Goal: Transaction & Acquisition: Book appointment/travel/reservation

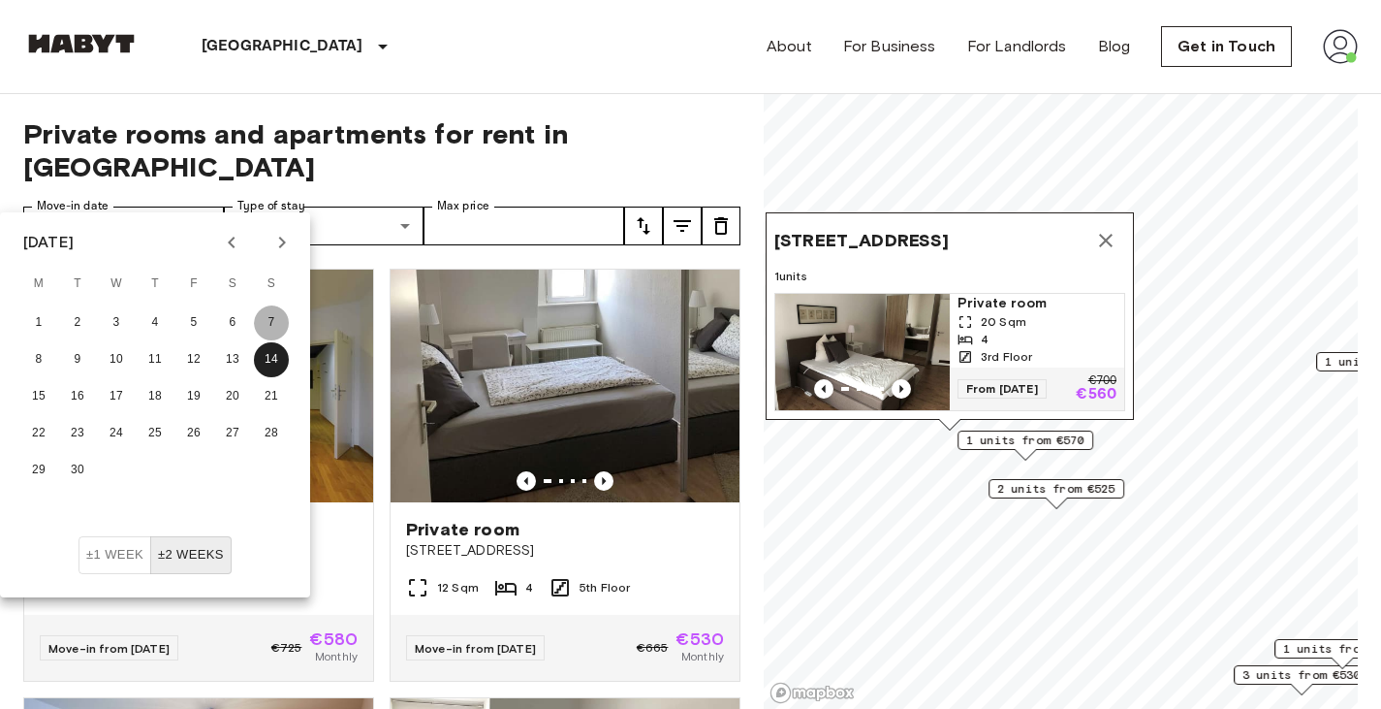
click at [264, 324] on button "7" at bounding box center [271, 322] width 35 height 35
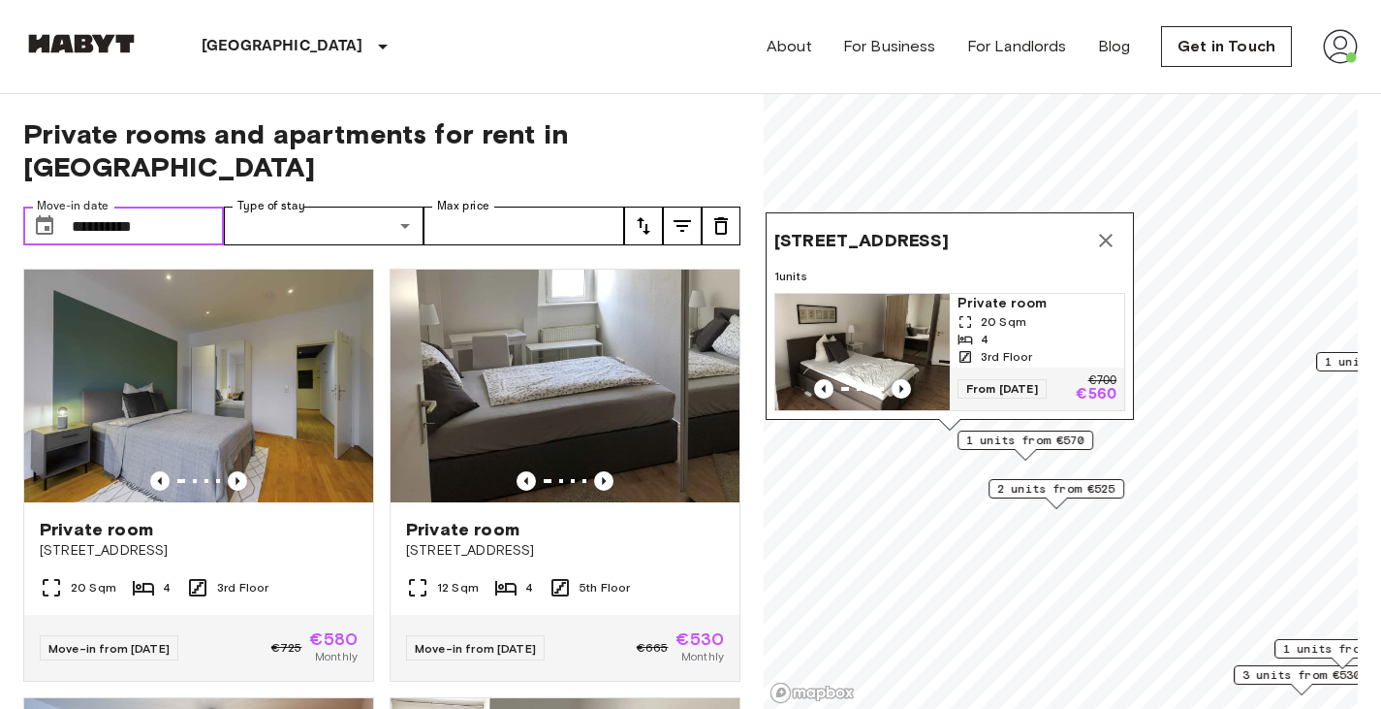
click at [168, 206] on input "**********" at bounding box center [148, 225] width 152 height 39
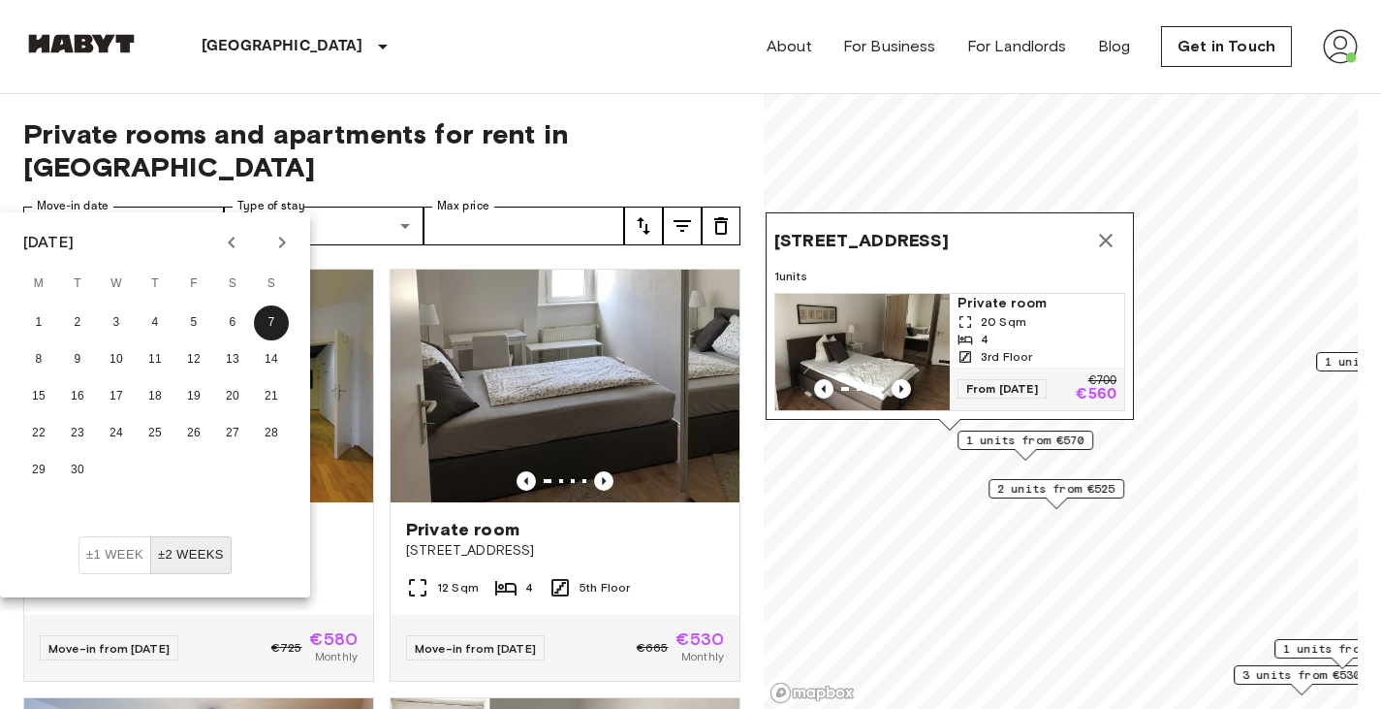
click at [119, 548] on button "±1 week" at bounding box center [115, 555] width 73 height 38
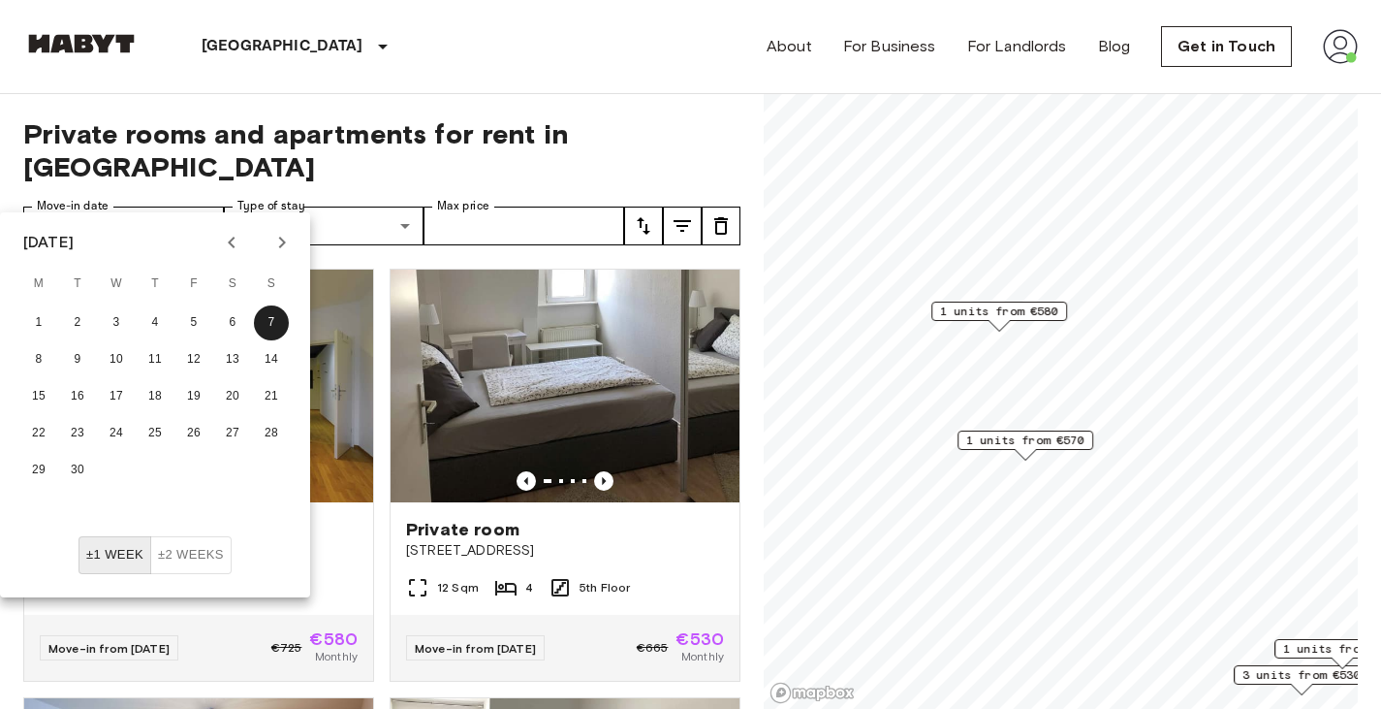
click at [693, 99] on div "**********" at bounding box center [381, 401] width 717 height 615
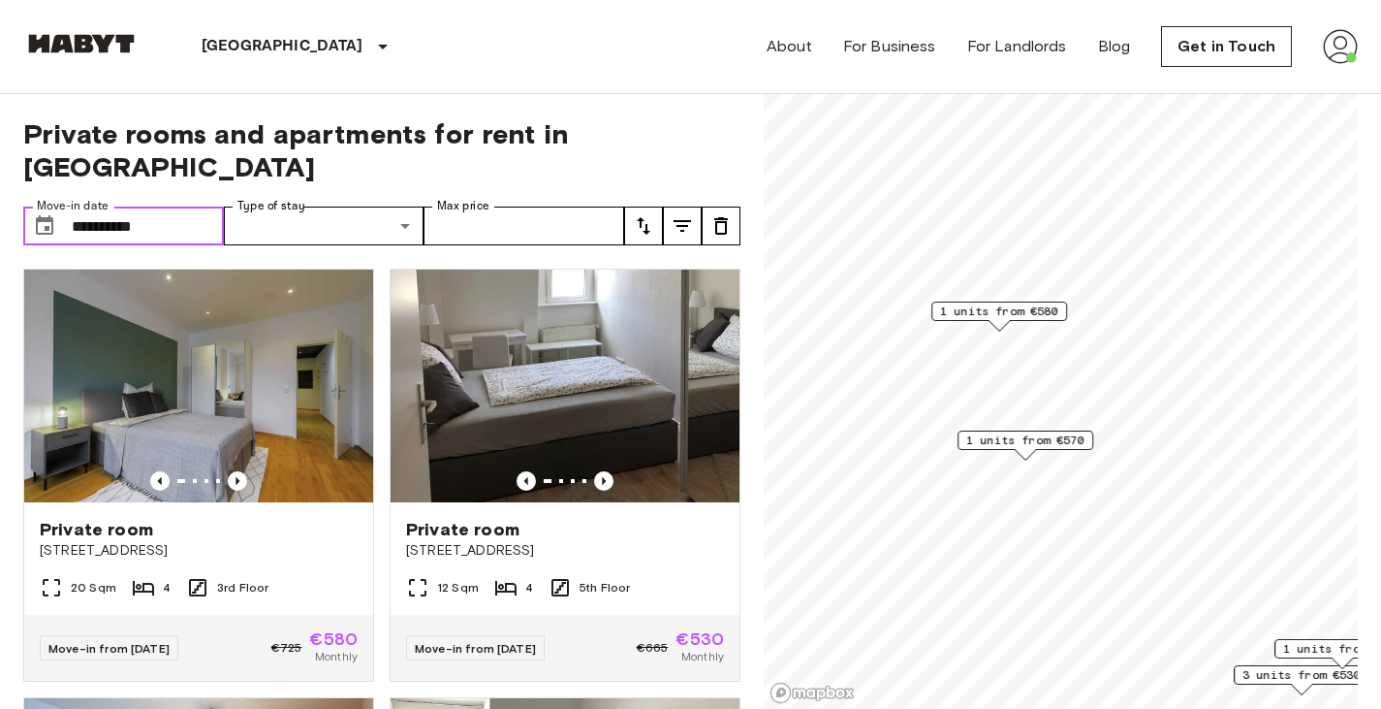
click at [1051, 442] on span "1 units from €570" at bounding box center [1025, 439] width 118 height 17
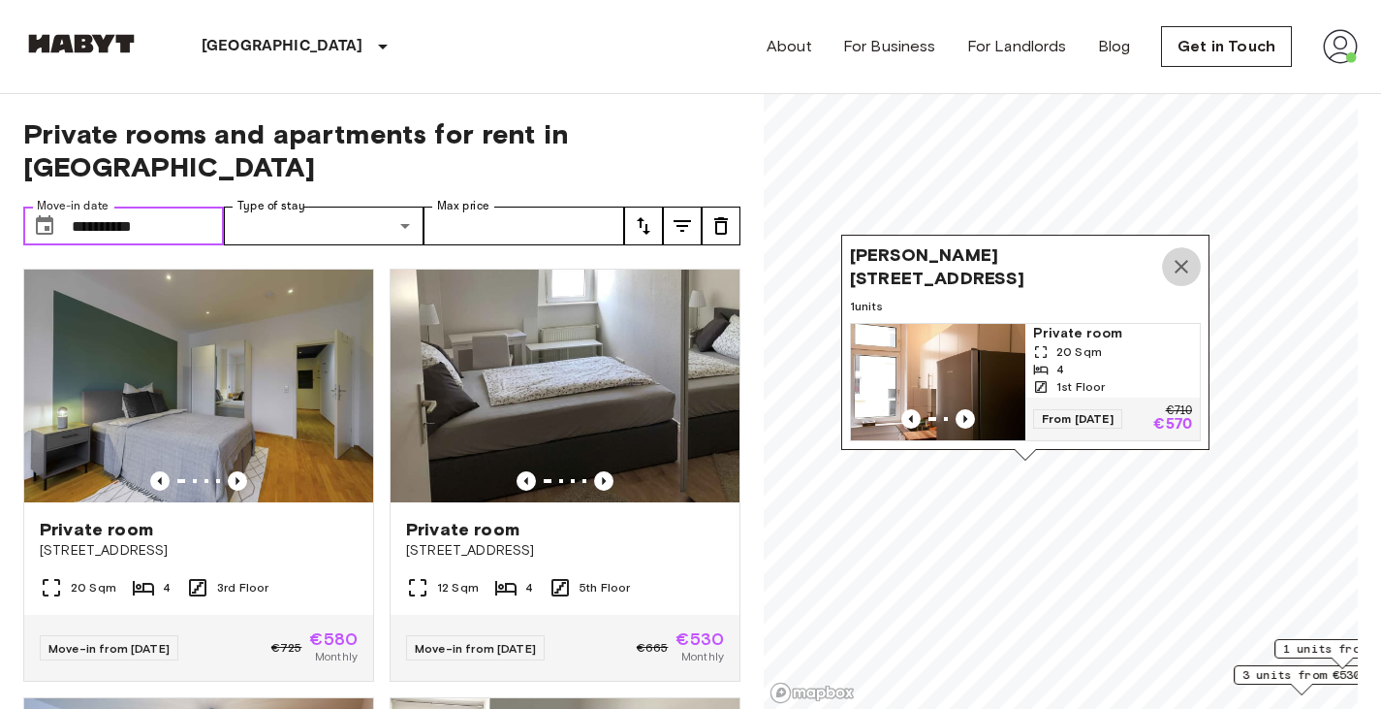
click at [1186, 255] on icon "Map marker" at bounding box center [1181, 266] width 23 height 23
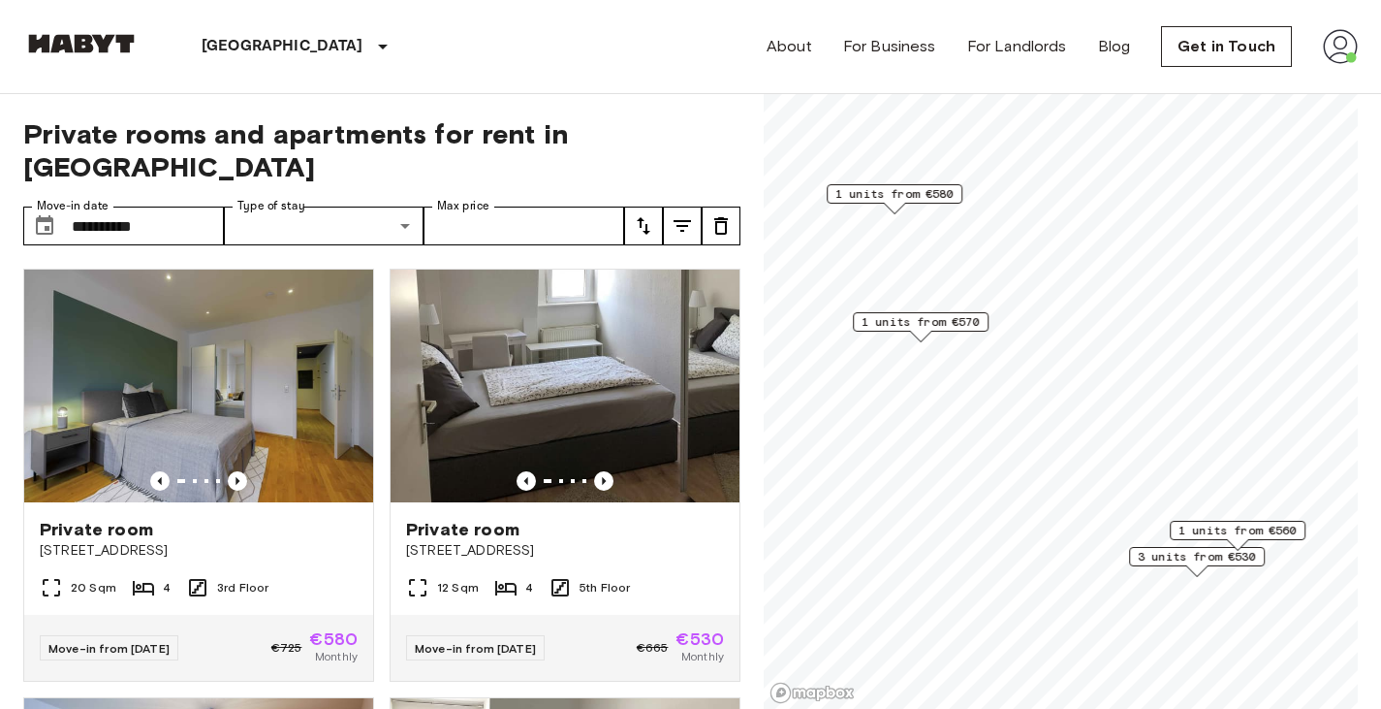
click at [1160, 554] on span "3 units from €530" at bounding box center [1197, 556] width 118 height 17
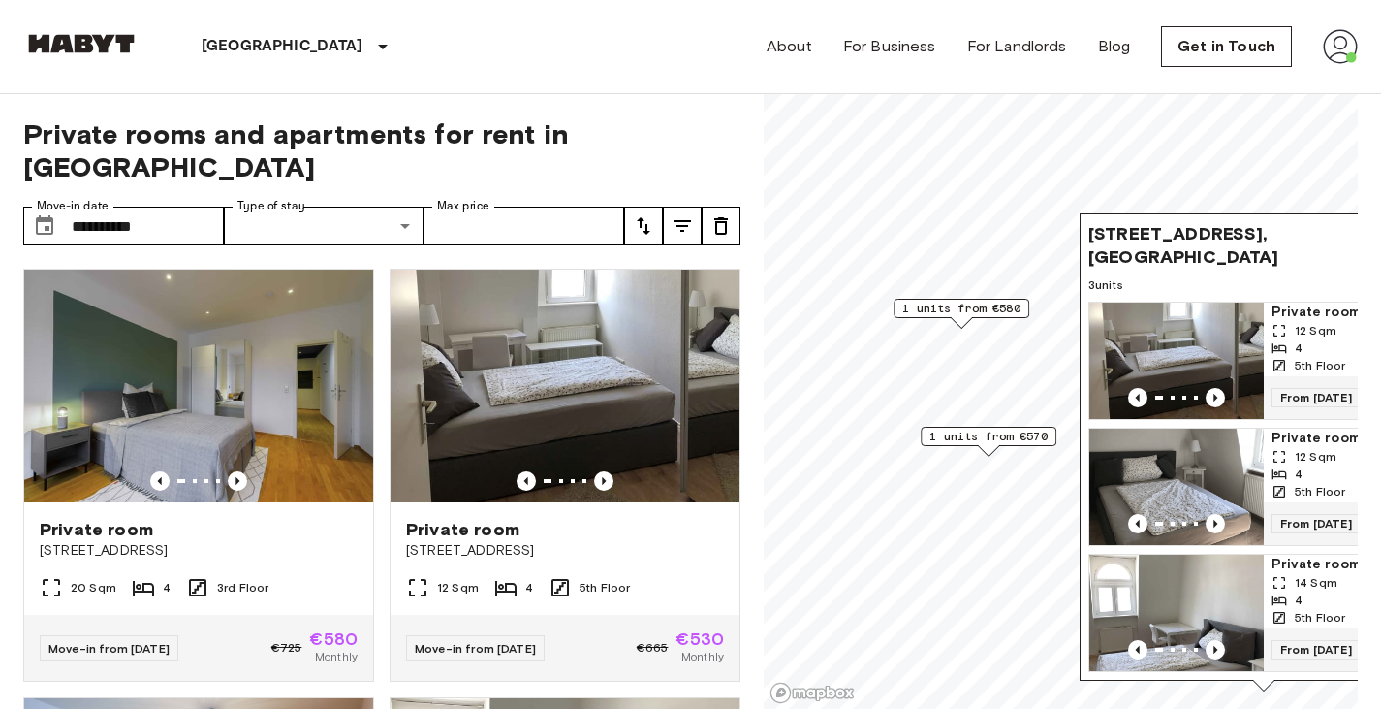
click at [976, 320] on div "1 units from €580" at bounding box center [962, 314] width 136 height 30
click at [976, 311] on span "1 units from €580" at bounding box center [961, 308] width 118 height 17
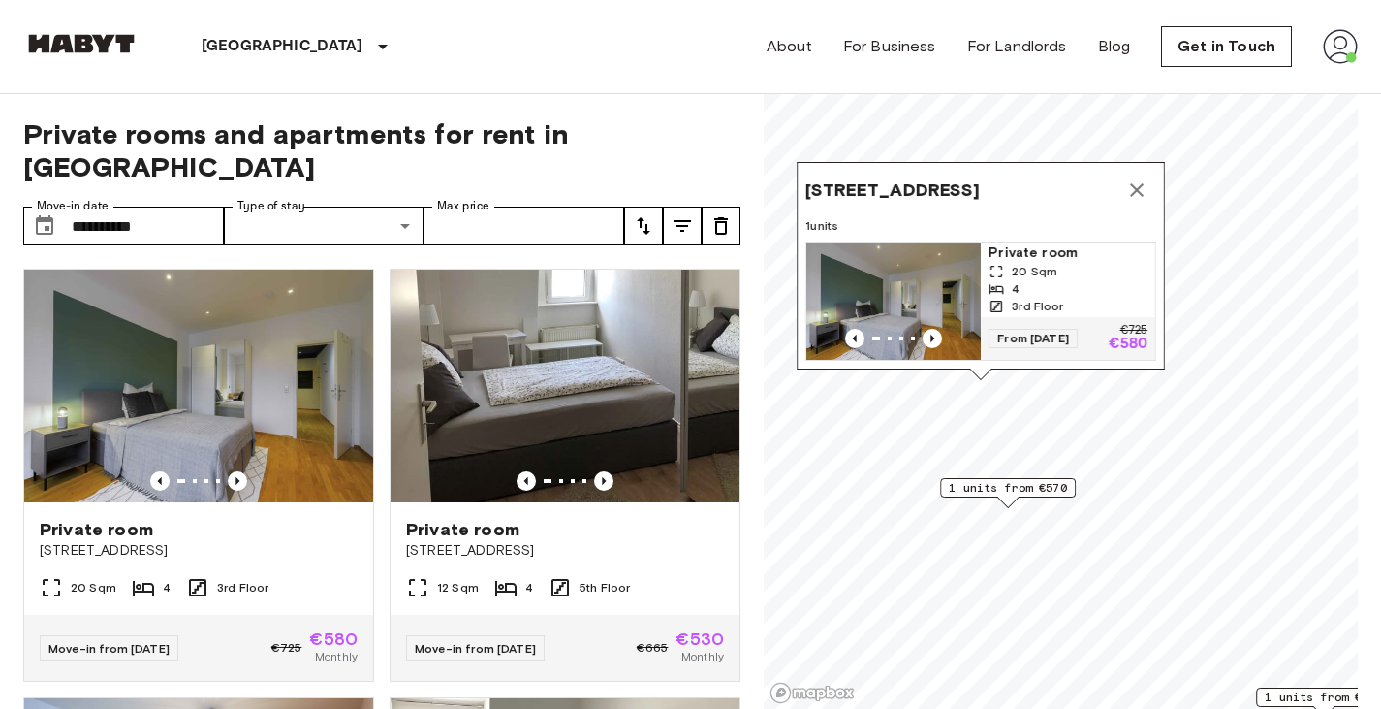
click at [1142, 178] on icon "Map marker" at bounding box center [1136, 189] width 23 height 23
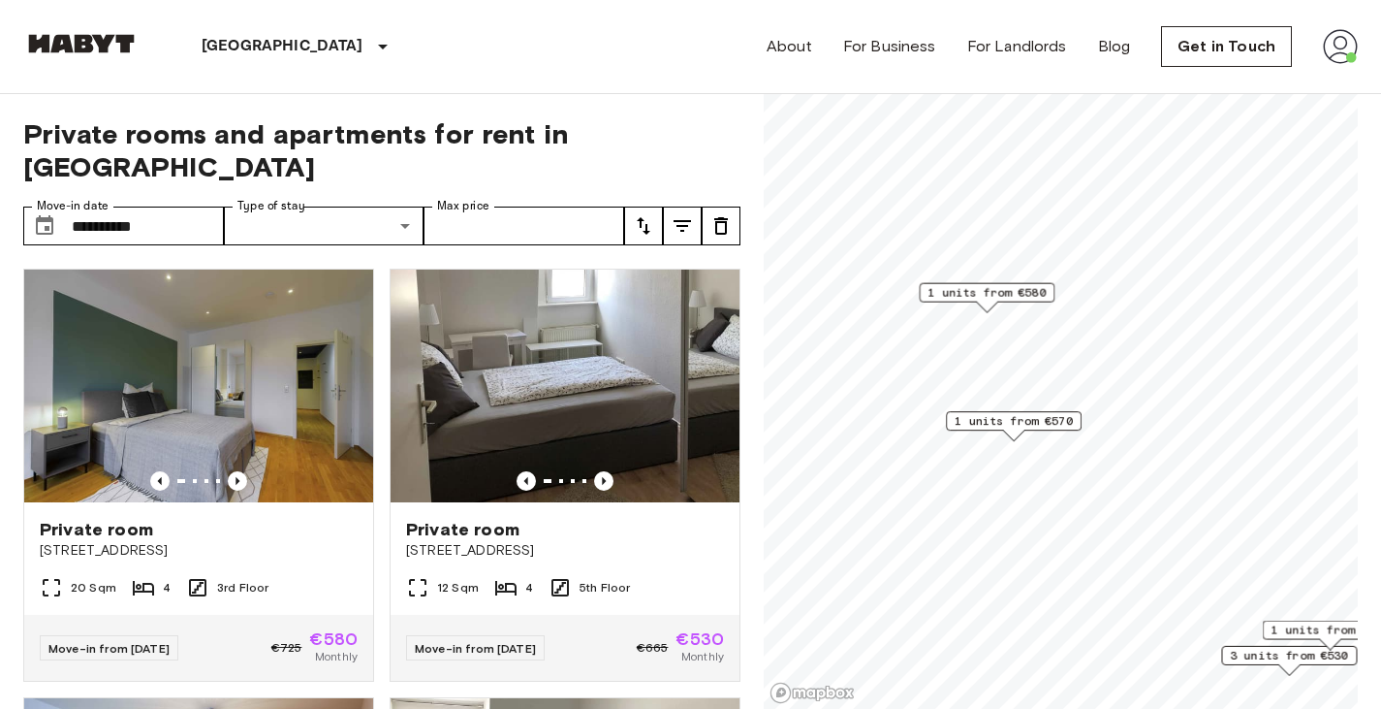
drag, startPoint x: 988, startPoint y: 479, endPoint x: 993, endPoint y: 387, distance: 92.3
click at [993, 412] on span "1 units from €570" at bounding box center [1014, 420] width 118 height 17
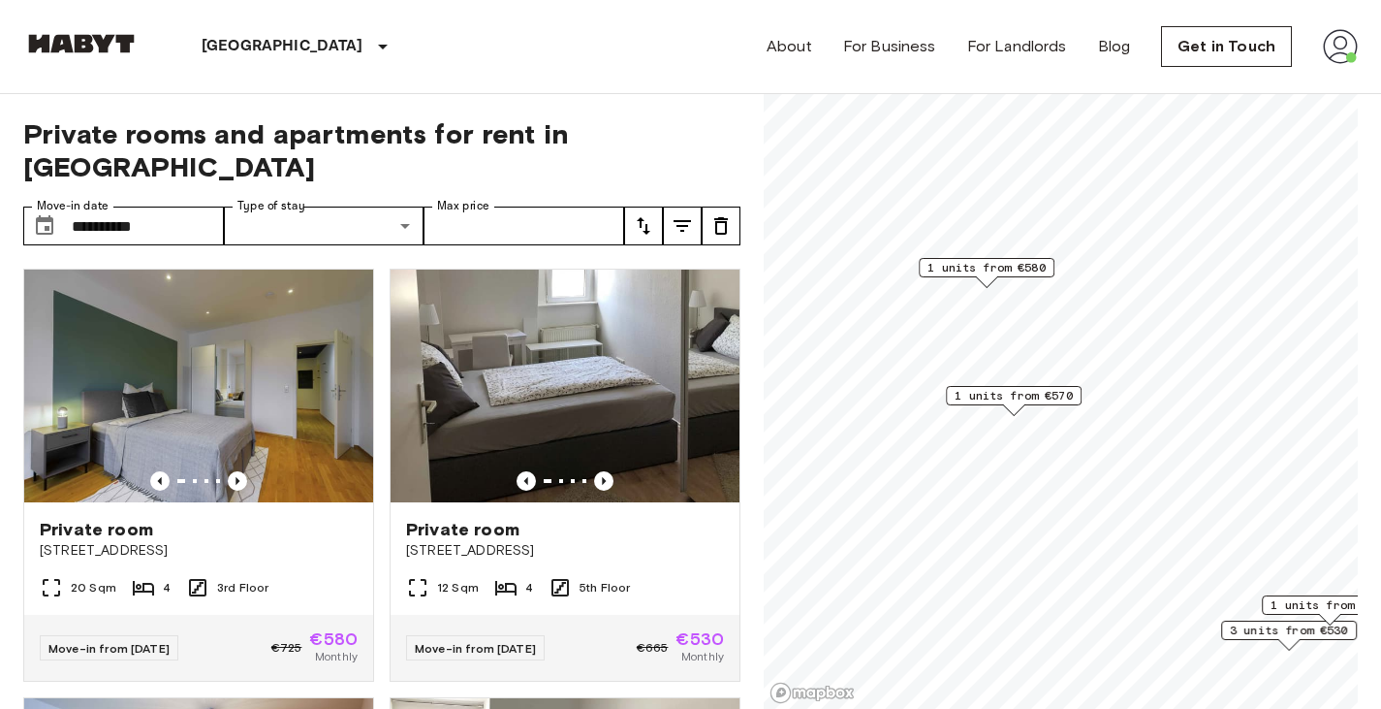
click at [1028, 391] on span "1 units from €570" at bounding box center [1014, 395] width 118 height 17
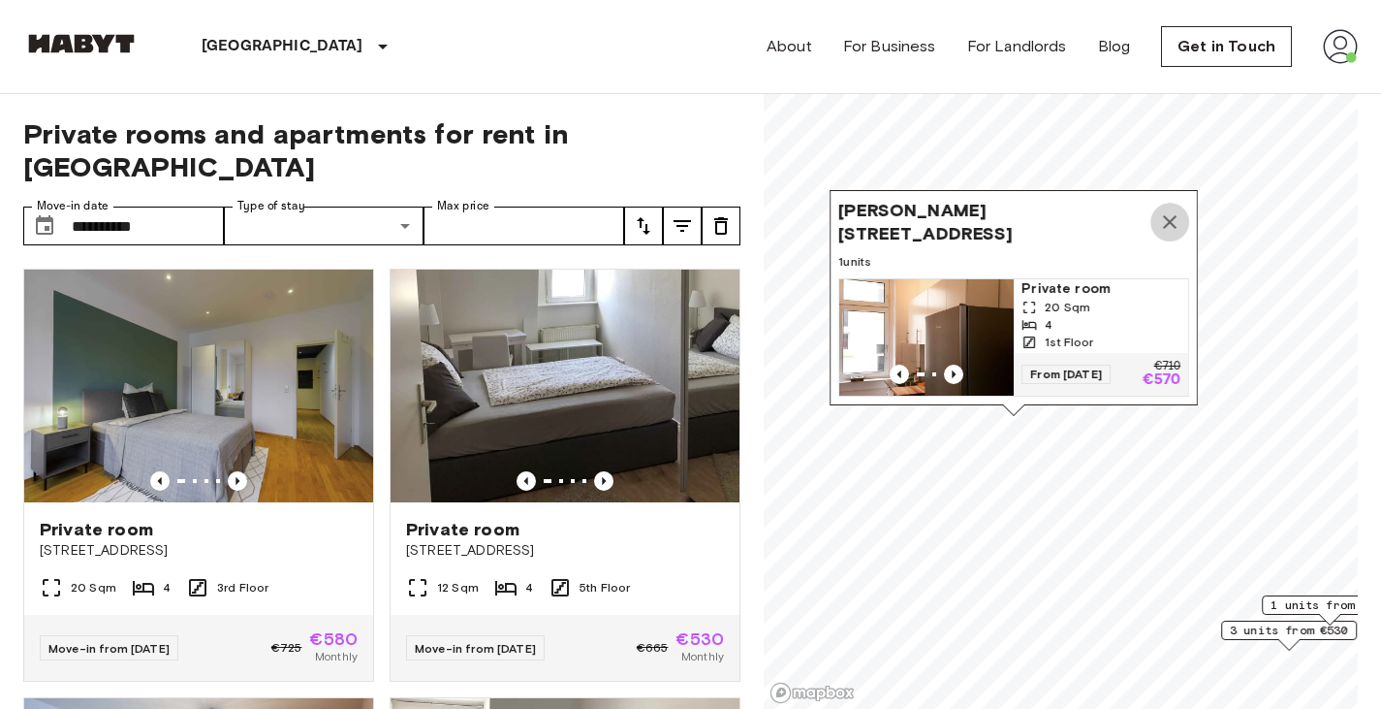
click at [1173, 215] on icon "Map marker" at bounding box center [1170, 222] width 14 height 14
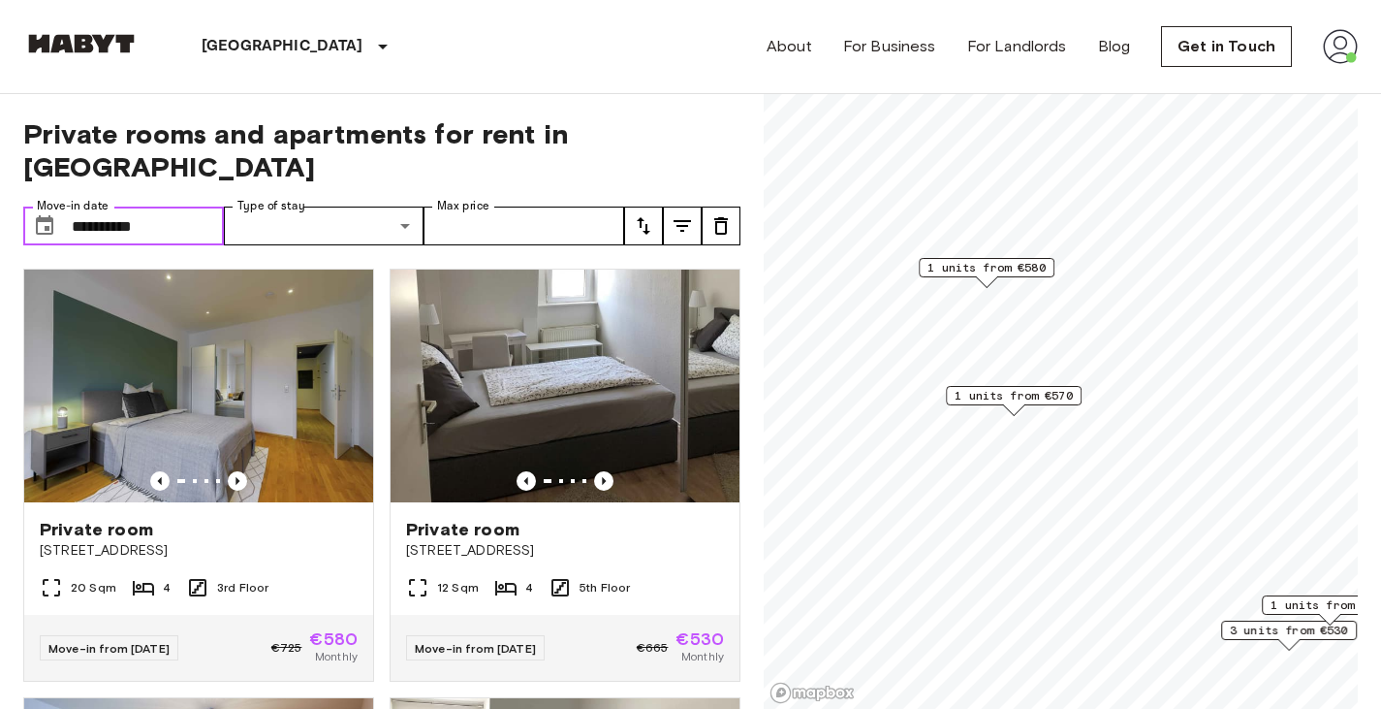
click at [201, 206] on input "**********" at bounding box center [148, 225] width 152 height 39
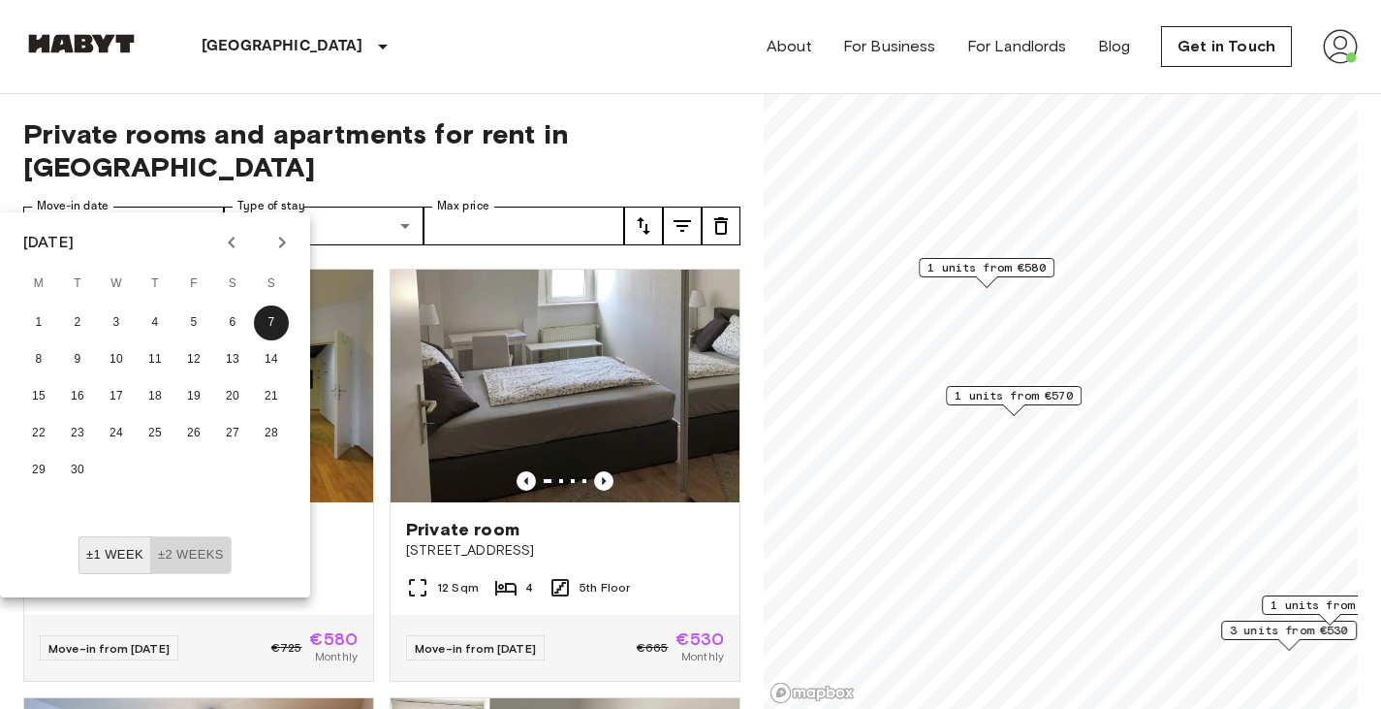
click at [210, 555] on button "±2 weeks" at bounding box center [190, 555] width 81 height 38
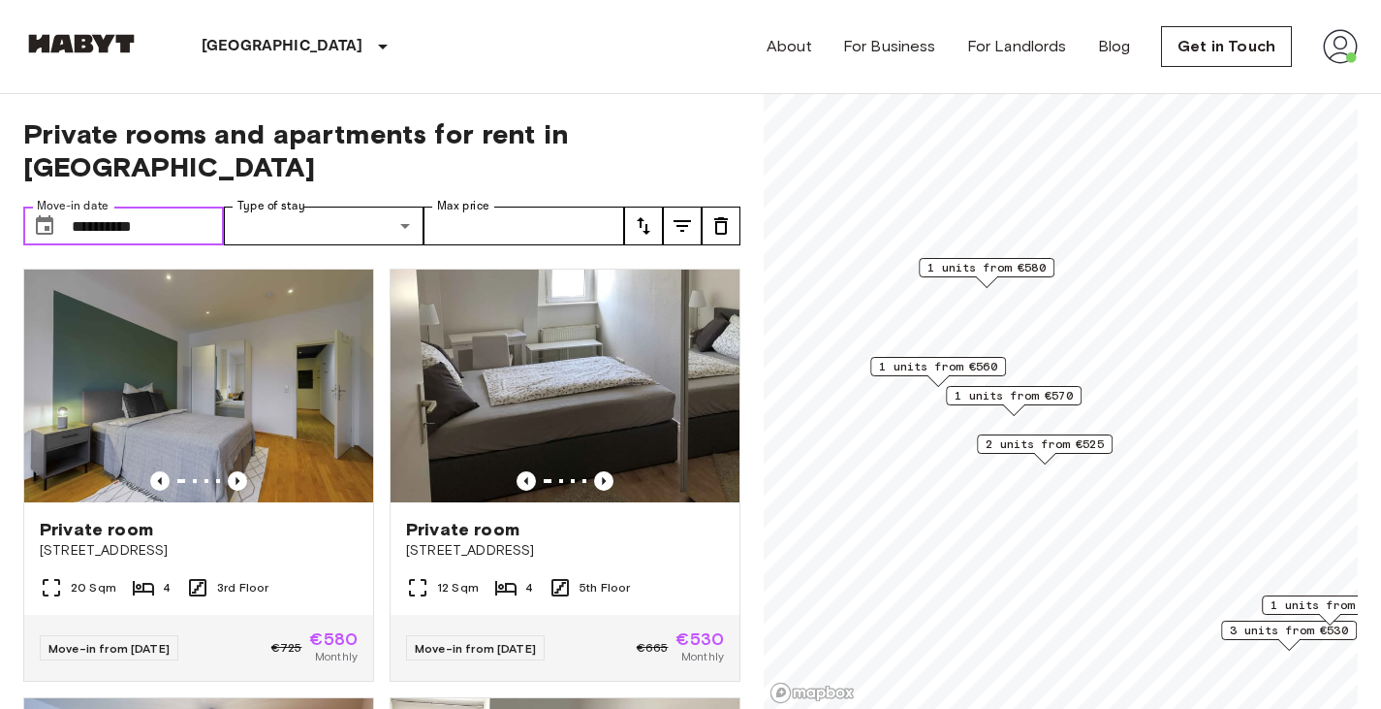
click at [924, 374] on span "1 units from €560" at bounding box center [938, 366] width 118 height 17
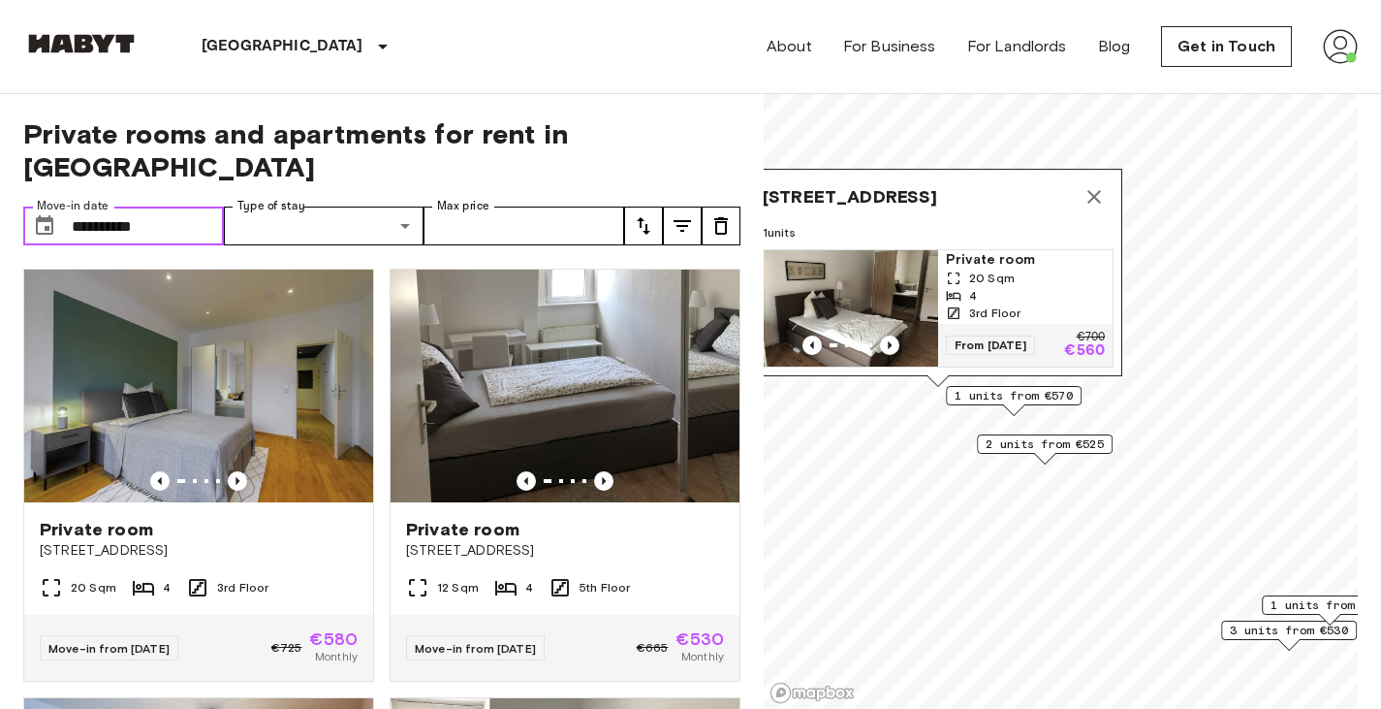
click at [1070, 381] on div "Nauheimer Straße 10, 60486 Frankfurt, GER 1 units Private room 20 Sqm 4 3rd Flo…" at bounding box center [938, 278] width 368 height 218
click at [1022, 396] on span "1 units from €570" at bounding box center [1014, 395] width 118 height 17
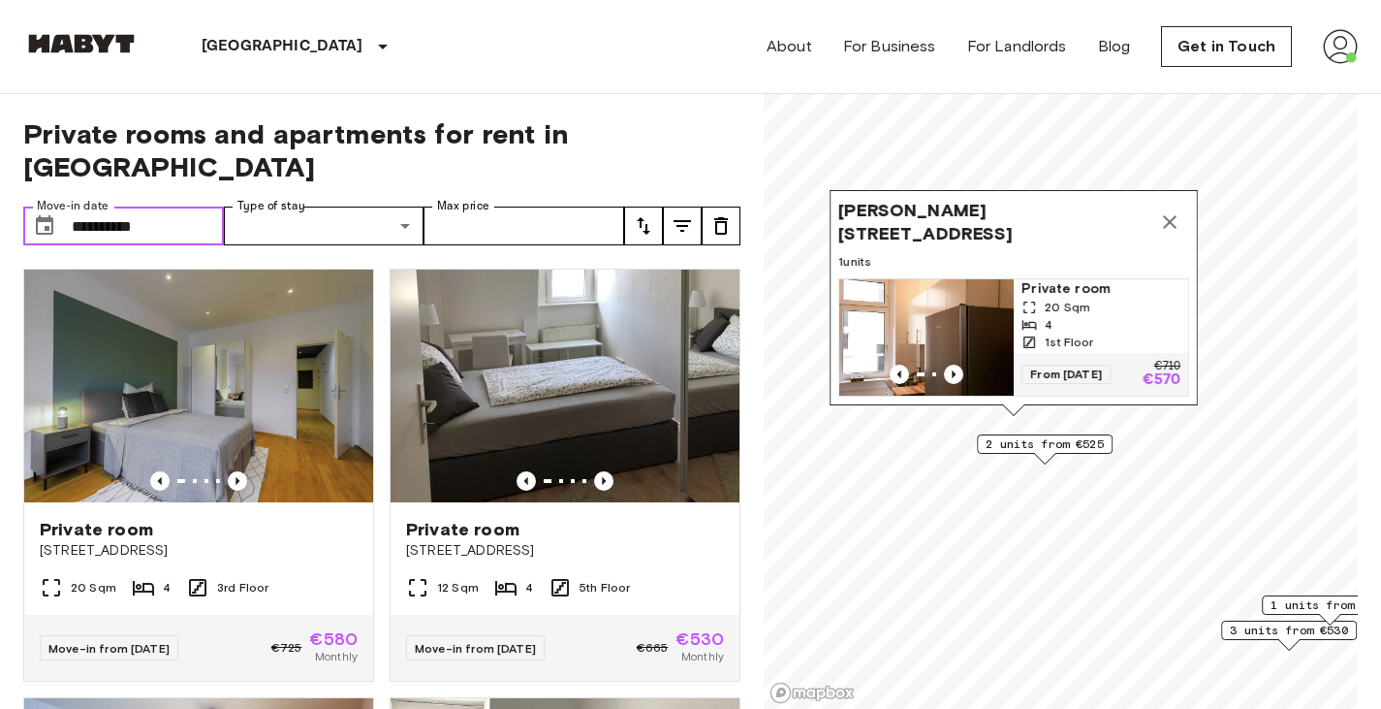
click at [1056, 446] on span "2 units from €525" at bounding box center [1045, 443] width 118 height 17
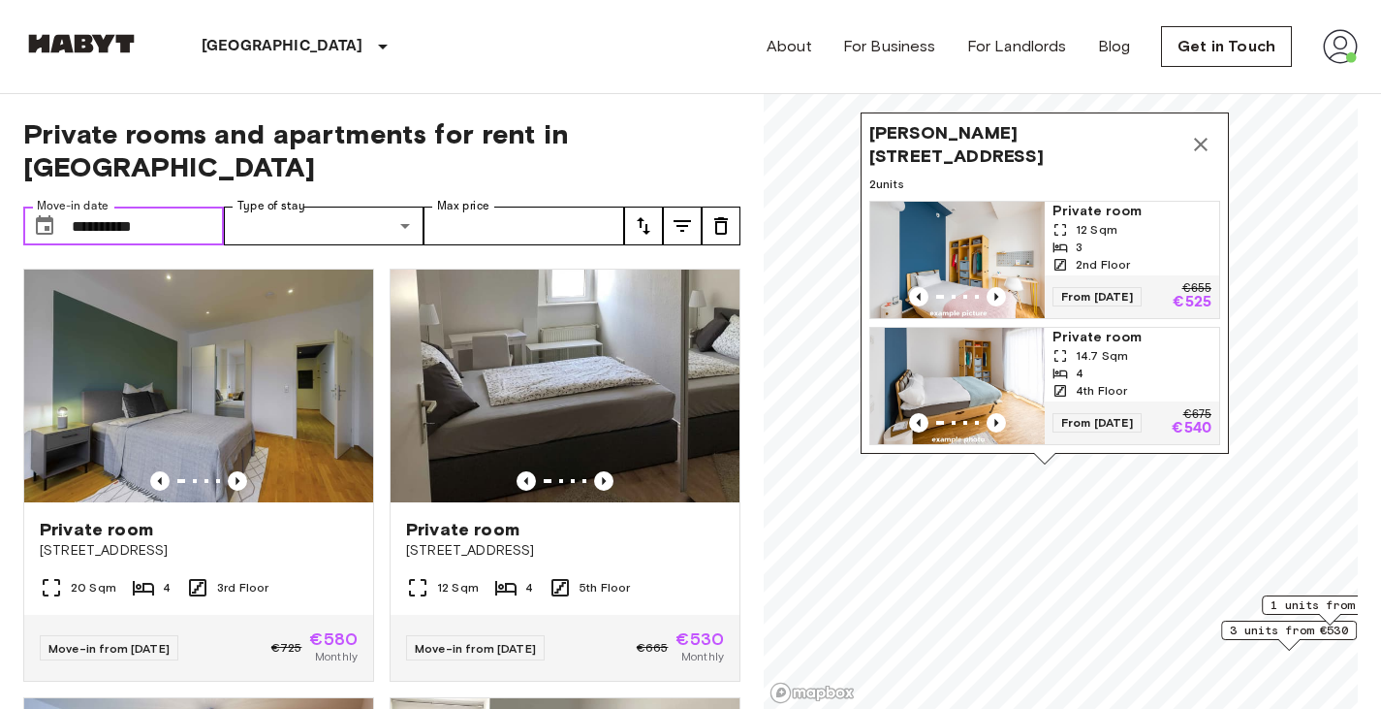
click at [1199, 133] on icon "Map marker" at bounding box center [1200, 144] width 23 height 23
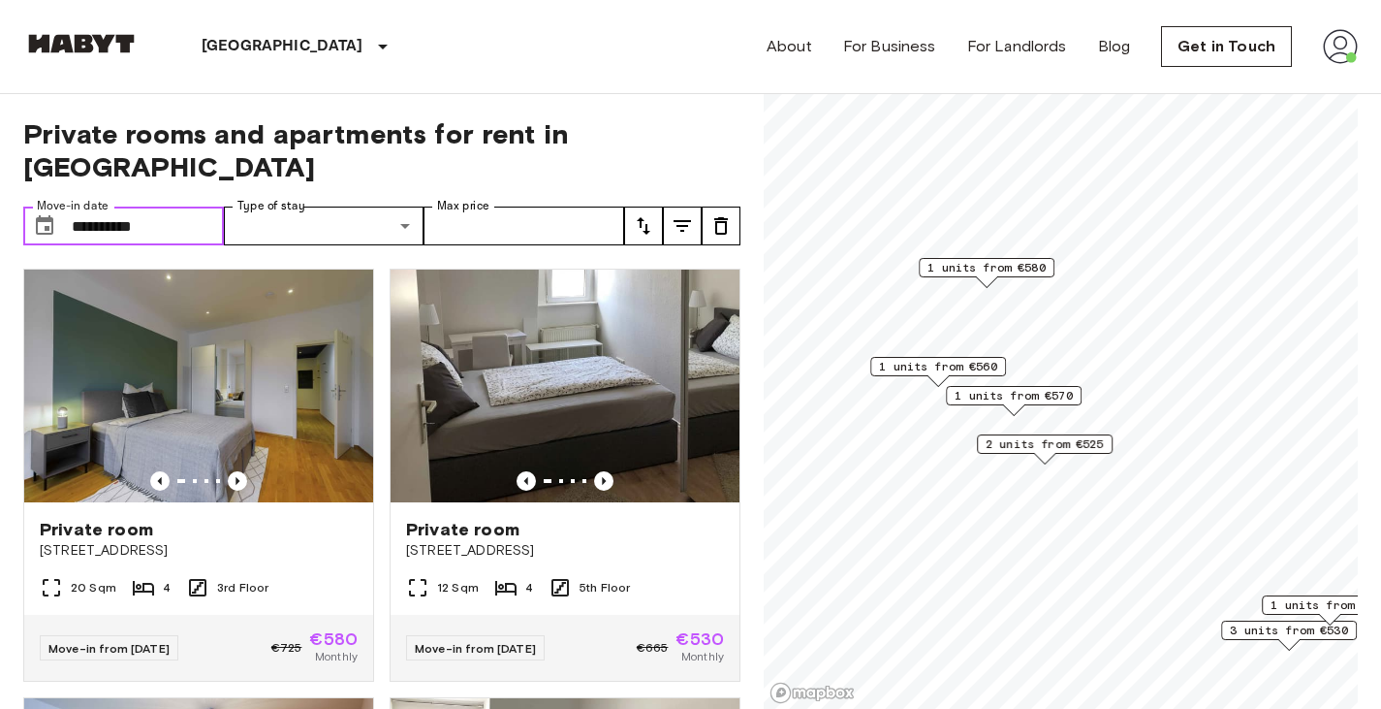
click at [1061, 446] on span "2 units from €525" at bounding box center [1045, 443] width 118 height 17
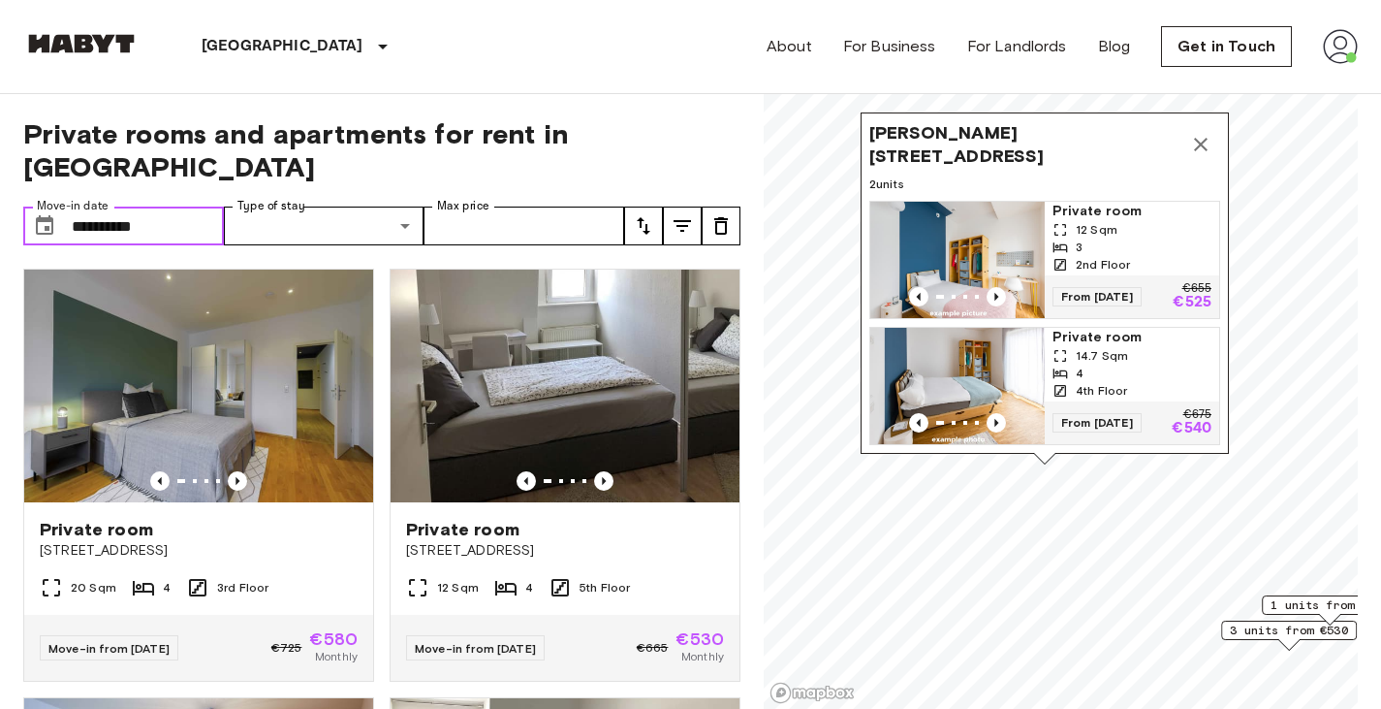
click at [1199, 133] on icon "Map marker" at bounding box center [1200, 144] width 23 height 23
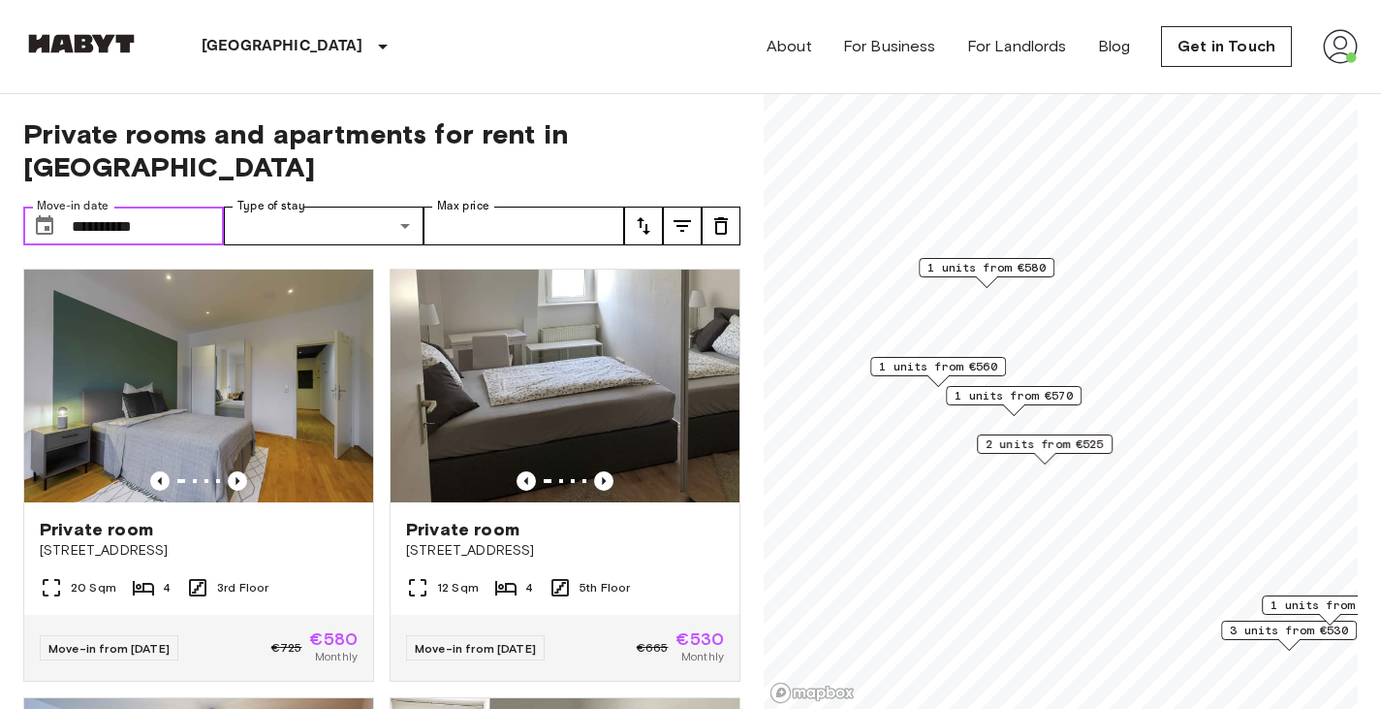
click at [956, 364] on span "1 units from €560" at bounding box center [938, 366] width 118 height 17
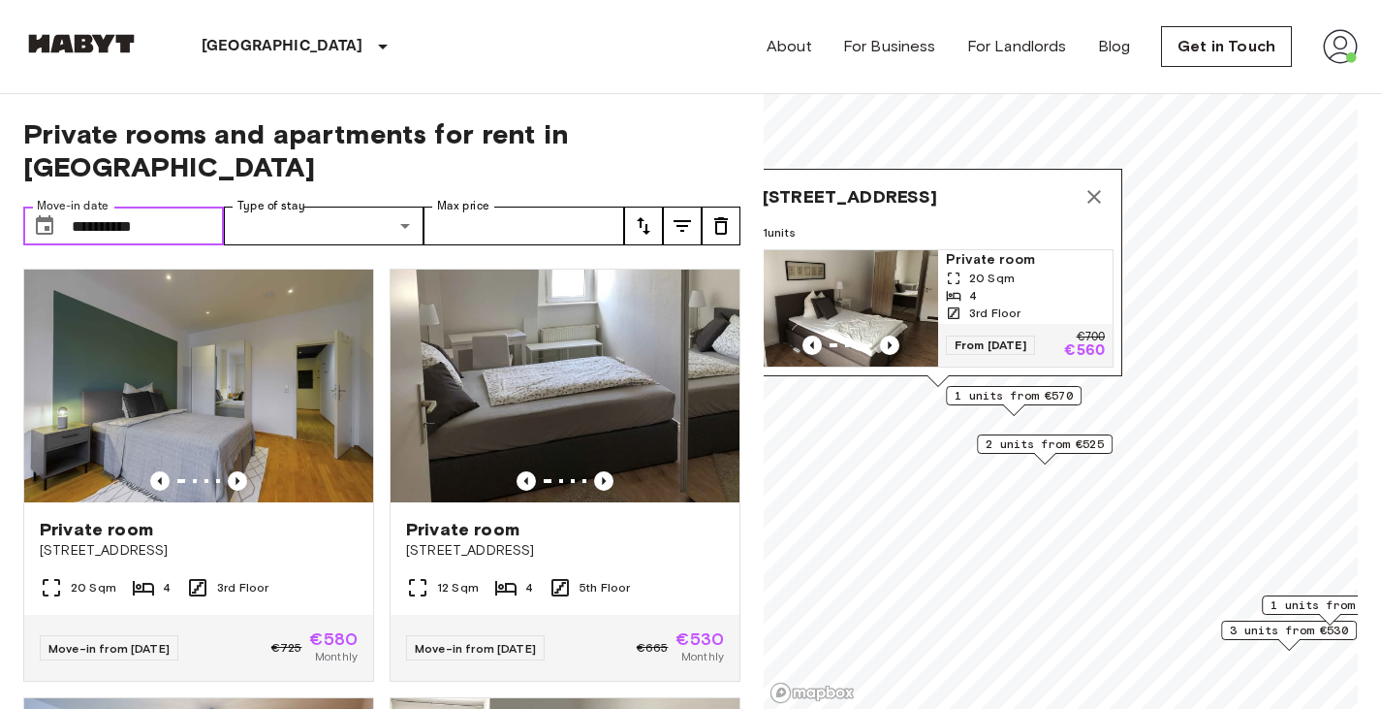
click at [991, 269] on span "20 Sqm" at bounding box center [992, 277] width 46 height 17
click at [1085, 185] on icon "Map marker" at bounding box center [1094, 196] width 23 height 23
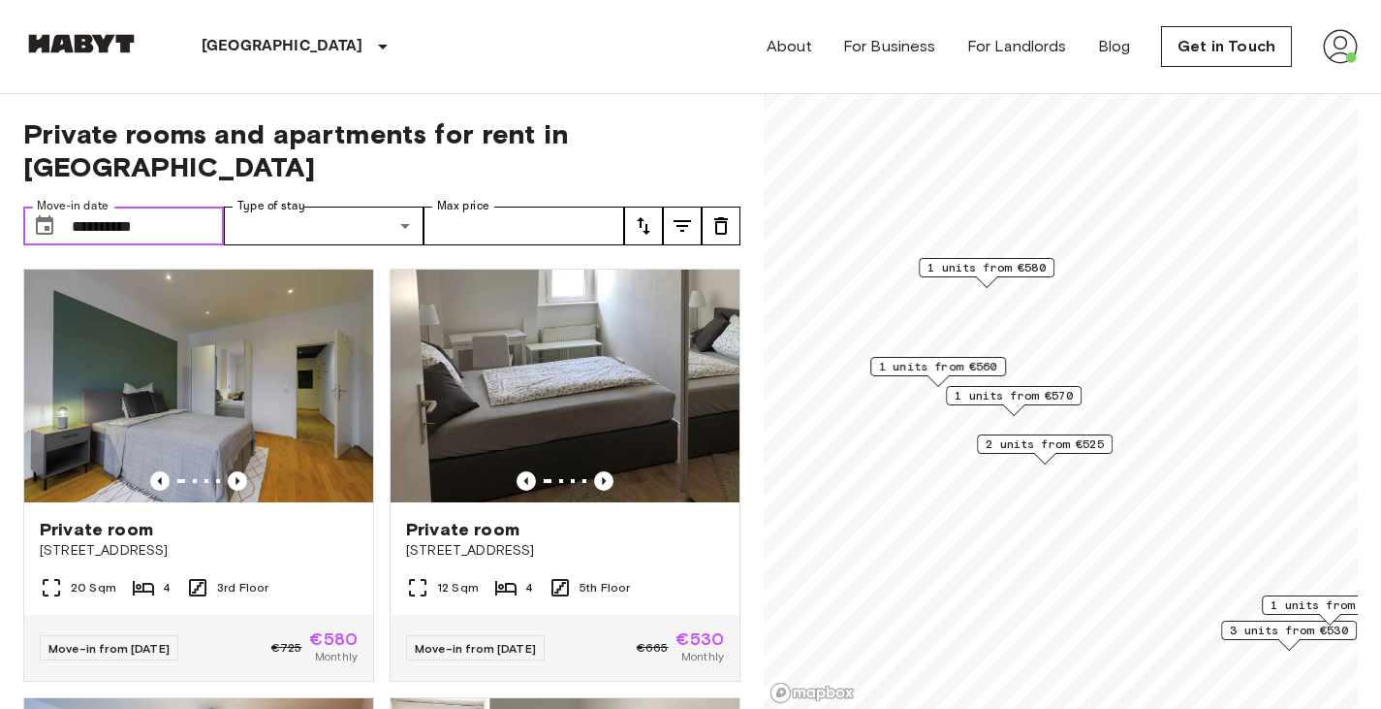
click at [1049, 453] on div "Map marker" at bounding box center [1044, 458] width 21 height 11
click at [1052, 393] on span "1 units from €570" at bounding box center [1014, 395] width 118 height 17
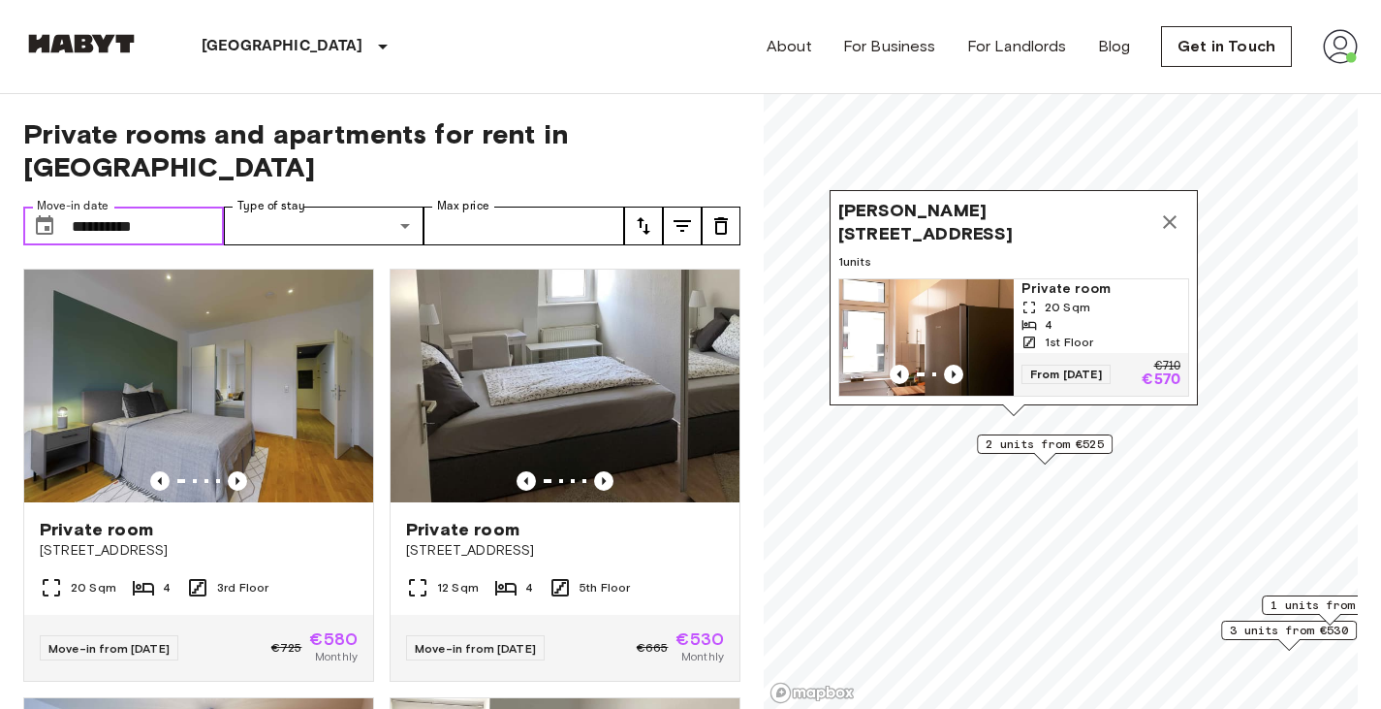
click at [1027, 443] on span "2 units from €525" at bounding box center [1045, 443] width 118 height 17
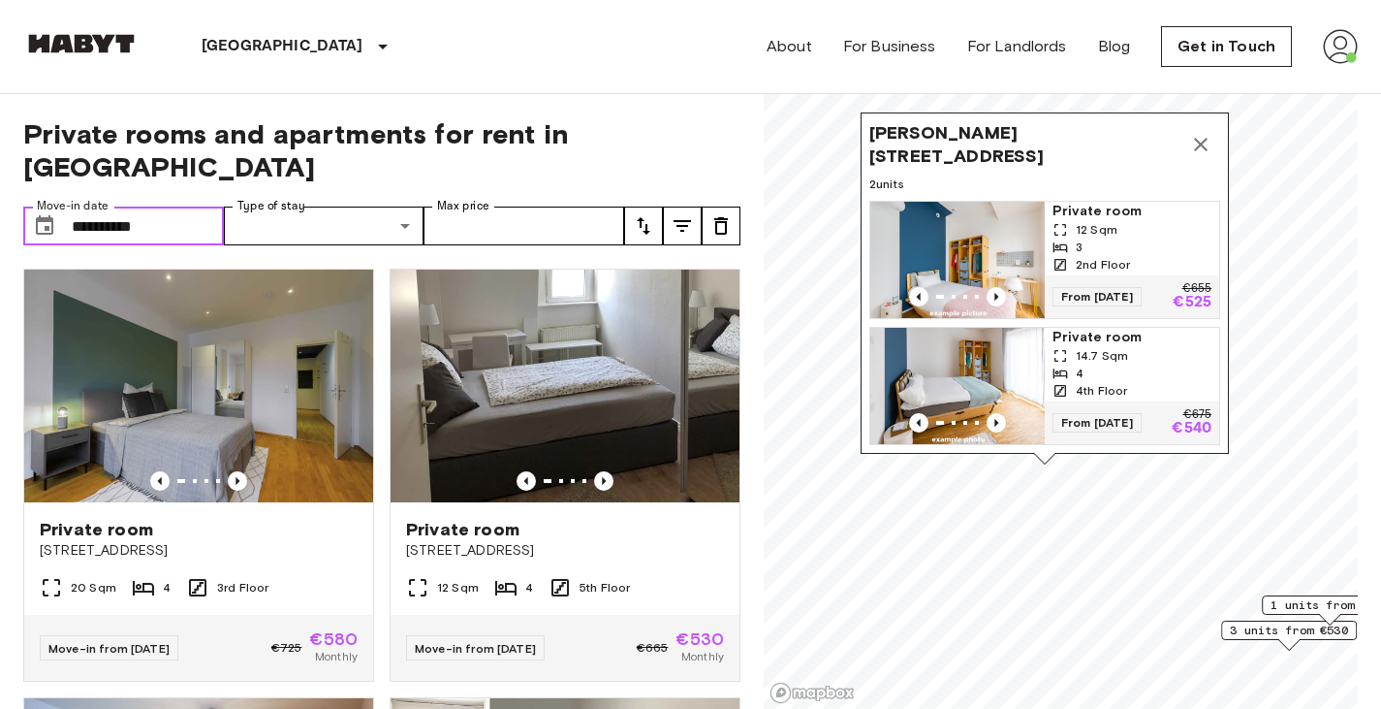
click at [1150, 222] on div "12 Sqm" at bounding box center [1132, 229] width 159 height 17
click at [1204, 138] on icon "Map marker" at bounding box center [1201, 145] width 14 height 14
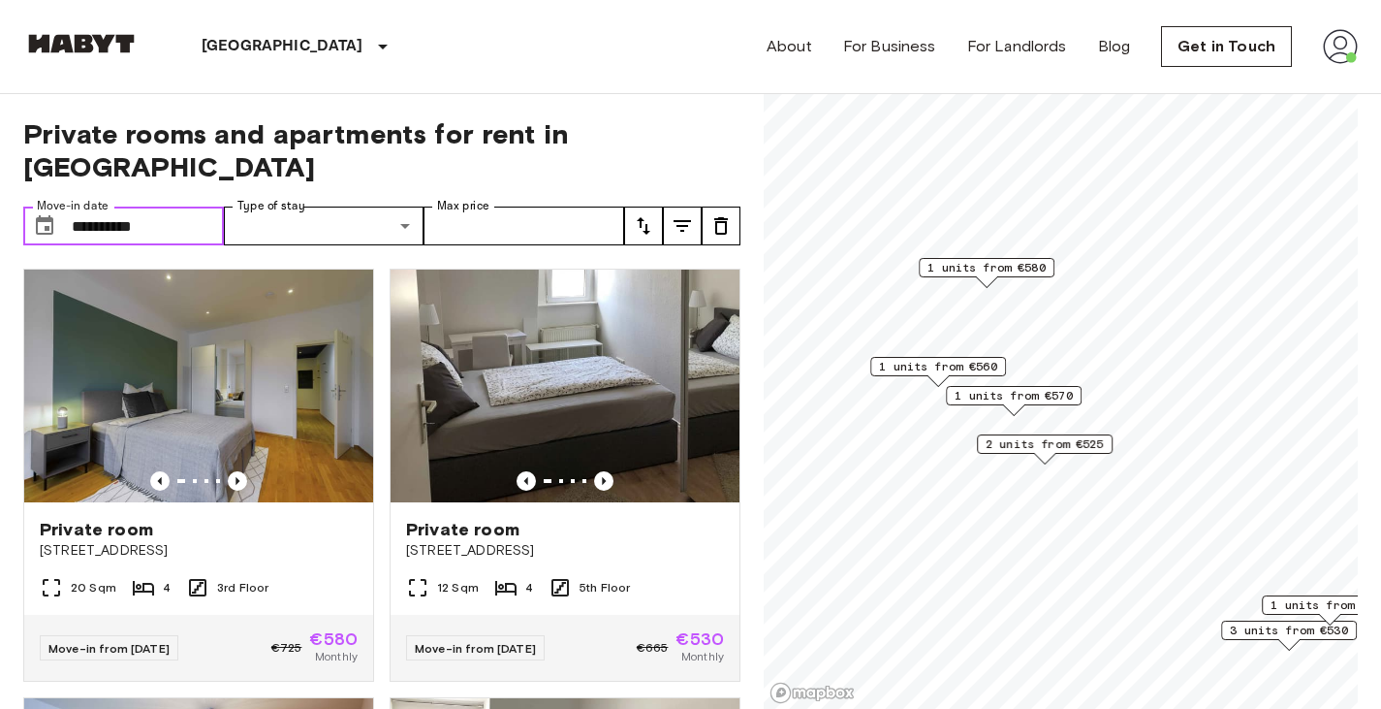
click at [994, 263] on span "1 units from €580" at bounding box center [987, 267] width 118 height 17
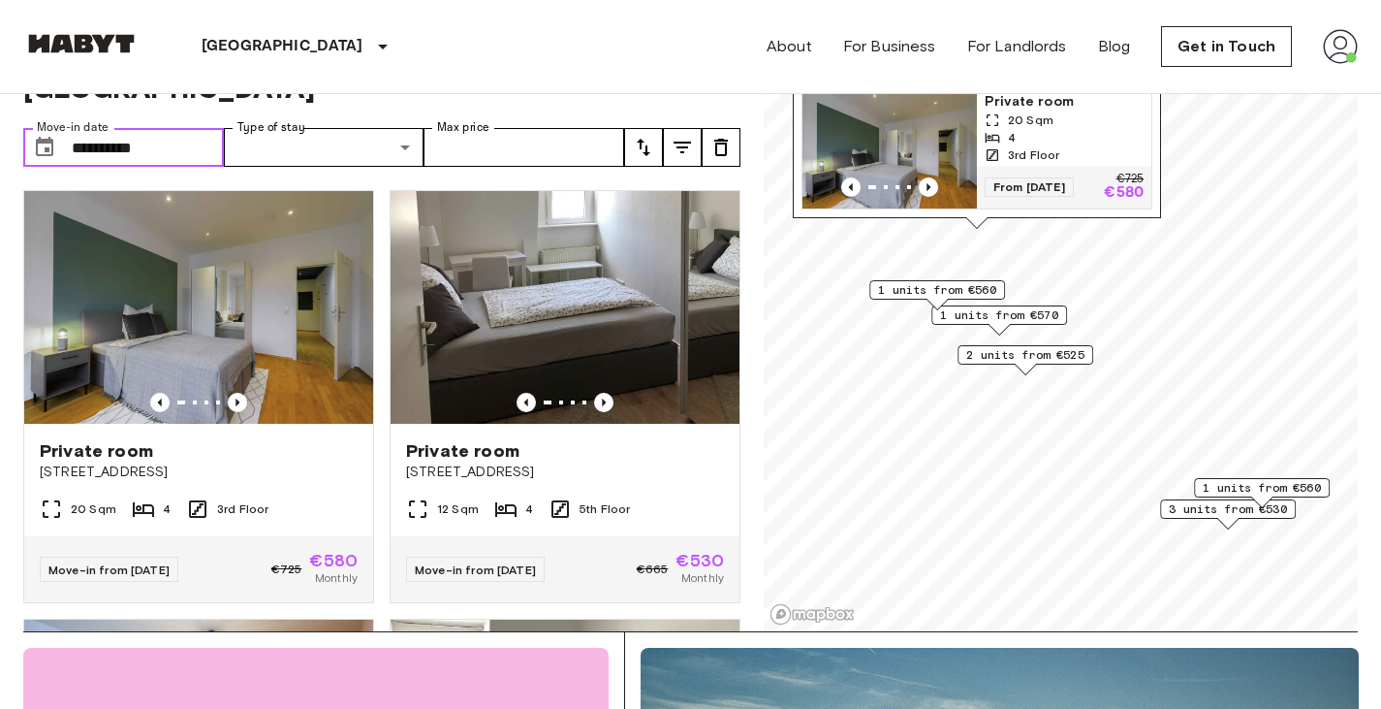
scroll to position [79, 0]
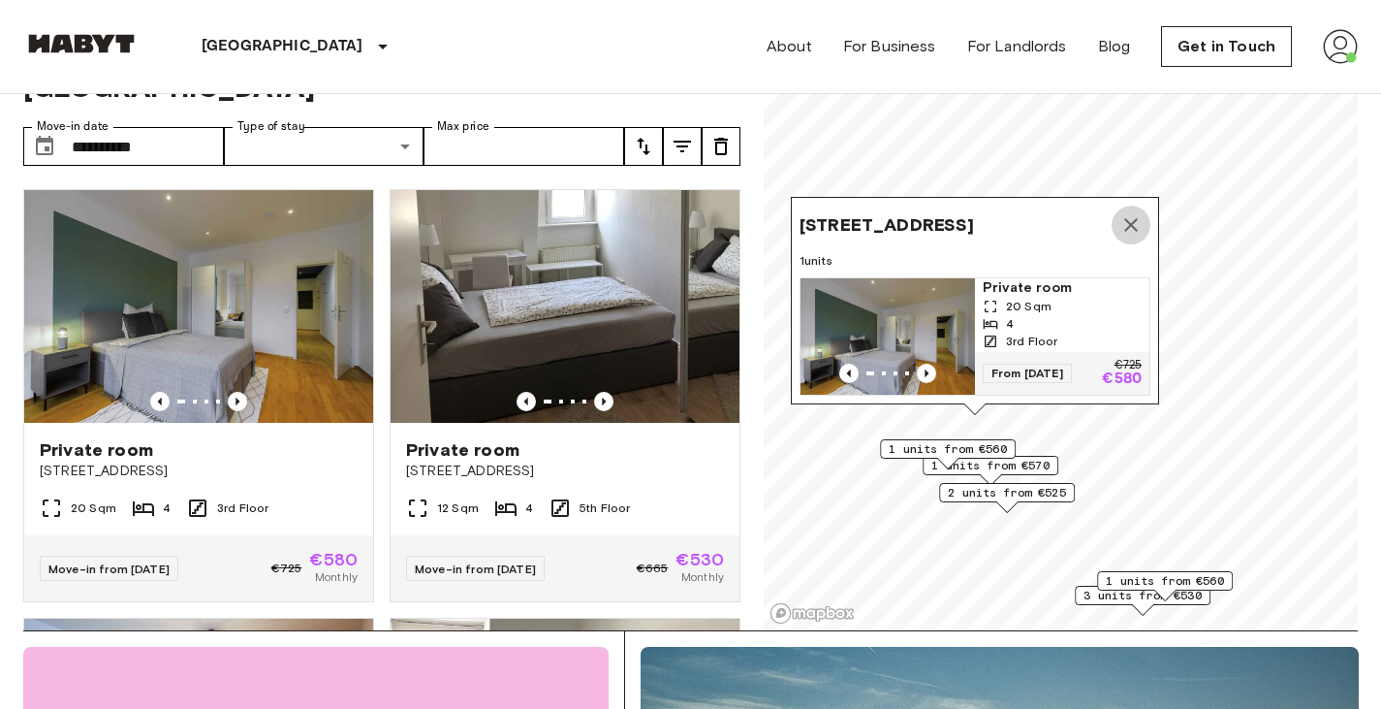
click at [1123, 213] on icon "Map marker" at bounding box center [1130, 224] width 23 height 23
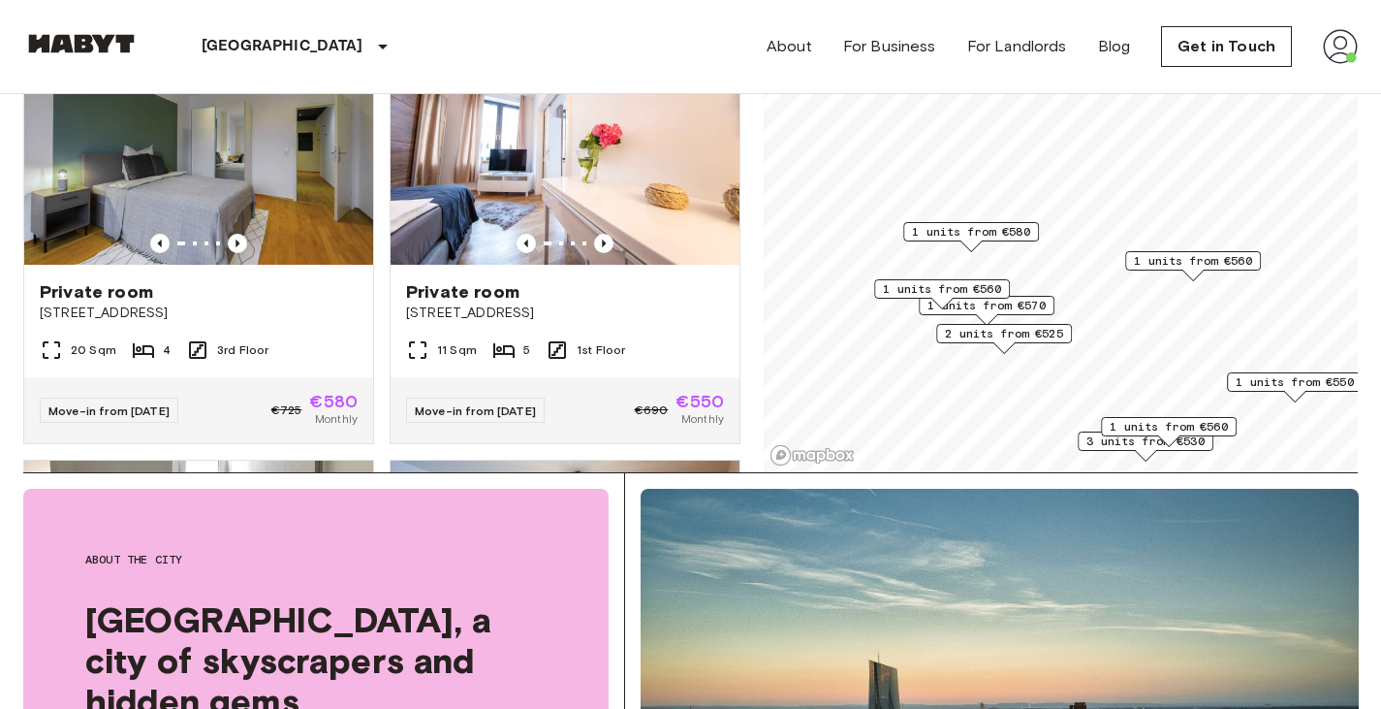
scroll to position [230, 0]
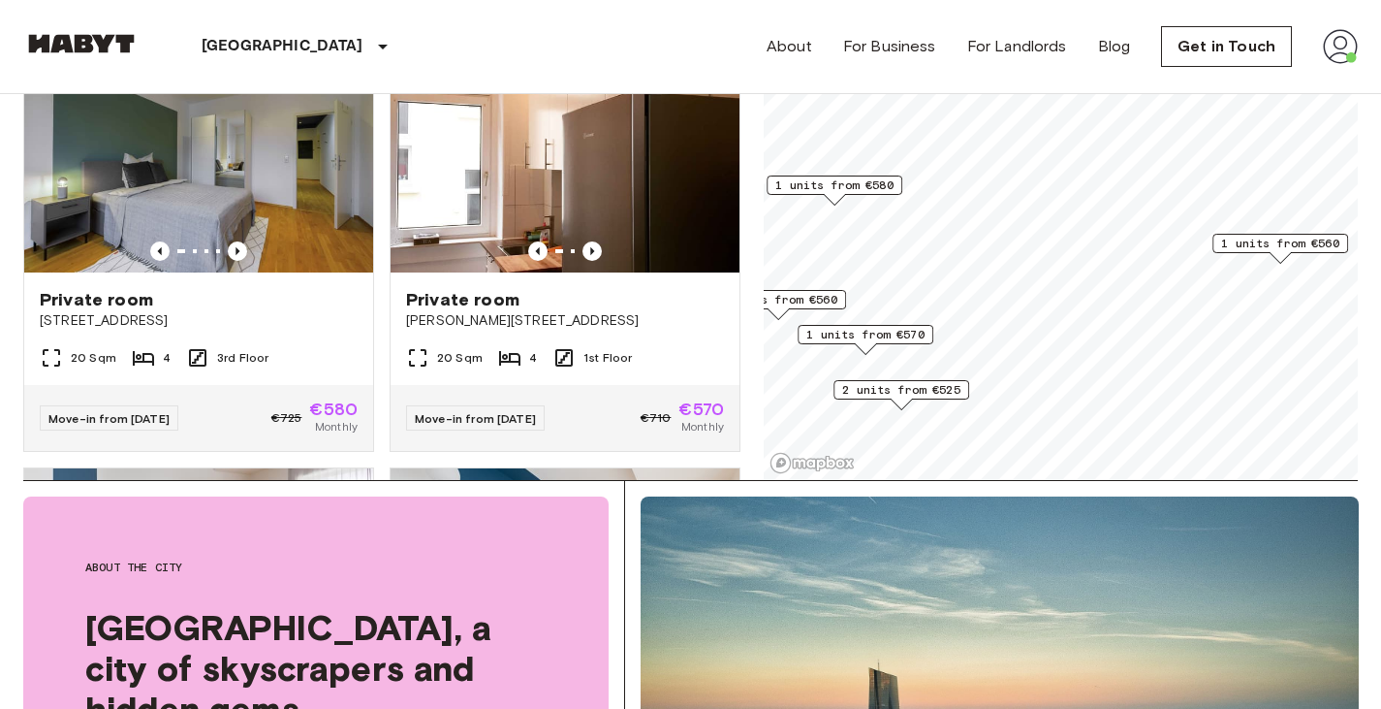
click at [1282, 239] on span "1 units from €560" at bounding box center [1280, 243] width 118 height 17
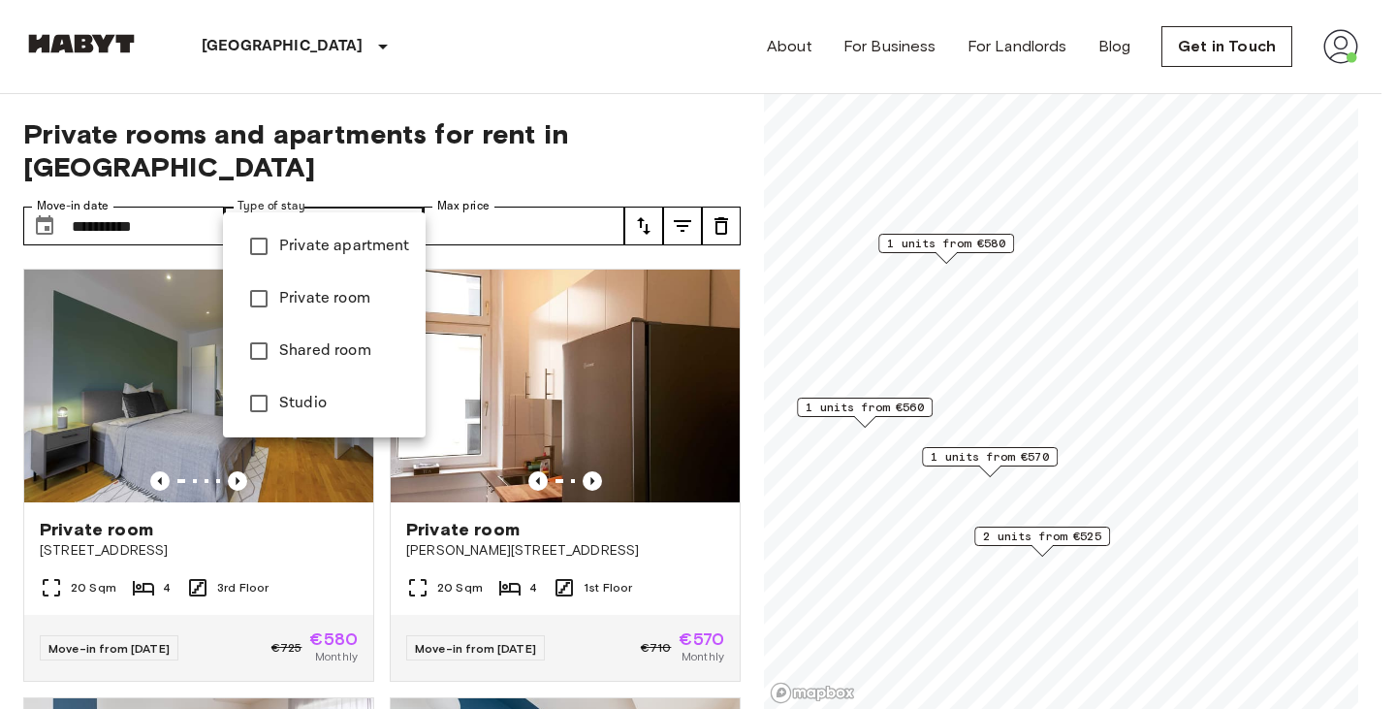
click at [442, 126] on div at bounding box center [698, 354] width 1396 height 709
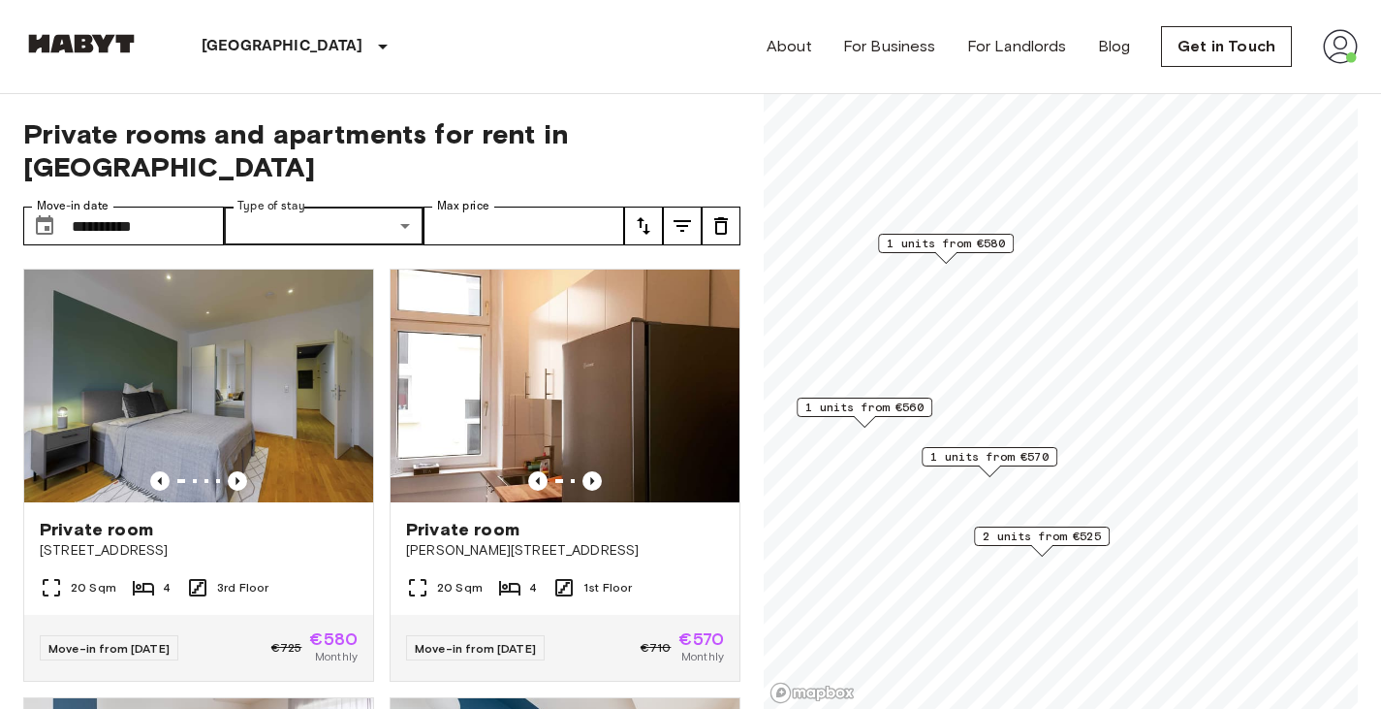
click at [1006, 536] on span "2 units from €525" at bounding box center [1042, 535] width 118 height 17
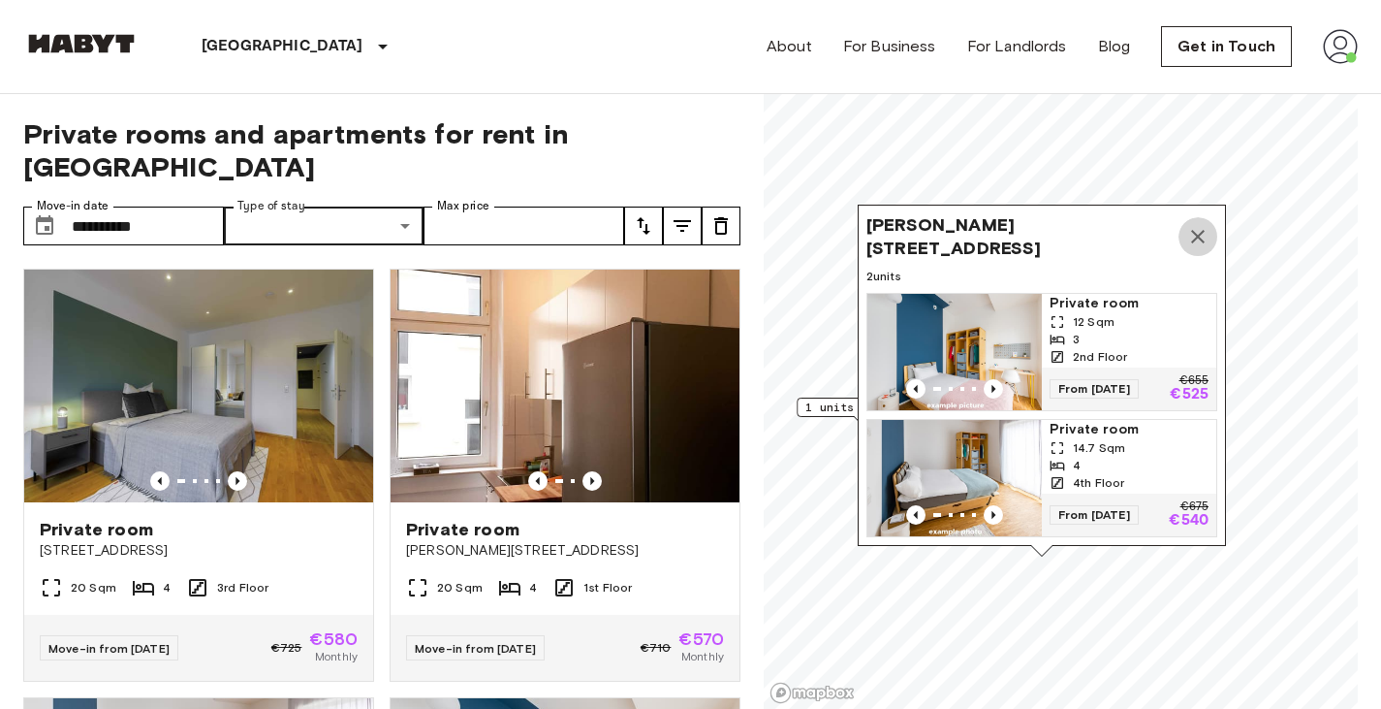
click at [1208, 225] on icon "Map marker" at bounding box center [1197, 236] width 23 height 23
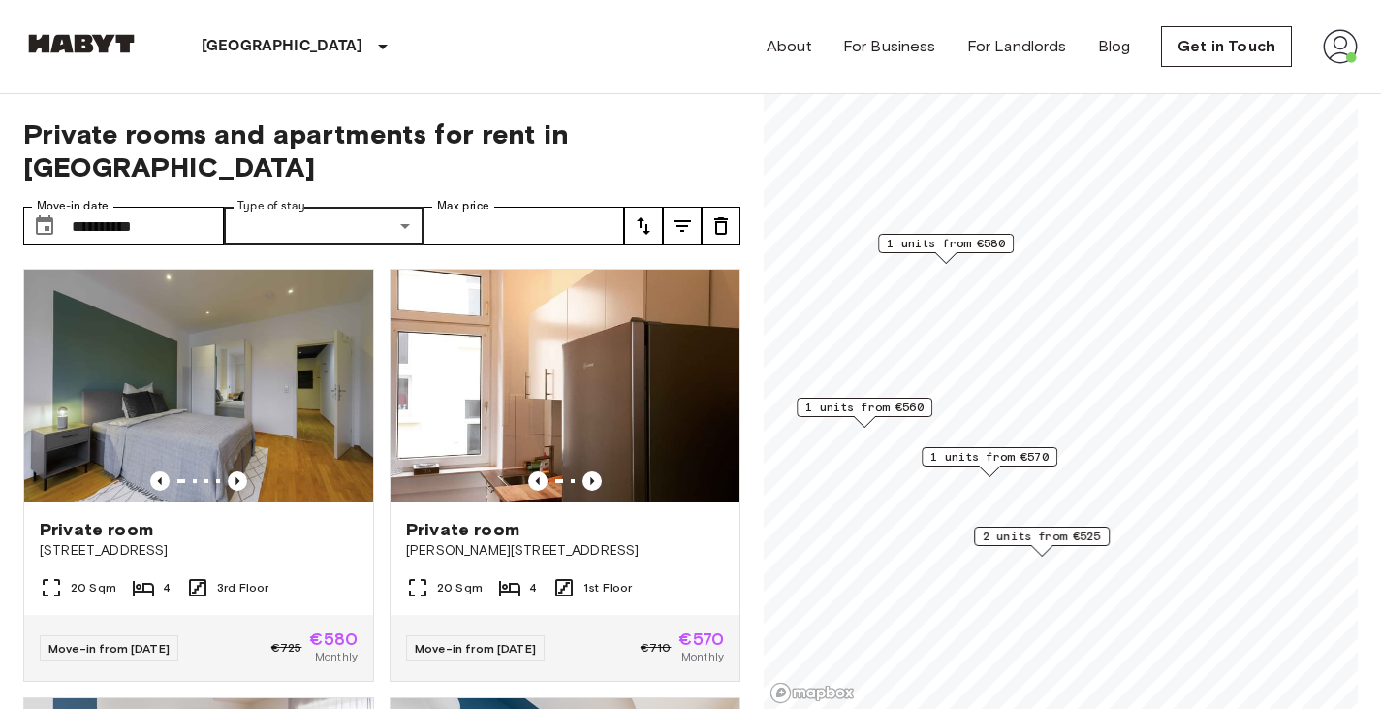
click at [1025, 459] on span "1 units from €570" at bounding box center [989, 456] width 118 height 17
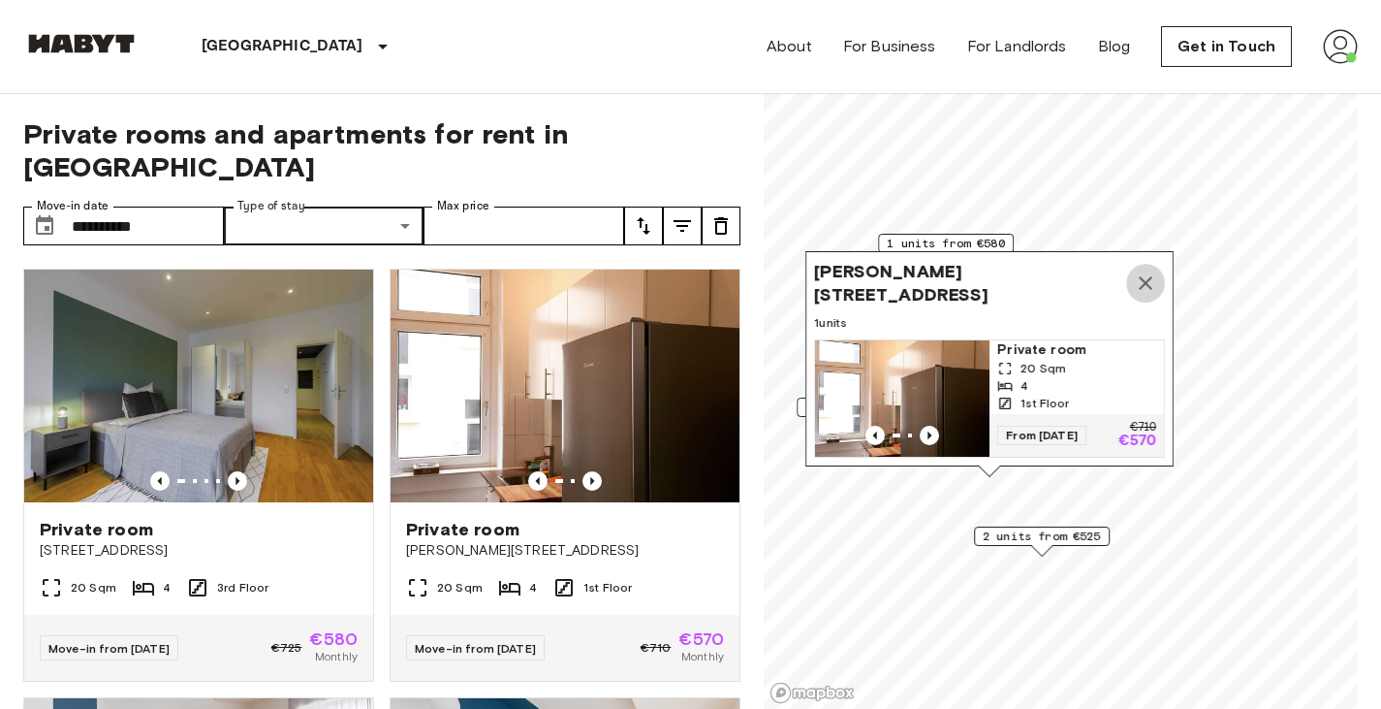
click at [1145, 271] on icon "Map marker" at bounding box center [1145, 282] width 23 height 23
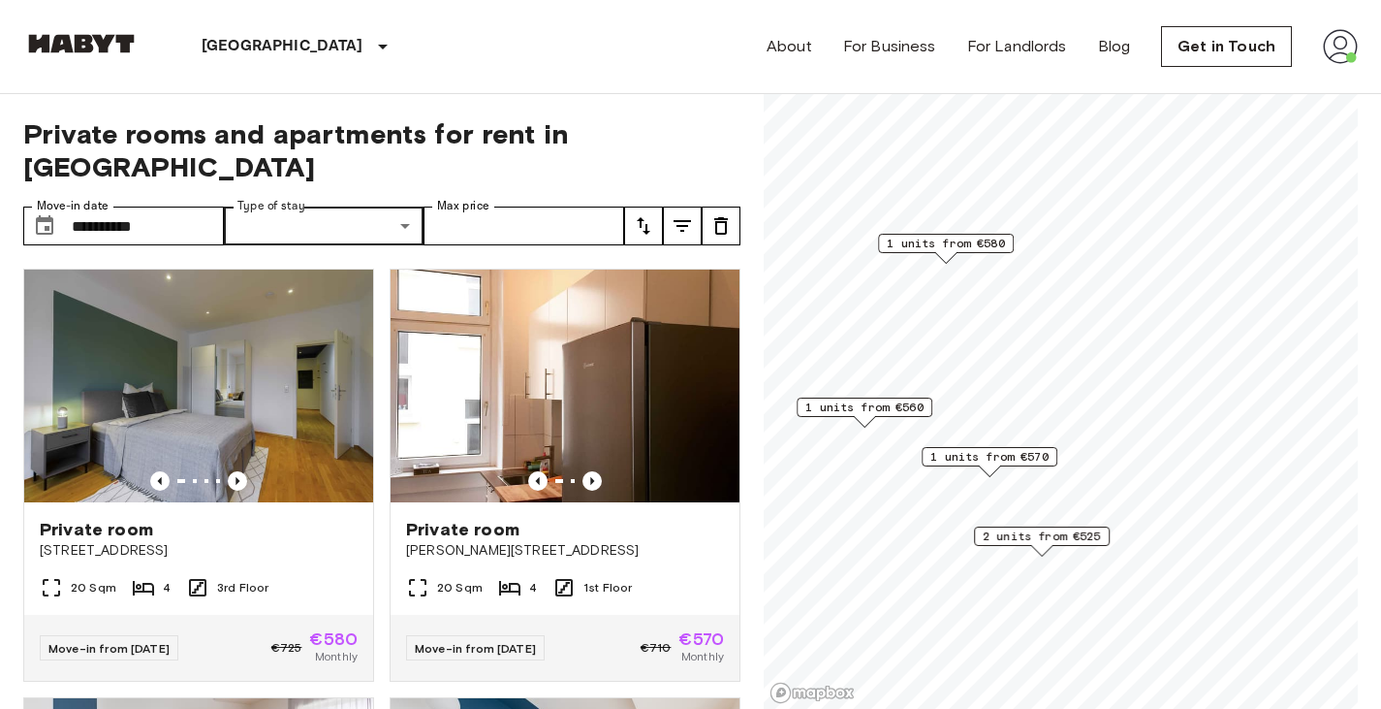
click at [911, 414] on span "1 units from €560" at bounding box center [864, 406] width 118 height 17
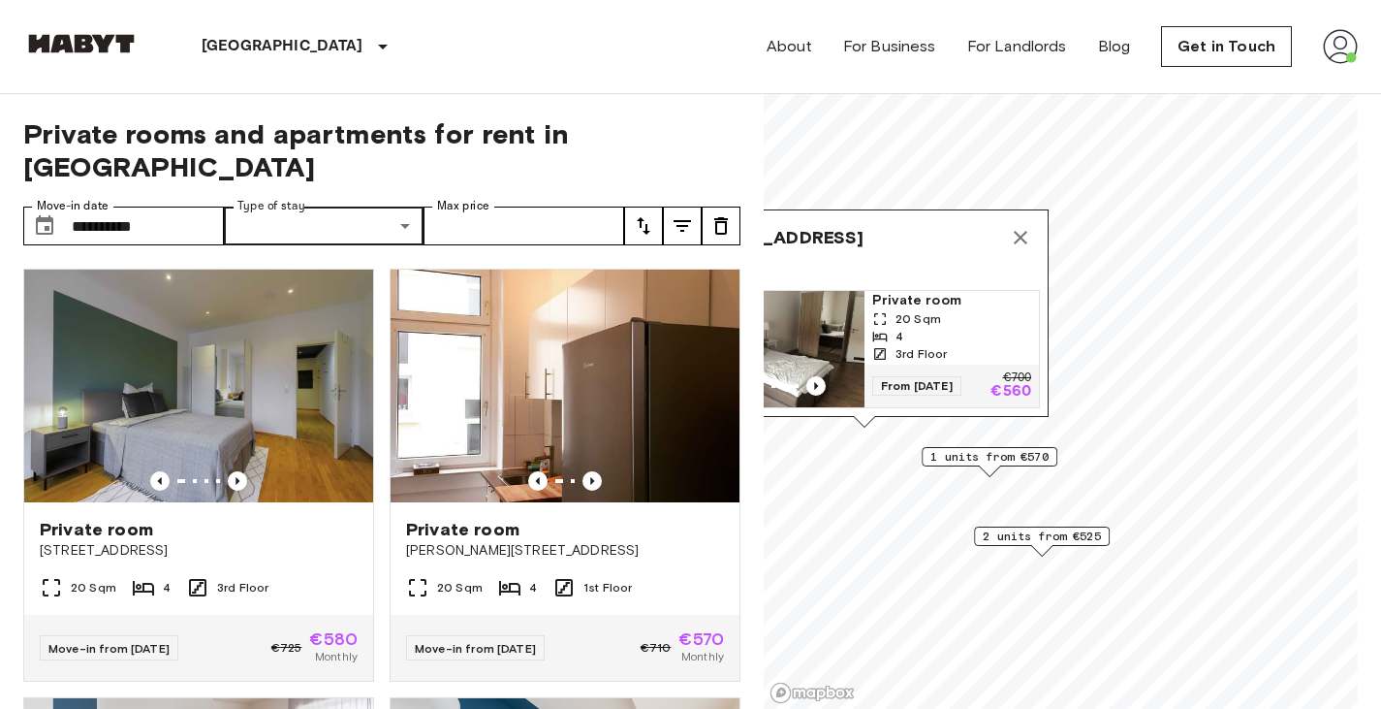
click at [967, 310] on div "20 Sqm" at bounding box center [951, 318] width 159 height 17
click at [1014, 230] on icon "Map marker" at bounding box center [1020, 237] width 23 height 23
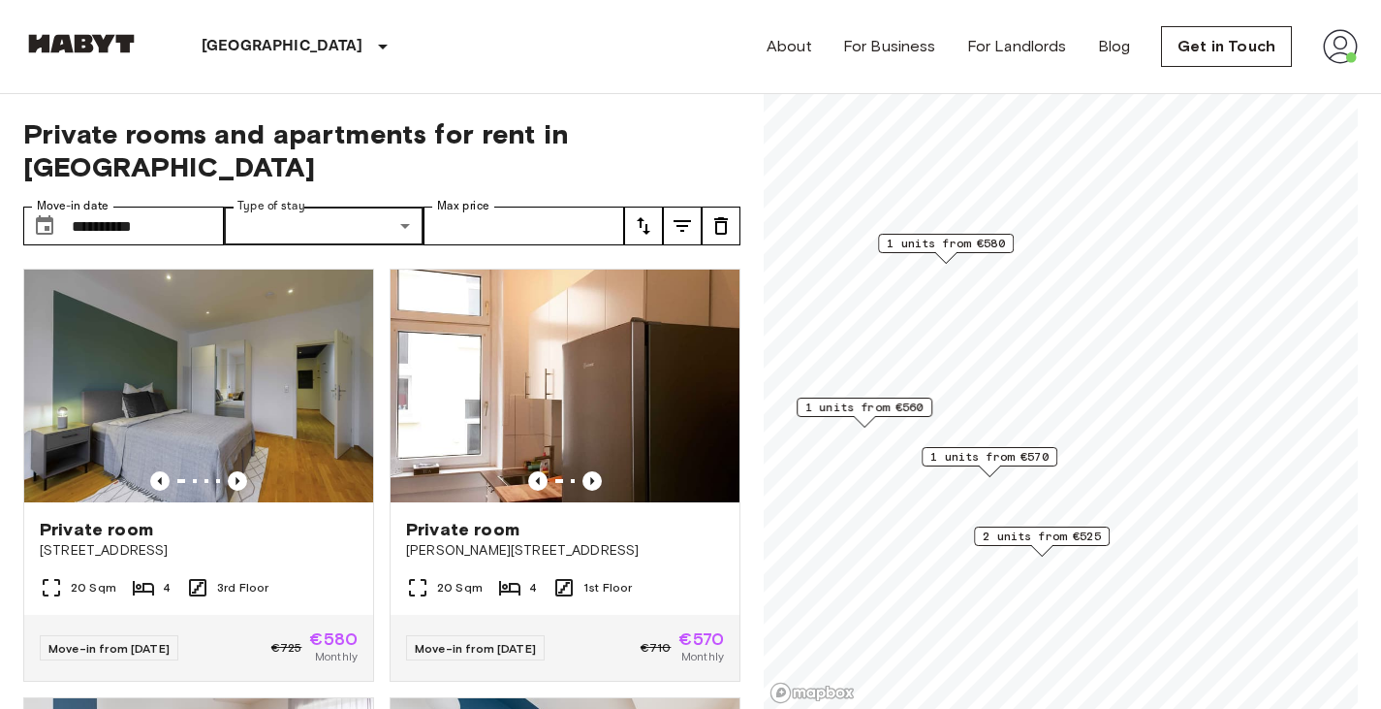
click at [963, 251] on span "1 units from €580" at bounding box center [946, 243] width 118 height 17
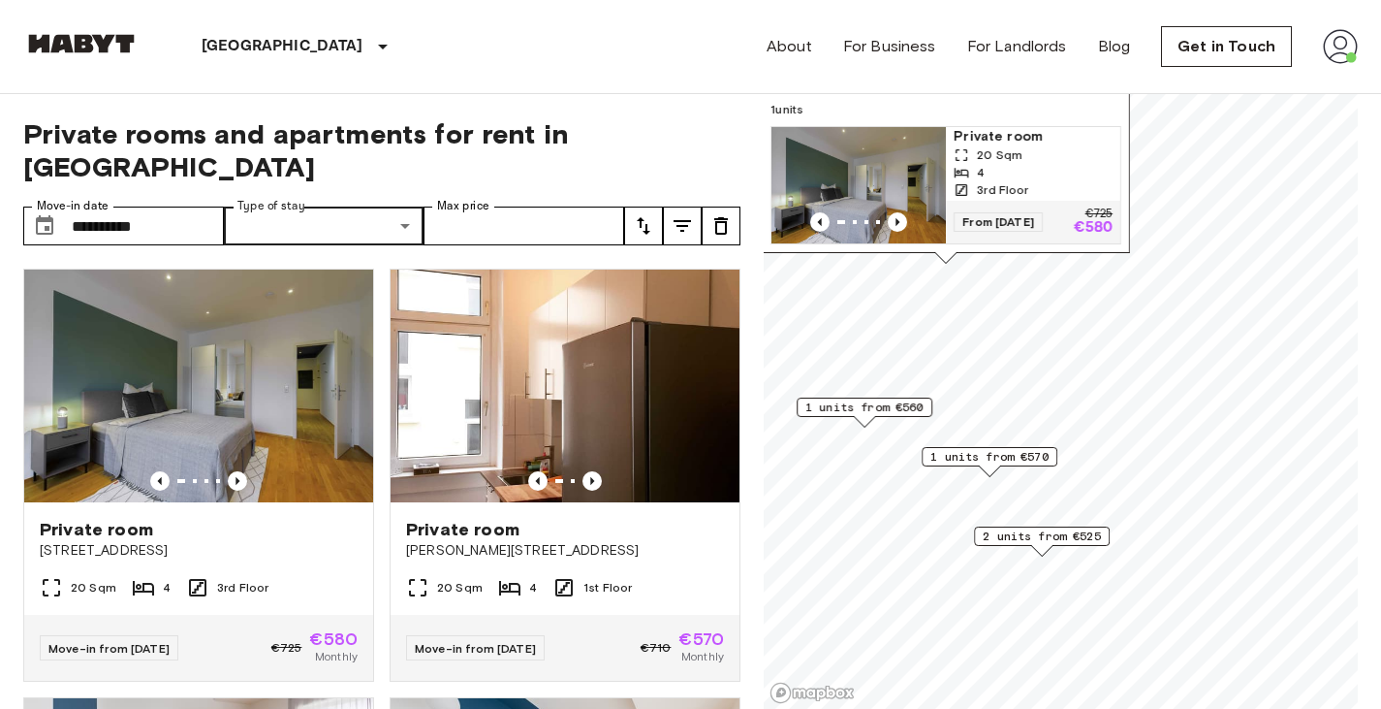
click at [1047, 164] on div "4" at bounding box center [1033, 172] width 159 height 17
click at [899, 399] on span "1 units from €560" at bounding box center [864, 406] width 118 height 17
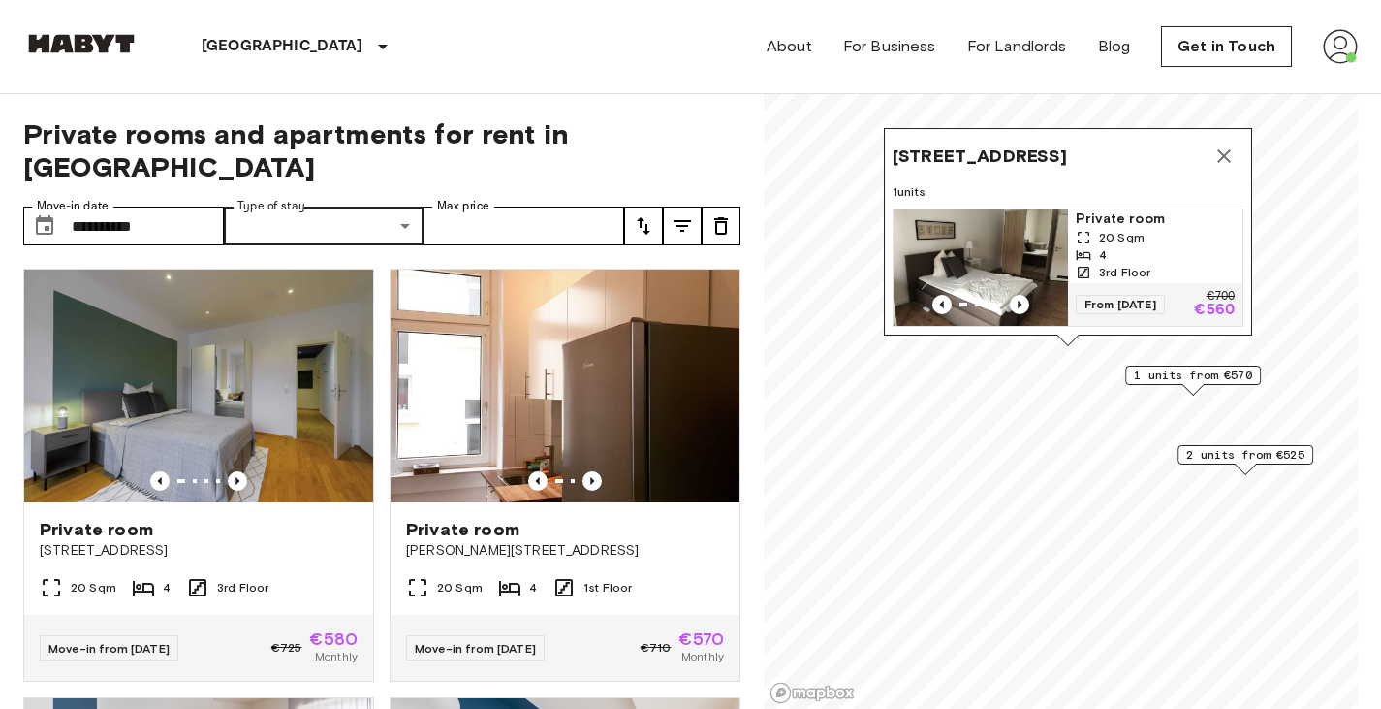
drag, startPoint x: 946, startPoint y: 463, endPoint x: 1154, endPoint y: 383, distance: 223.4
click at [1154, 383] on span "1 units from €570" at bounding box center [1193, 374] width 118 height 17
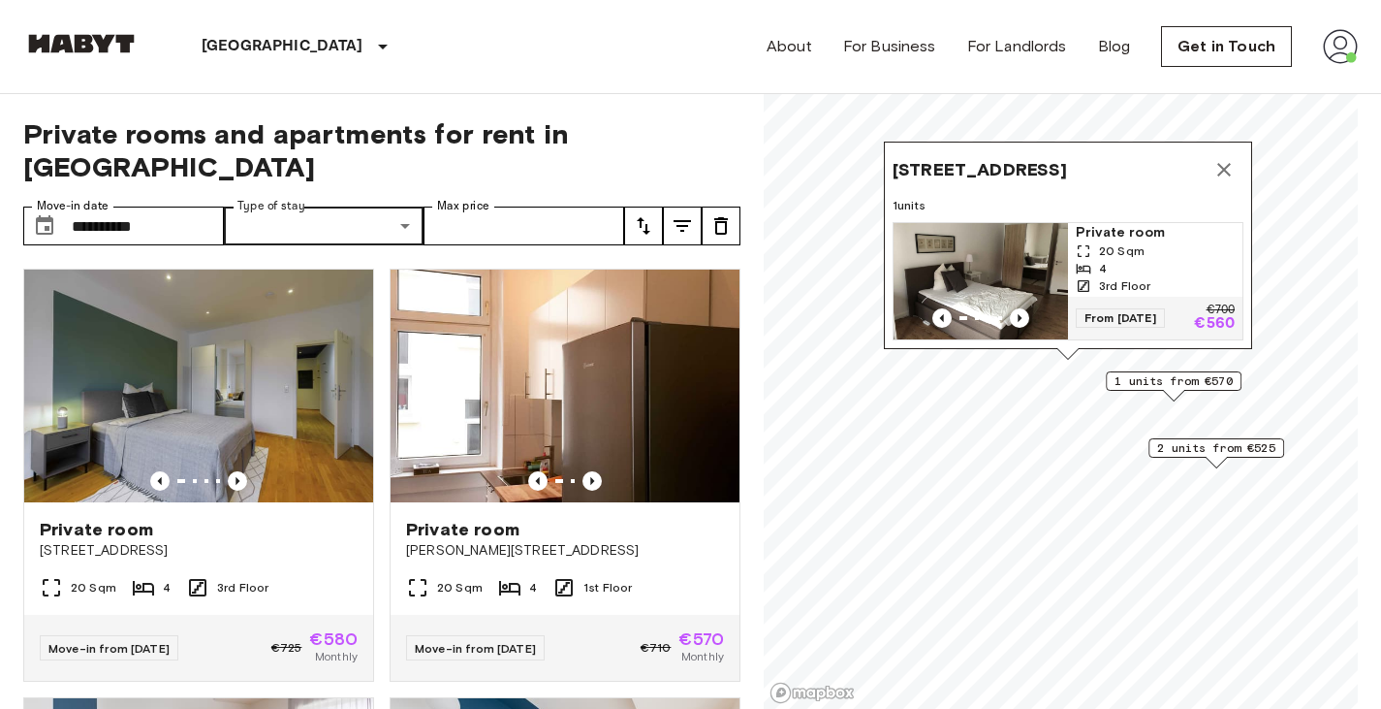
click at [1222, 159] on icon "Map marker" at bounding box center [1224, 169] width 23 height 23
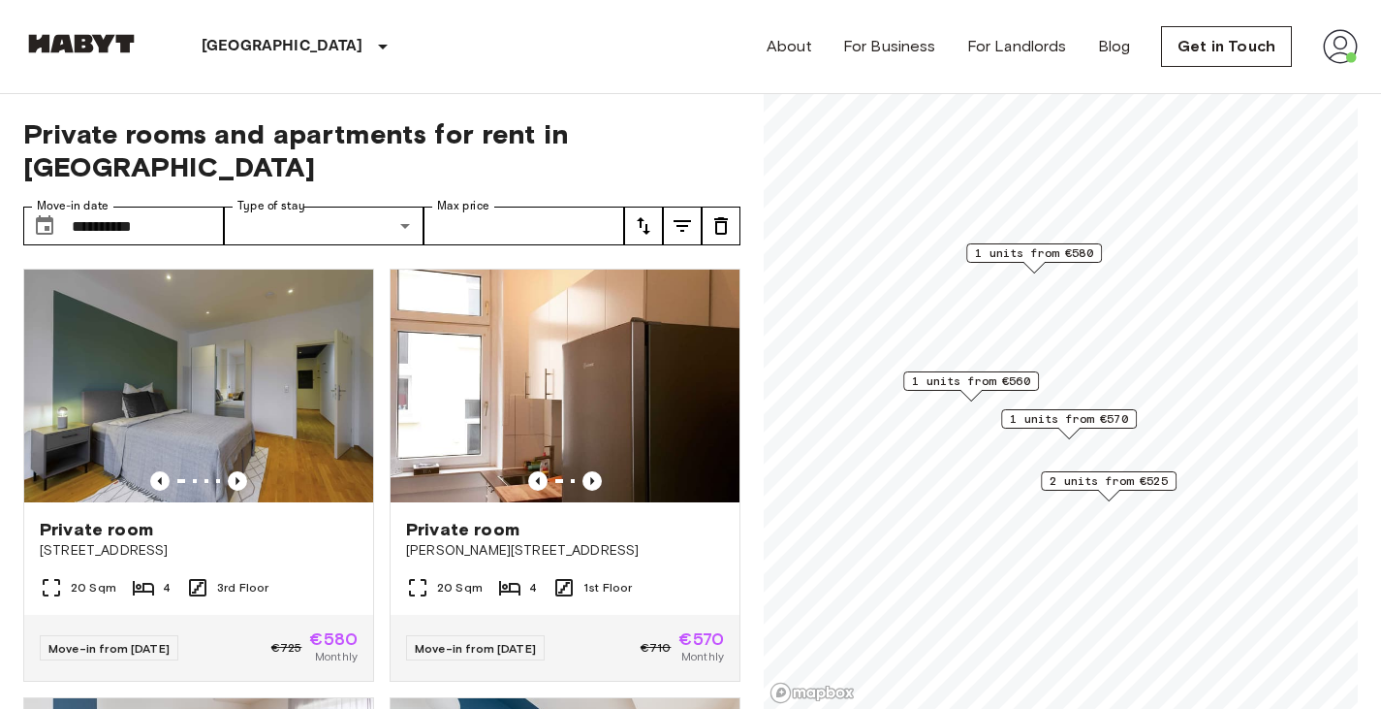
click at [963, 376] on span "1 units from €560" at bounding box center [971, 380] width 118 height 17
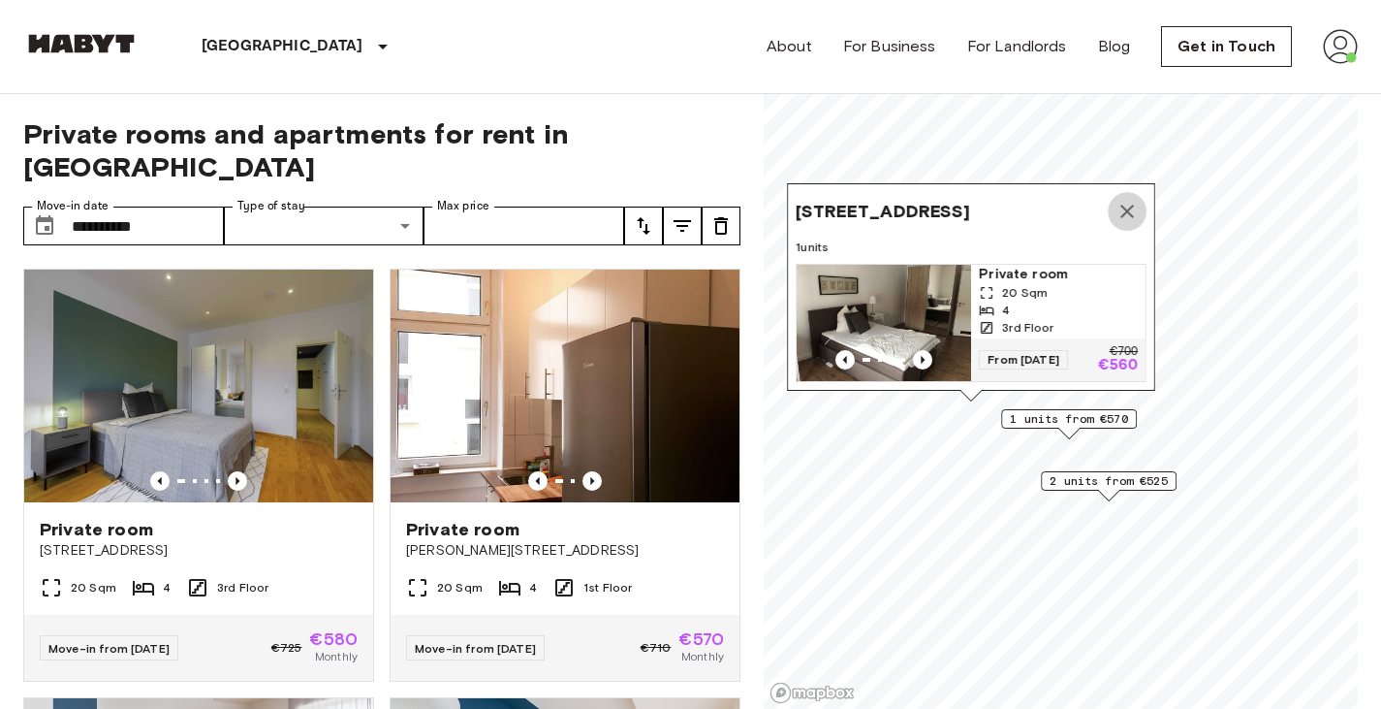
click at [1116, 200] on icon "Map marker" at bounding box center [1127, 211] width 23 height 23
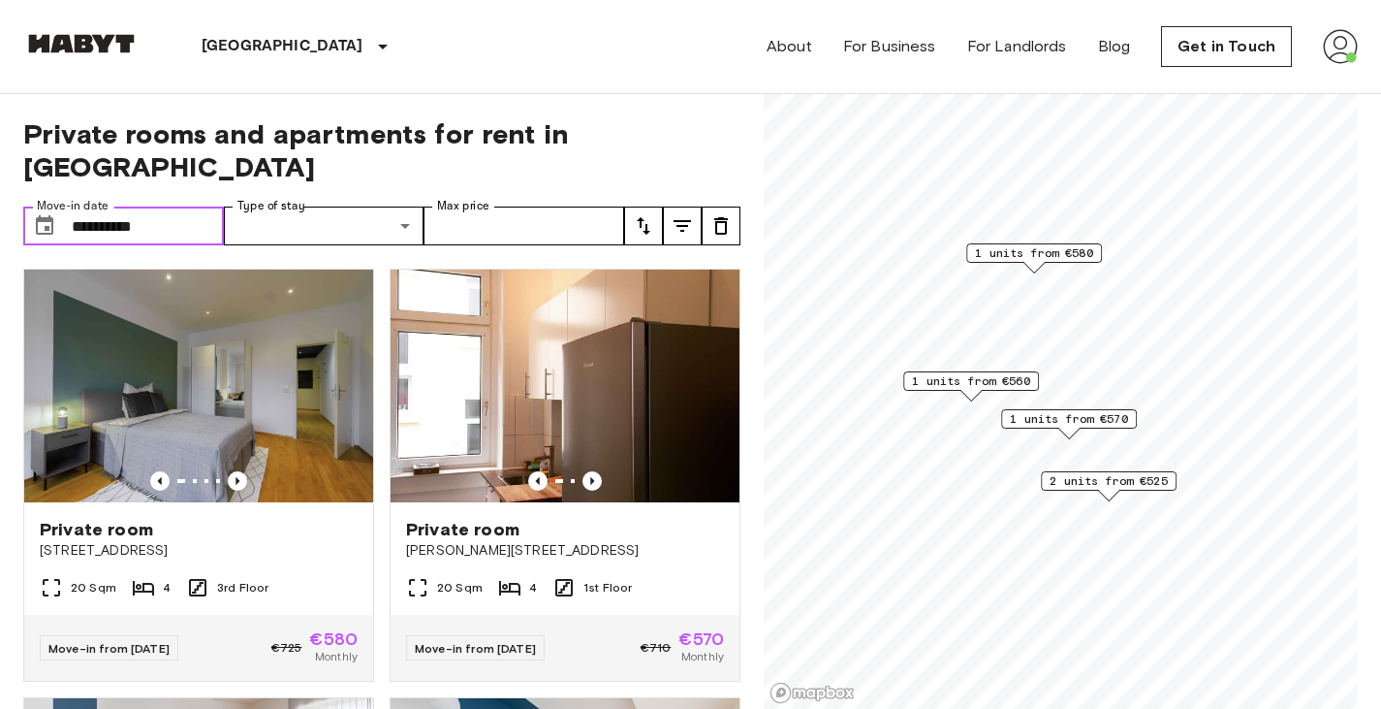
click at [185, 210] on input "**********" at bounding box center [148, 225] width 152 height 39
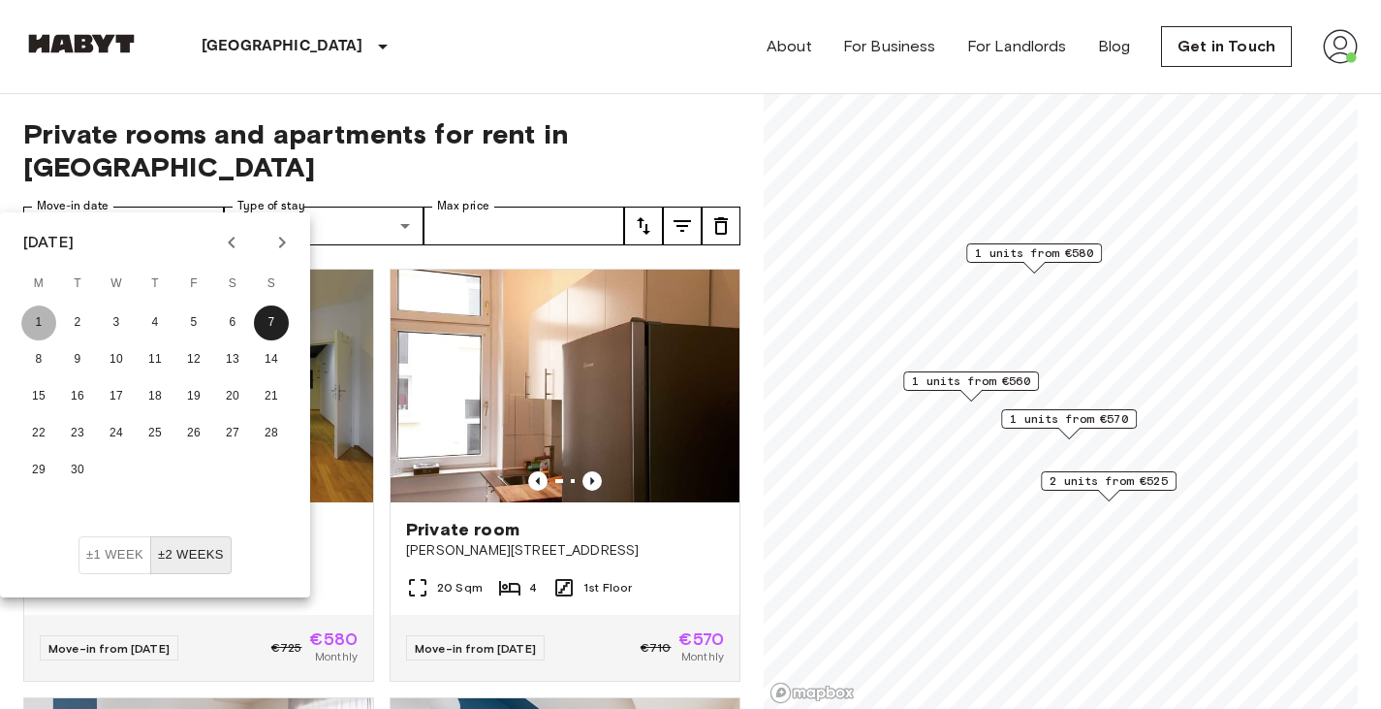
click at [45, 321] on button "1" at bounding box center [38, 322] width 35 height 35
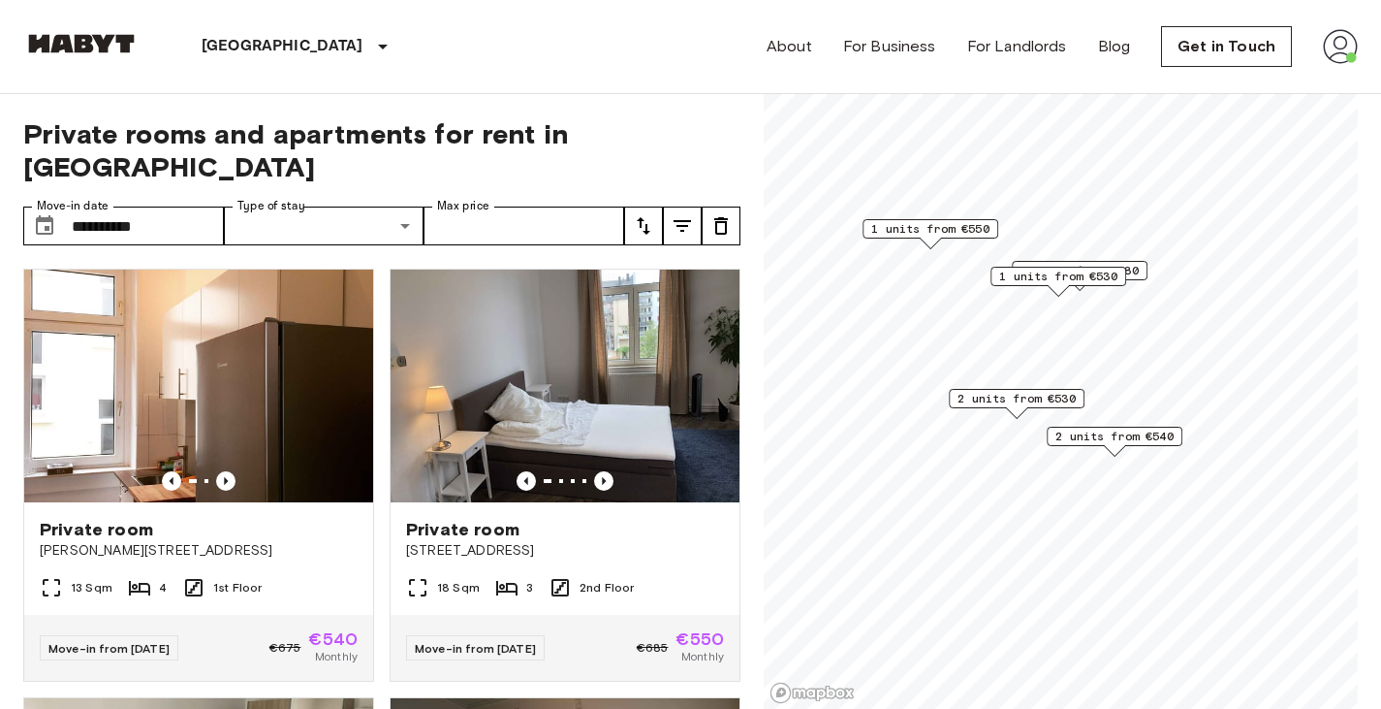
click at [954, 226] on span "1 units from €550" at bounding box center [930, 228] width 118 height 17
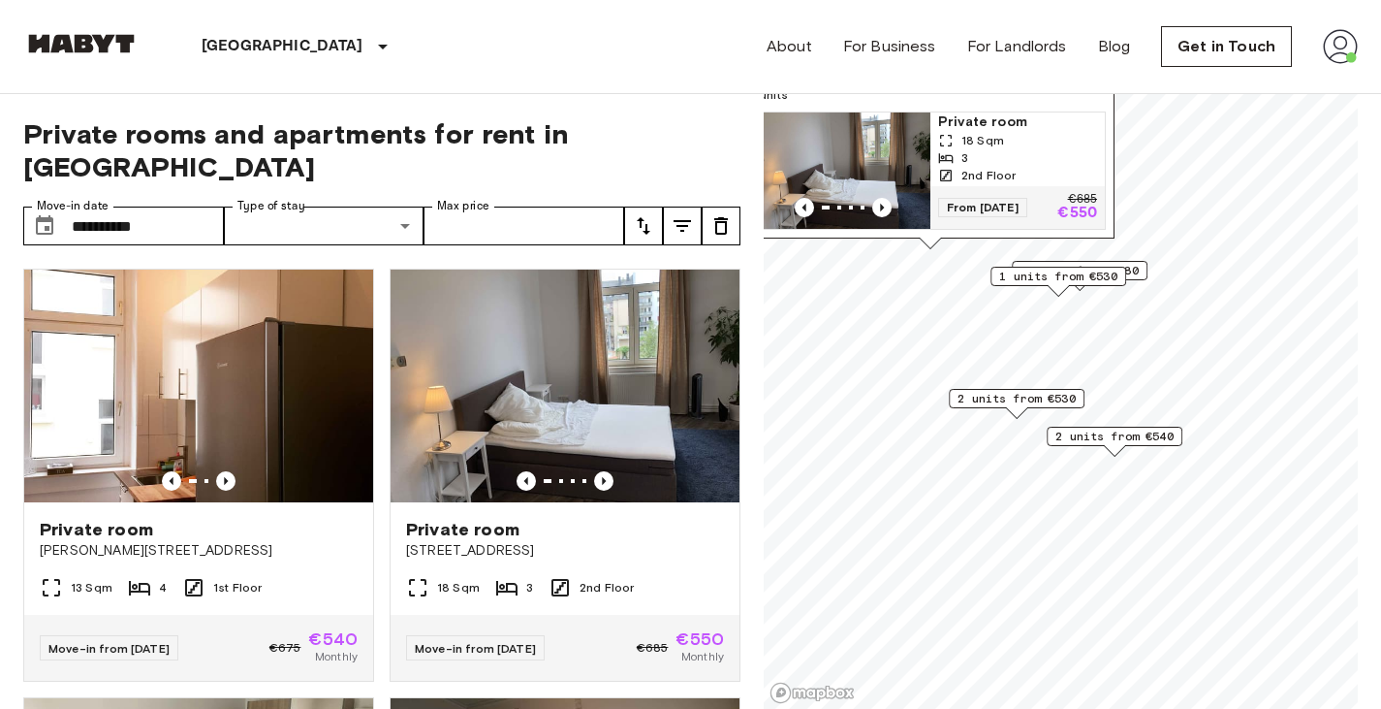
click at [1030, 132] on div "18 Sqm" at bounding box center [1017, 140] width 159 height 17
click at [1008, 403] on span "2 units from €530" at bounding box center [1017, 398] width 118 height 17
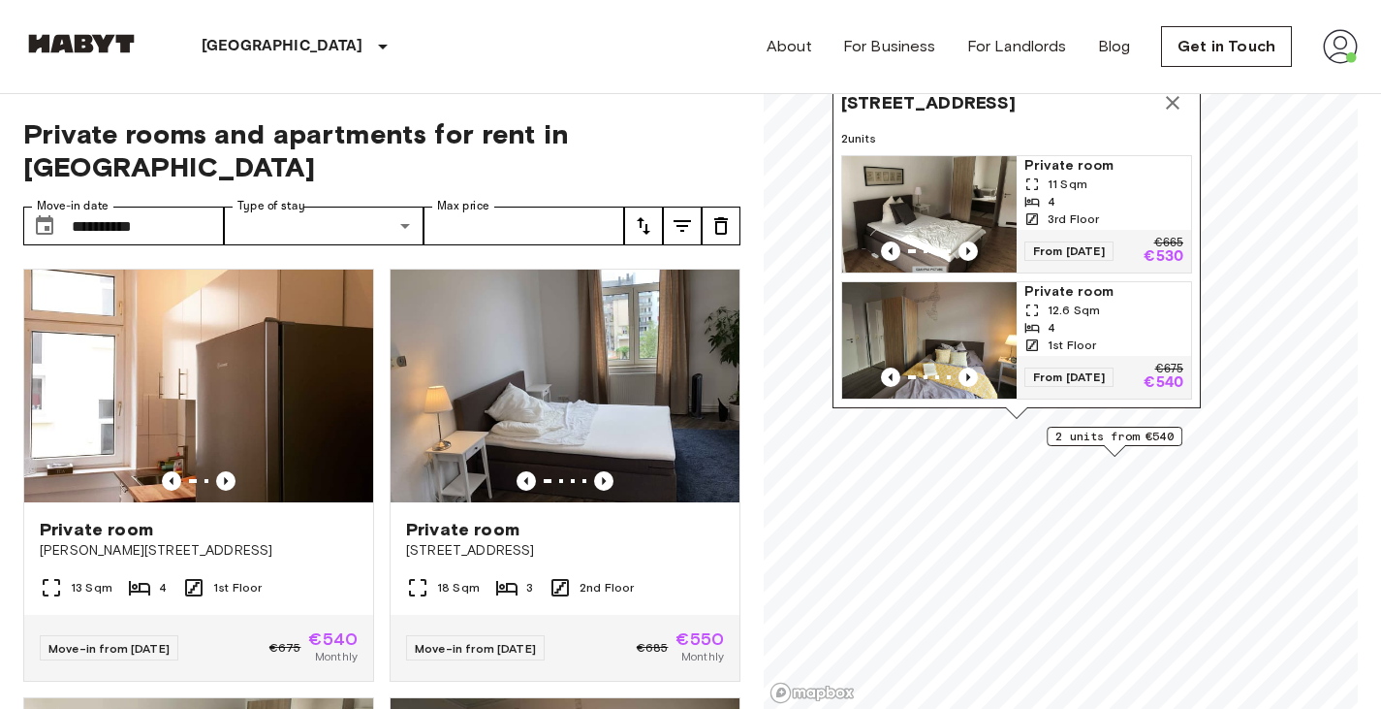
click at [1125, 175] on div "11 Sqm" at bounding box center [1104, 183] width 159 height 17
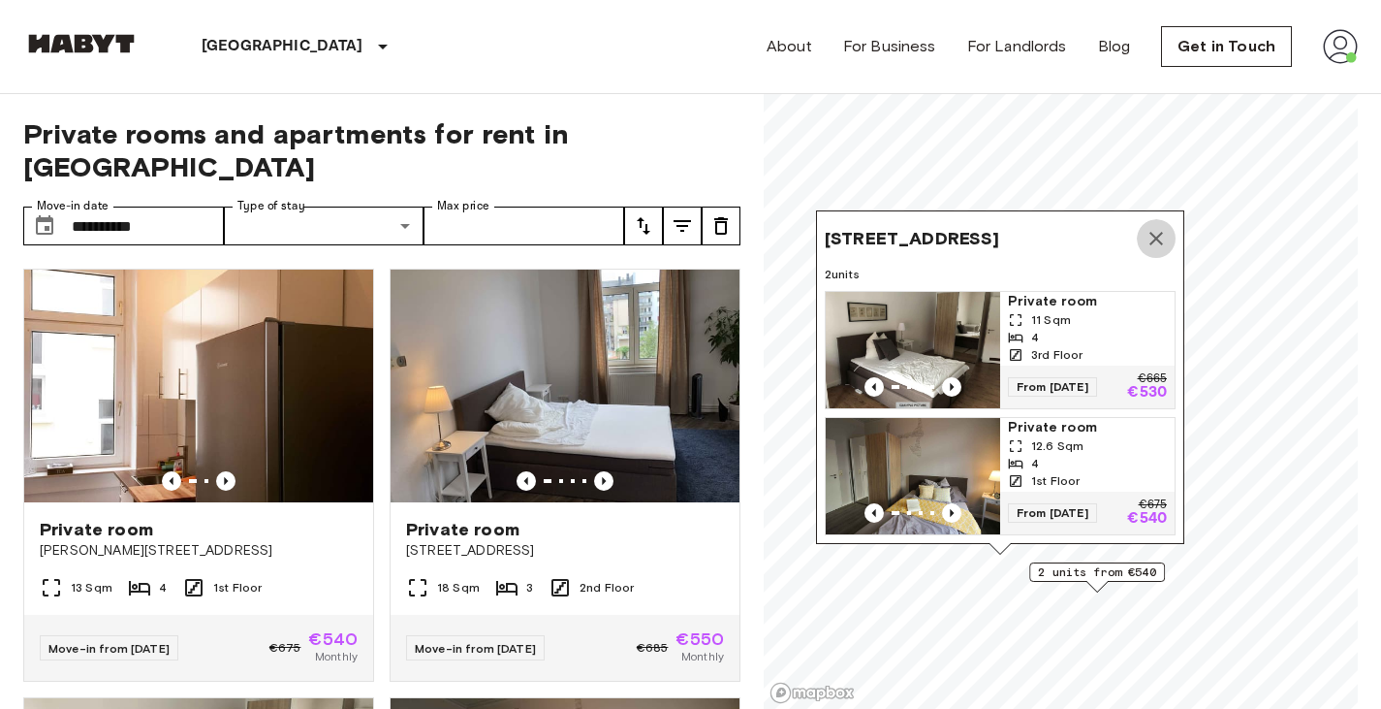
click at [1149, 227] on icon "Map marker" at bounding box center [1156, 238] width 23 height 23
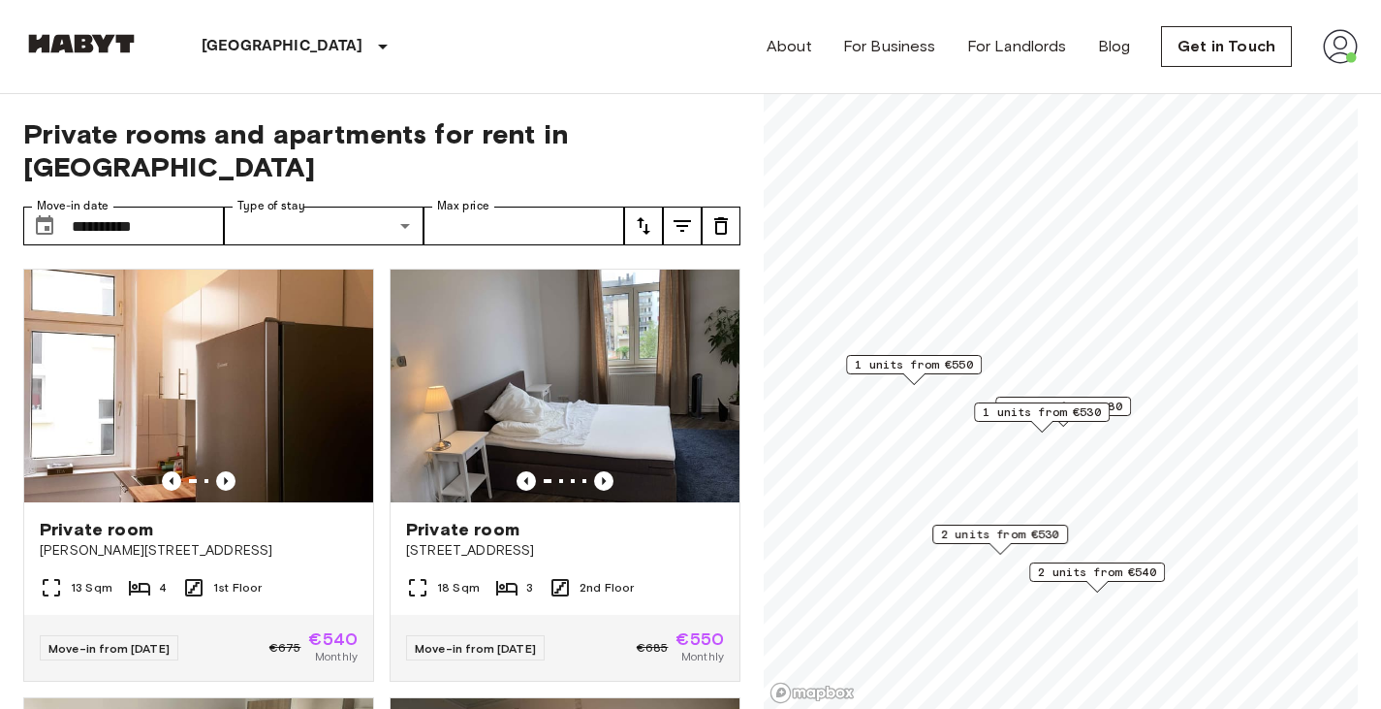
click at [1080, 410] on span "1 units from €530" at bounding box center [1042, 411] width 118 height 17
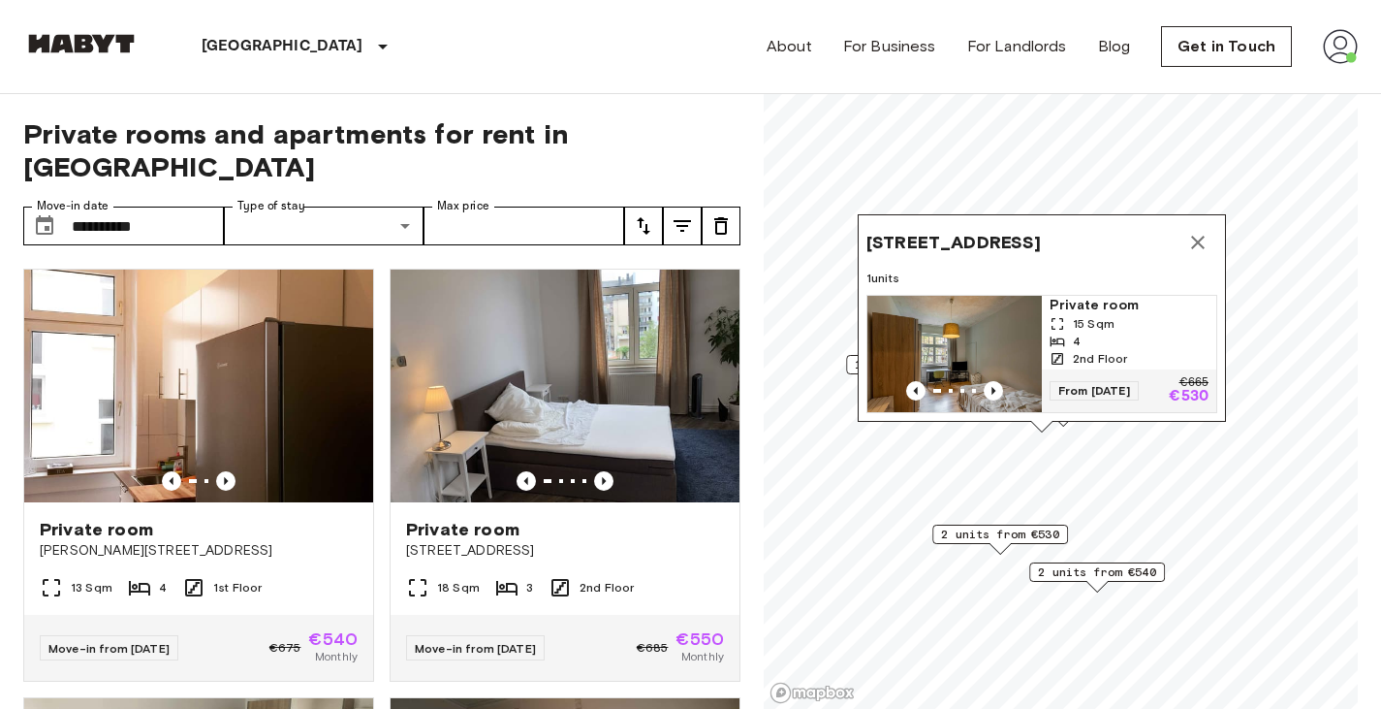
click at [1147, 315] on div "15 Sqm" at bounding box center [1129, 323] width 159 height 17
click at [1204, 231] on icon "Map marker" at bounding box center [1197, 242] width 23 height 23
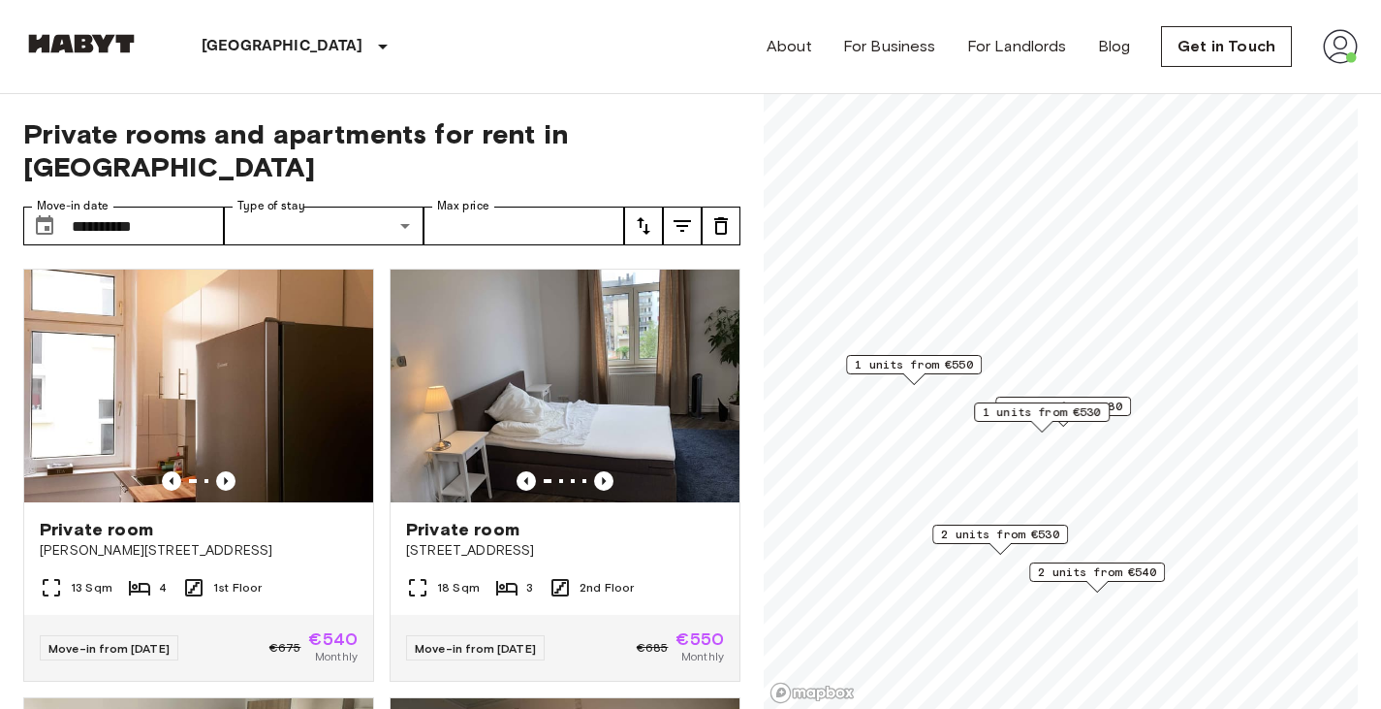
click at [1129, 400] on div "1 units from €580" at bounding box center [1063, 405] width 136 height 19
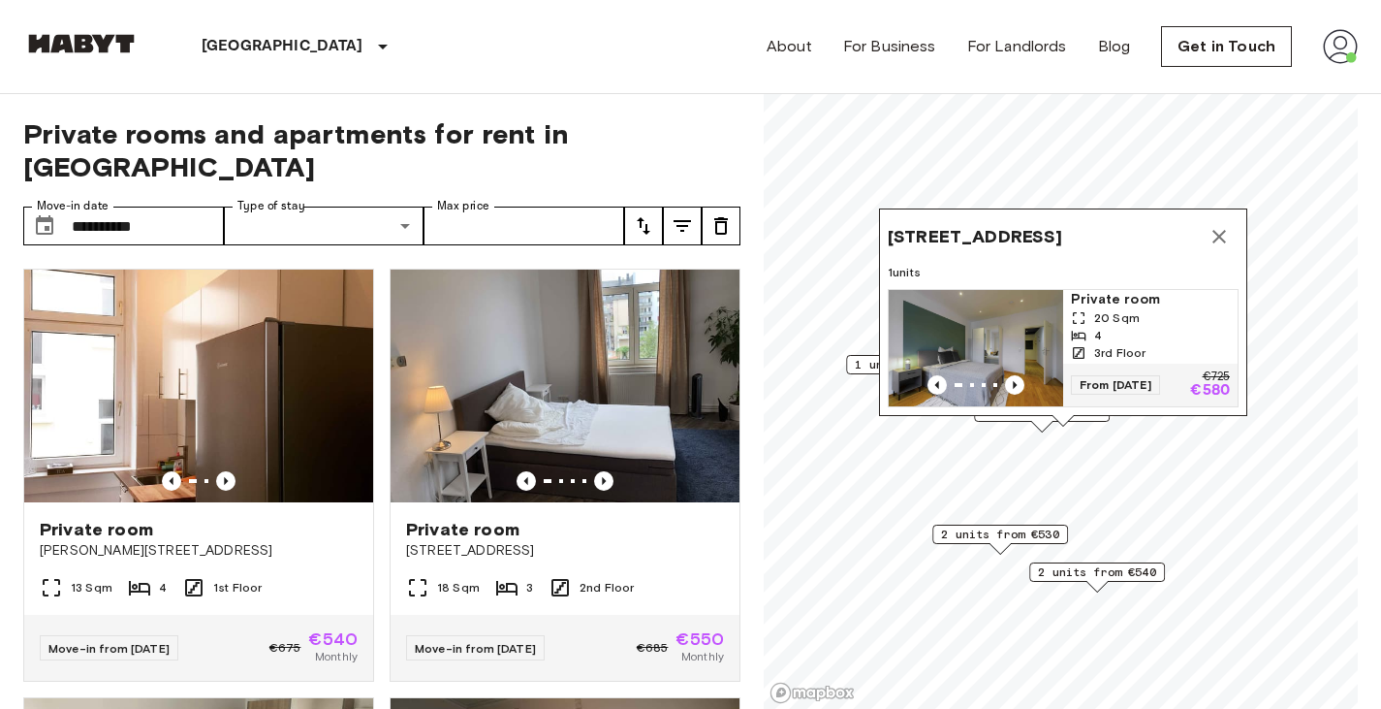
click at [1135, 327] on div "4" at bounding box center [1150, 335] width 159 height 17
click at [1214, 225] on icon "Map marker" at bounding box center [1219, 236] width 23 height 23
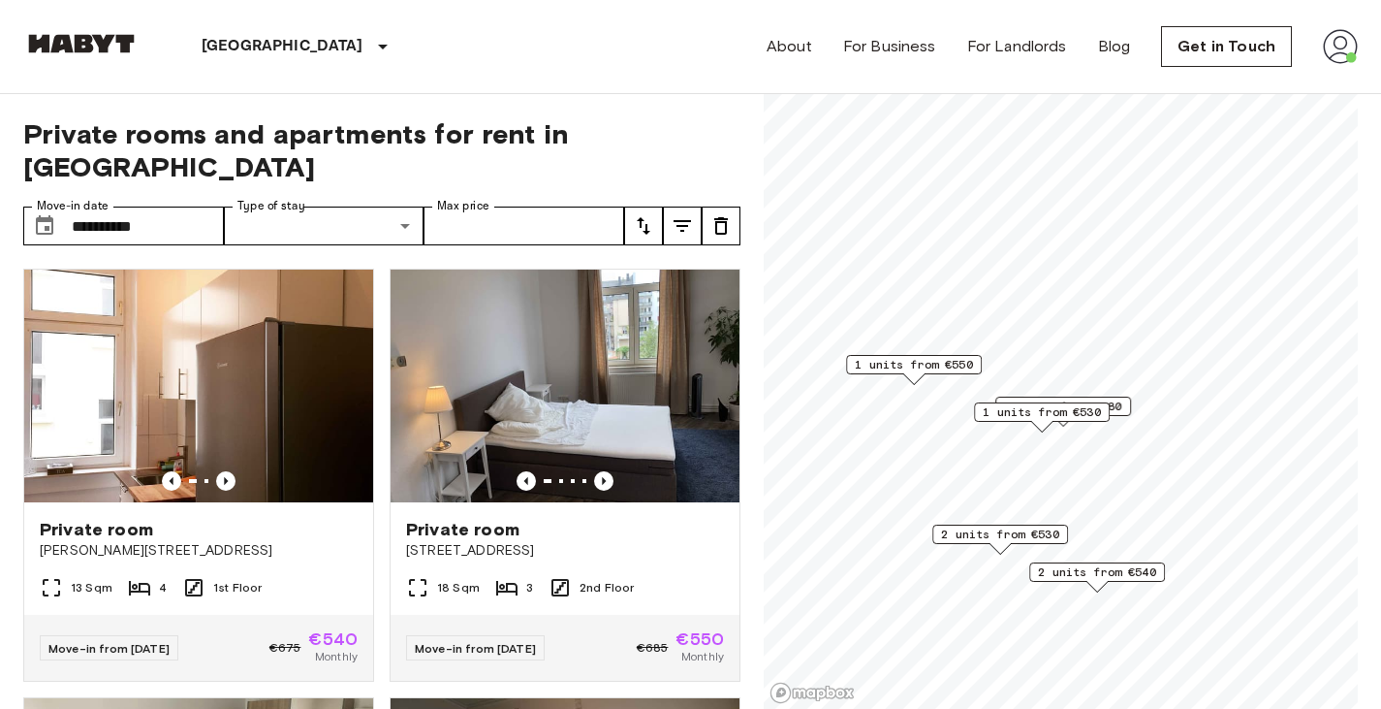
click at [1121, 570] on span "2 units from €540" at bounding box center [1097, 571] width 118 height 17
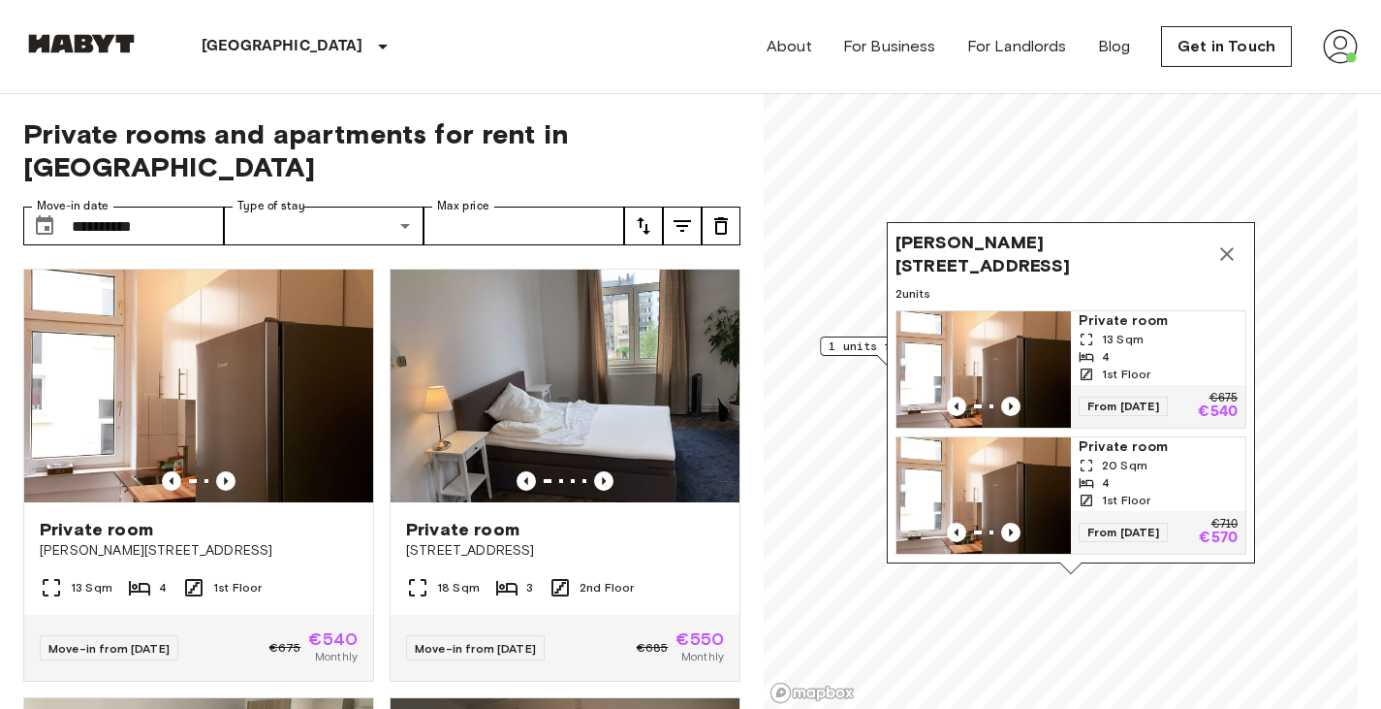
drag, startPoint x: 1259, startPoint y: 252, endPoint x: 1232, endPoint y: 234, distance: 32.8
click at [1232, 242] on icon "Map marker" at bounding box center [1226, 253] width 23 height 23
click at [1228, 242] on icon "Map marker" at bounding box center [1225, 253] width 23 height 23
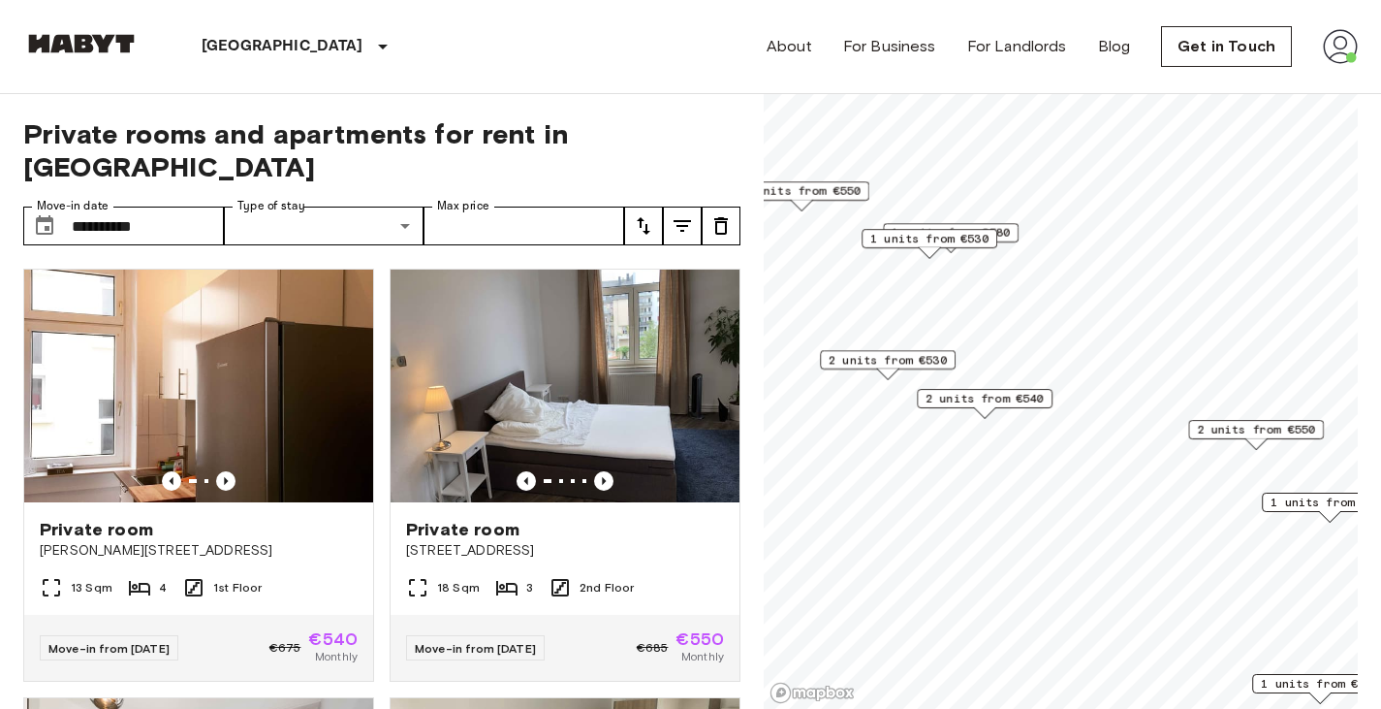
click at [1239, 428] on span "2 units from €550" at bounding box center [1256, 429] width 118 height 17
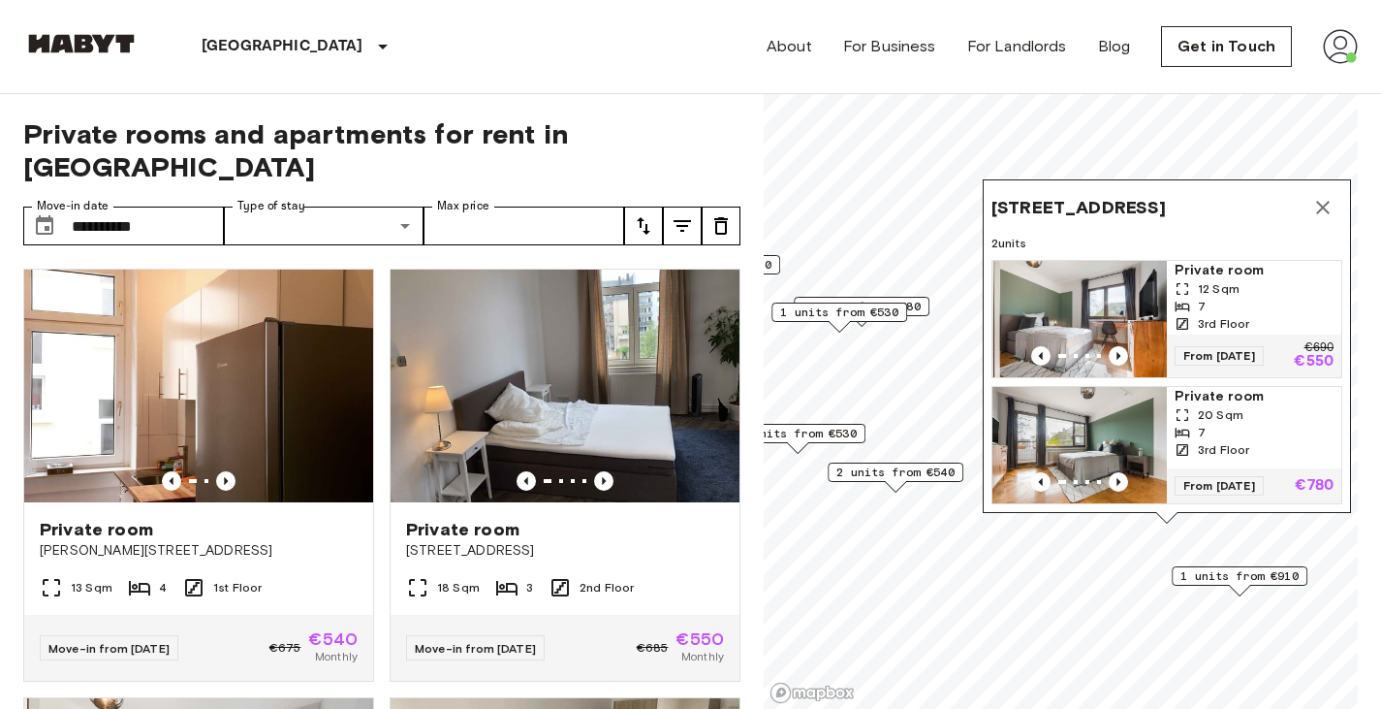
click at [1275, 280] on div "12 Sqm" at bounding box center [1254, 288] width 159 height 17
click at [1247, 568] on span "1 units from €910" at bounding box center [1240, 575] width 118 height 17
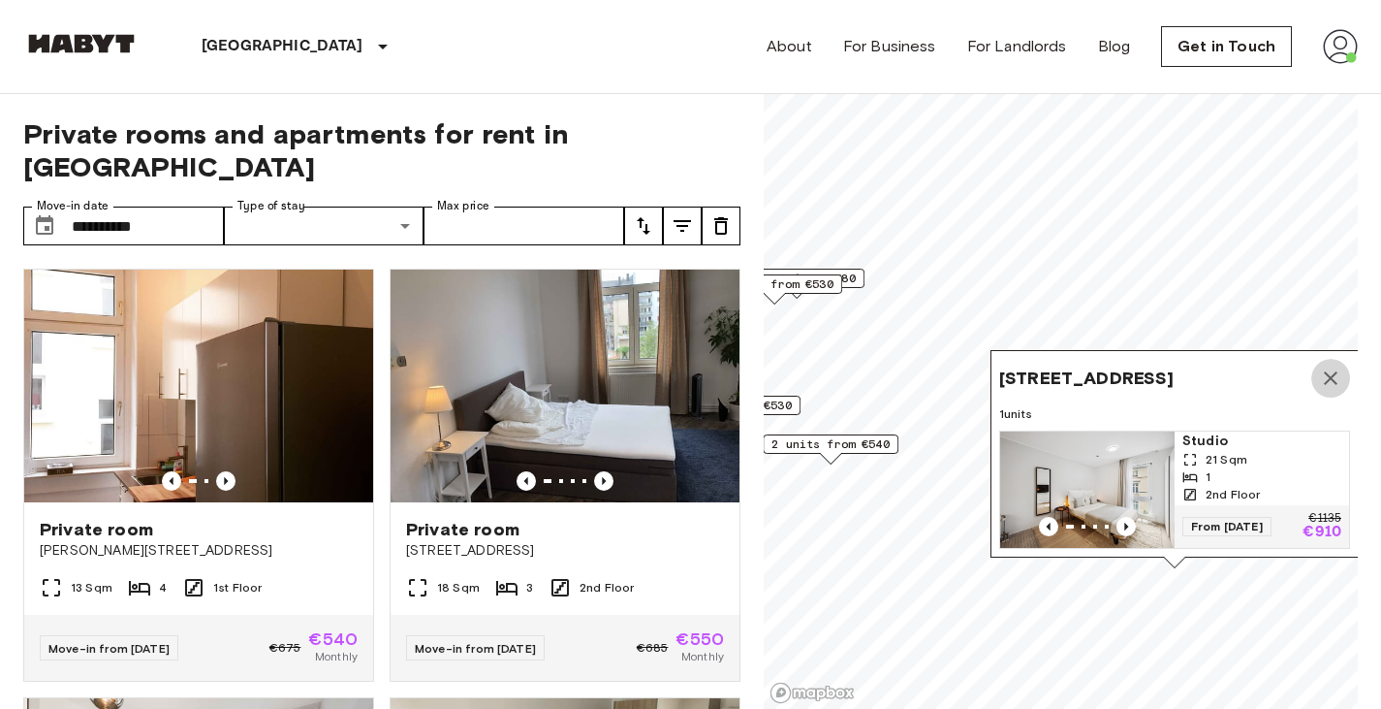
click at [1324, 366] on icon "Map marker" at bounding box center [1330, 377] width 23 height 23
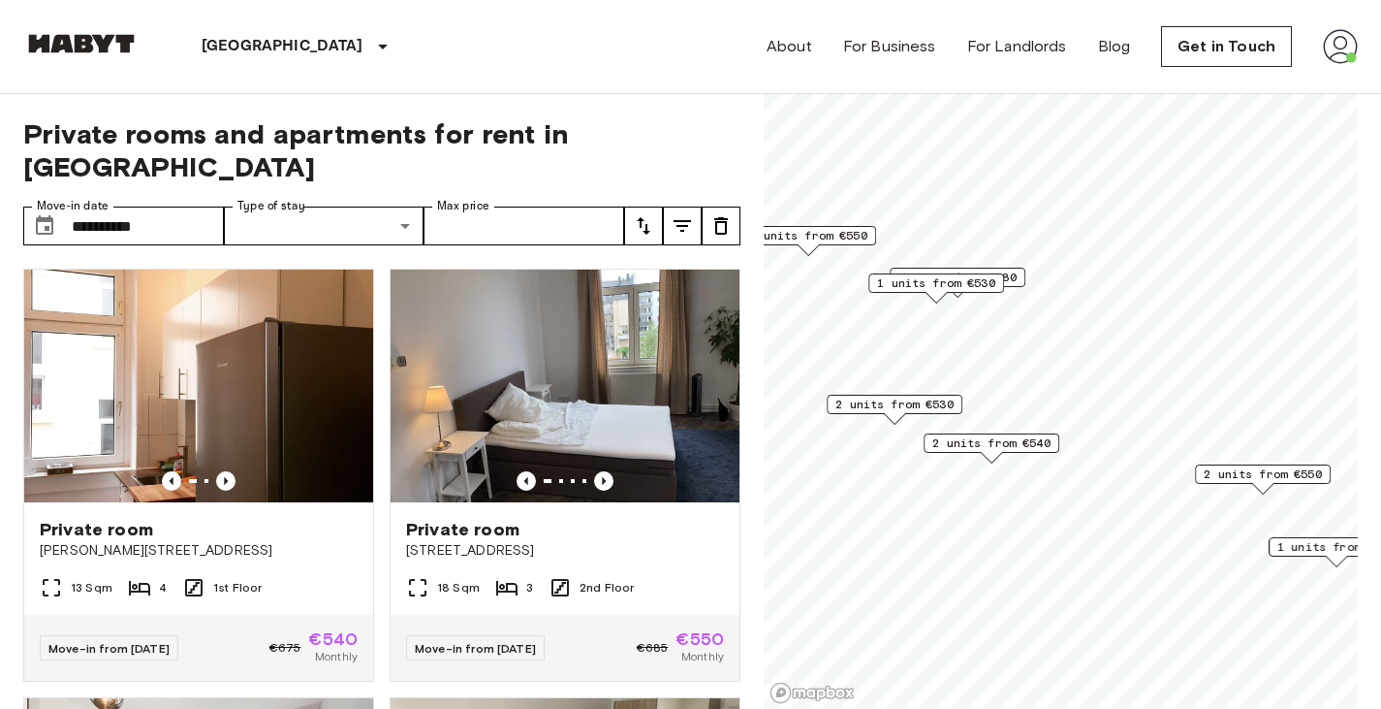
click at [947, 396] on span "2 units from €530" at bounding box center [895, 403] width 118 height 17
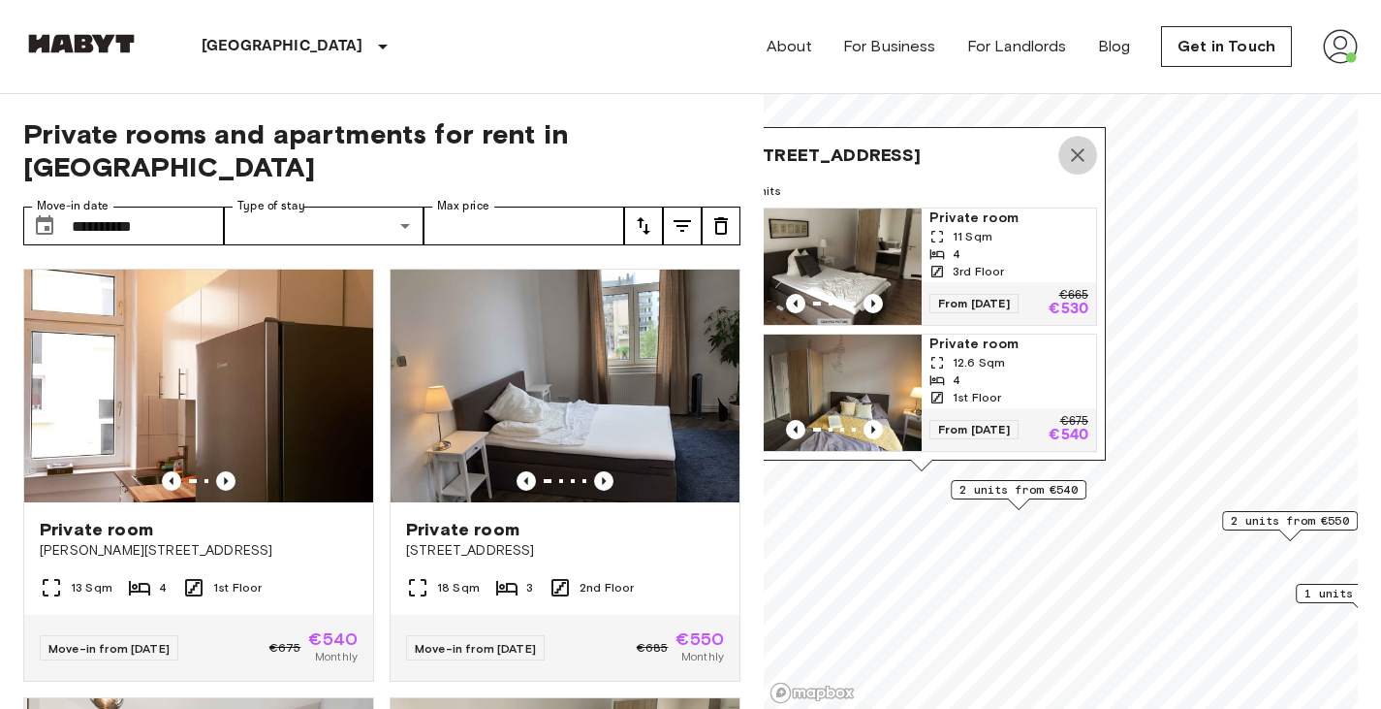
click at [1079, 143] on icon "Map marker" at bounding box center [1077, 154] width 23 height 23
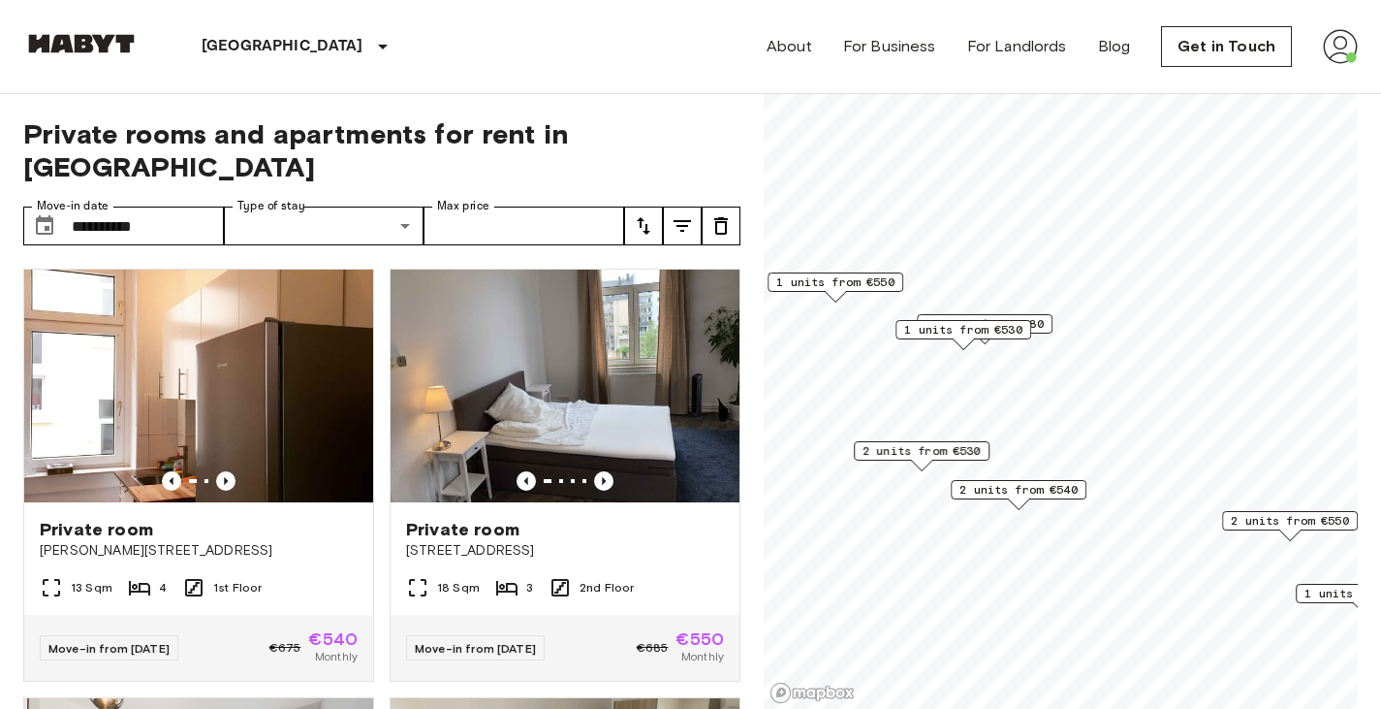
click at [1282, 526] on span "2 units from €550" at bounding box center [1290, 520] width 118 height 17
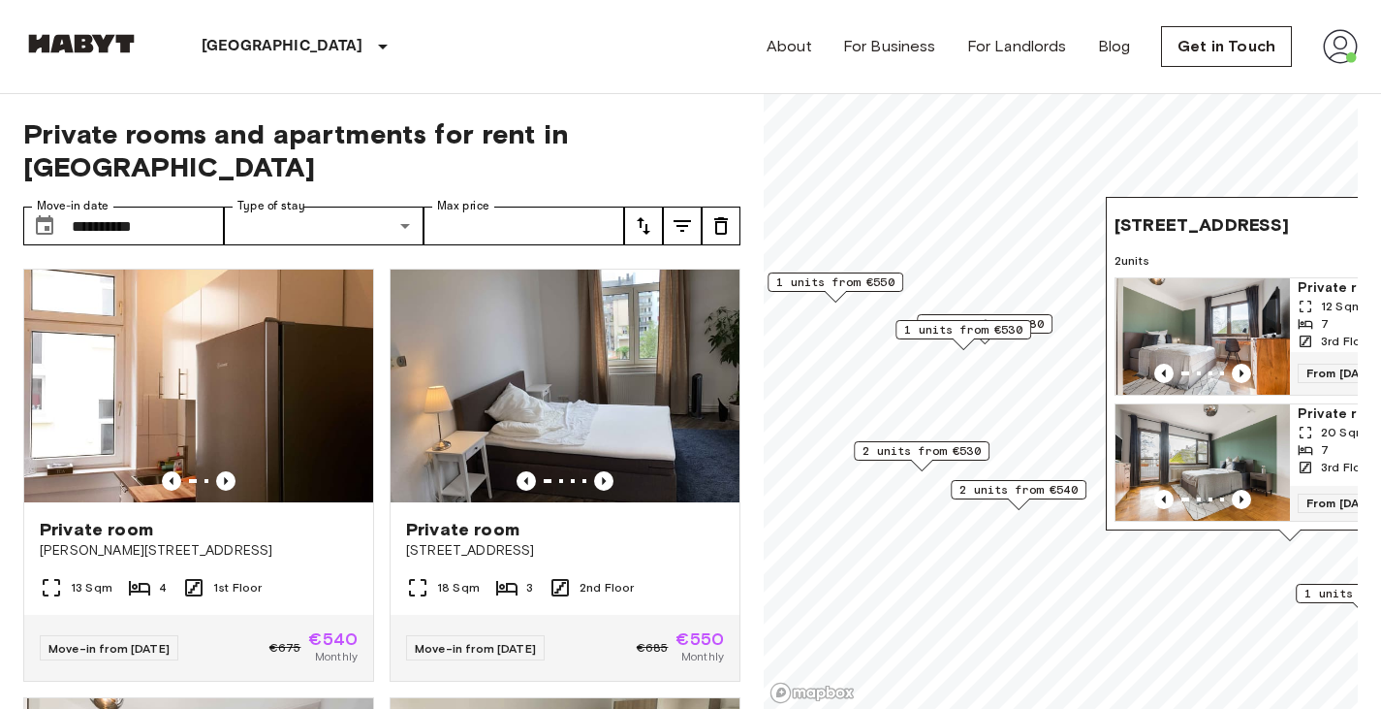
click at [1342, 315] on div "7" at bounding box center [1377, 323] width 159 height 17
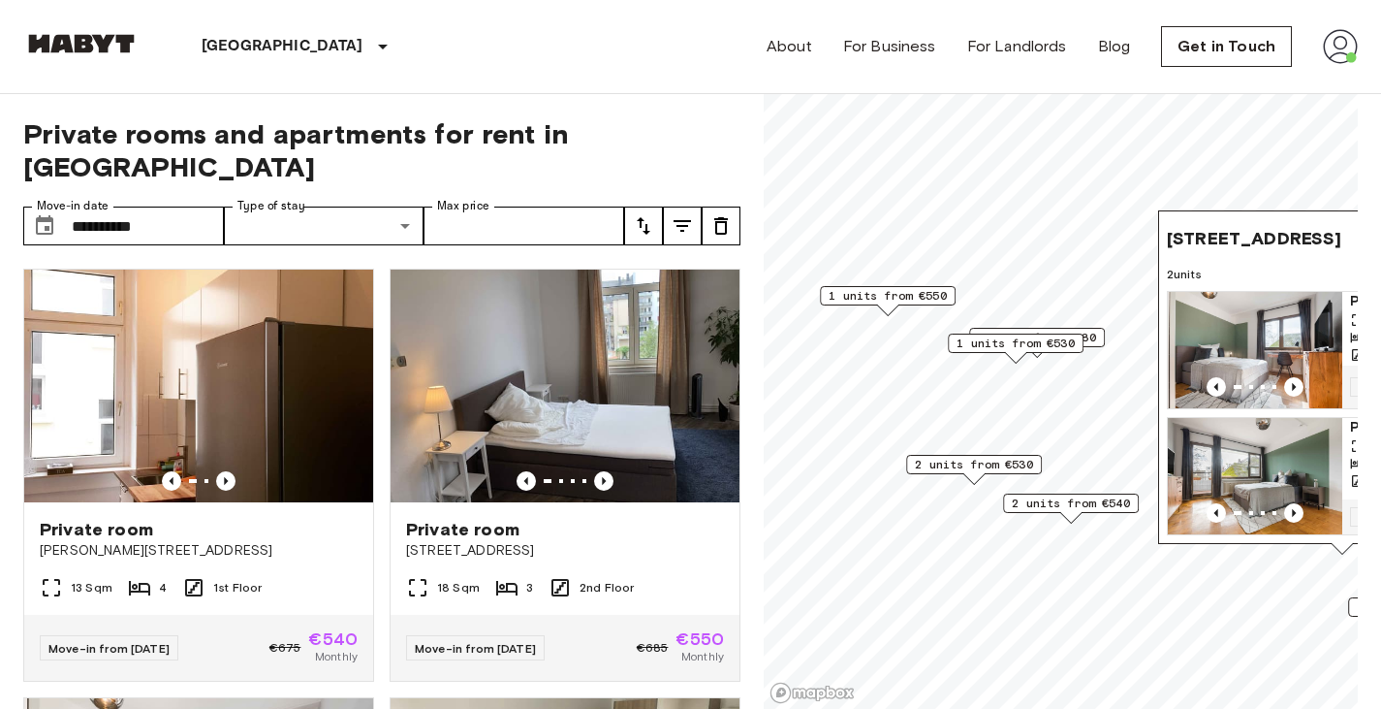
click at [962, 456] on span "2 units from €530" at bounding box center [974, 464] width 118 height 17
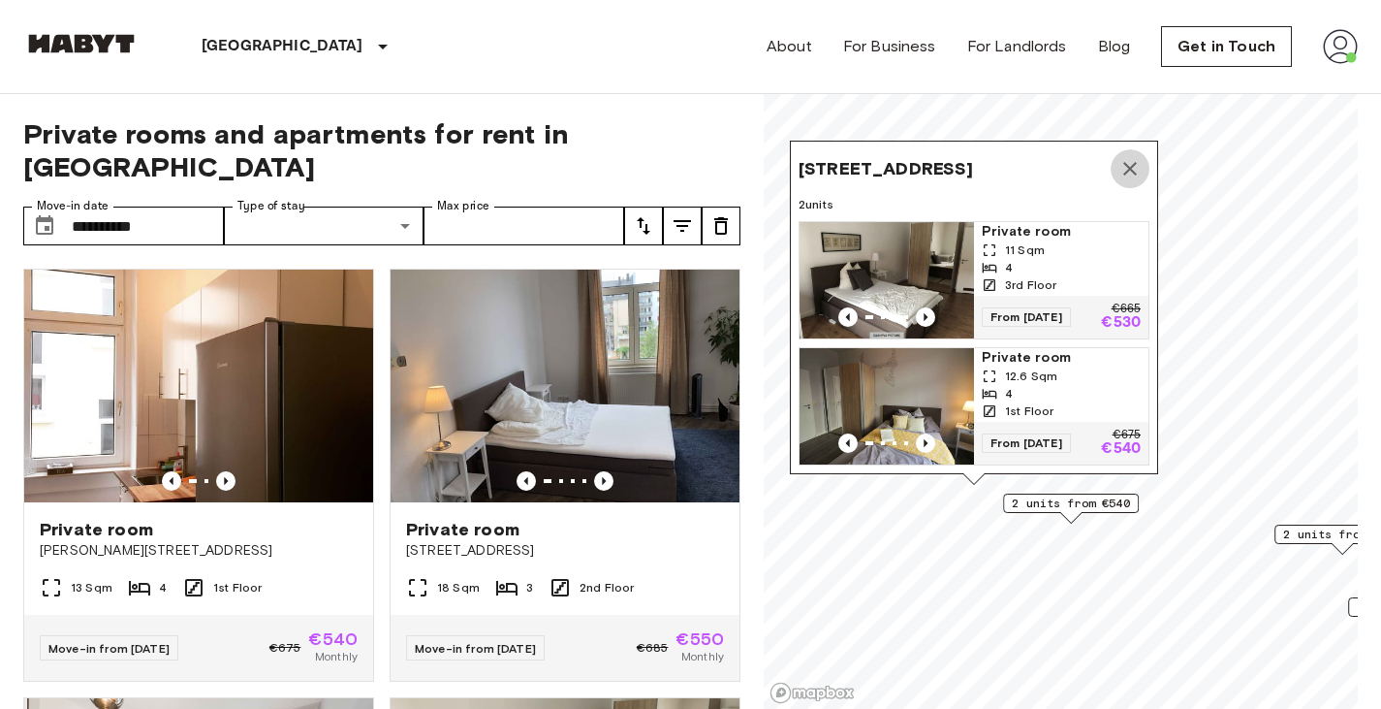
click at [1135, 157] on icon "Map marker" at bounding box center [1130, 168] width 23 height 23
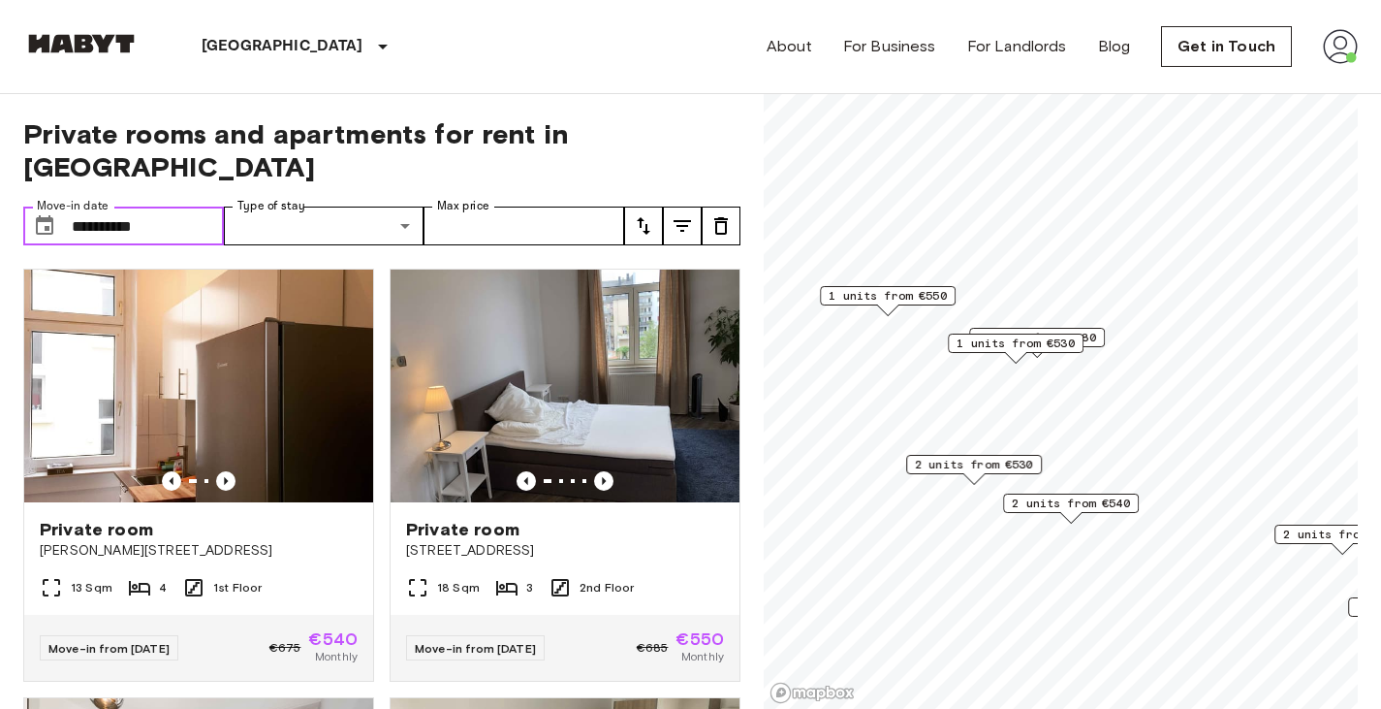
click at [136, 210] on input "**********" at bounding box center [148, 225] width 152 height 39
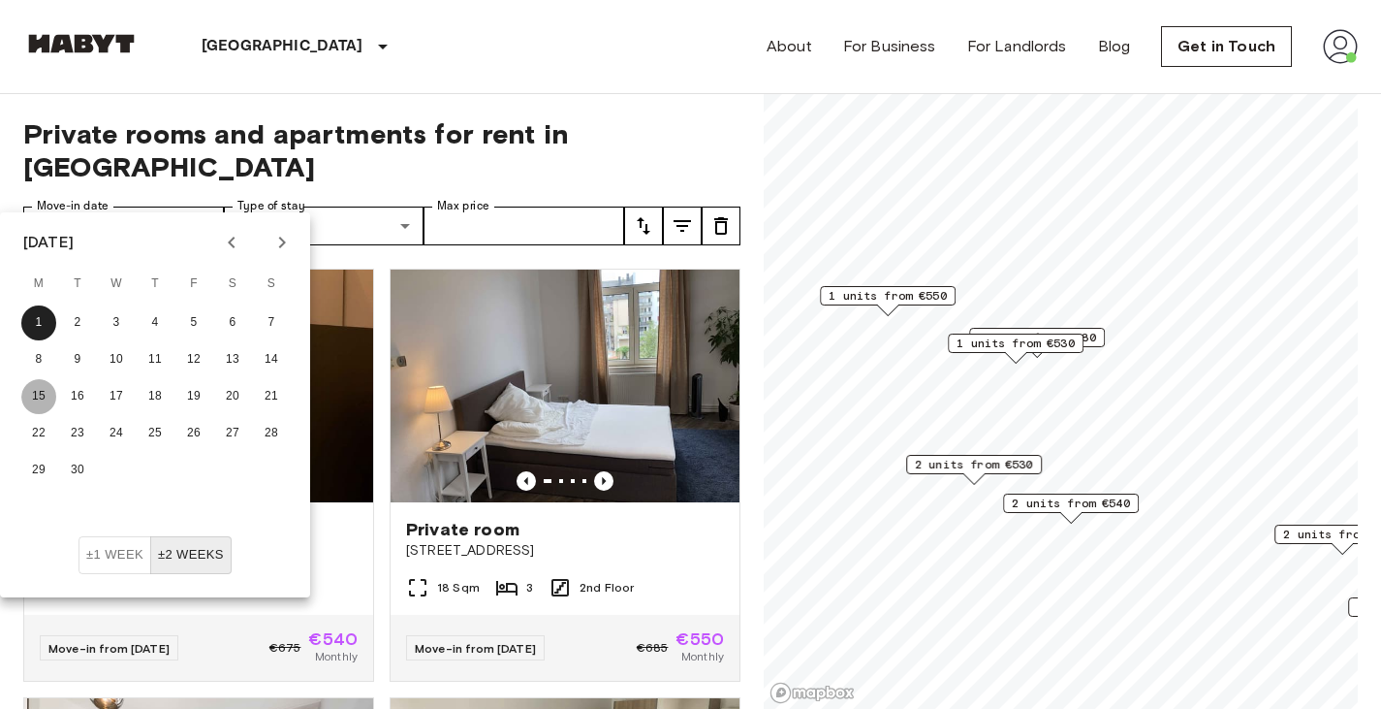
click at [42, 397] on button "15" at bounding box center [38, 396] width 35 height 35
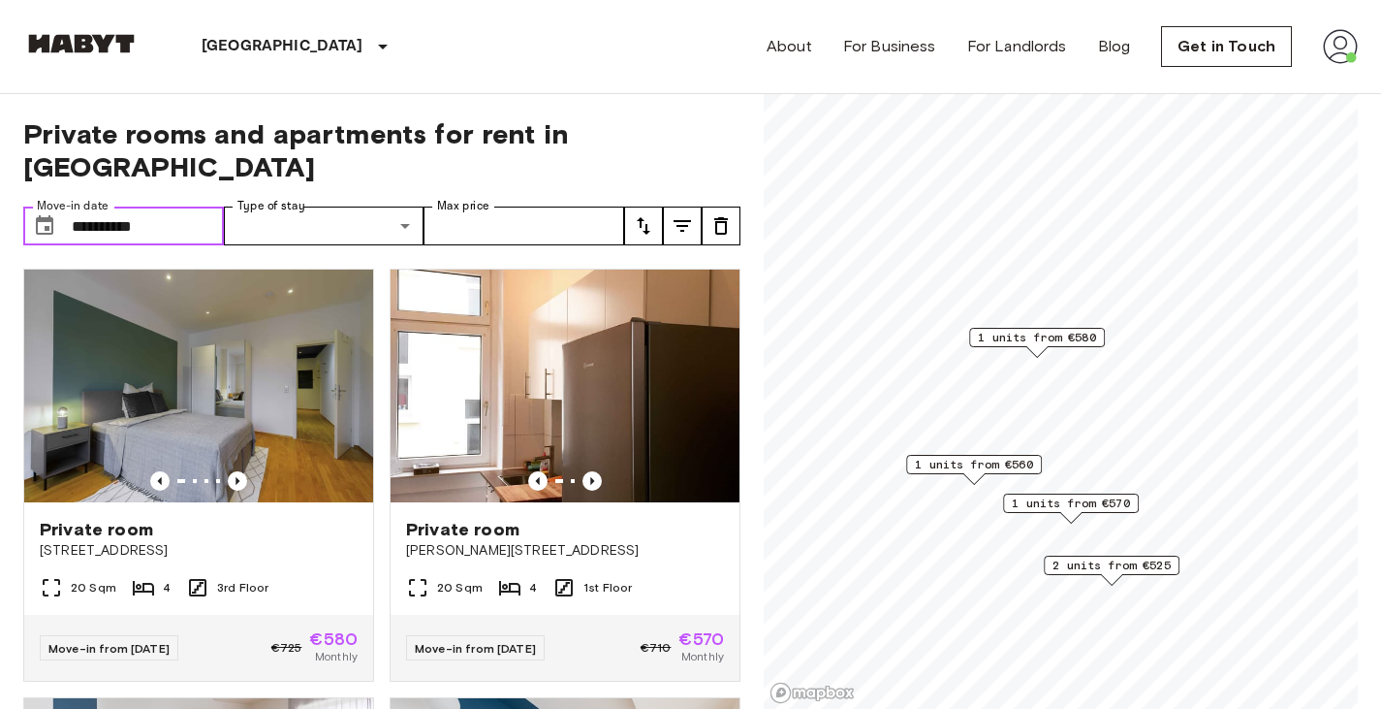
click at [959, 462] on span "1 units from €560" at bounding box center [974, 464] width 118 height 17
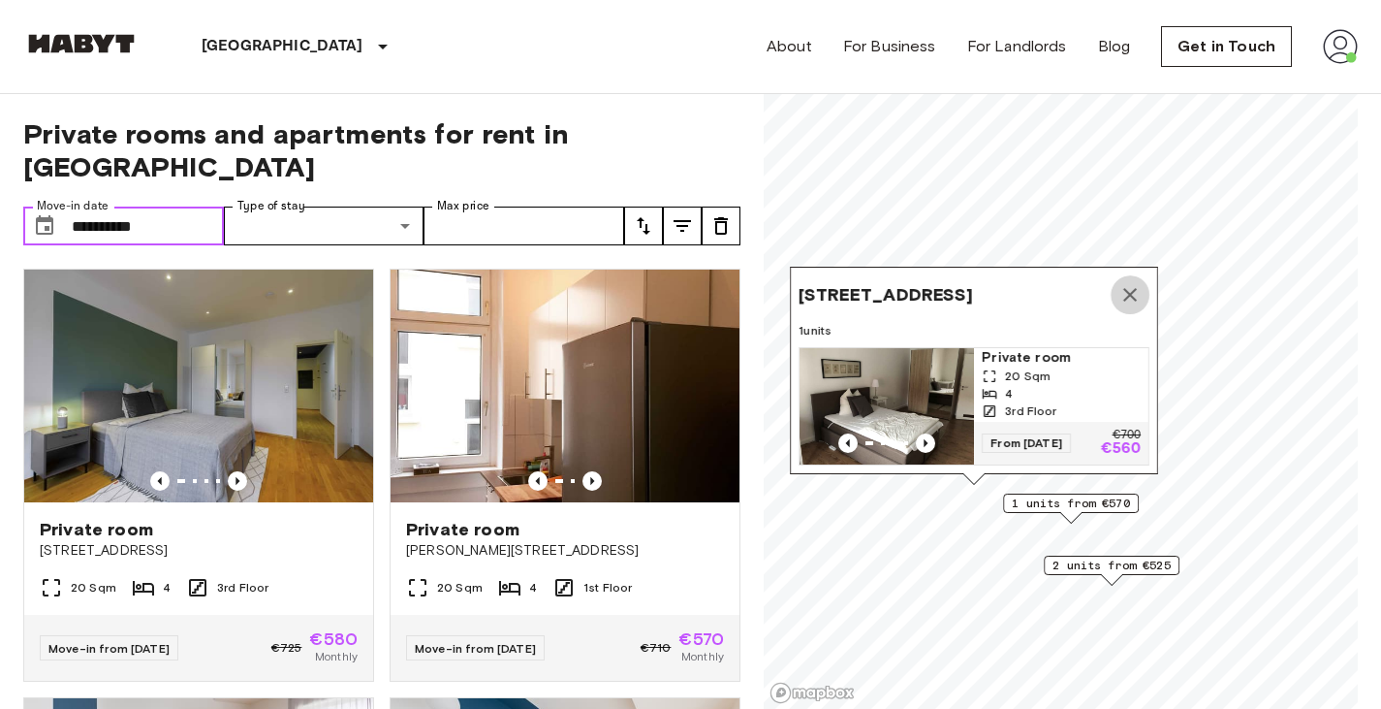
click at [1136, 283] on icon "Map marker" at bounding box center [1130, 294] width 23 height 23
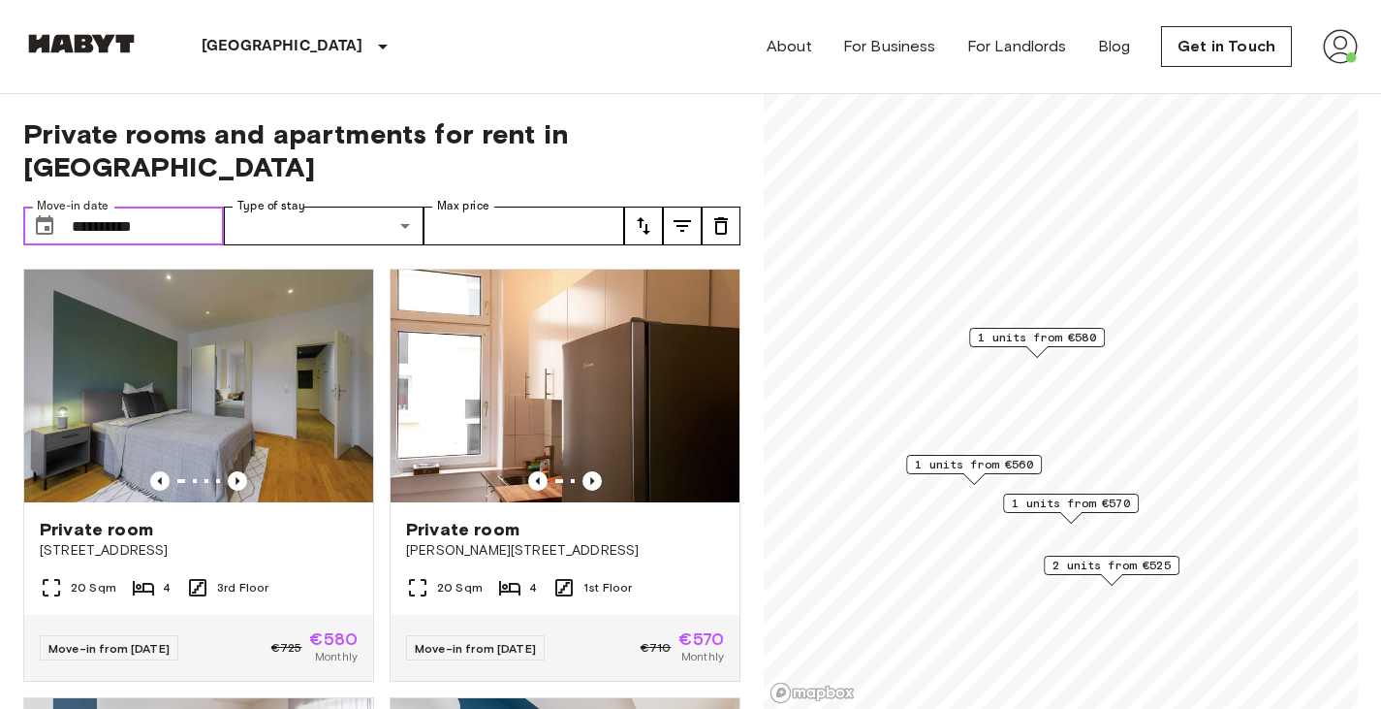
click at [1064, 502] on span "1 units from €570" at bounding box center [1071, 502] width 118 height 17
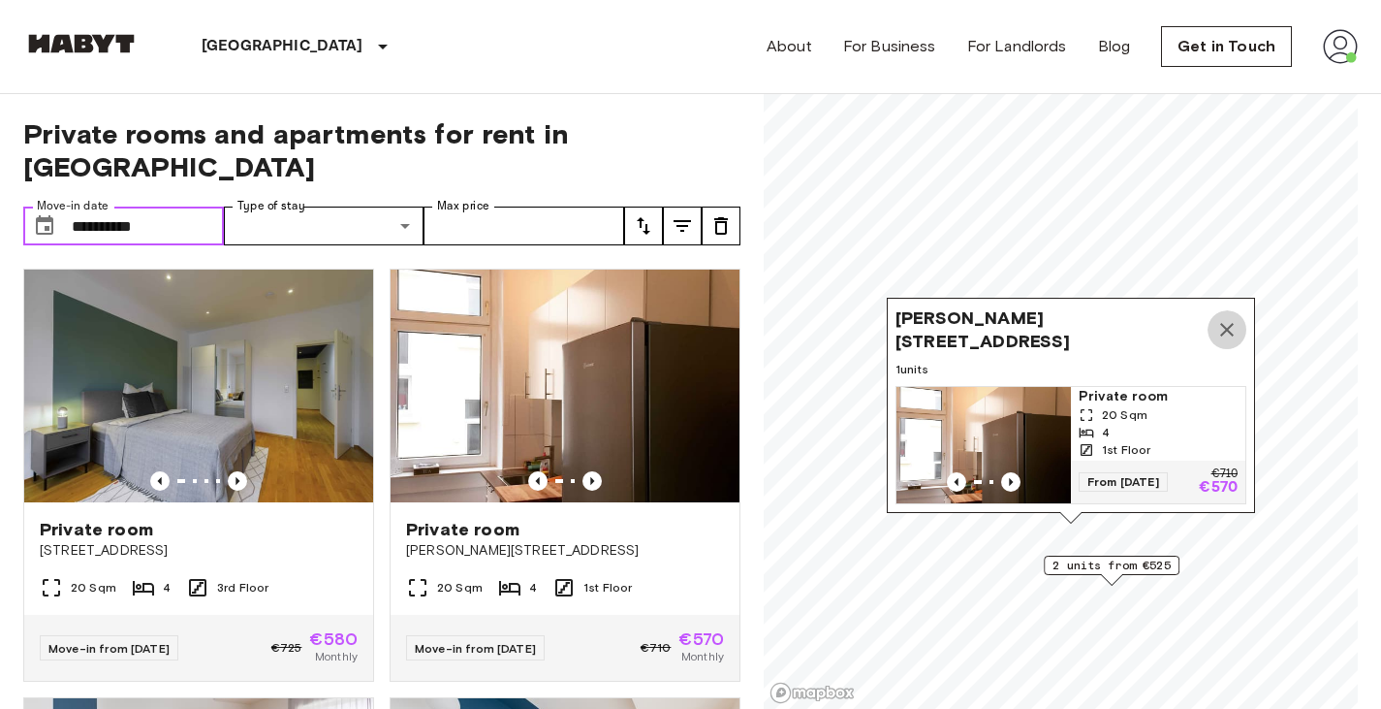
click at [1230, 310] on button "Map marker" at bounding box center [1227, 329] width 39 height 39
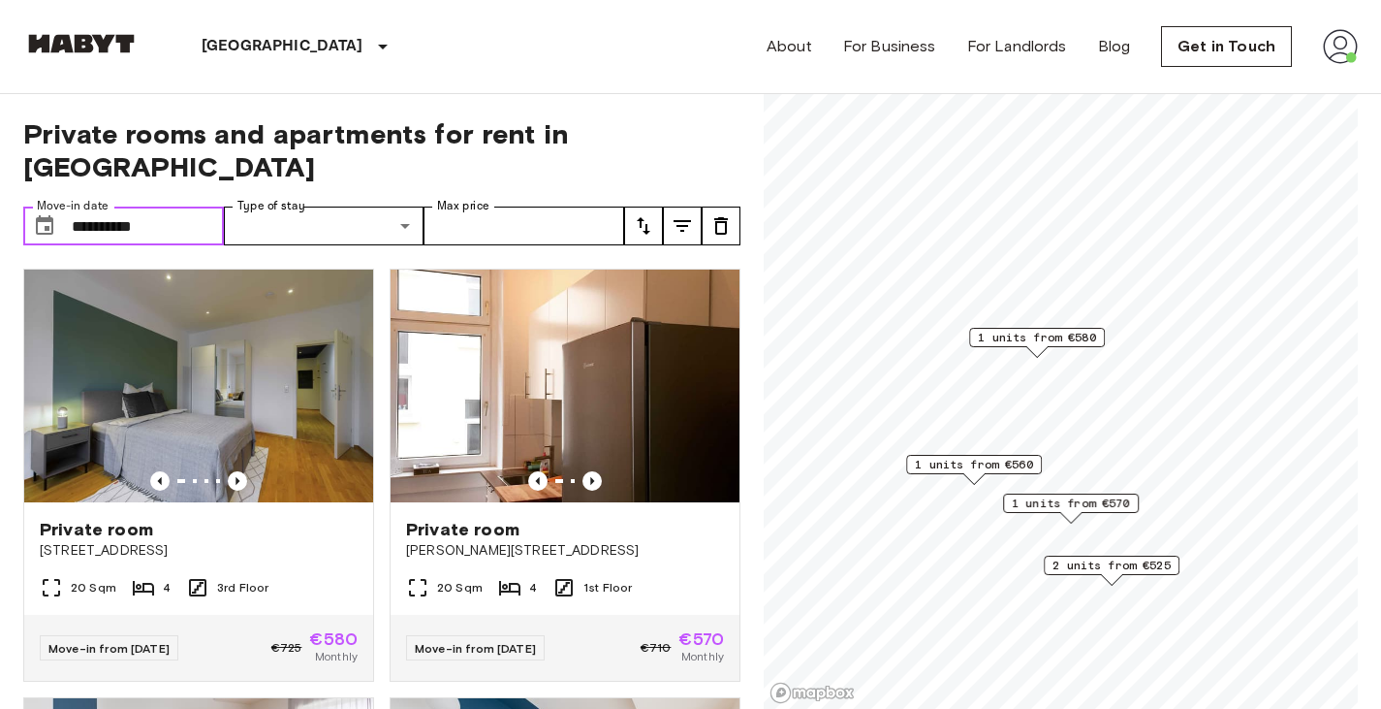
click at [1073, 349] on div "1 units from €580" at bounding box center [1037, 343] width 136 height 30
click at [1075, 338] on span "1 units from €580" at bounding box center [1037, 337] width 118 height 17
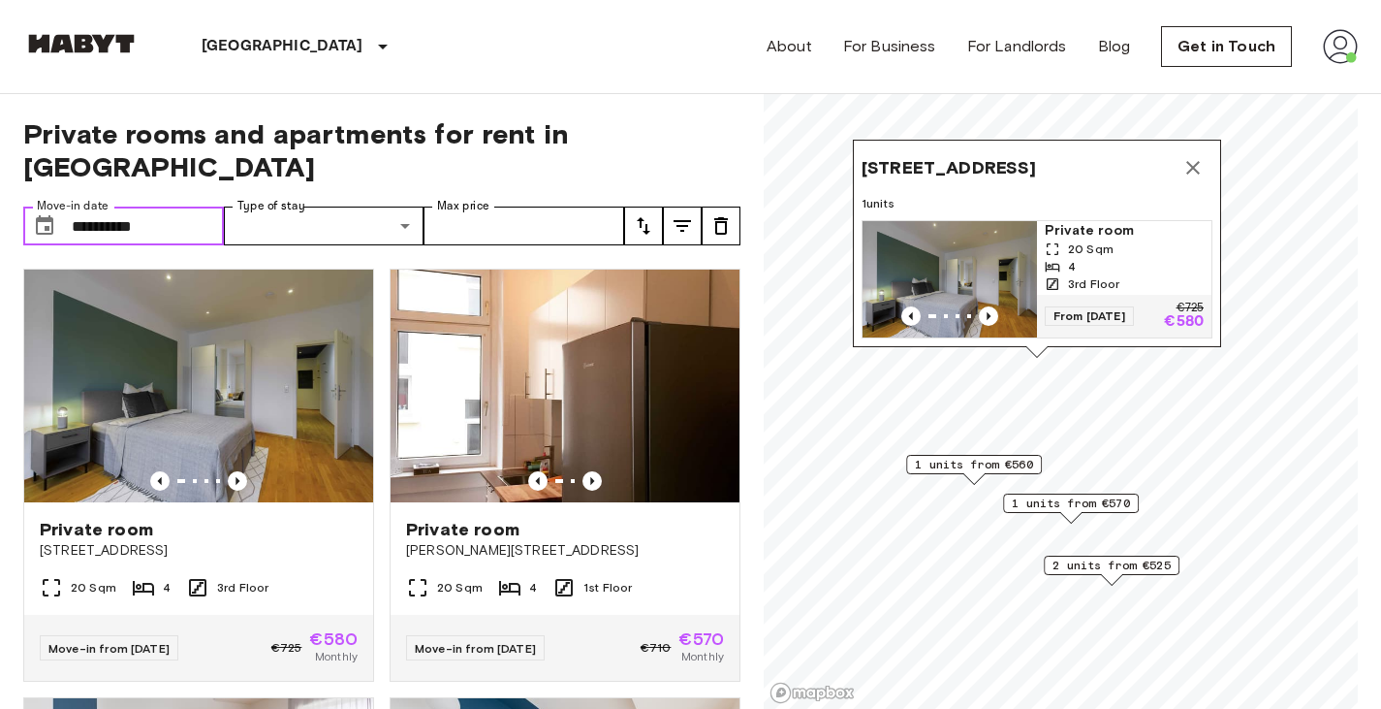
click at [1197, 161] on icon "Map marker" at bounding box center [1193, 168] width 14 height 14
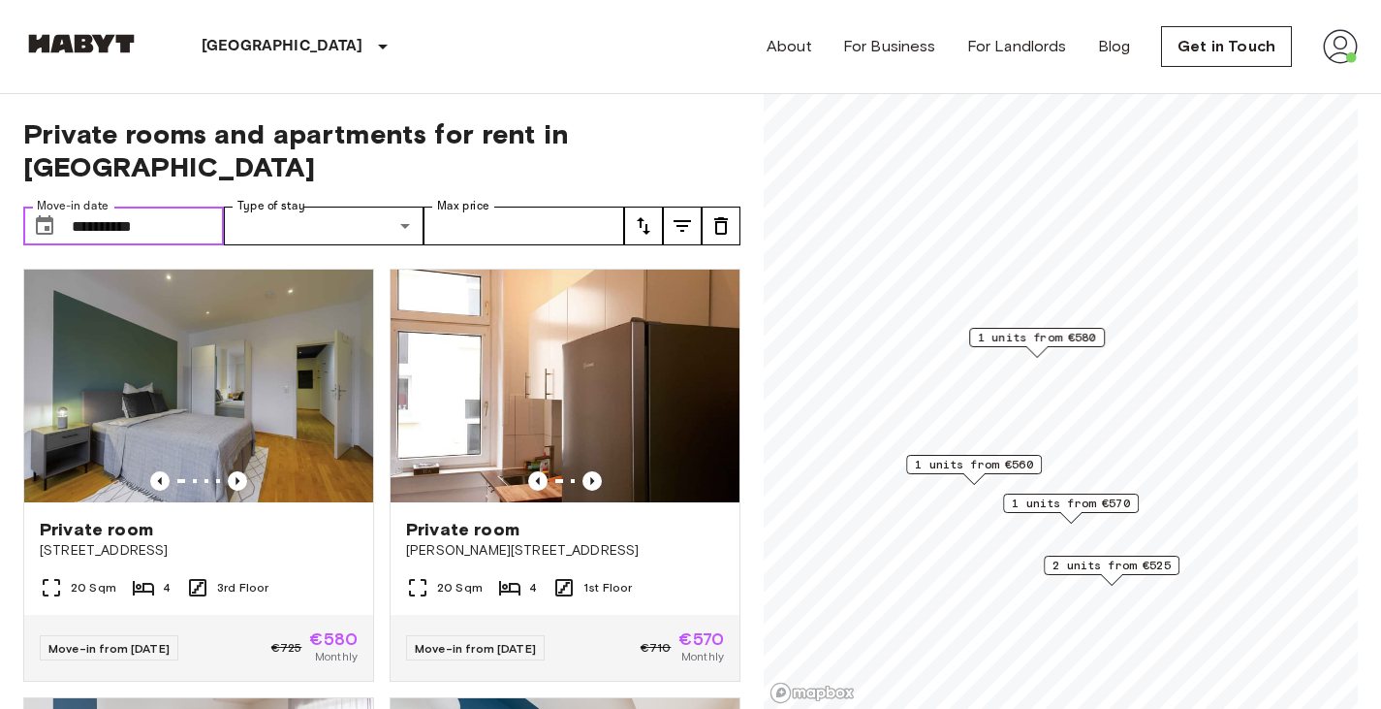
click at [1134, 566] on span "2 units from €525" at bounding box center [1112, 564] width 118 height 17
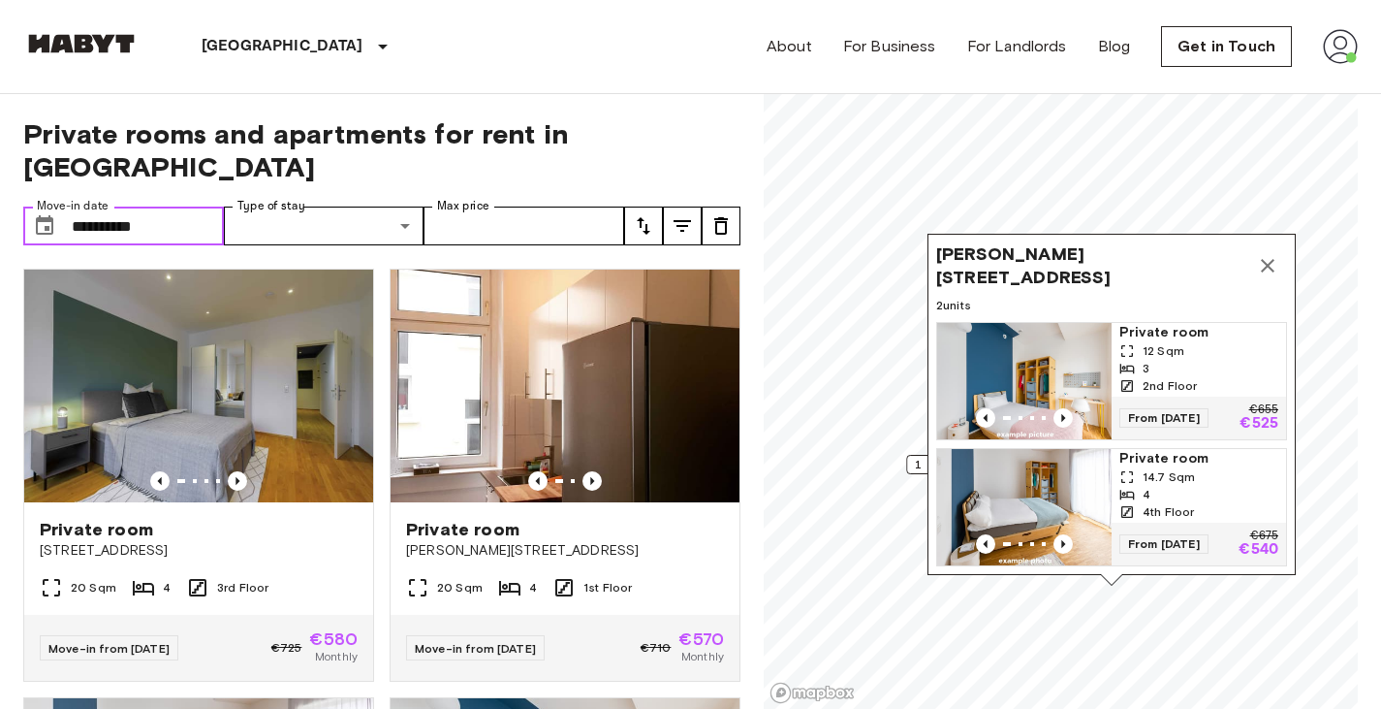
click at [1226, 360] on div "3" at bounding box center [1198, 368] width 159 height 17
click at [1266, 259] on icon "Map marker" at bounding box center [1268, 266] width 14 height 14
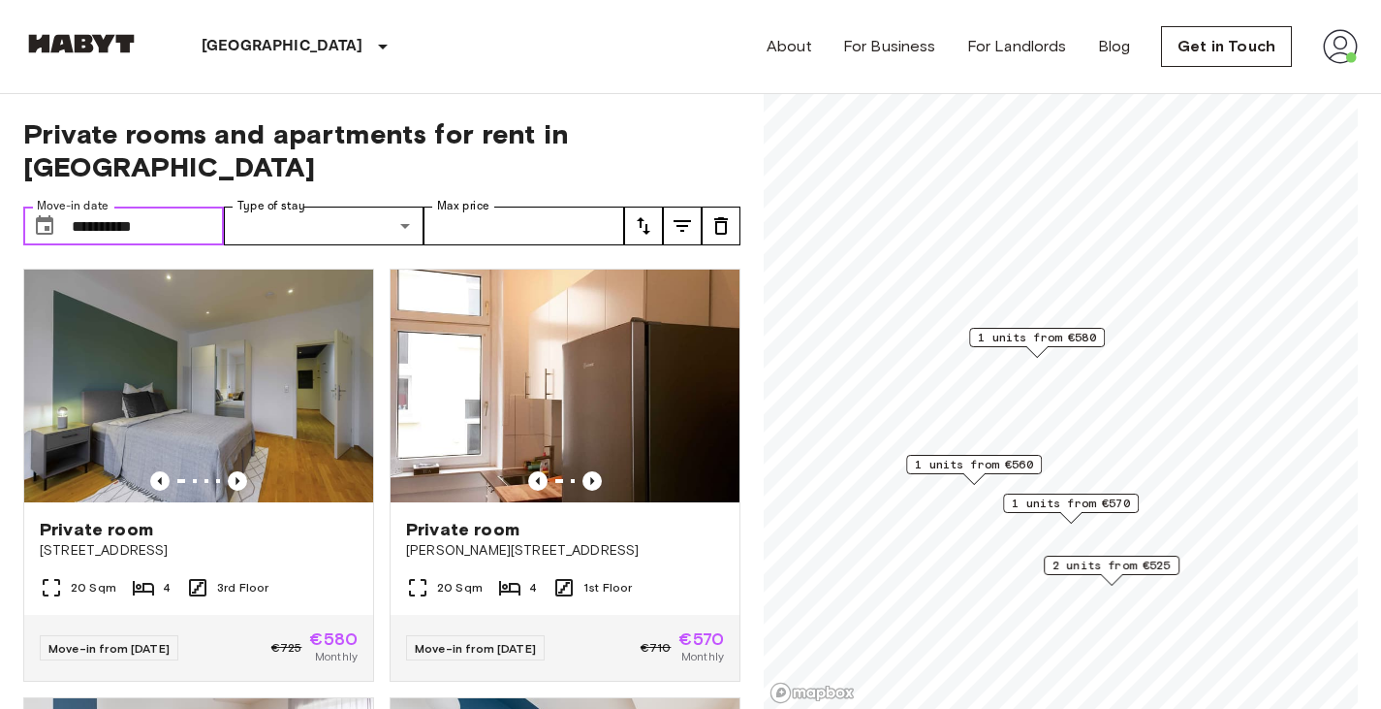
click at [996, 463] on span "1 units from €560" at bounding box center [974, 464] width 118 height 17
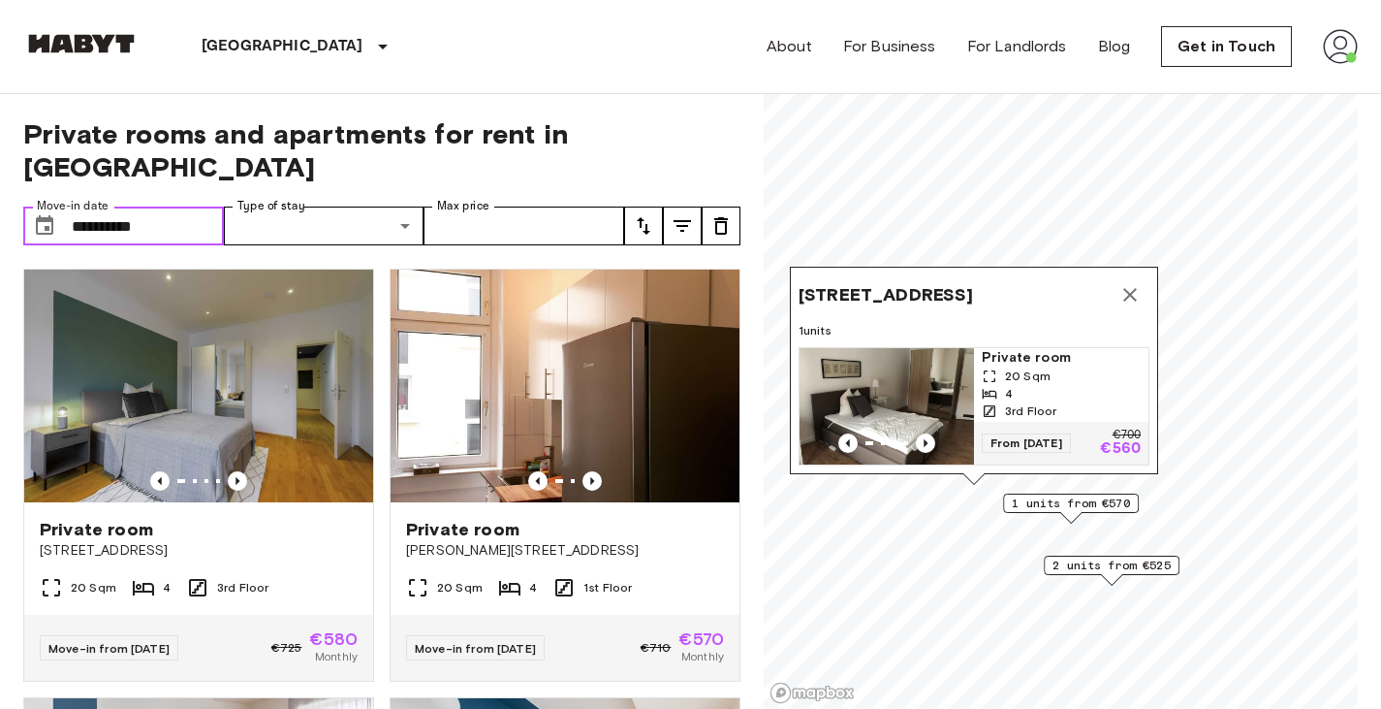
click at [1130, 283] on icon "Map marker" at bounding box center [1130, 294] width 23 height 23
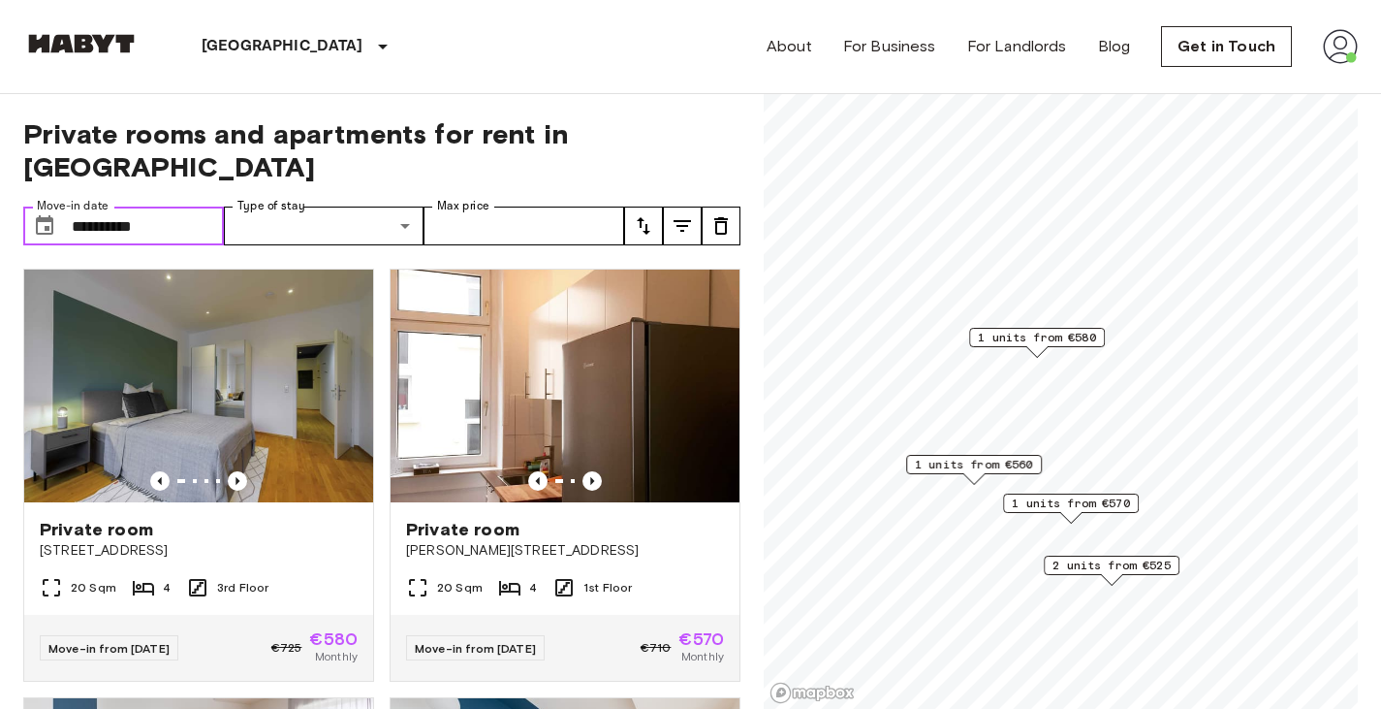
click at [1069, 346] on div "1 units from €580" at bounding box center [1037, 337] width 136 height 19
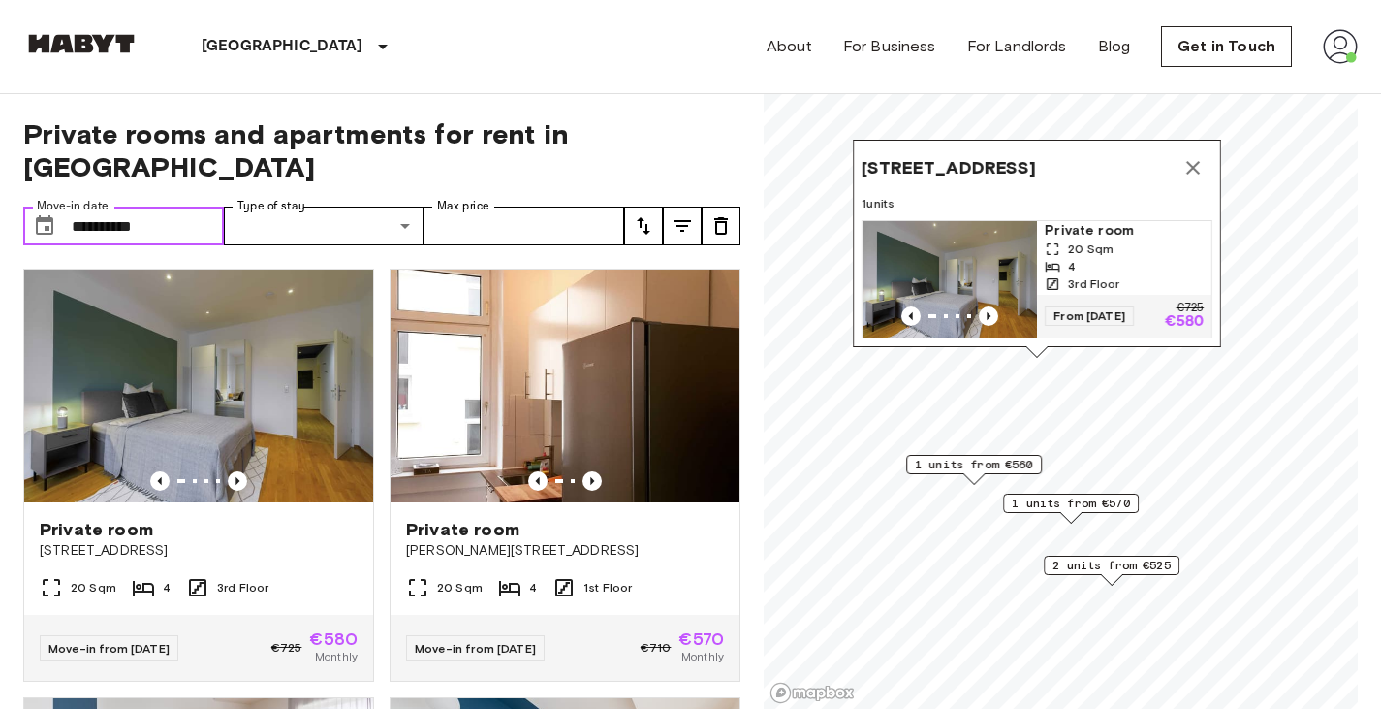
click at [1112, 221] on span "Private room" at bounding box center [1124, 230] width 159 height 19
click at [1191, 156] on icon "Map marker" at bounding box center [1193, 167] width 23 height 23
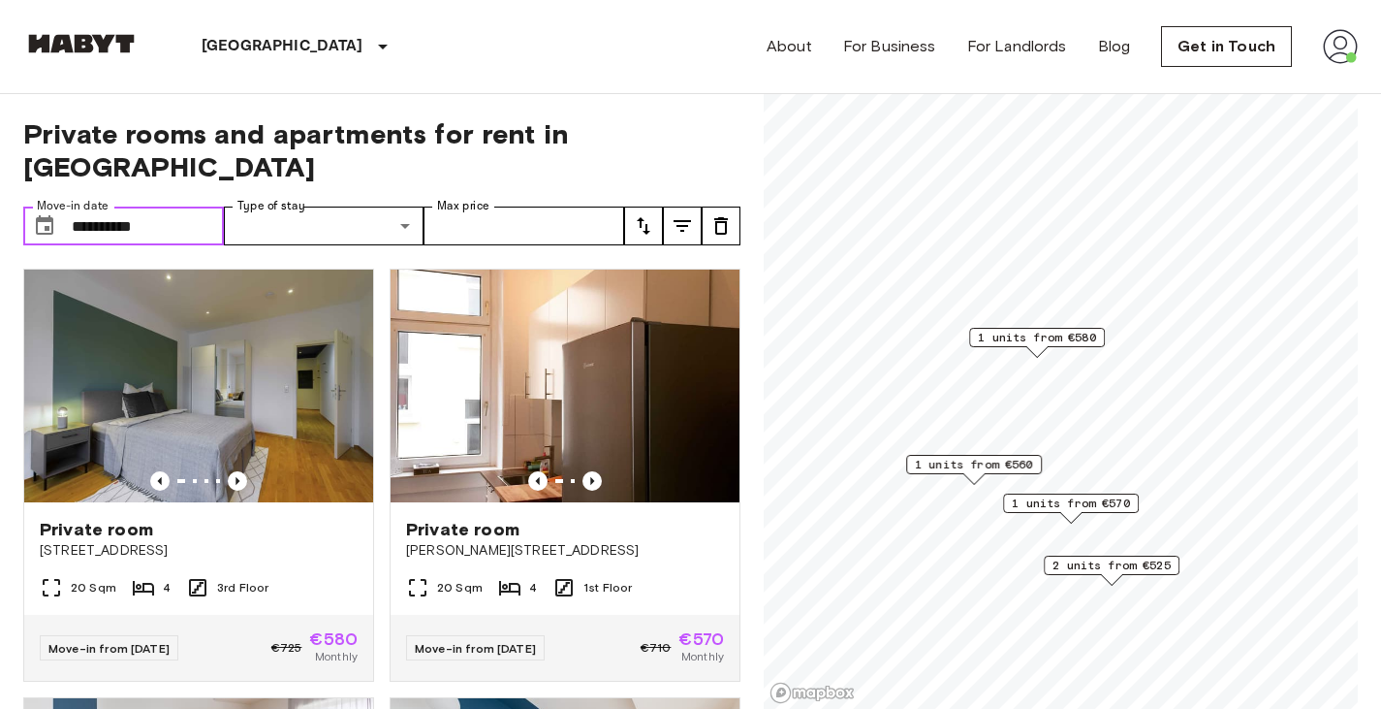
click at [1094, 503] on span "1 units from €570" at bounding box center [1071, 502] width 118 height 17
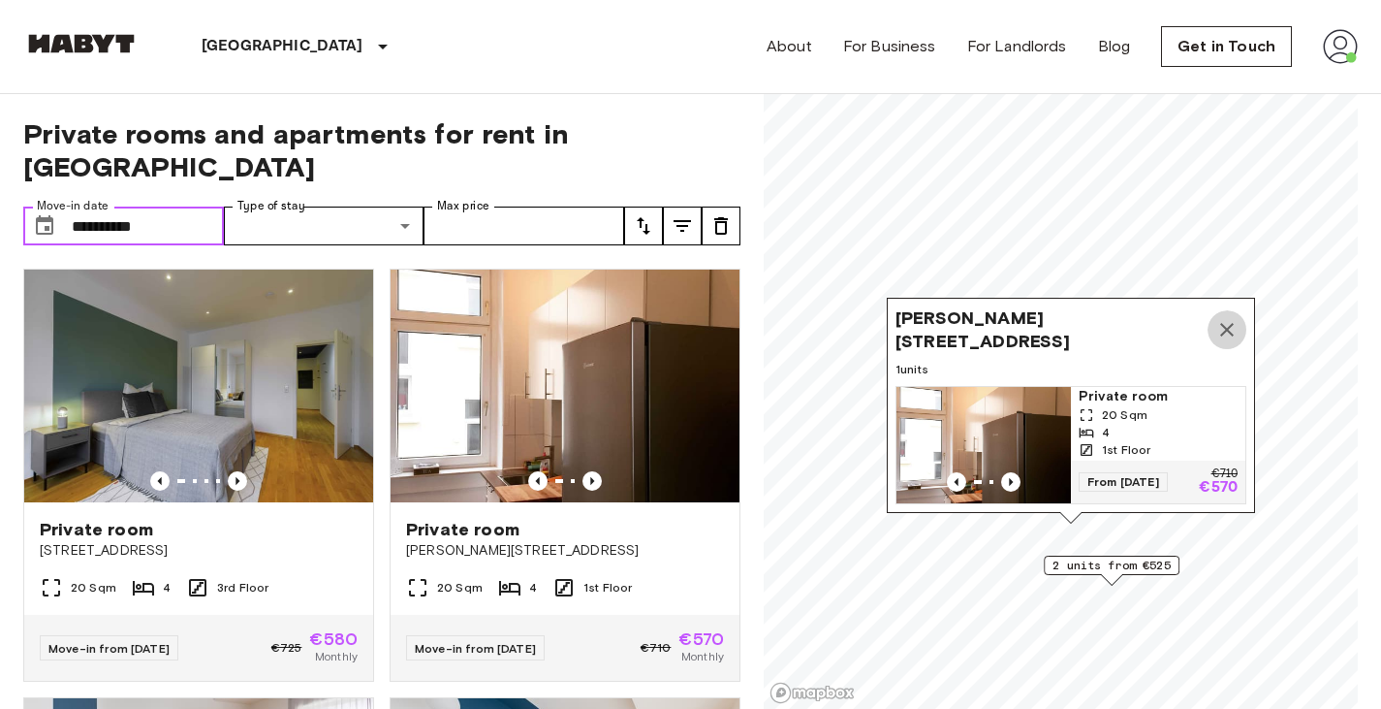
click at [1234, 318] on icon "Map marker" at bounding box center [1226, 329] width 23 height 23
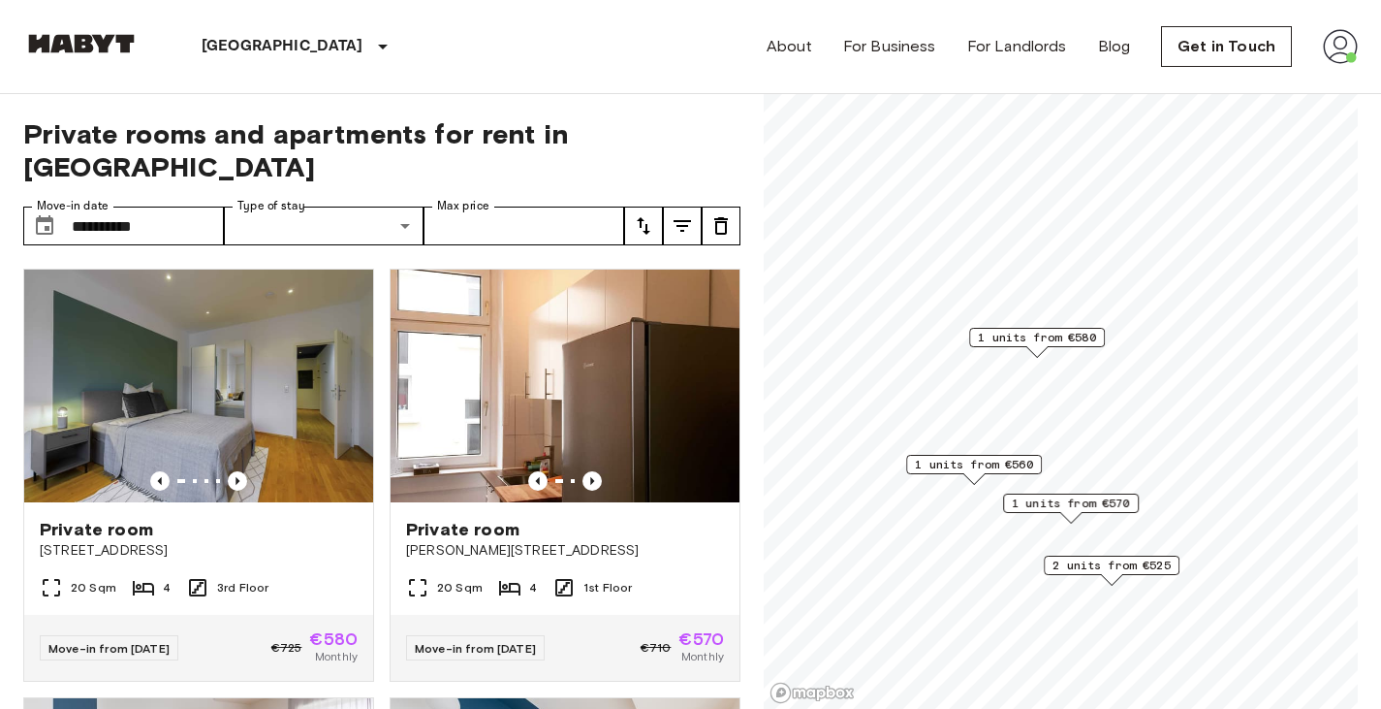
click at [1109, 564] on span "2 units from €525" at bounding box center [1112, 564] width 118 height 17
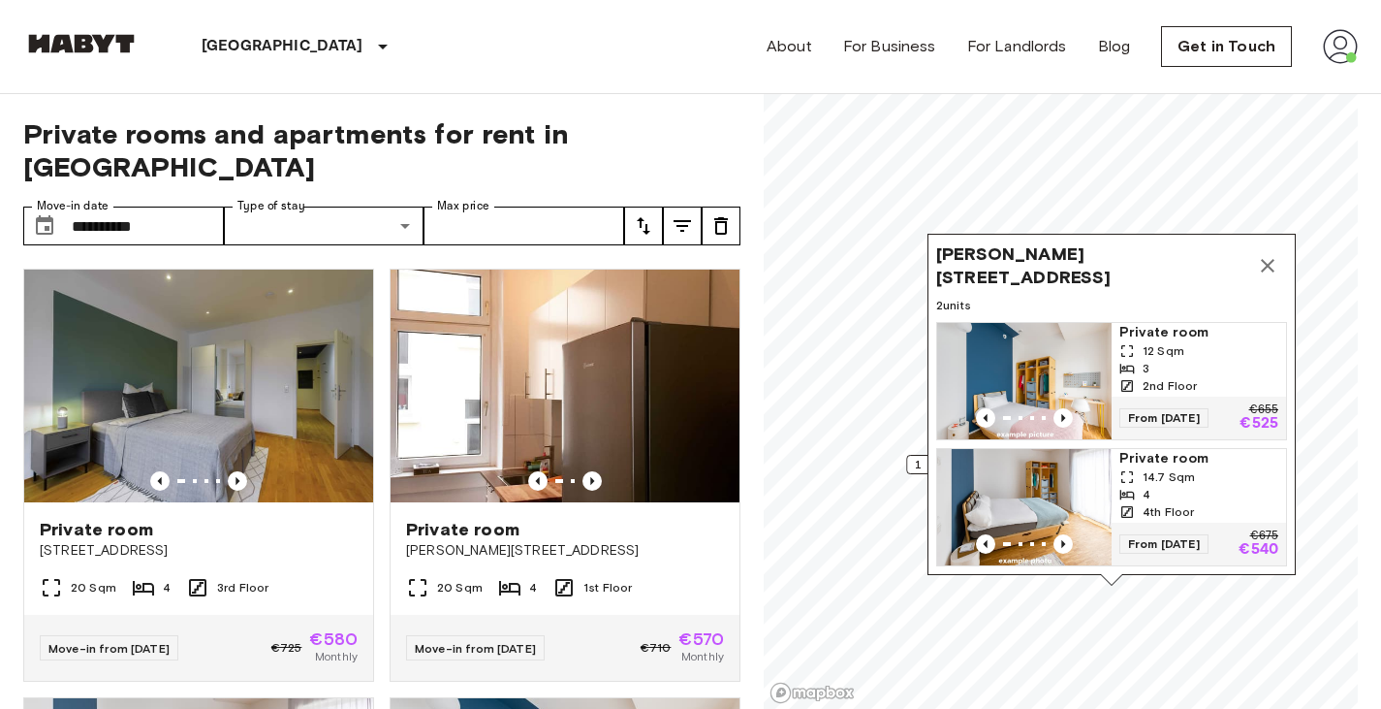
click at [1186, 362] on div "3" at bounding box center [1198, 368] width 159 height 17
click at [134, 206] on input "**********" at bounding box center [148, 225] width 152 height 39
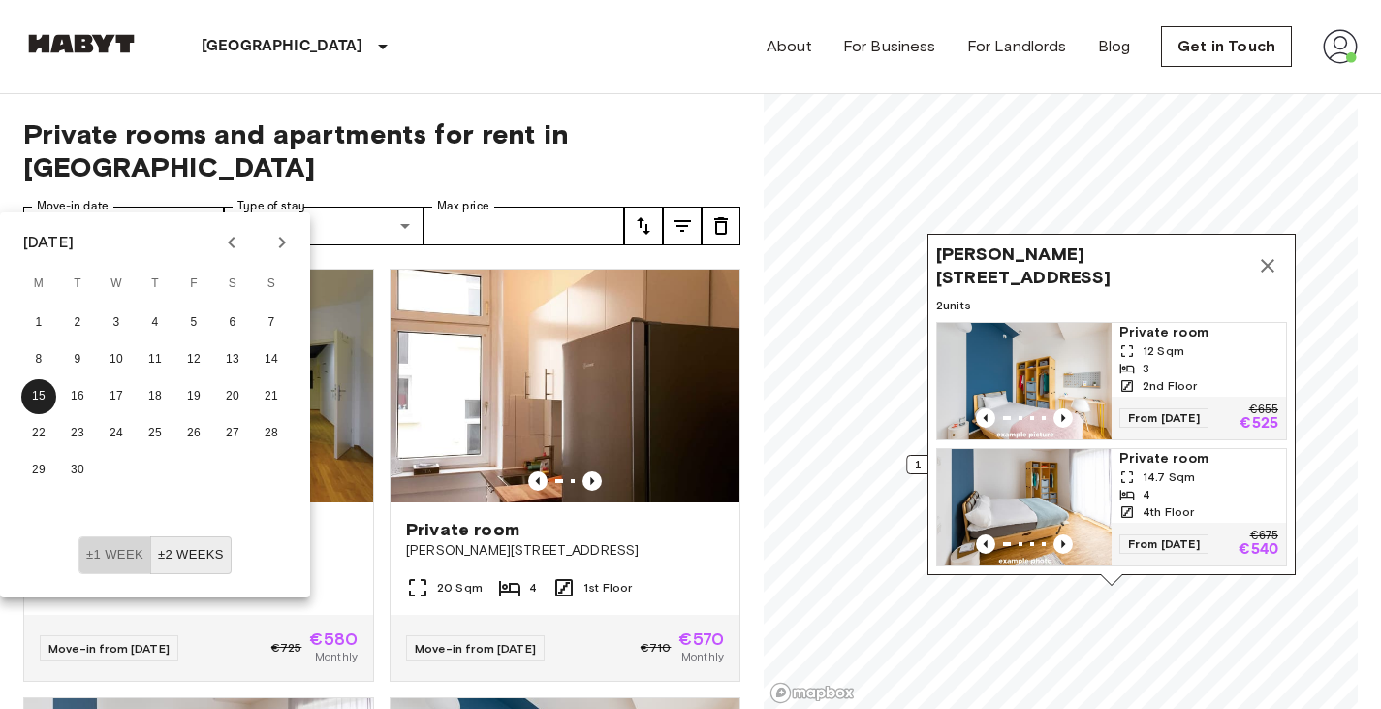
click at [120, 548] on button "±1 week" at bounding box center [115, 555] width 73 height 38
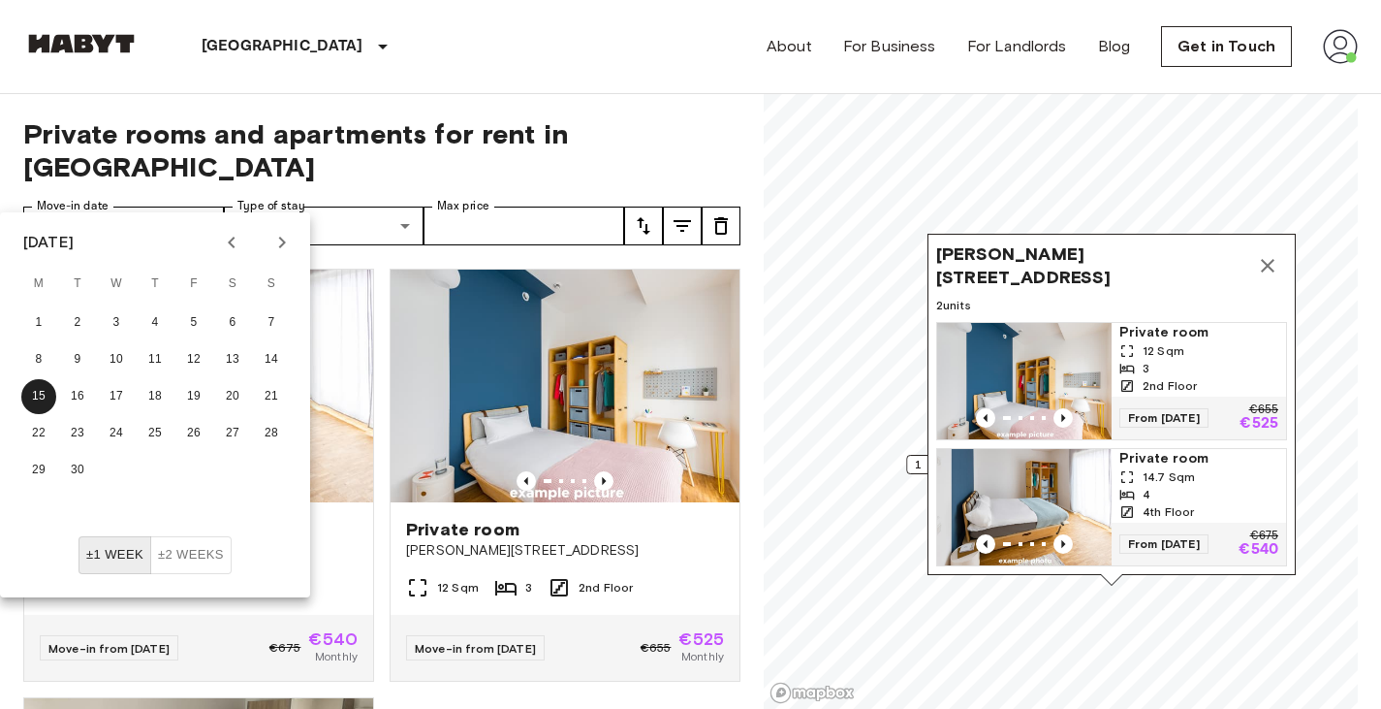
click at [1269, 254] on icon "Map marker" at bounding box center [1267, 265] width 23 height 23
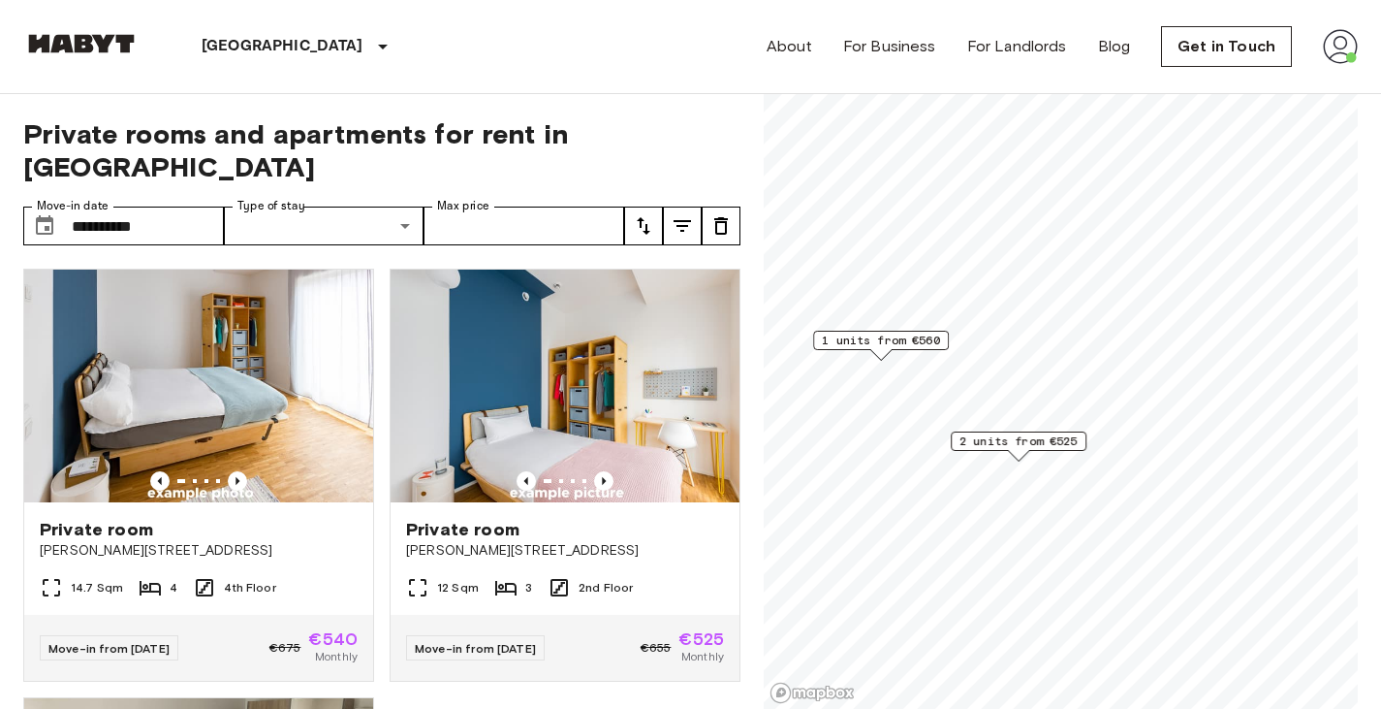
click at [903, 341] on span "1 units from €560" at bounding box center [881, 339] width 118 height 17
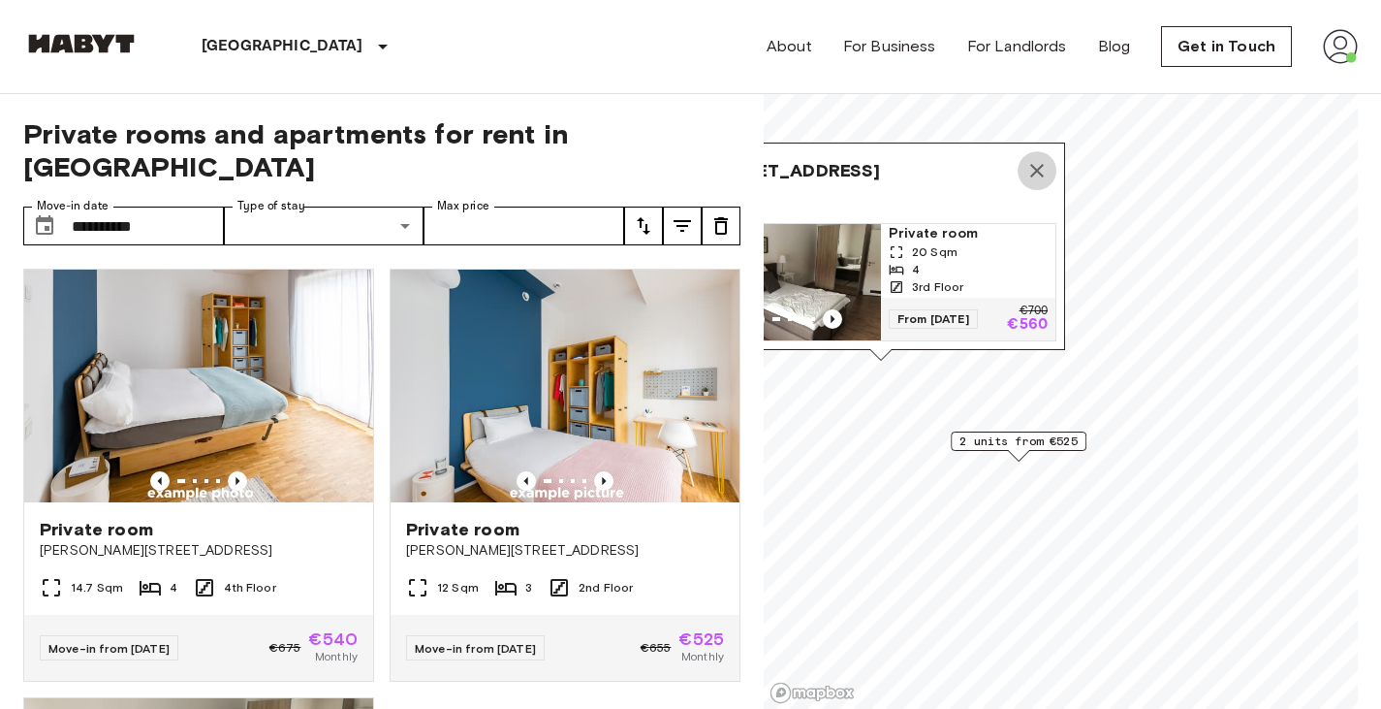
click at [1040, 159] on icon "Map marker" at bounding box center [1036, 170] width 23 height 23
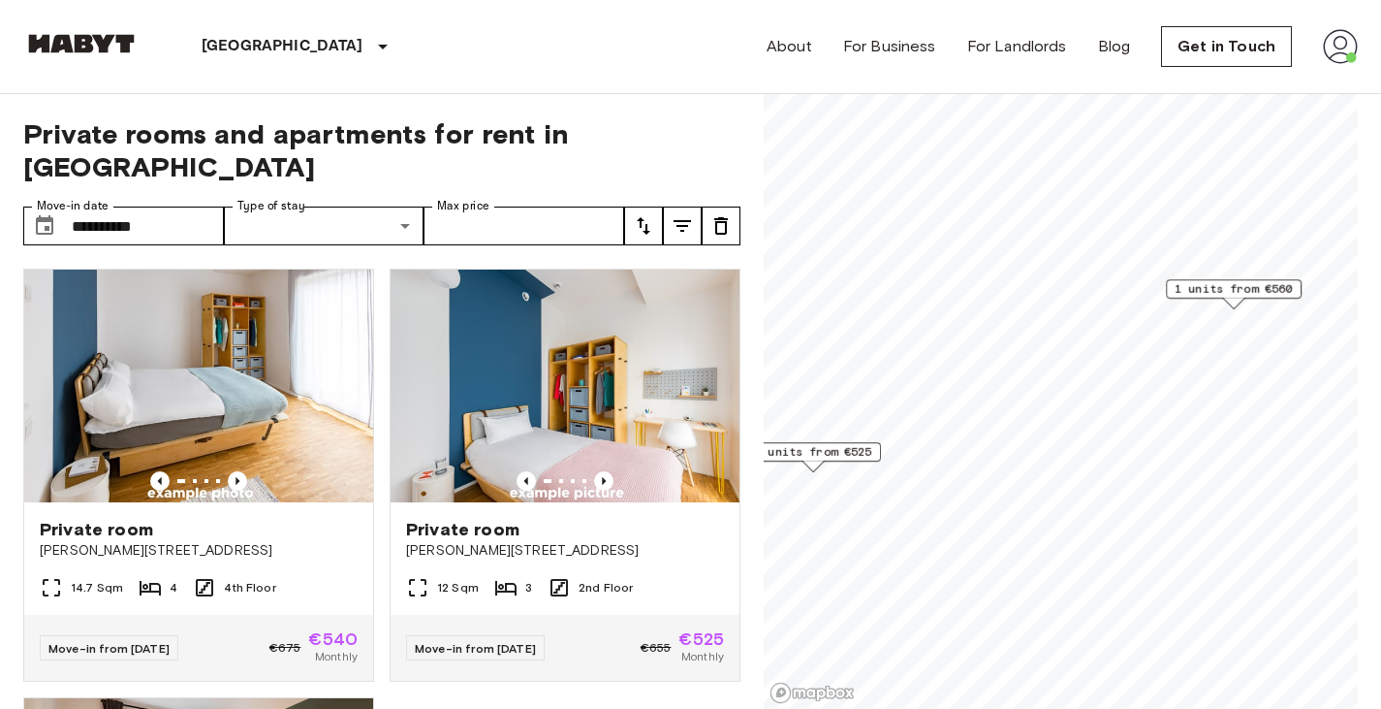
click at [1226, 295] on span "1 units from €560" at bounding box center [1234, 288] width 118 height 17
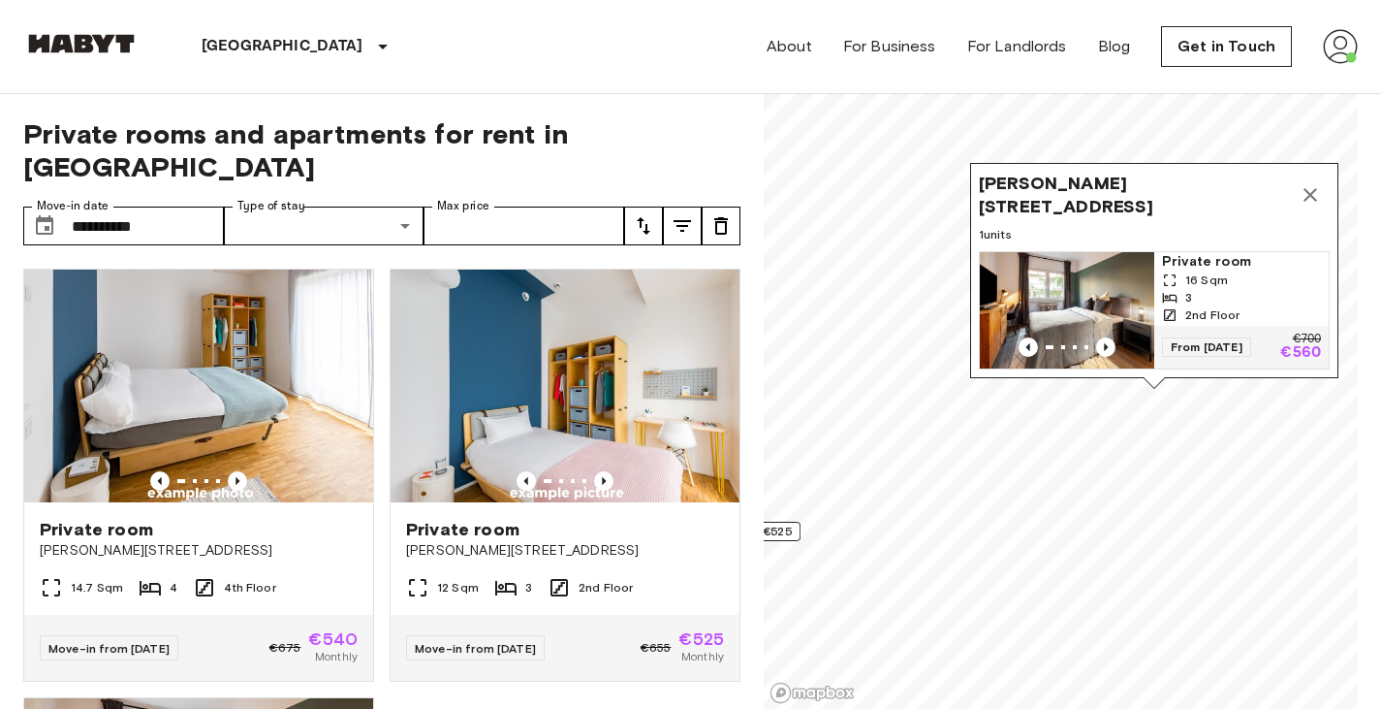
click at [1308, 183] on icon "Map marker" at bounding box center [1310, 194] width 23 height 23
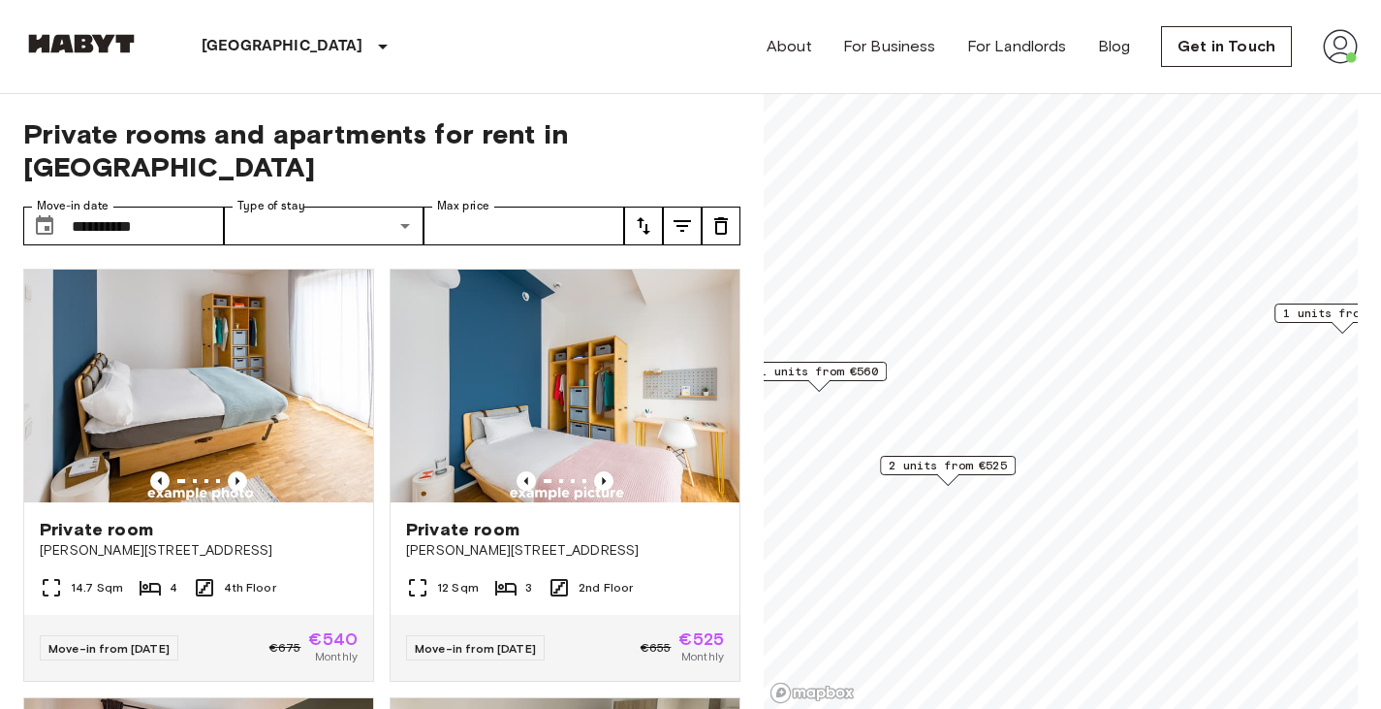
click at [961, 462] on span "2 units from €525" at bounding box center [948, 465] width 118 height 17
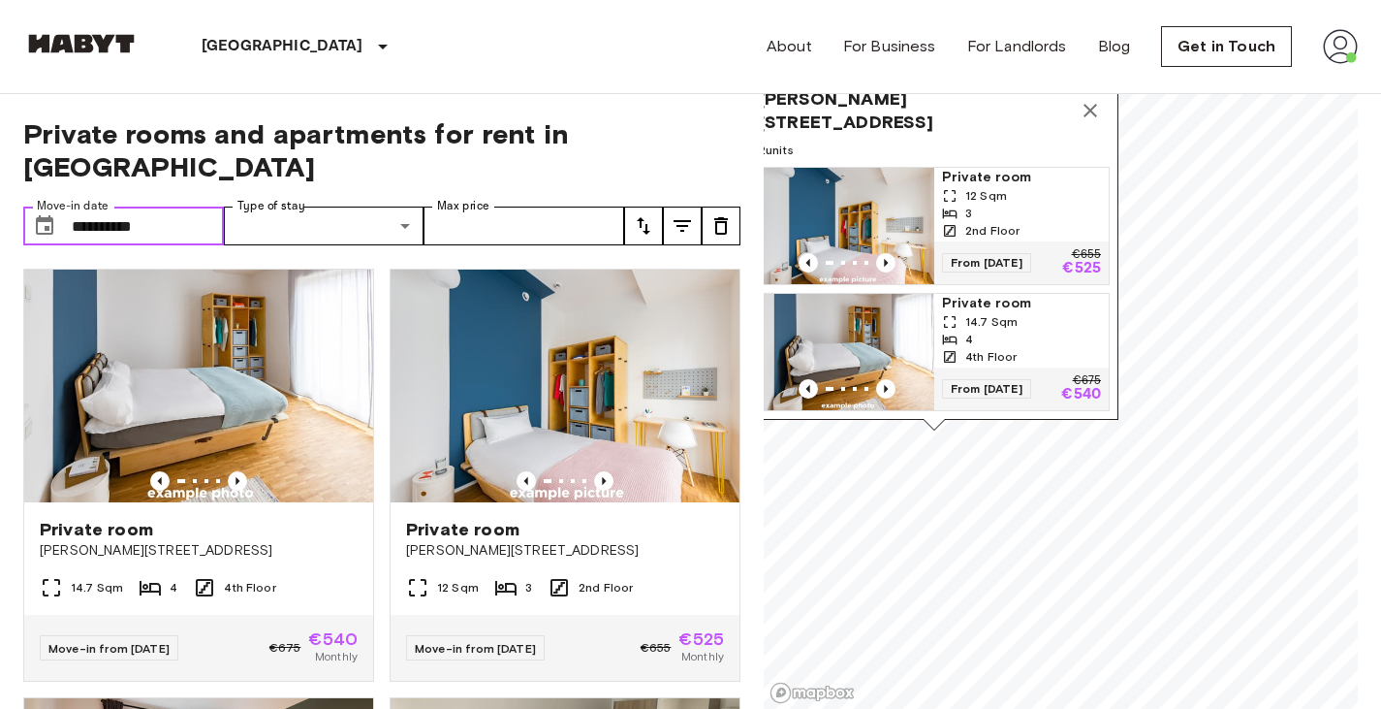
click at [173, 206] on input "**********" at bounding box center [148, 225] width 152 height 39
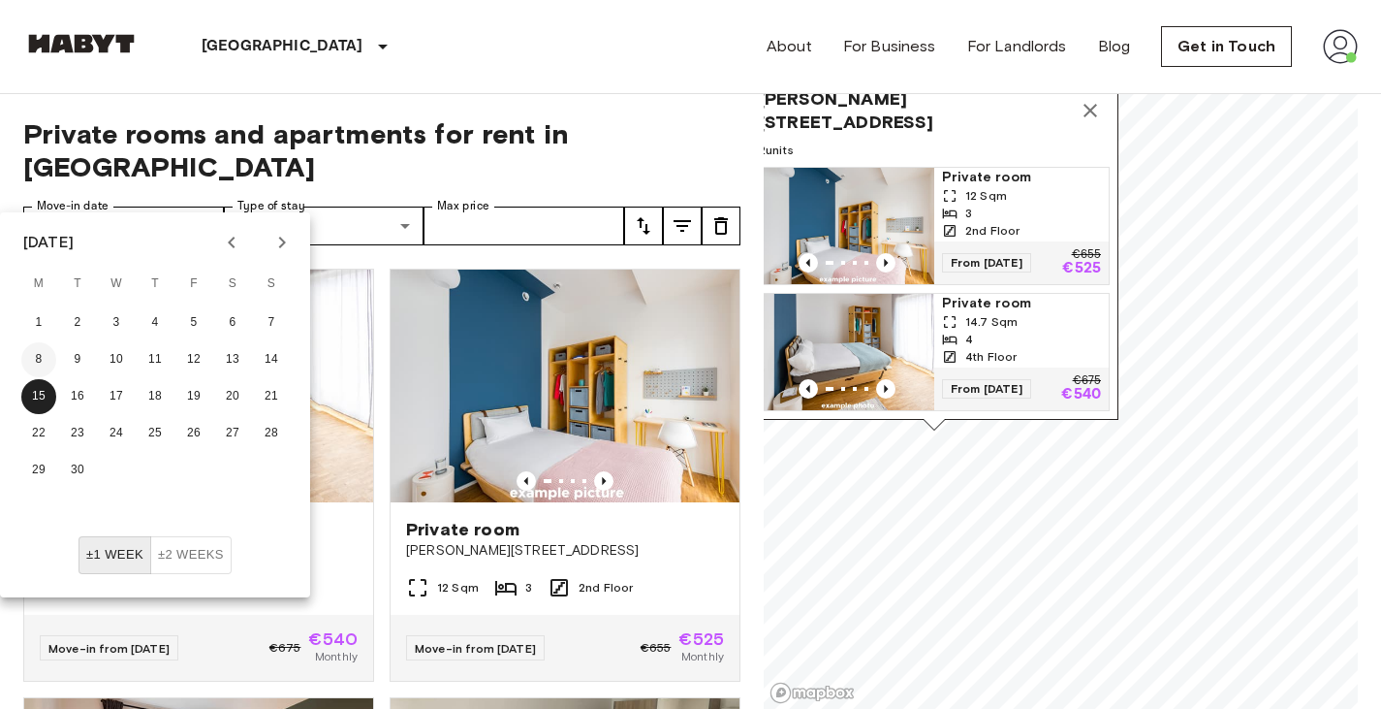
click at [39, 353] on button "8" at bounding box center [38, 359] width 35 height 35
type input "**********"
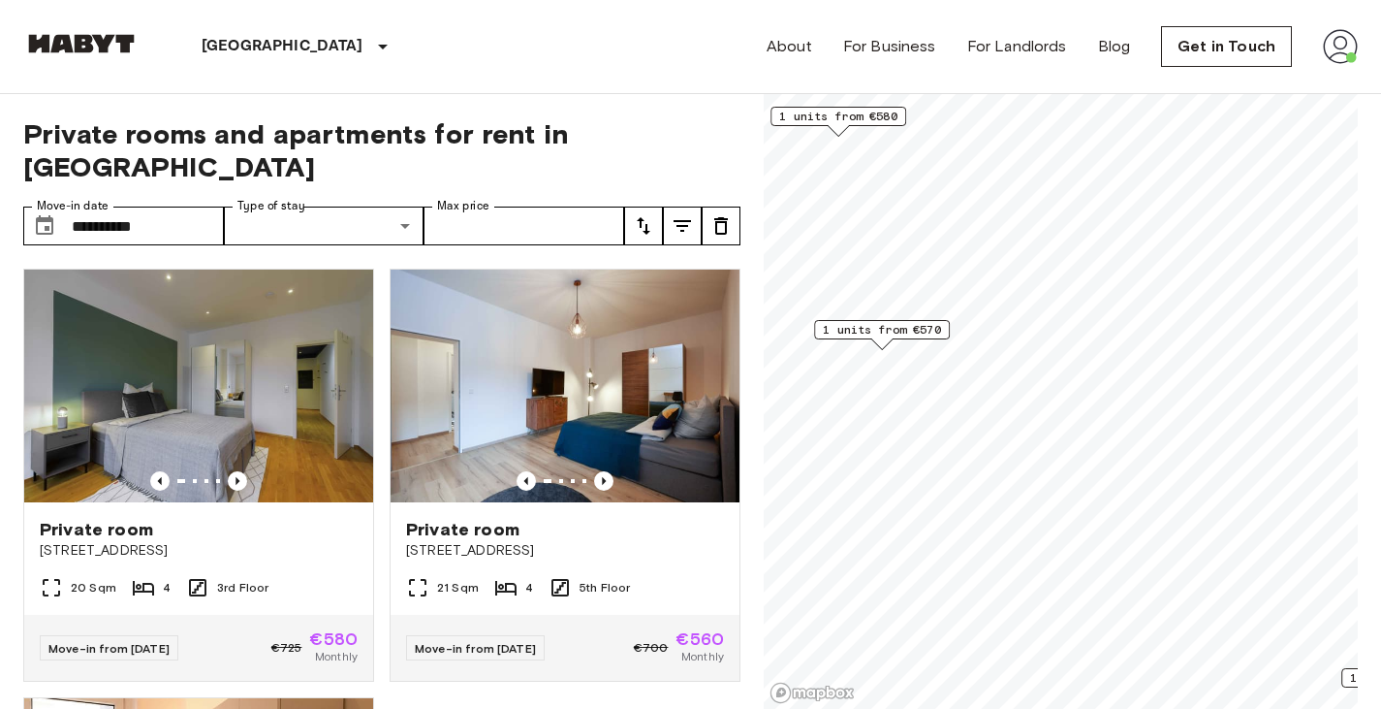
click at [901, 329] on span "1 units from €570" at bounding box center [882, 329] width 118 height 17
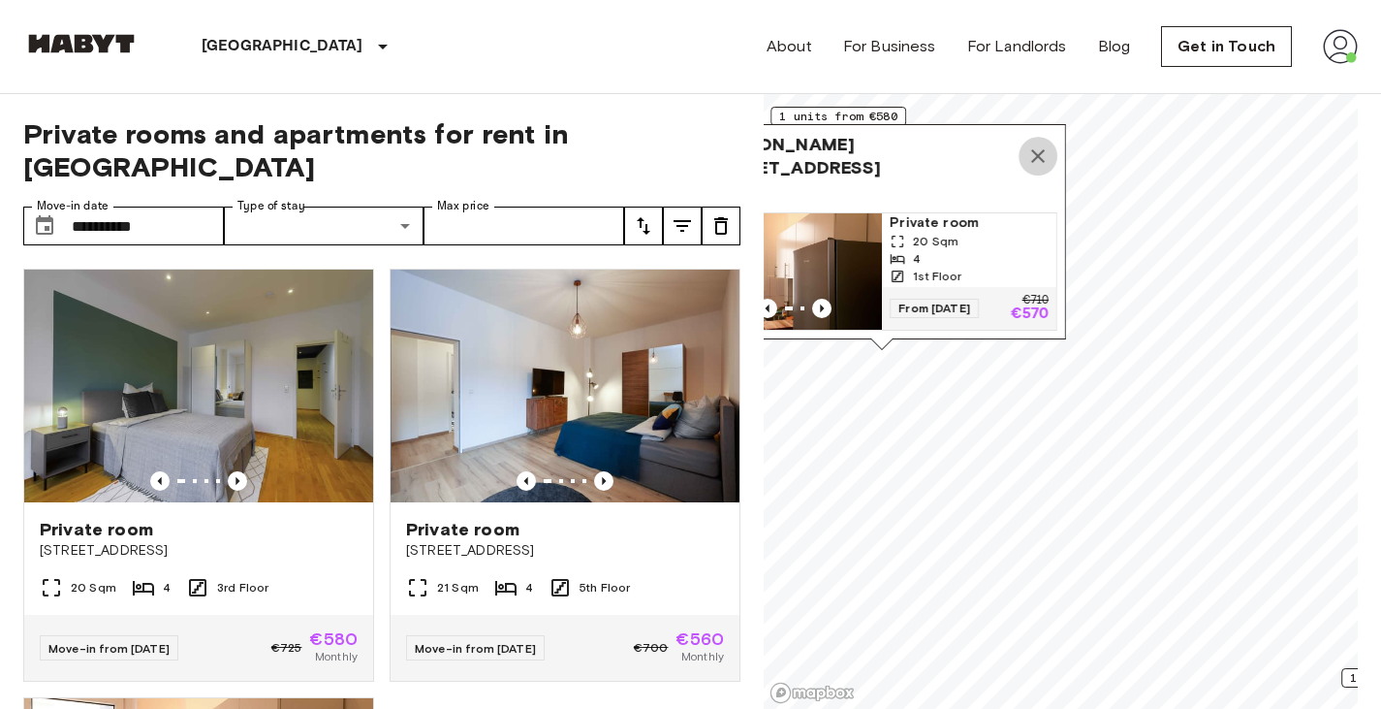
click at [1052, 139] on button "Map marker" at bounding box center [1038, 156] width 39 height 39
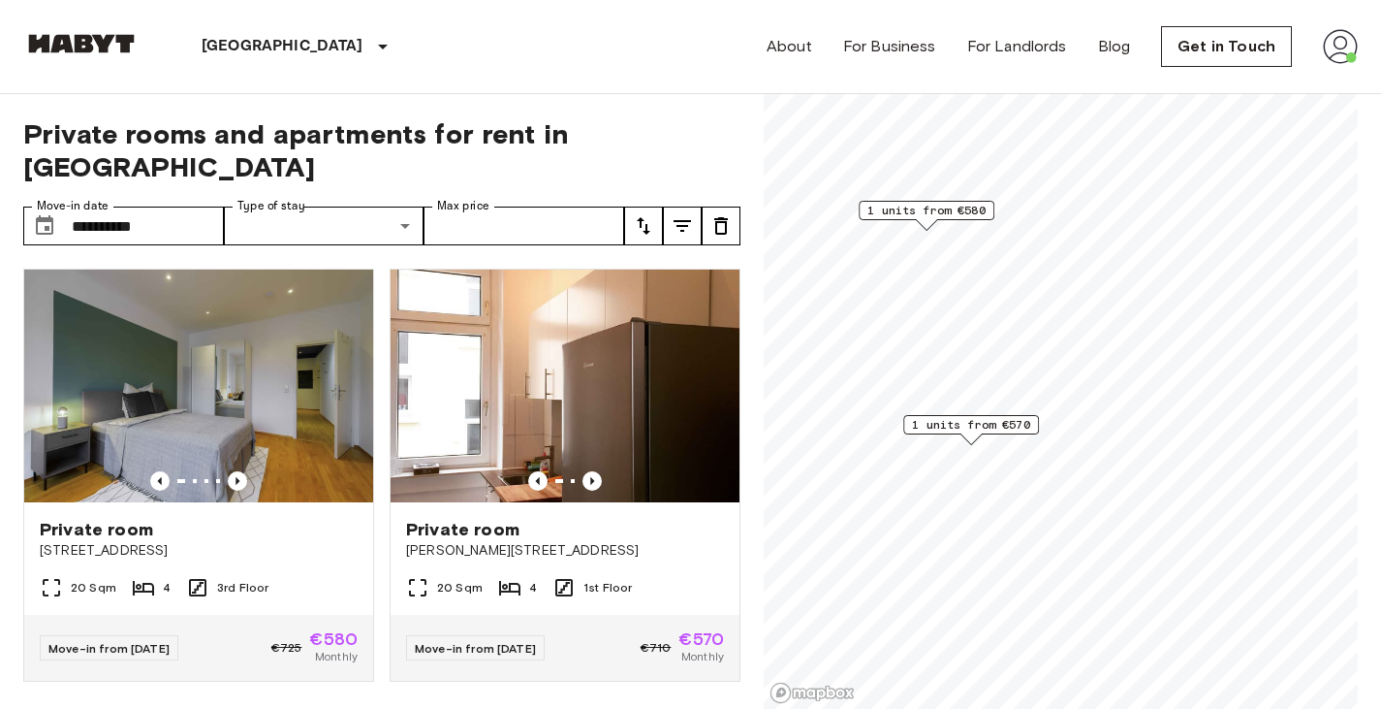
click at [976, 206] on span "1 units from €580" at bounding box center [926, 210] width 118 height 17
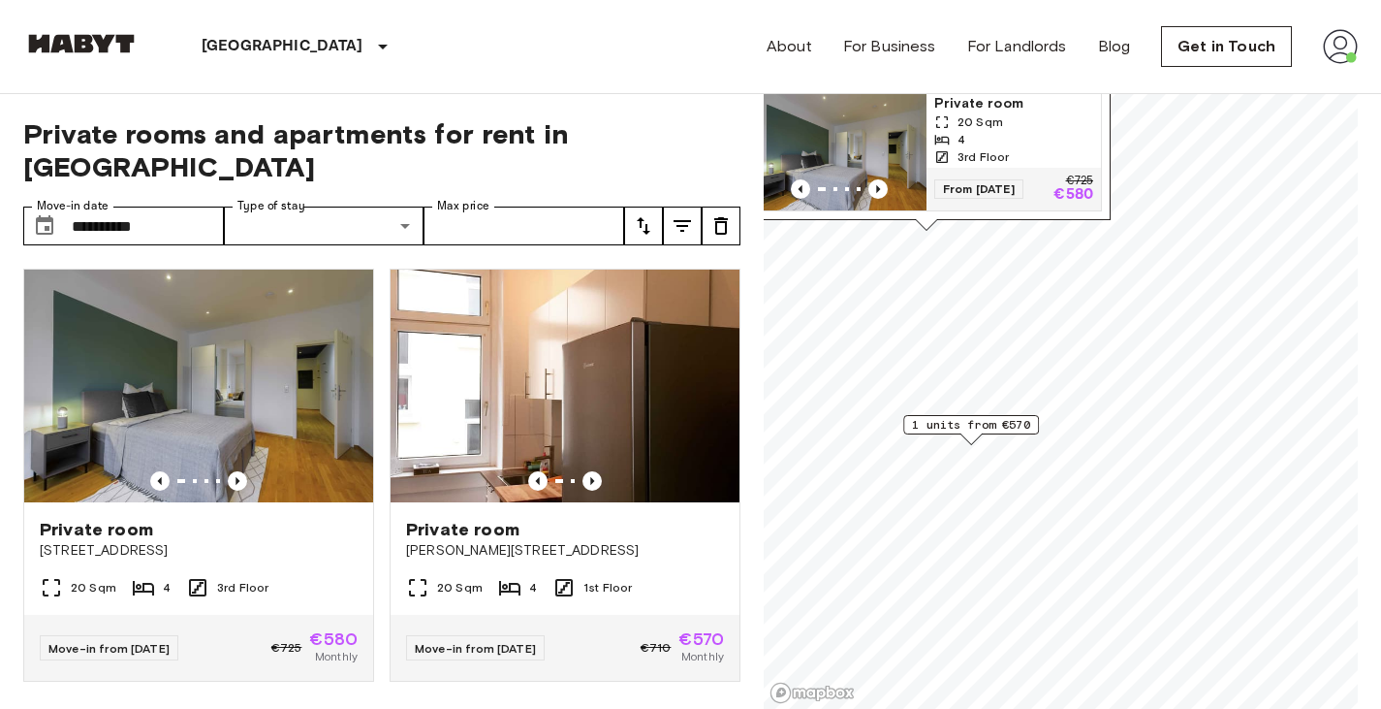
click at [998, 148] on span "3rd Floor" at bounding box center [983, 156] width 51 height 17
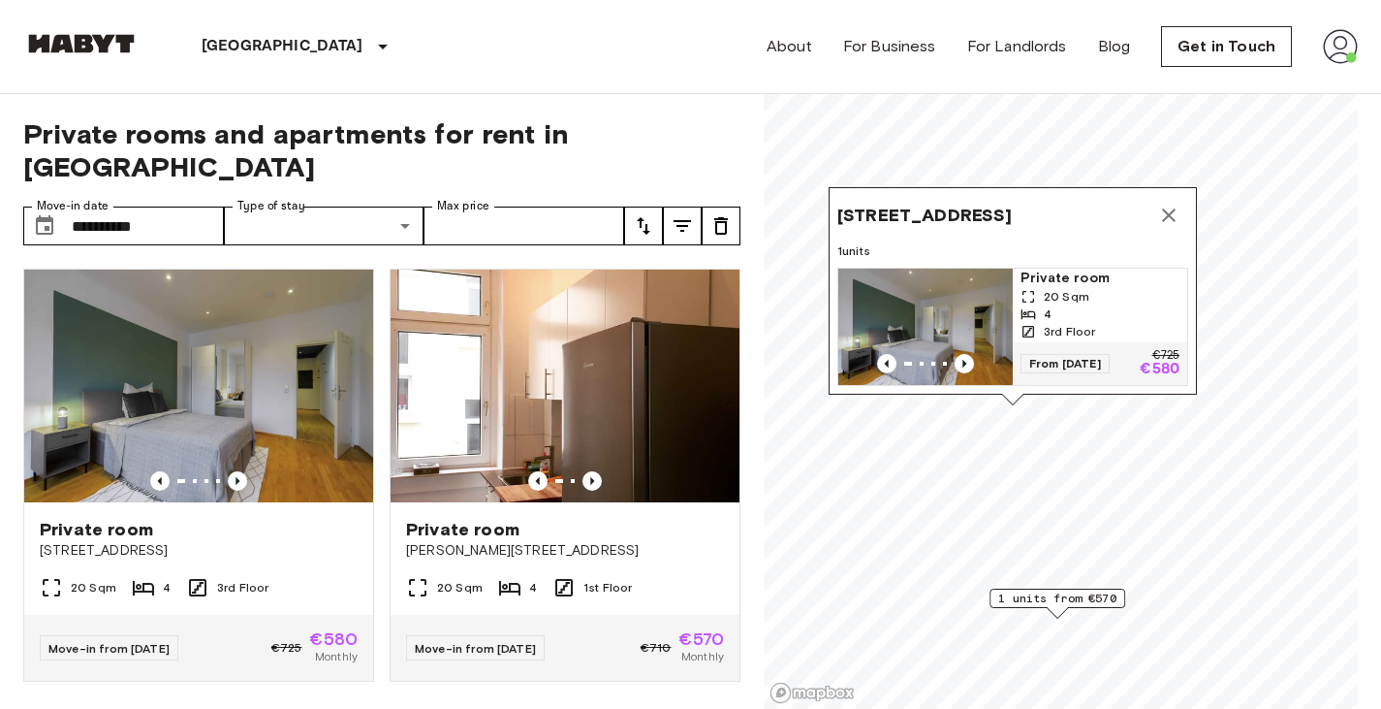
click at [1164, 204] on icon "Map marker" at bounding box center [1168, 215] width 23 height 23
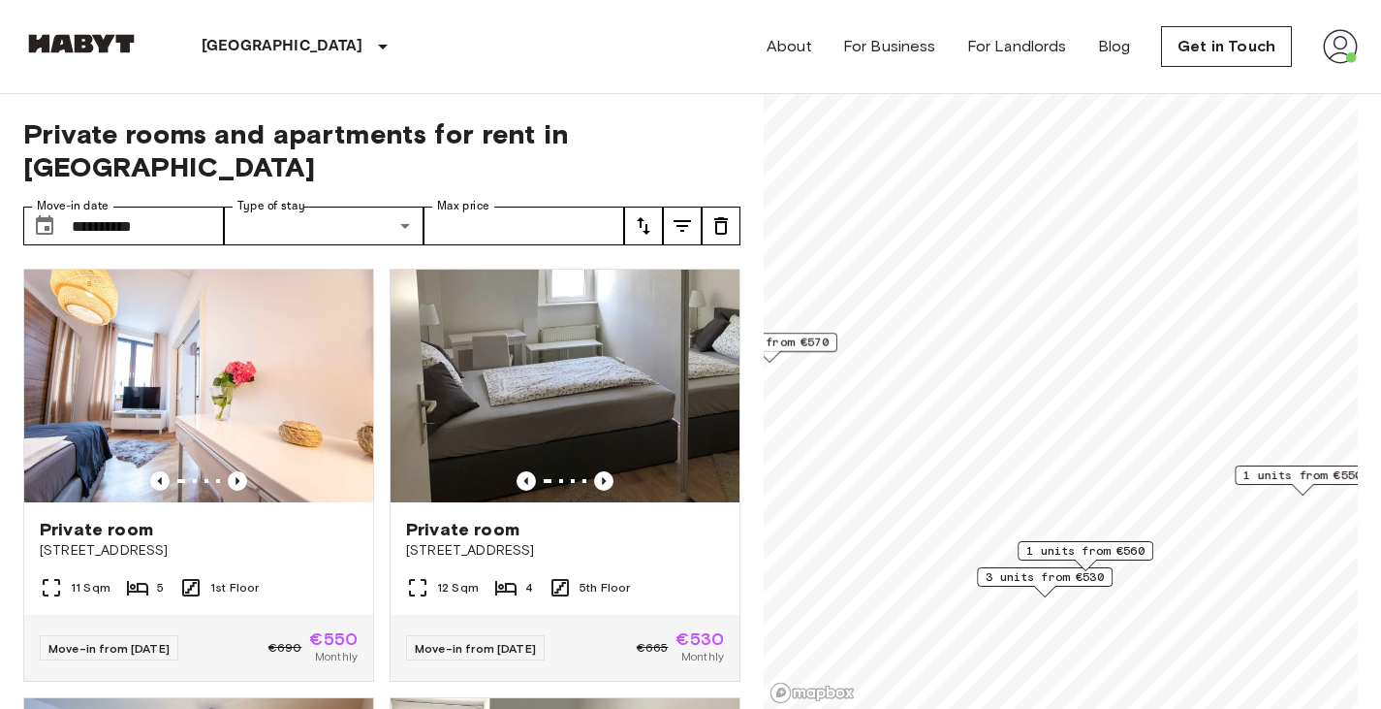
click at [1071, 543] on span "1 units from €560" at bounding box center [1085, 550] width 118 height 17
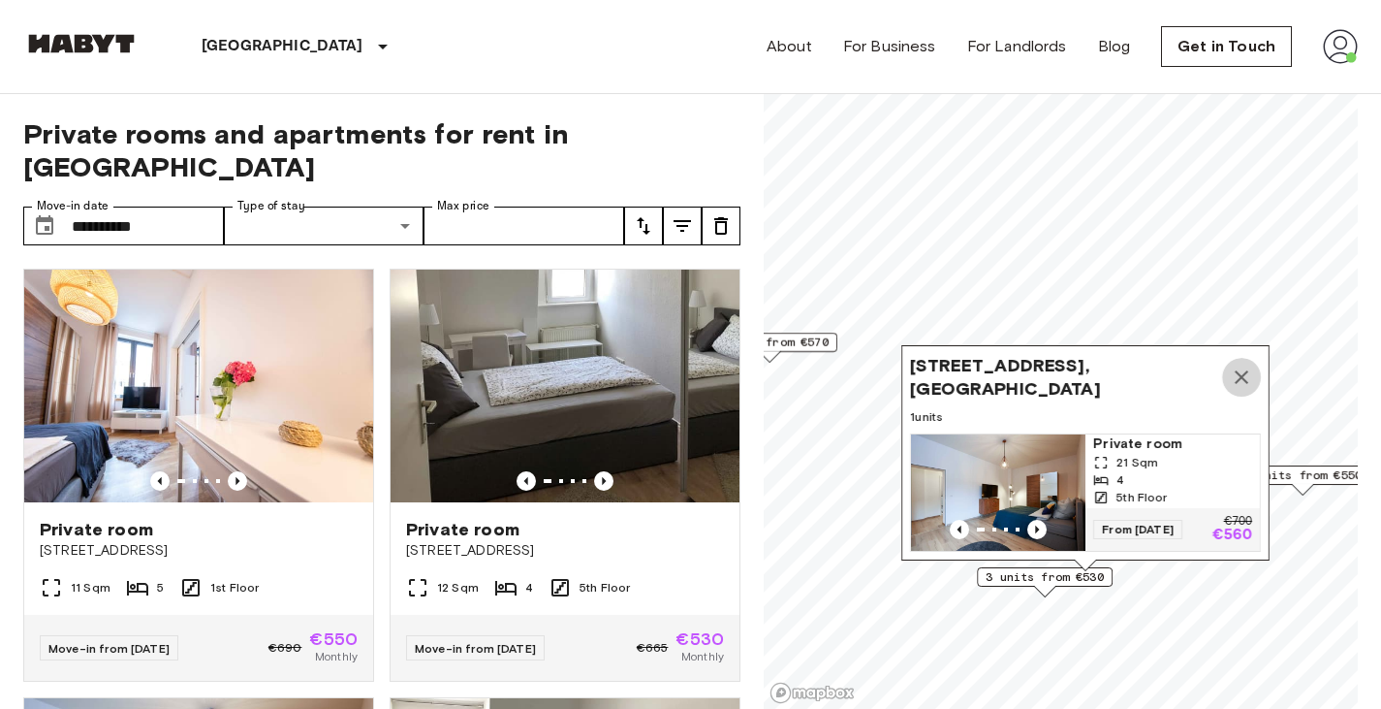
click at [1245, 370] on icon "Map marker" at bounding box center [1242, 377] width 14 height 14
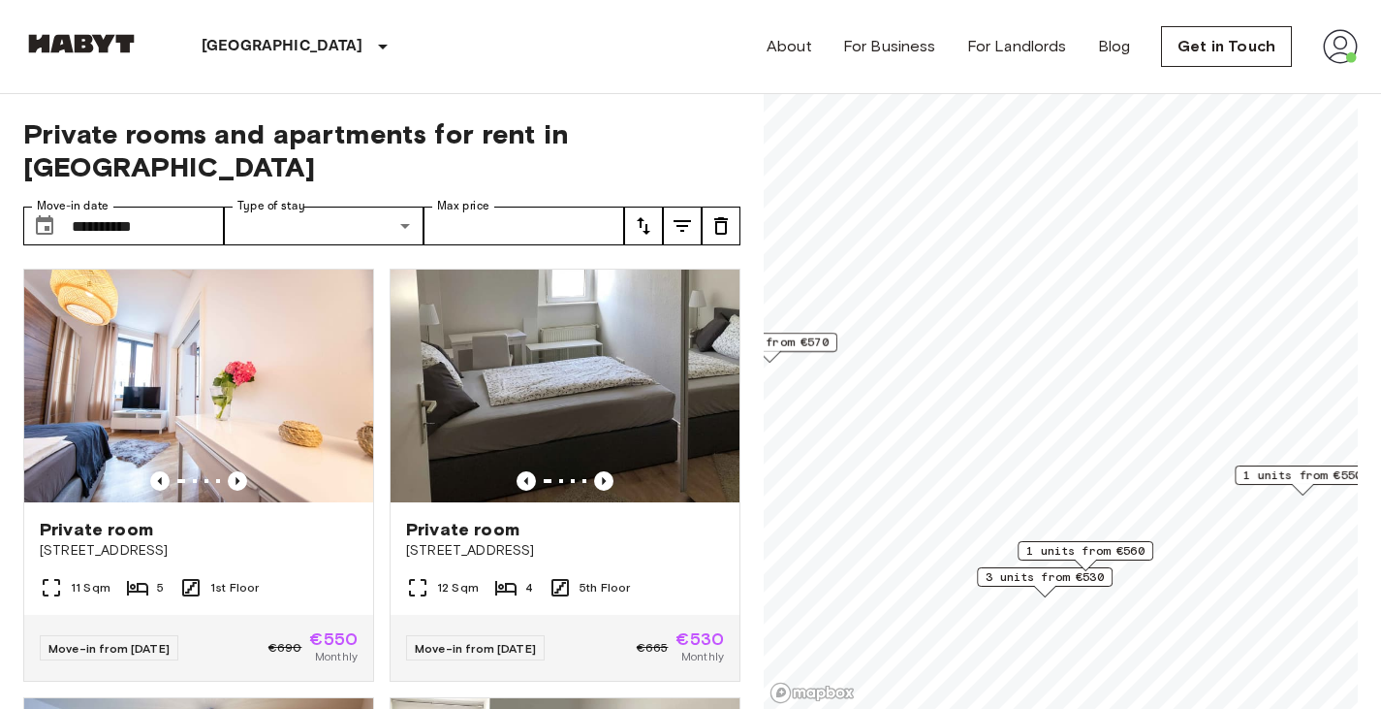
click at [1062, 573] on span "3 units from €530" at bounding box center [1045, 576] width 118 height 17
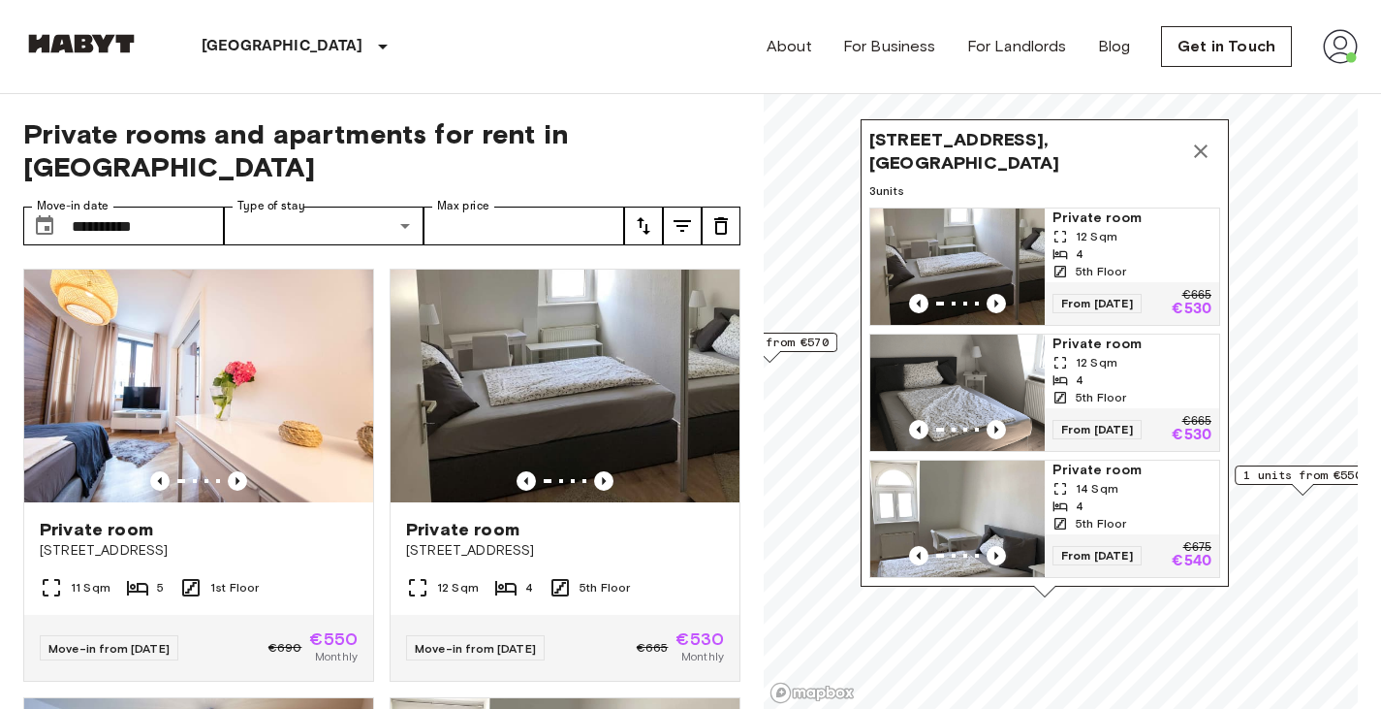
click at [1127, 245] on div "4" at bounding box center [1132, 253] width 159 height 17
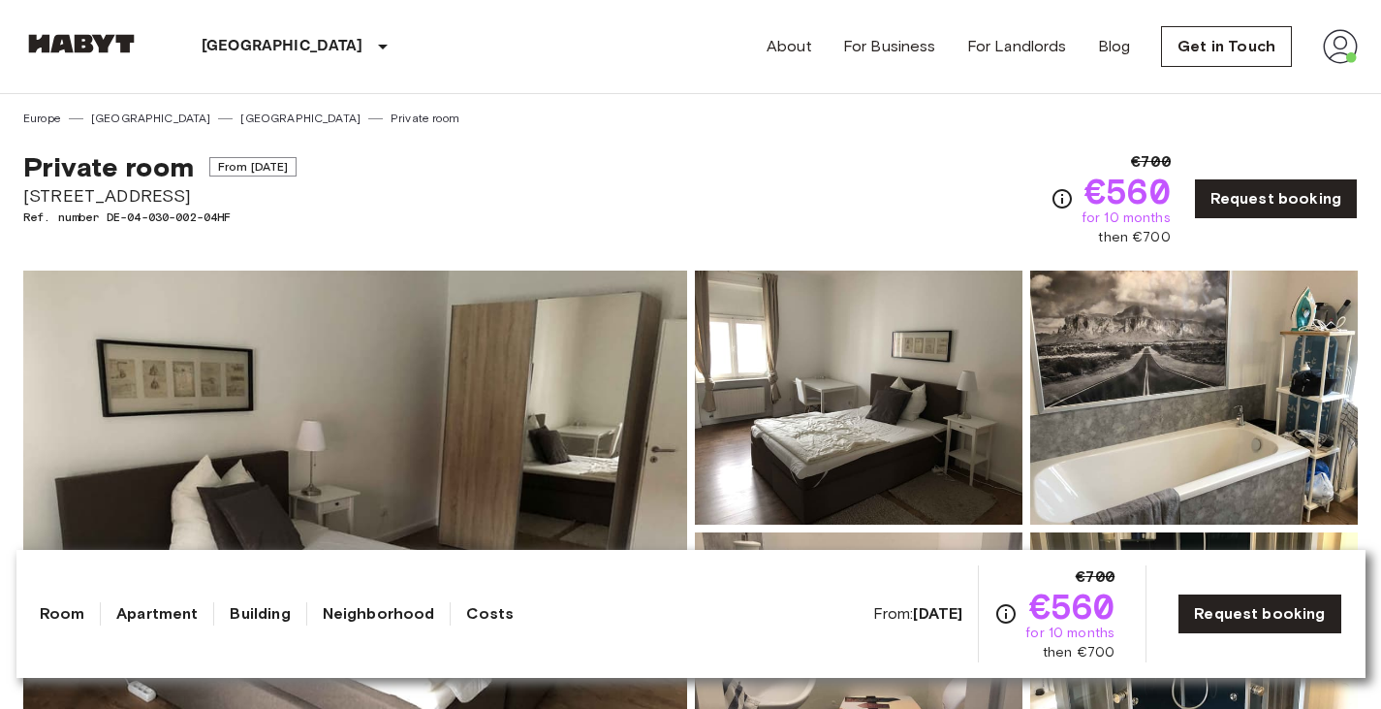
scroll to position [293, 0]
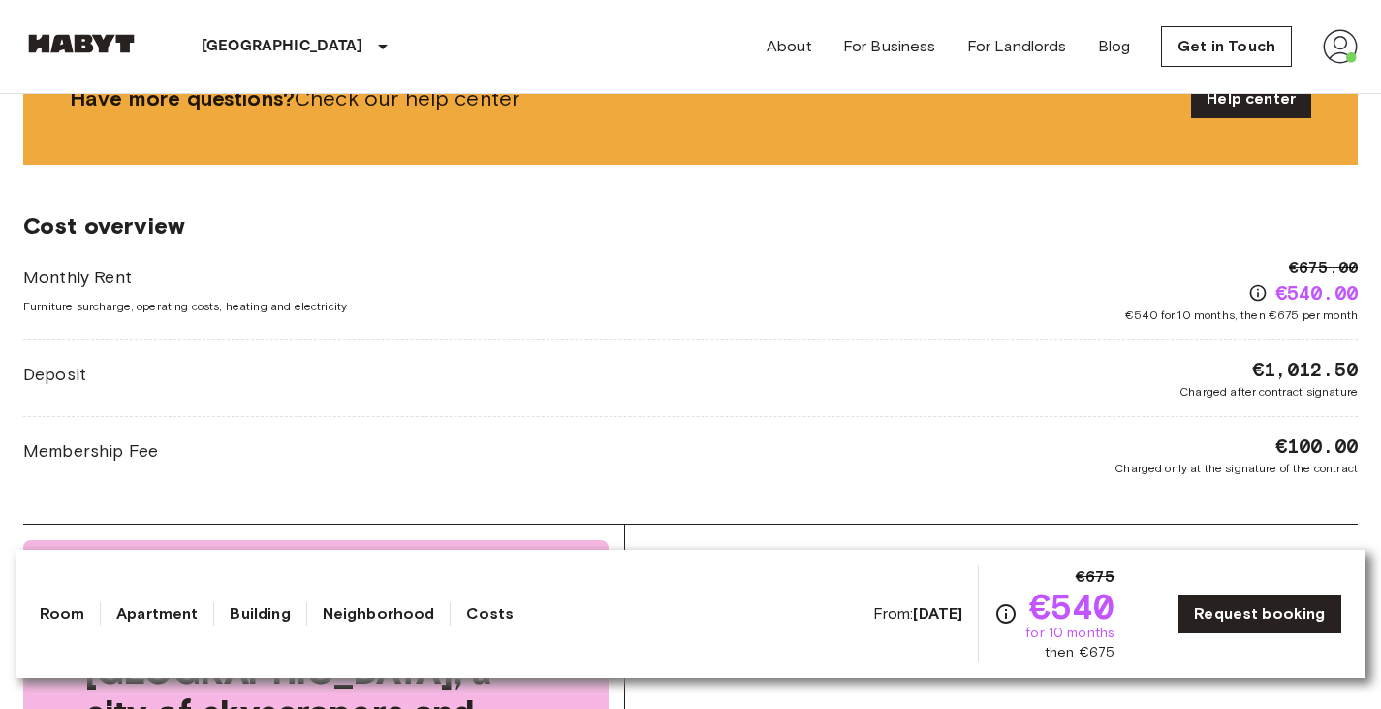
scroll to position [1560, 0]
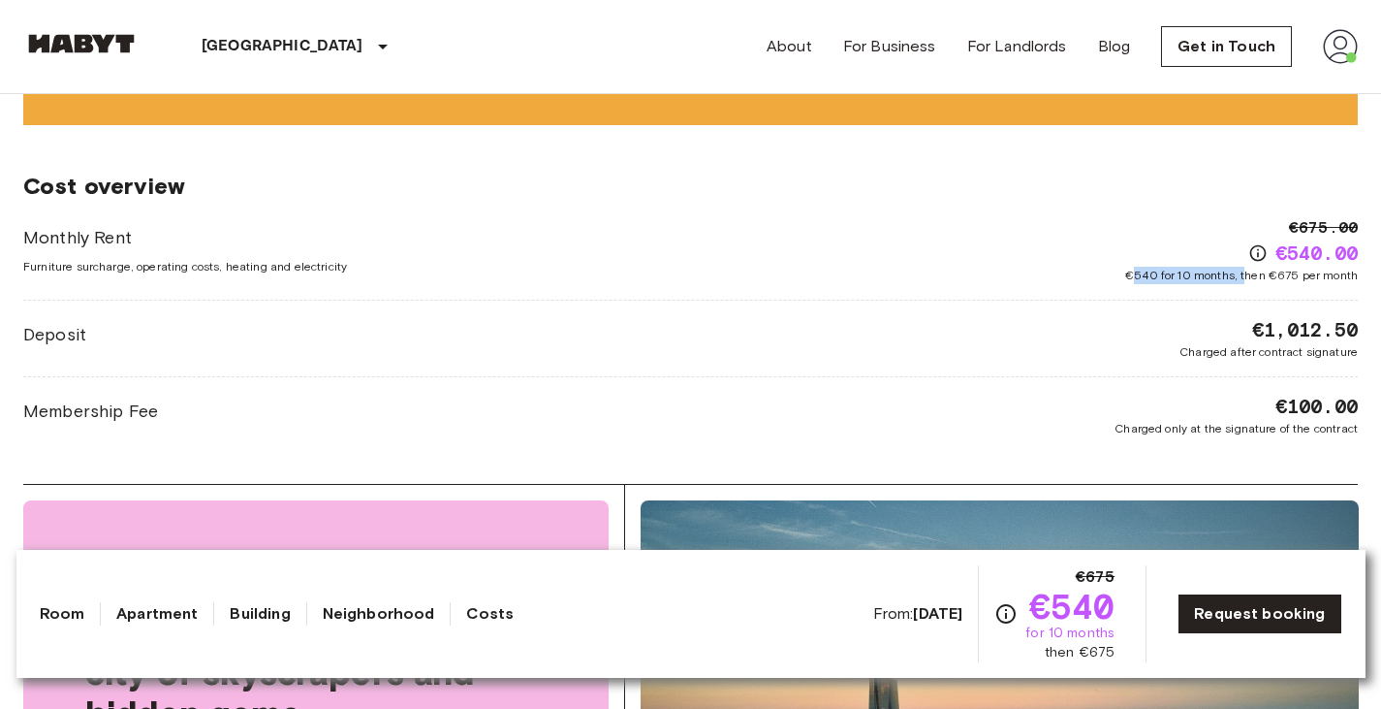
drag, startPoint x: 1132, startPoint y: 265, endPoint x: 1255, endPoint y: 274, distance: 123.5
click at [1255, 274] on div "€675.00 €540.00 €540 for 10 months, then €675 per month" at bounding box center [1241, 250] width 233 height 68
click at [1255, 274] on span "€540 for 10 months, then €675 per month" at bounding box center [1241, 275] width 233 height 17
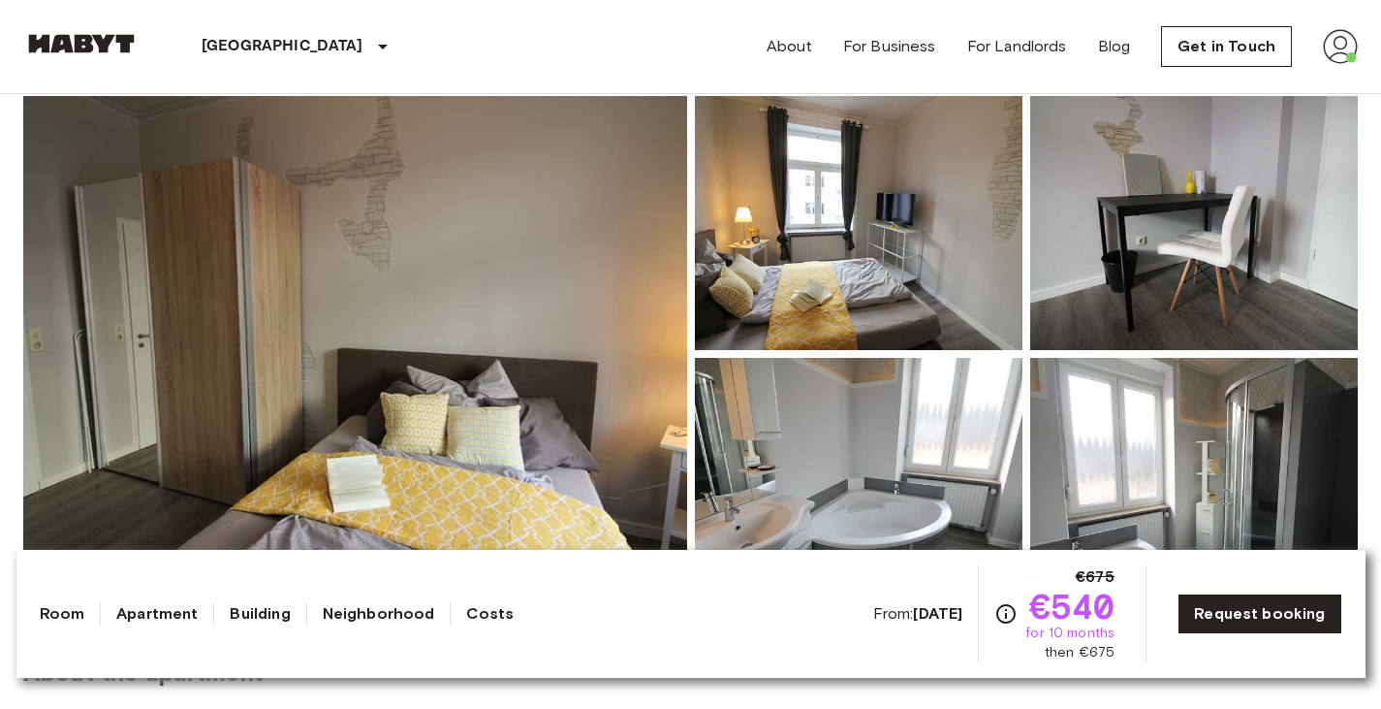
scroll to position [0, 0]
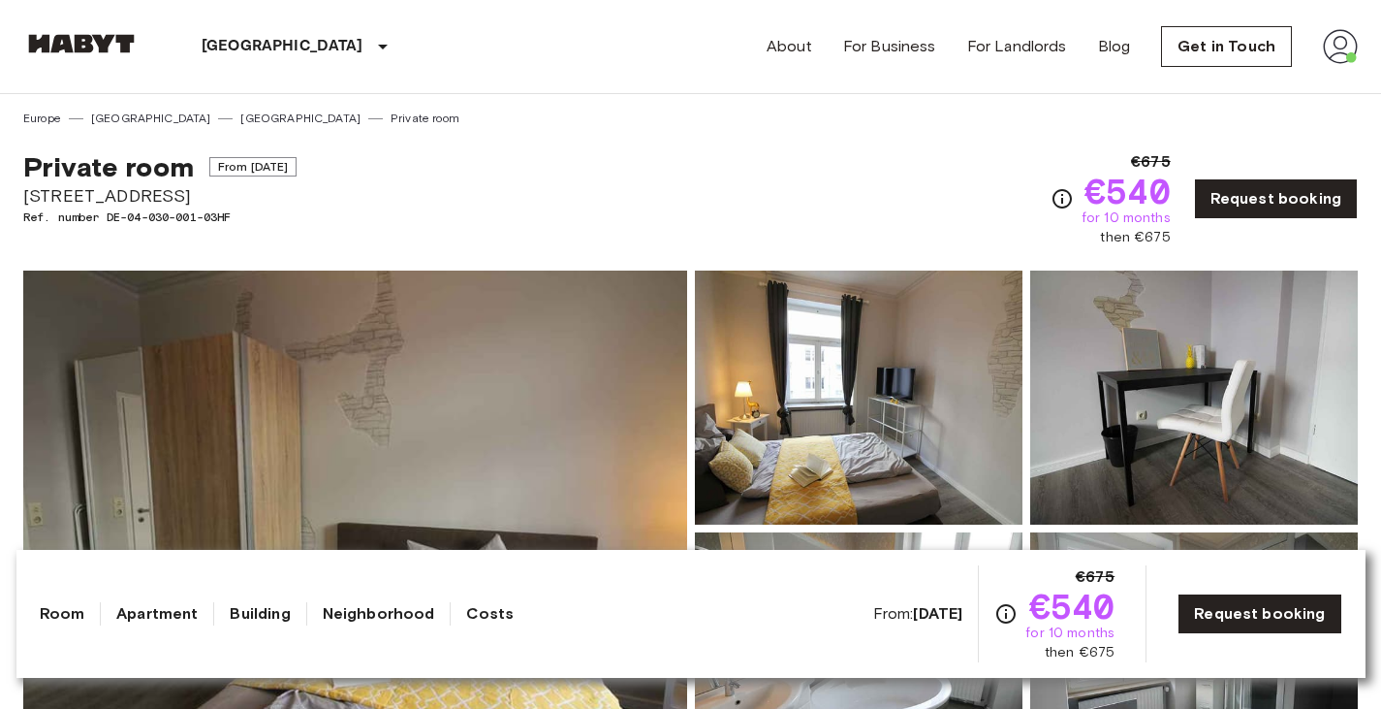
drag, startPoint x: 327, startPoint y: 185, endPoint x: 130, endPoint y: 133, distance: 203.6
click at [130, 133] on div "Private room From Aug 18 2025 Nauheimer Straße 10 Ref. number DE-04-030-001-03H…" at bounding box center [690, 187] width 1335 height 120
click at [139, 134] on div "Private room From Aug 18 2025 Nauheimer Straße 10 Ref. number DE-04-030-001-03H…" at bounding box center [690, 187] width 1335 height 120
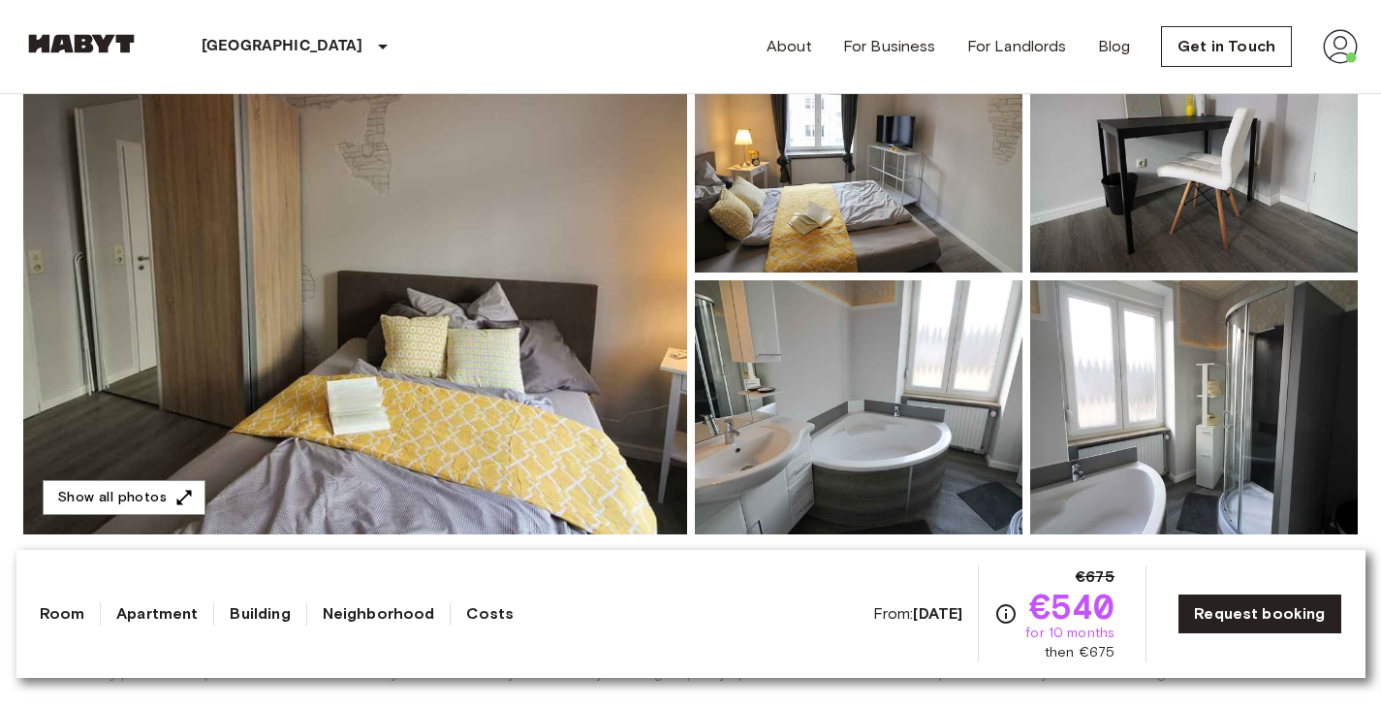
scroll to position [275, 0]
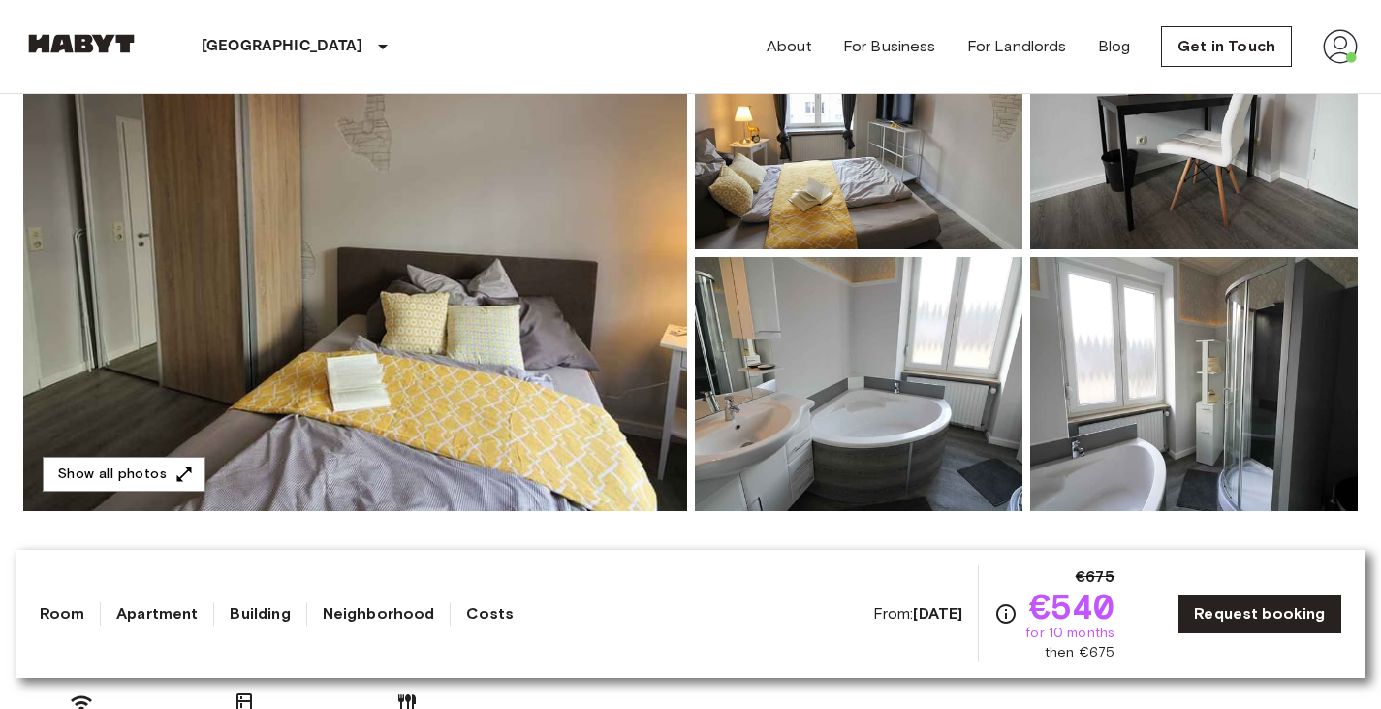
click at [411, 280] on img at bounding box center [355, 253] width 664 height 516
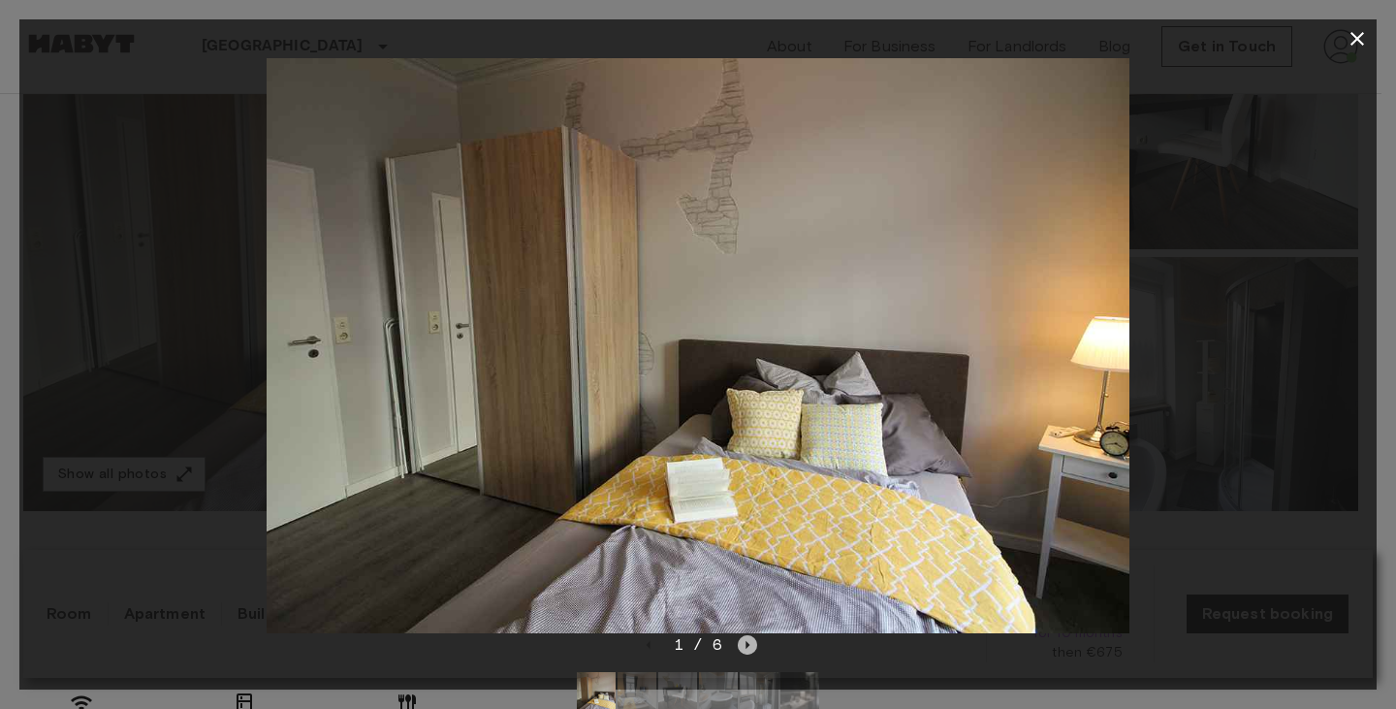
click at [740, 641] on icon "Next image" at bounding box center [747, 644] width 19 height 19
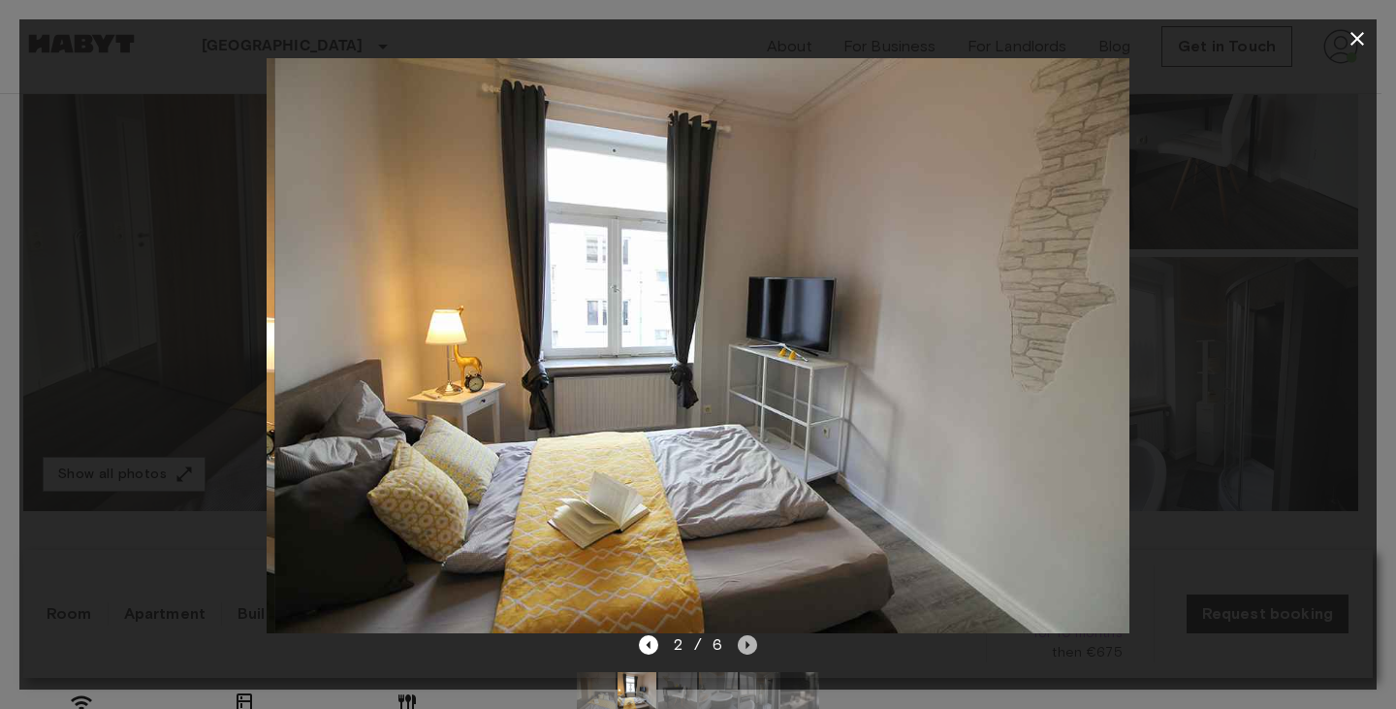
click at [740, 641] on icon "Next image" at bounding box center [747, 644] width 19 height 19
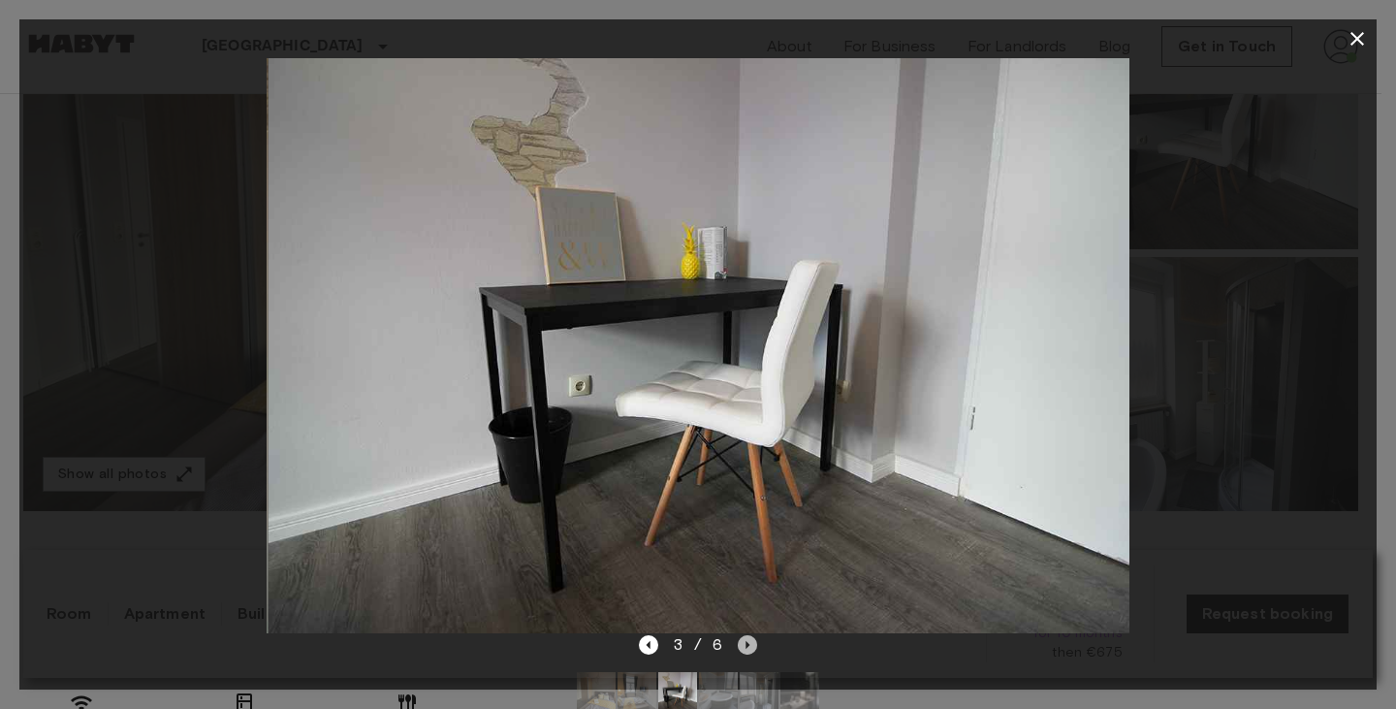
click at [740, 641] on icon "Next image" at bounding box center [747, 644] width 19 height 19
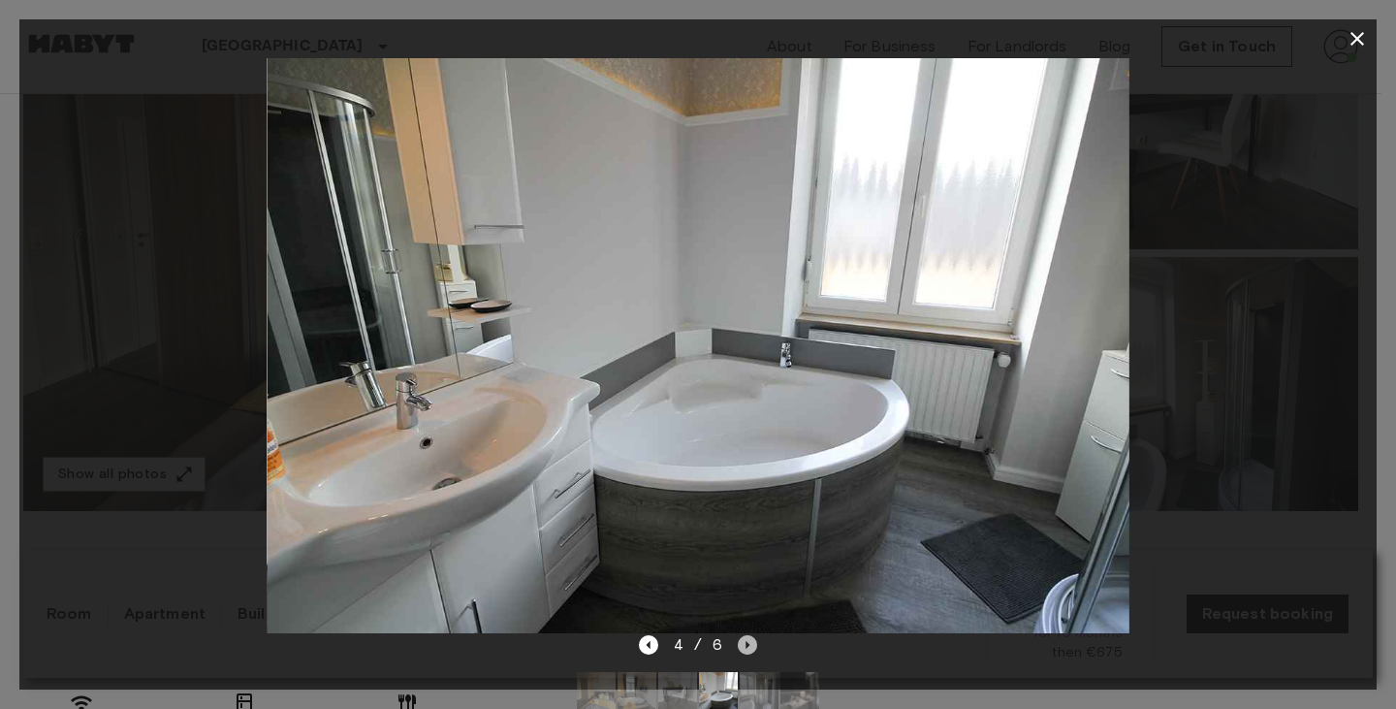
click at [740, 641] on icon "Next image" at bounding box center [747, 644] width 19 height 19
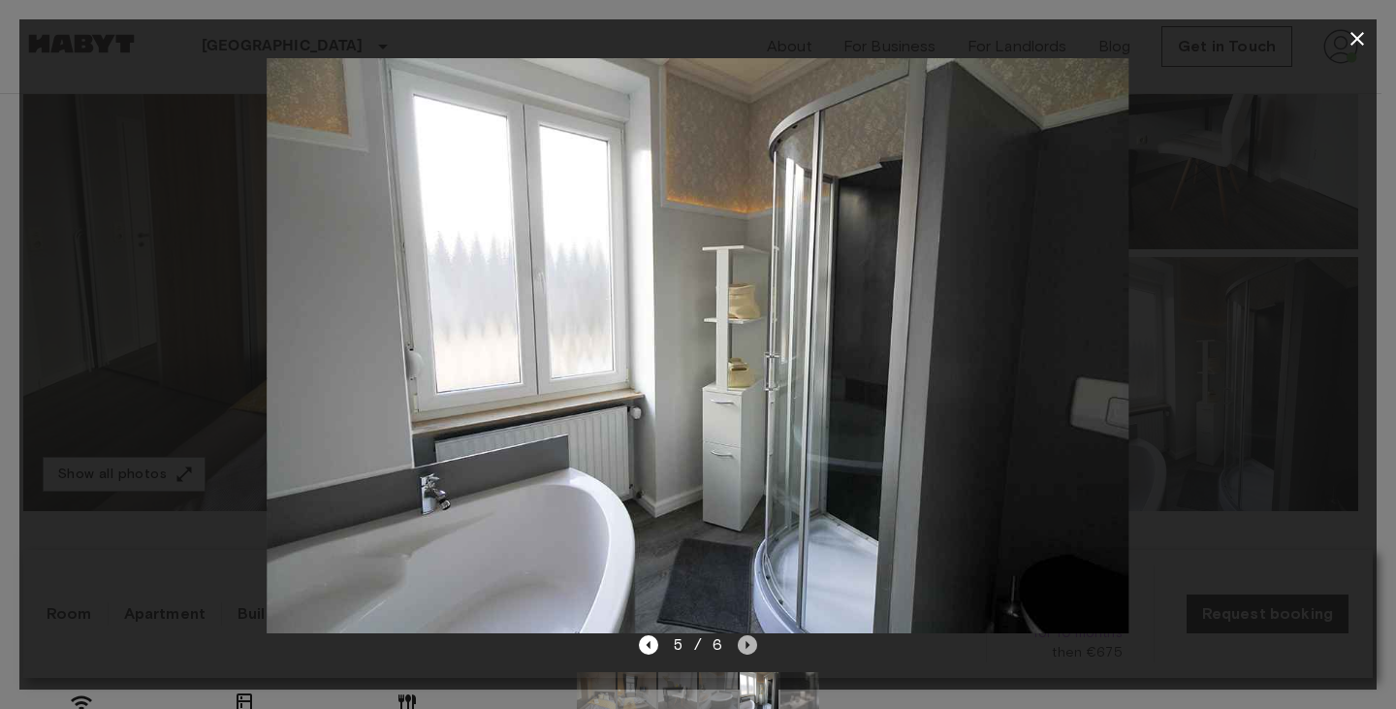
click at [740, 641] on icon "Next image" at bounding box center [747, 644] width 19 height 19
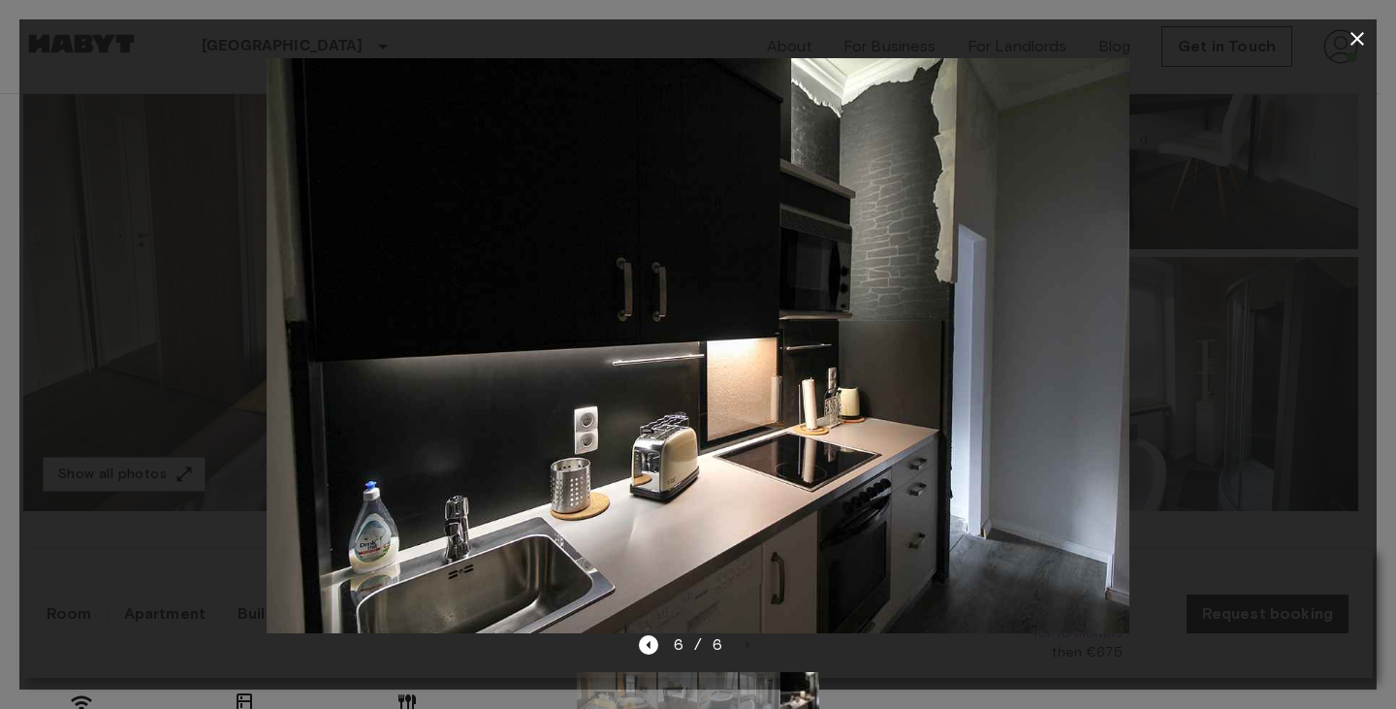
click at [1225, 230] on div at bounding box center [697, 345] width 1357 height 575
click at [1353, 38] on icon "button" at bounding box center [1356, 38] width 23 height 23
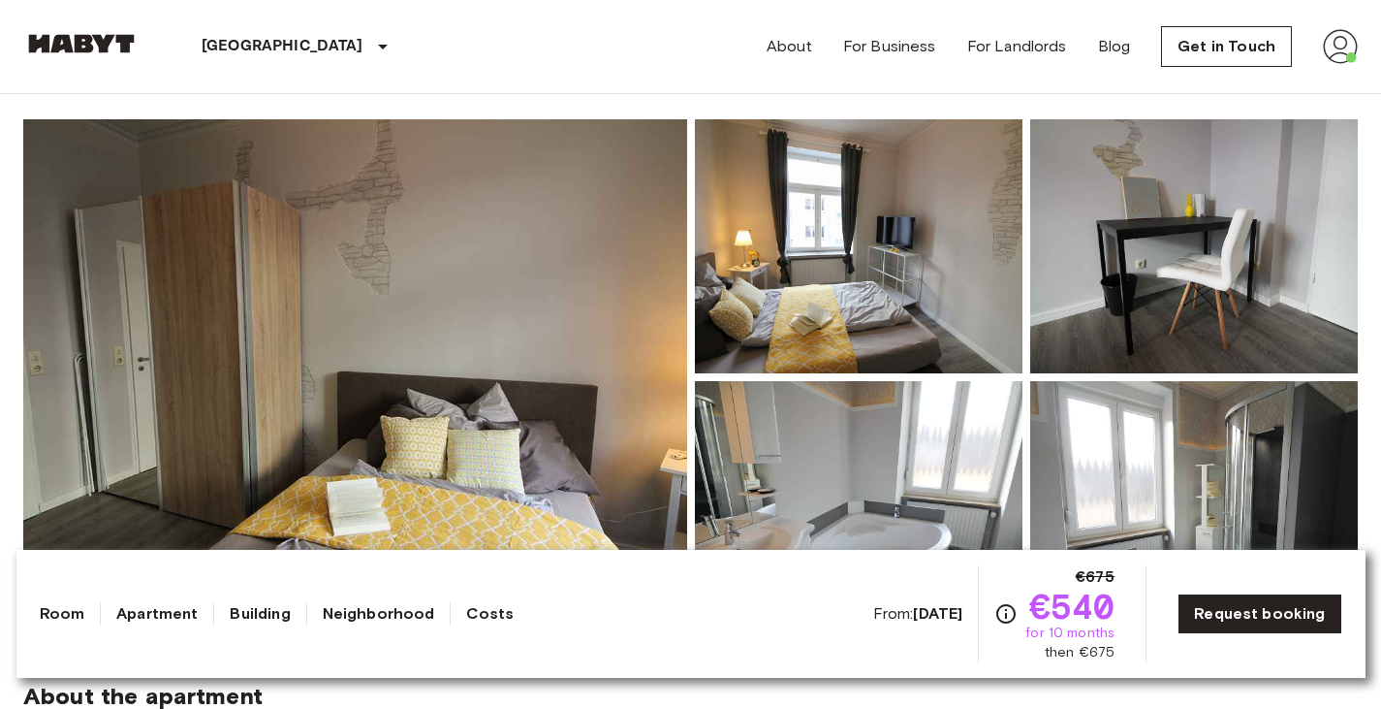
scroll to position [150, 0]
click at [1090, 613] on span "€540" at bounding box center [1072, 605] width 86 height 35
click at [1089, 613] on span "€540" at bounding box center [1072, 605] width 86 height 35
drag, startPoint x: 1089, startPoint y: 613, endPoint x: 1031, endPoint y: 605, distance: 58.7
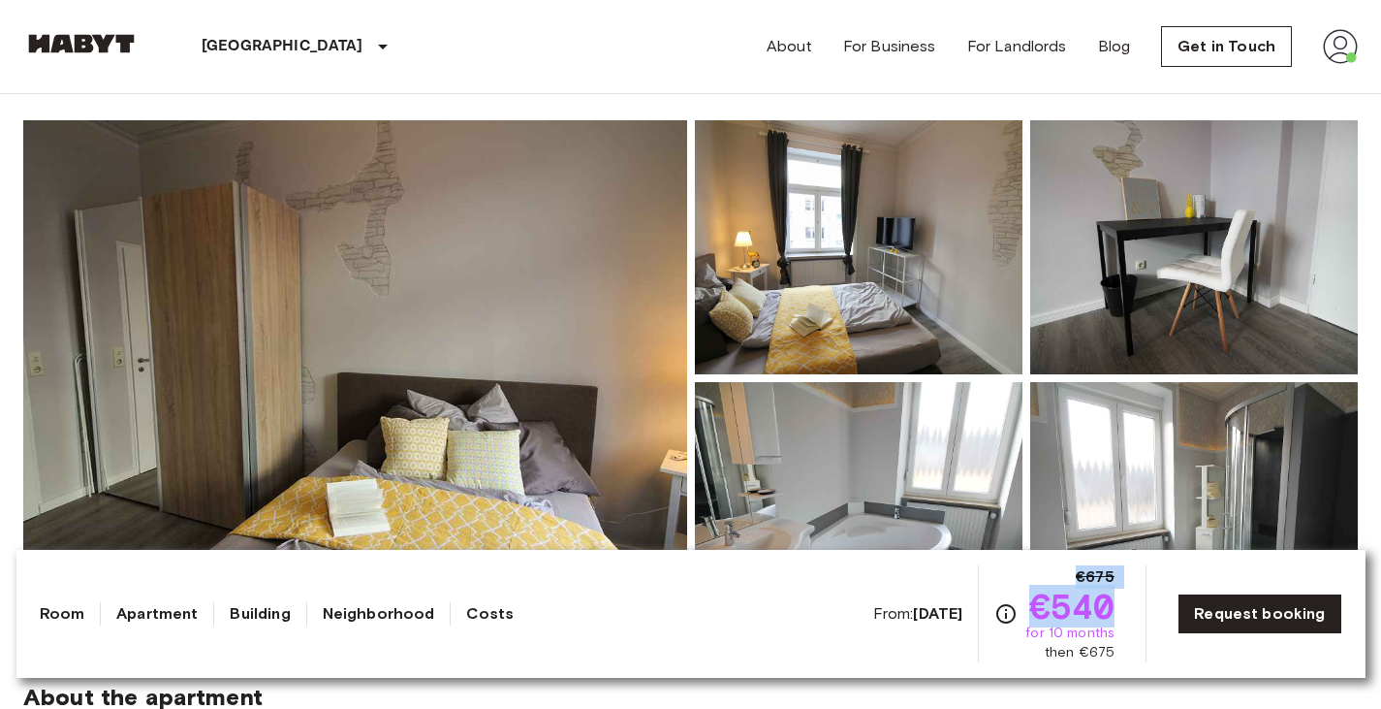
click at [1031, 605] on div "€675 €540 for 10 months then €675" at bounding box center [1054, 613] width 120 height 97
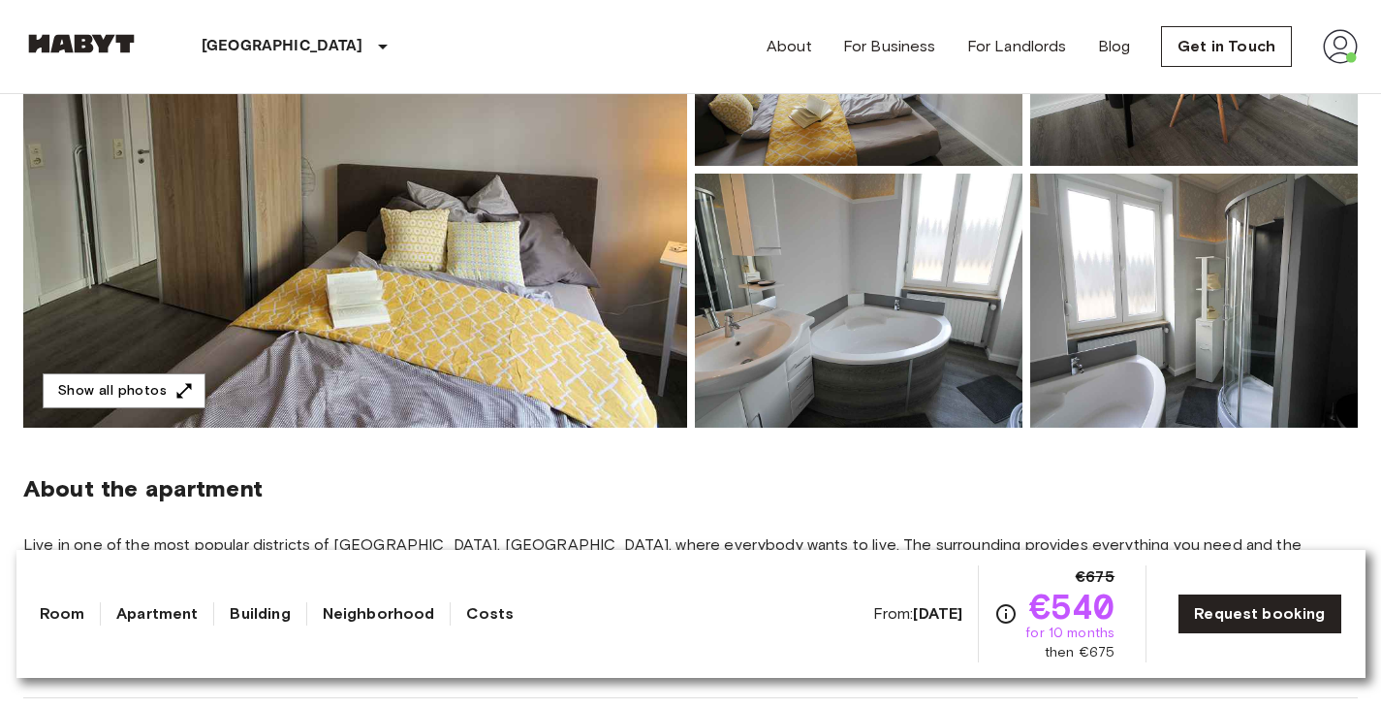
scroll to position [361, 0]
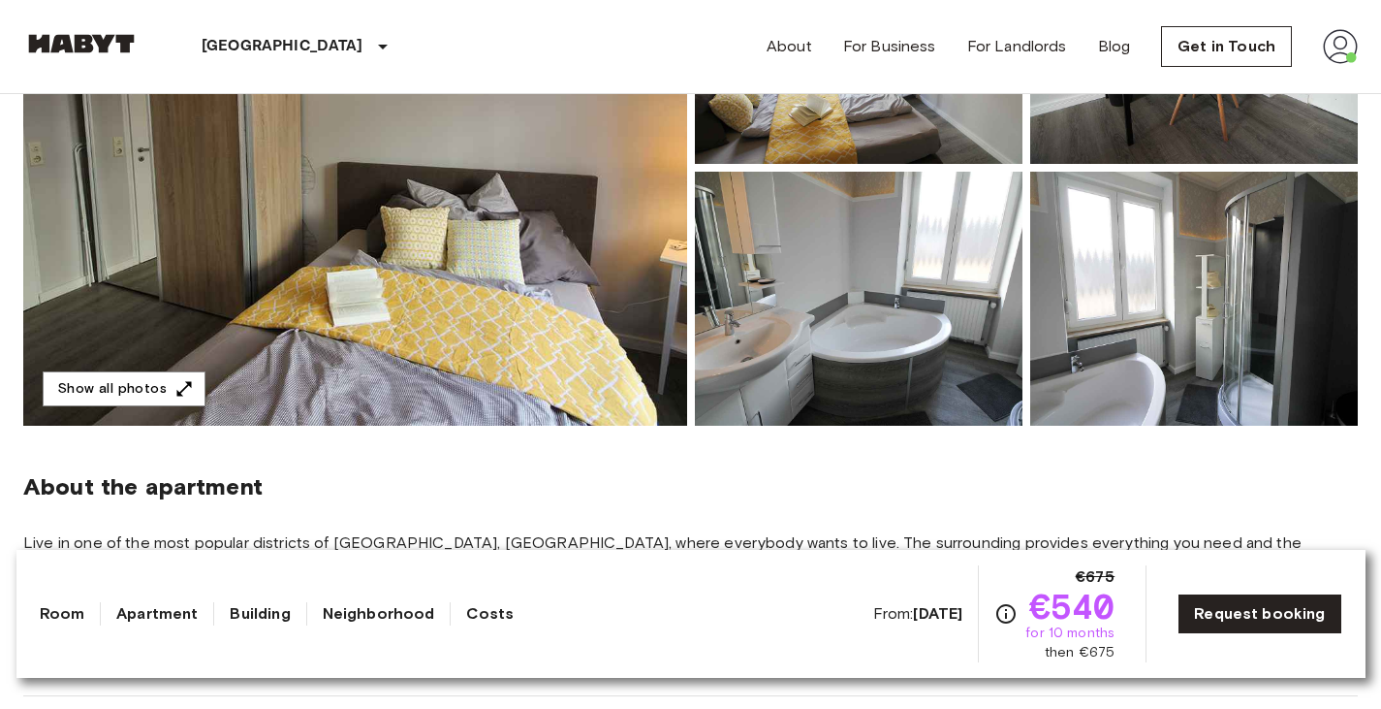
click at [438, 538] on span "Live in one of the most popular districts of Frankfurt, Bockenheim, where every…" at bounding box center [690, 553] width 1335 height 43
drag, startPoint x: 435, startPoint y: 538, endPoint x: 739, endPoint y: 518, distance: 304.1
click at [739, 518] on section "About the apartment Live in one of the most popular districts of Frankfurt, Boc…" at bounding box center [690, 561] width 1335 height 270
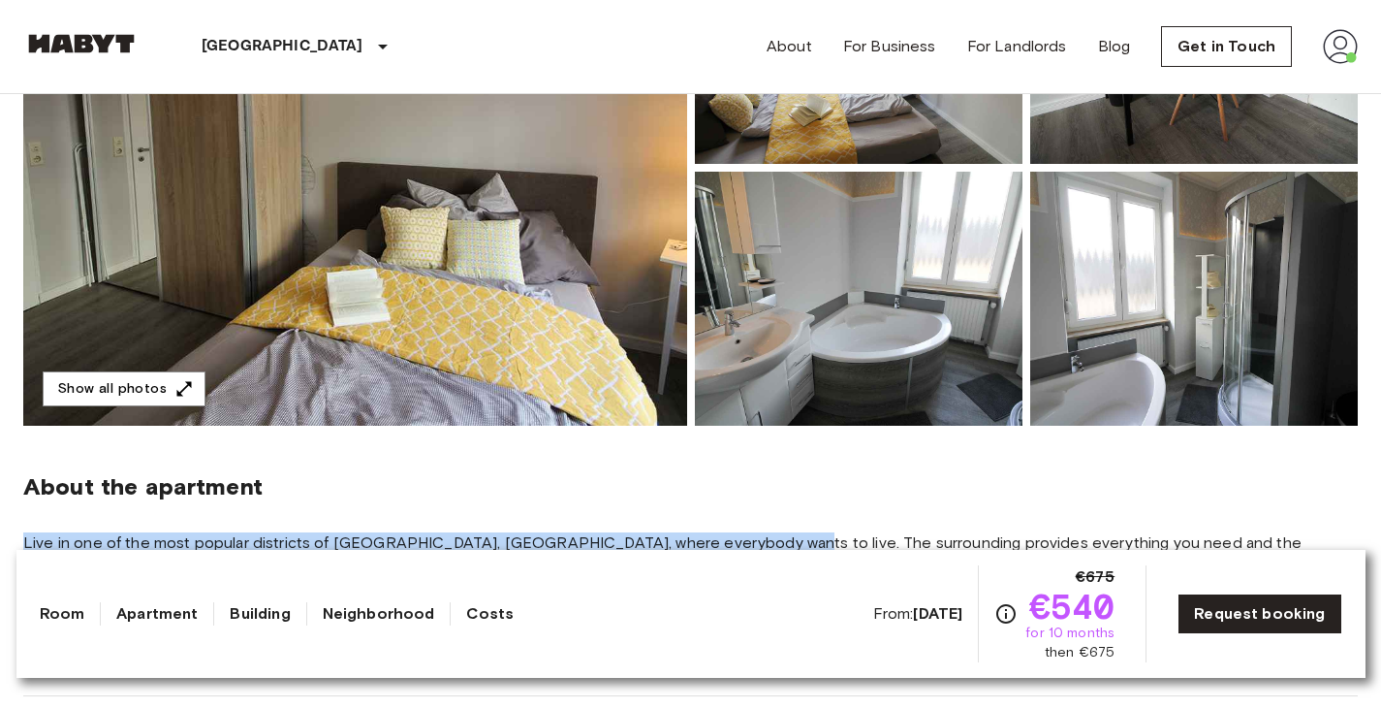
drag, startPoint x: 739, startPoint y: 518, endPoint x: 552, endPoint y: 514, distance: 187.1
click at [552, 514] on section "About the apartment Live in one of the most popular districts of Frankfurt, Boc…" at bounding box center [690, 561] width 1335 height 270
click at [551, 519] on section "About the apartment Live in one of the most popular districts of Frankfurt, Boc…" at bounding box center [690, 561] width 1335 height 270
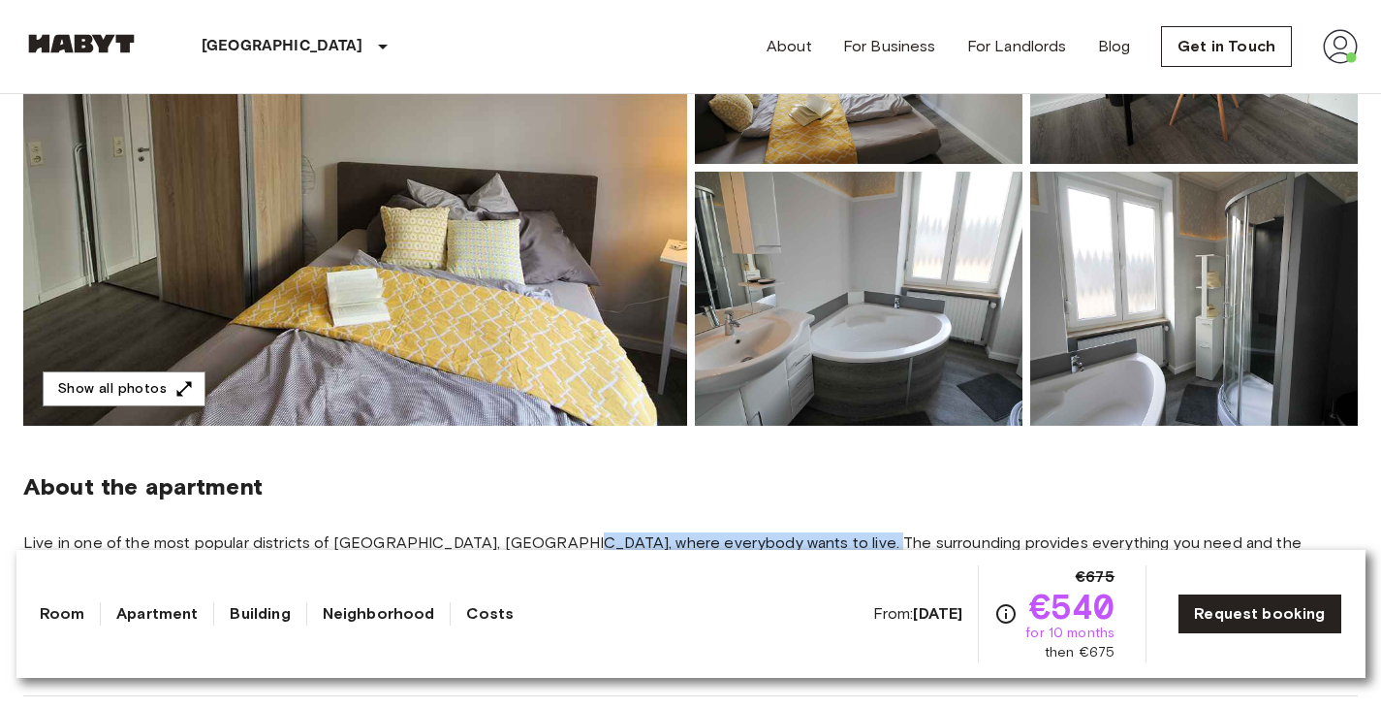
drag, startPoint x: 551, startPoint y: 519, endPoint x: 806, endPoint y: 528, distance: 256.1
click at [806, 528] on section "About the apartment Live in one of the most popular districts of Frankfurt, Boc…" at bounding box center [690, 561] width 1335 height 270
drag, startPoint x: 806, startPoint y: 528, endPoint x: 506, endPoint y: 520, distance: 300.6
click at [506, 520] on section "About the apartment Live in one of the most popular districts of Frankfurt, Boc…" at bounding box center [690, 561] width 1335 height 270
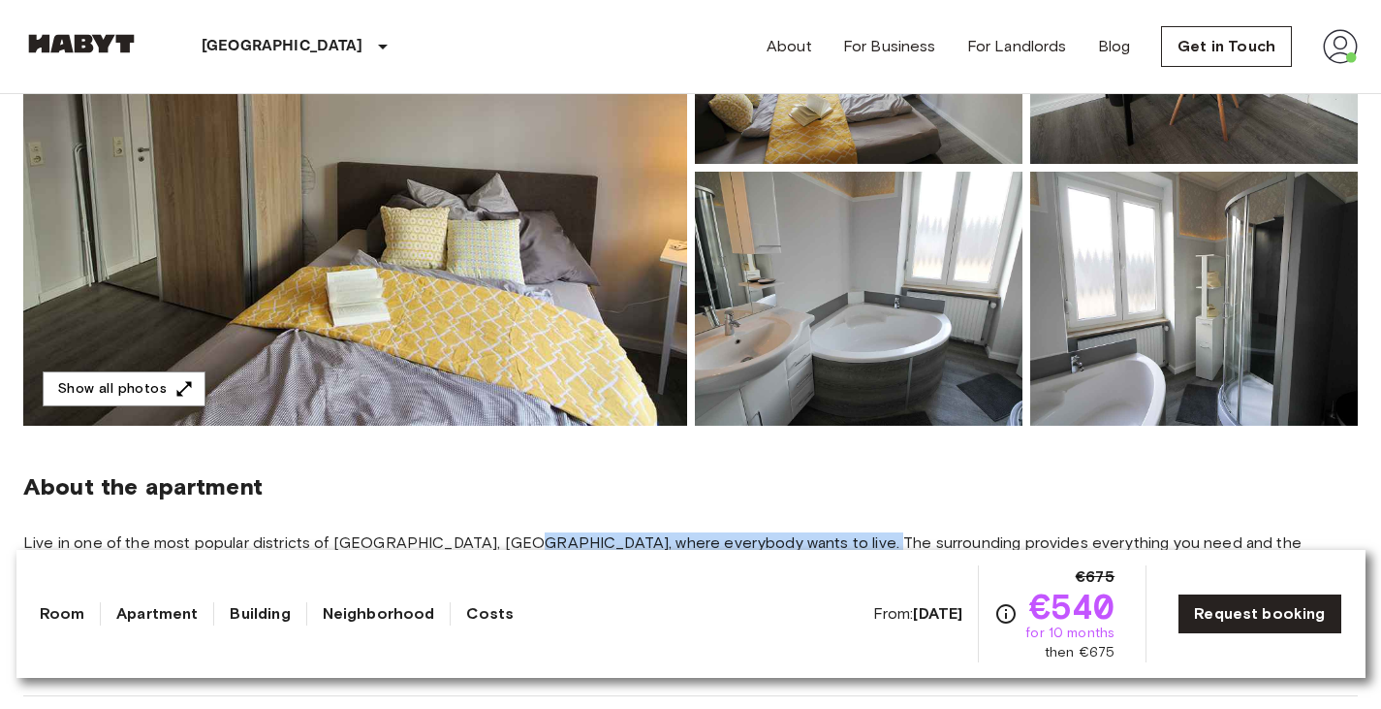
click at [506, 520] on section "About the apartment Live in one of the most popular districts of Frankfurt, Boc…" at bounding box center [690, 561] width 1335 height 270
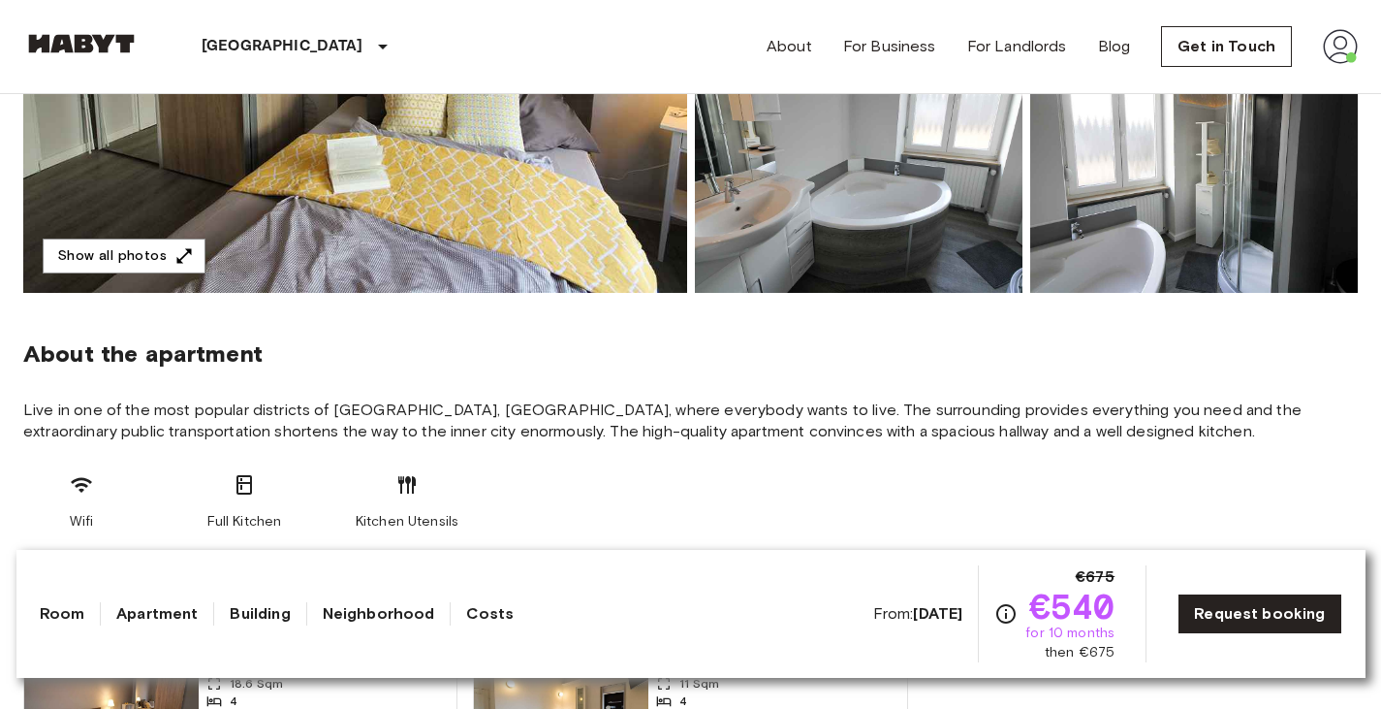
scroll to position [496, 0]
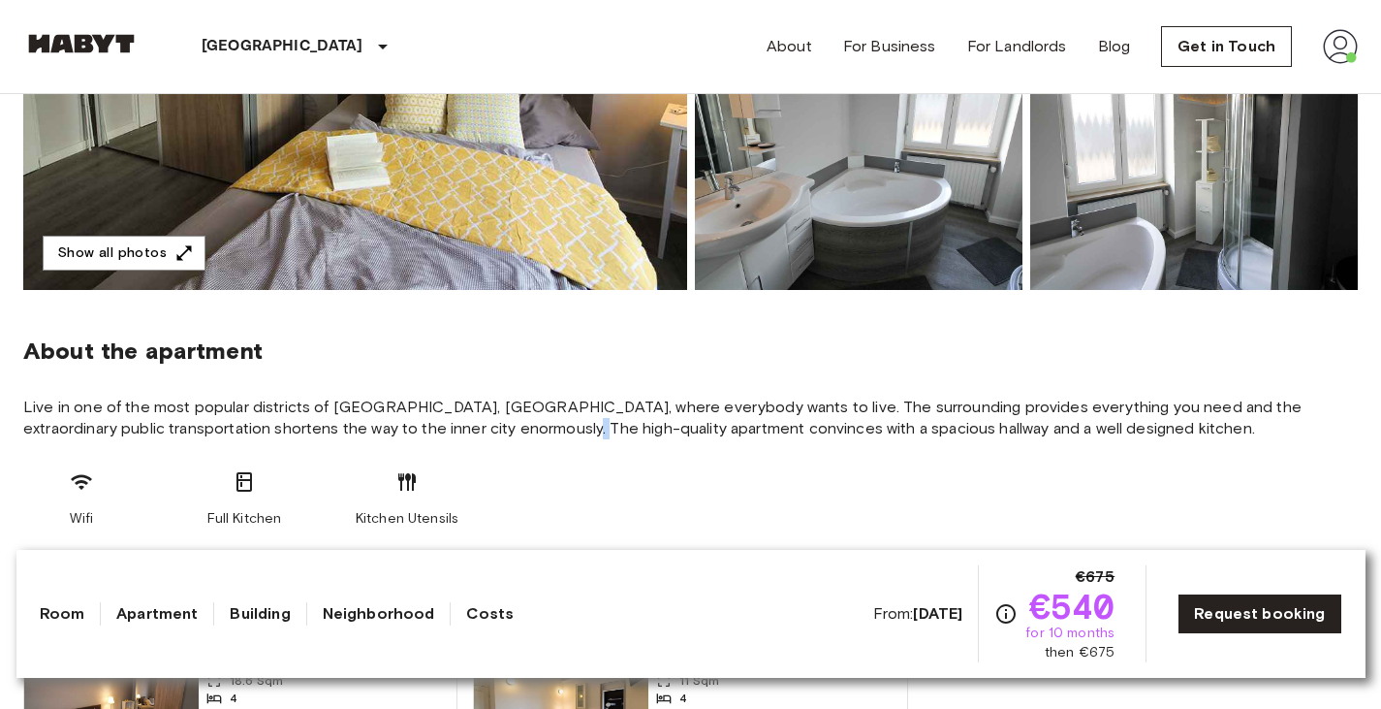
drag, startPoint x: 561, startPoint y: 419, endPoint x: 574, endPoint y: 427, distance: 15.3
click at [574, 427] on span "Live in one of the most popular districts of Frankfurt, Bockenheim, where every…" at bounding box center [690, 417] width 1335 height 43
drag, startPoint x: 574, startPoint y: 427, endPoint x: 561, endPoint y: 419, distance: 15.3
click at [561, 419] on span "Live in one of the most popular districts of Frankfurt, Bockenheim, where every…" at bounding box center [690, 417] width 1335 height 43
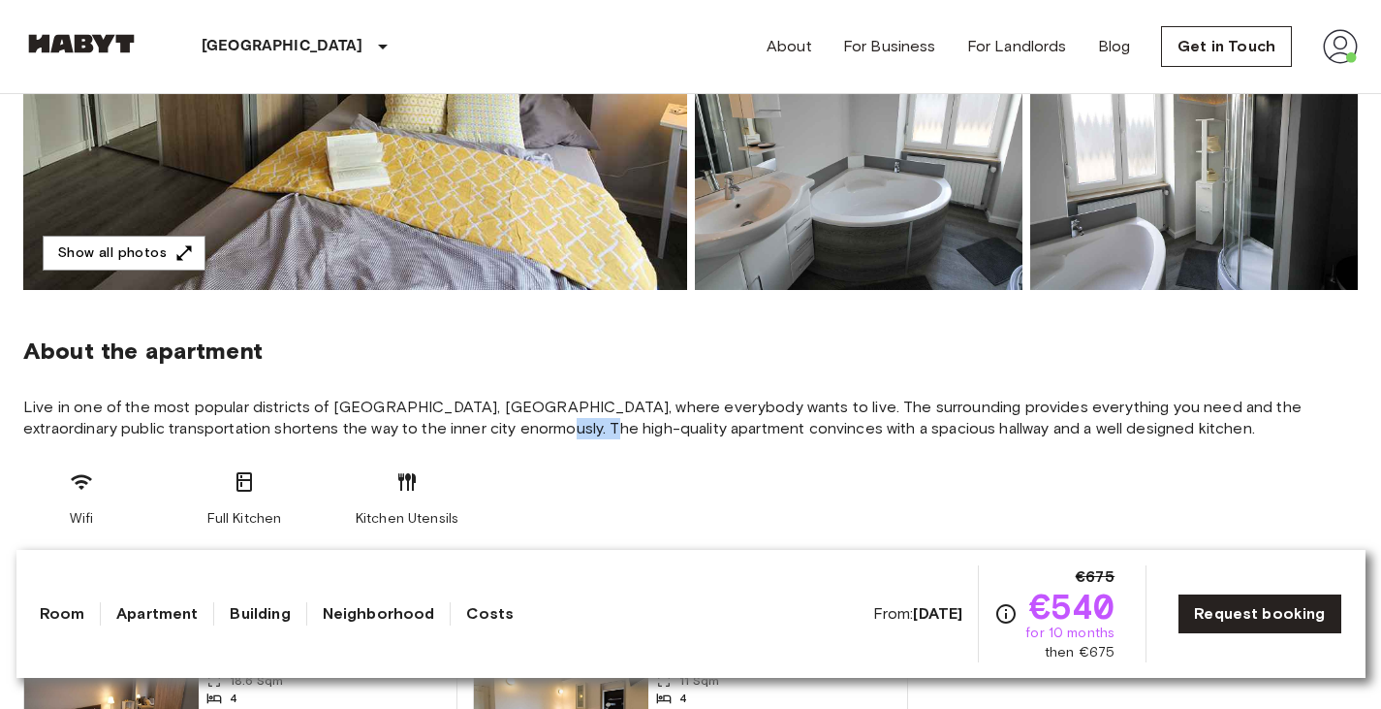
click at [561, 419] on span "Live in one of the most popular districts of Frankfurt, Bockenheim, where every…" at bounding box center [690, 417] width 1335 height 43
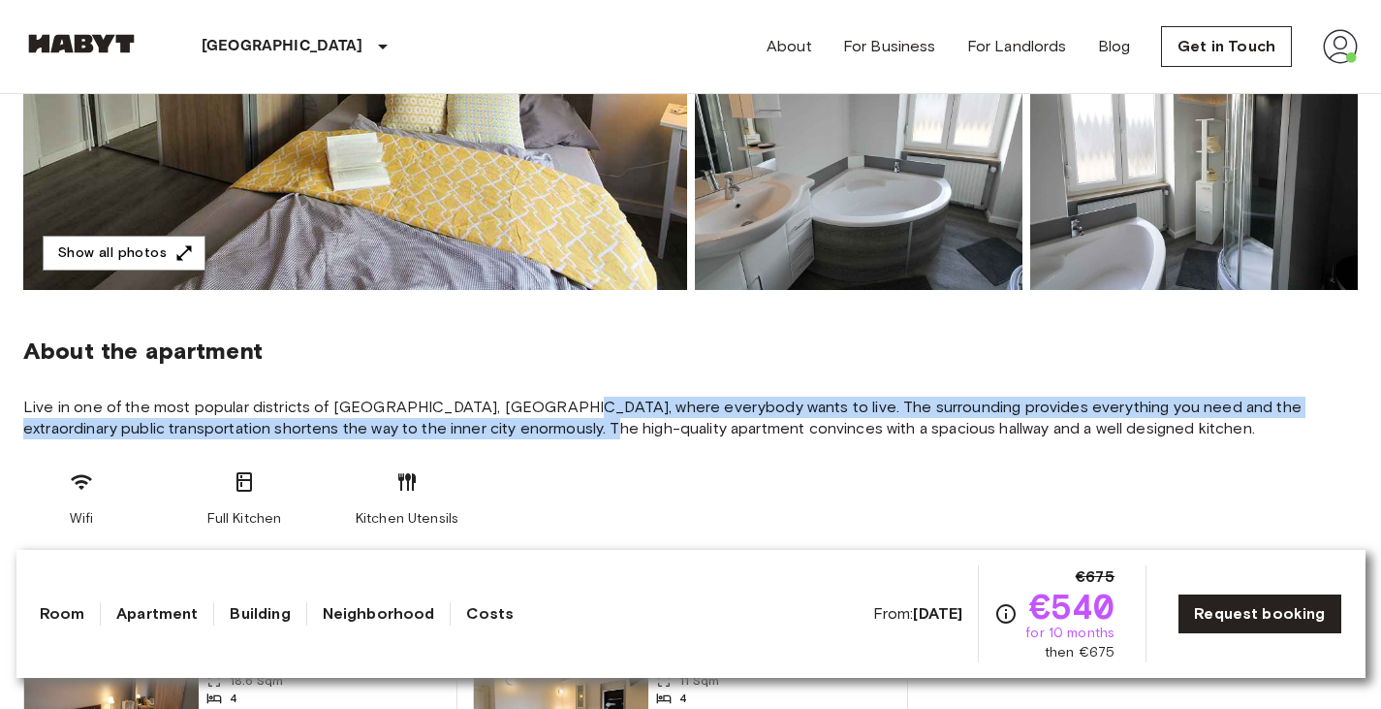
drag, startPoint x: 561, startPoint y: 419, endPoint x: 559, endPoint y: 400, distance: 18.5
click at [559, 400] on span "Live in one of the most popular districts of Frankfurt, Bockenheim, where every…" at bounding box center [690, 417] width 1335 height 43
drag, startPoint x: 559, startPoint y: 400, endPoint x: 560, endPoint y: 427, distance: 27.2
click at [560, 427] on span "Live in one of the most popular districts of Frankfurt, Bockenheim, where every…" at bounding box center [690, 417] width 1335 height 43
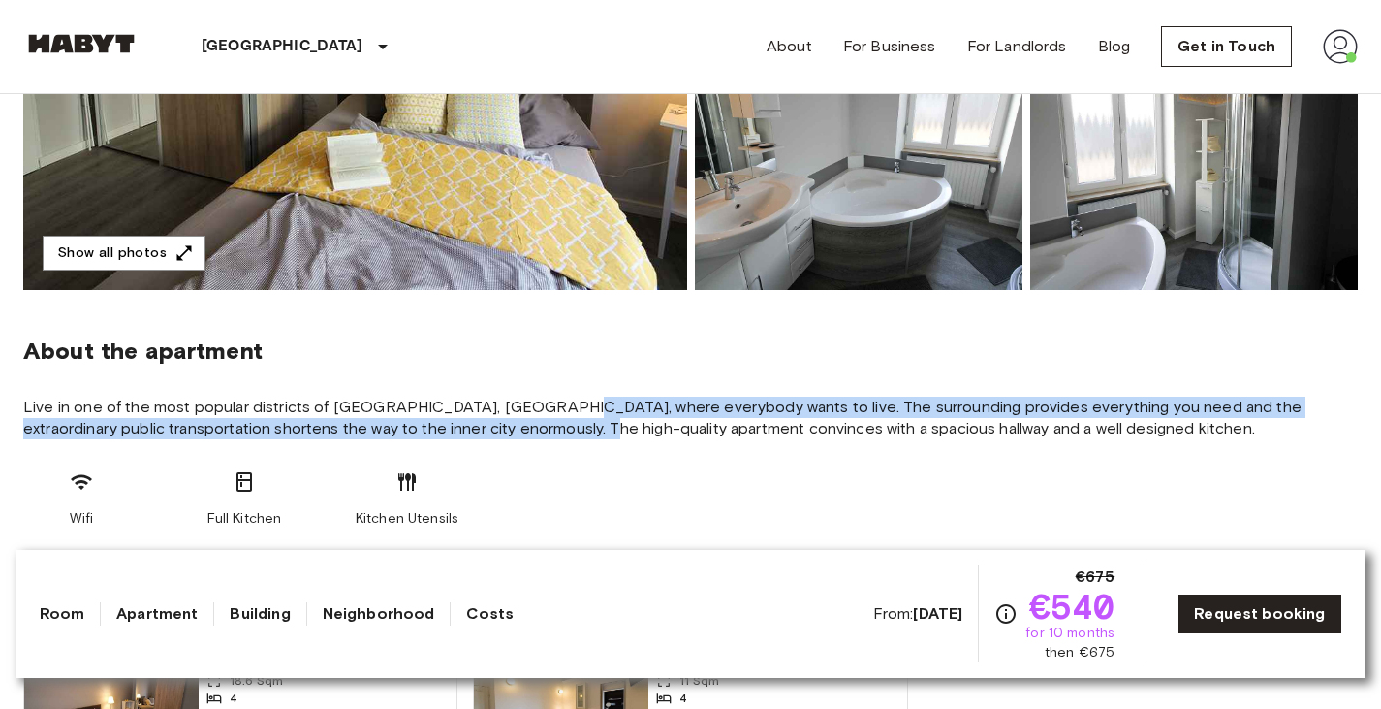
click at [560, 427] on span "Live in one of the most popular districts of Frankfurt, Bockenheim, where every…" at bounding box center [690, 417] width 1335 height 43
drag, startPoint x: 560, startPoint y: 427, endPoint x: 537, endPoint y: 397, distance: 38.0
click at [537, 397] on span "Live in one of the most popular districts of Frankfurt, Bockenheim, where every…" at bounding box center [690, 417] width 1335 height 43
click at [560, 427] on span "Live in one of the most popular districts of Frankfurt, Bockenheim, where every…" at bounding box center [690, 417] width 1335 height 43
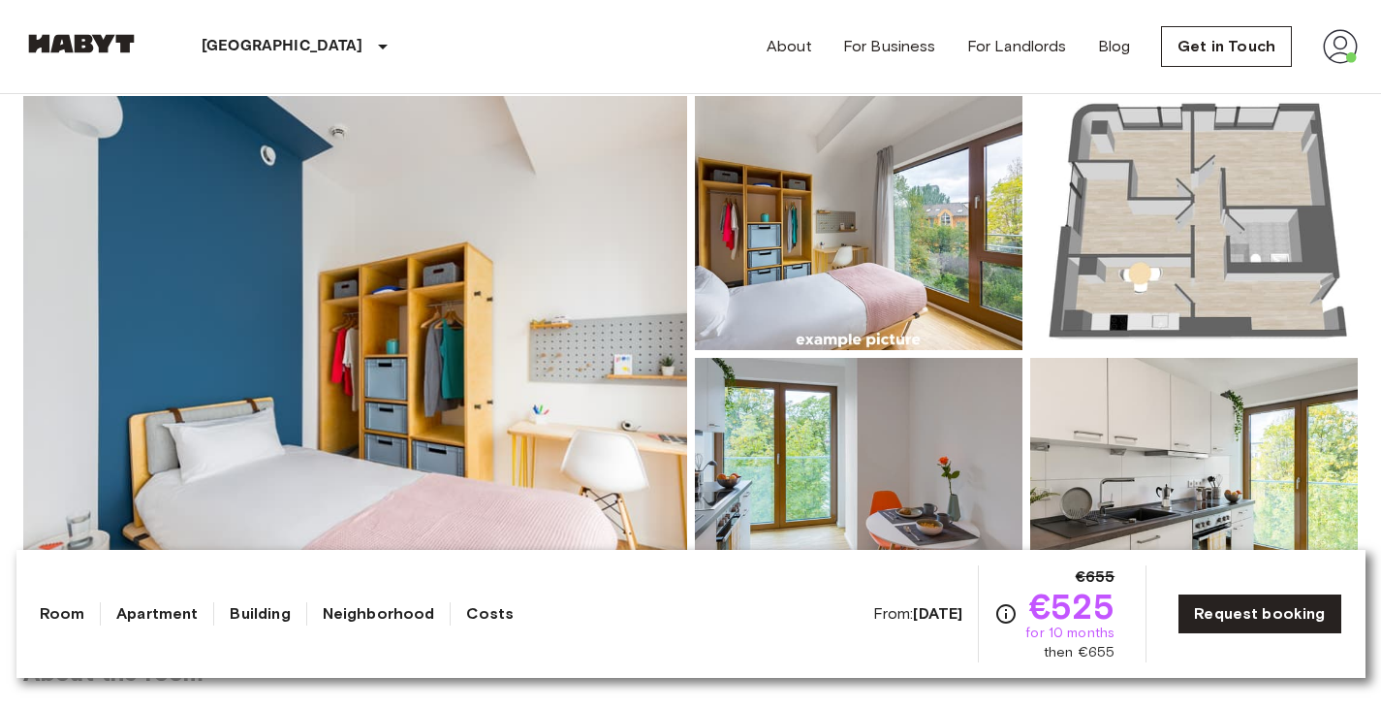
scroll to position [178, 0]
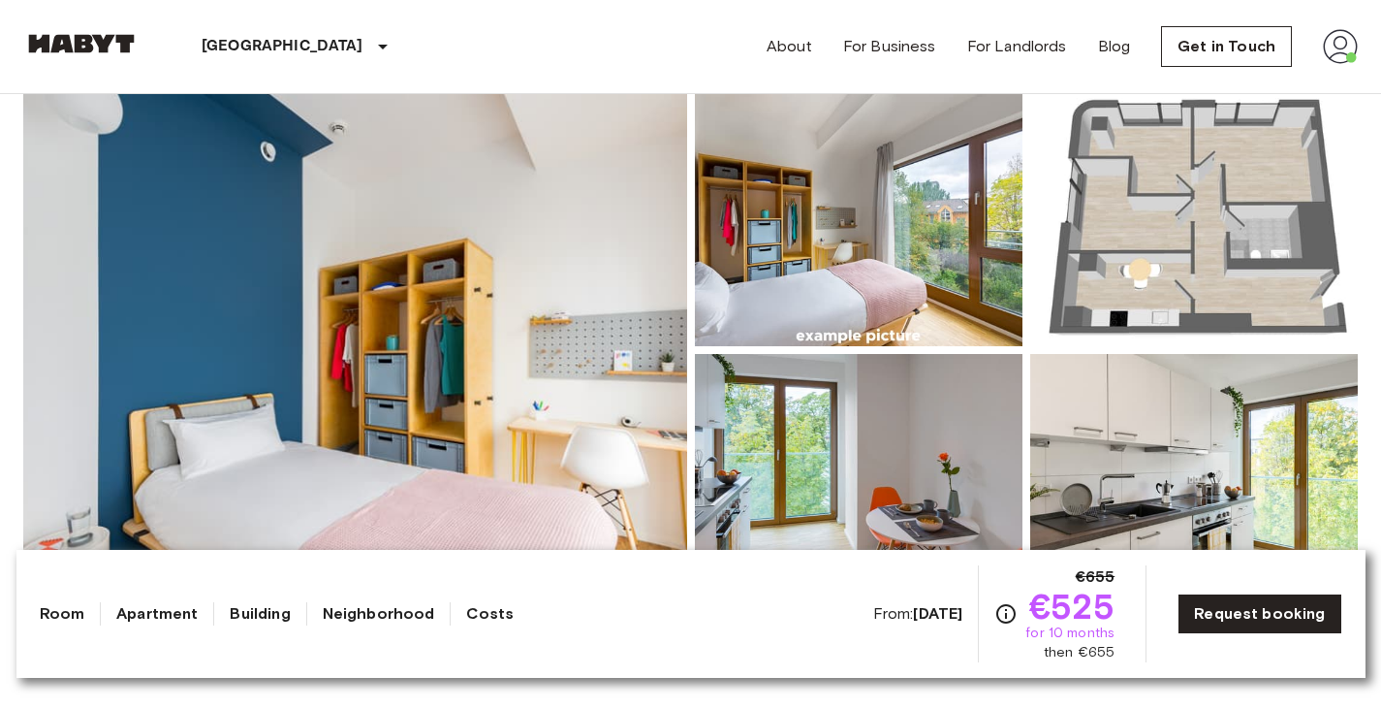
click at [481, 303] on img at bounding box center [355, 350] width 664 height 516
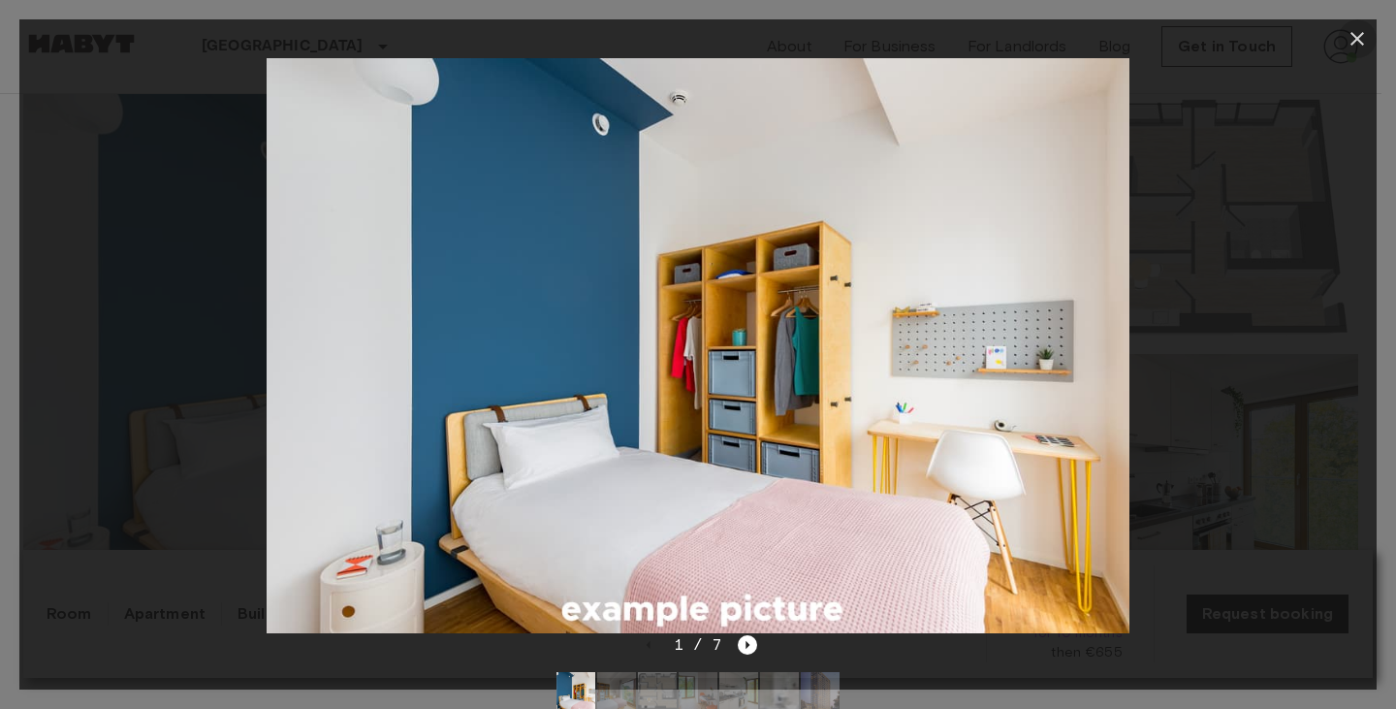
click at [1351, 42] on icon "button" at bounding box center [1356, 38] width 23 height 23
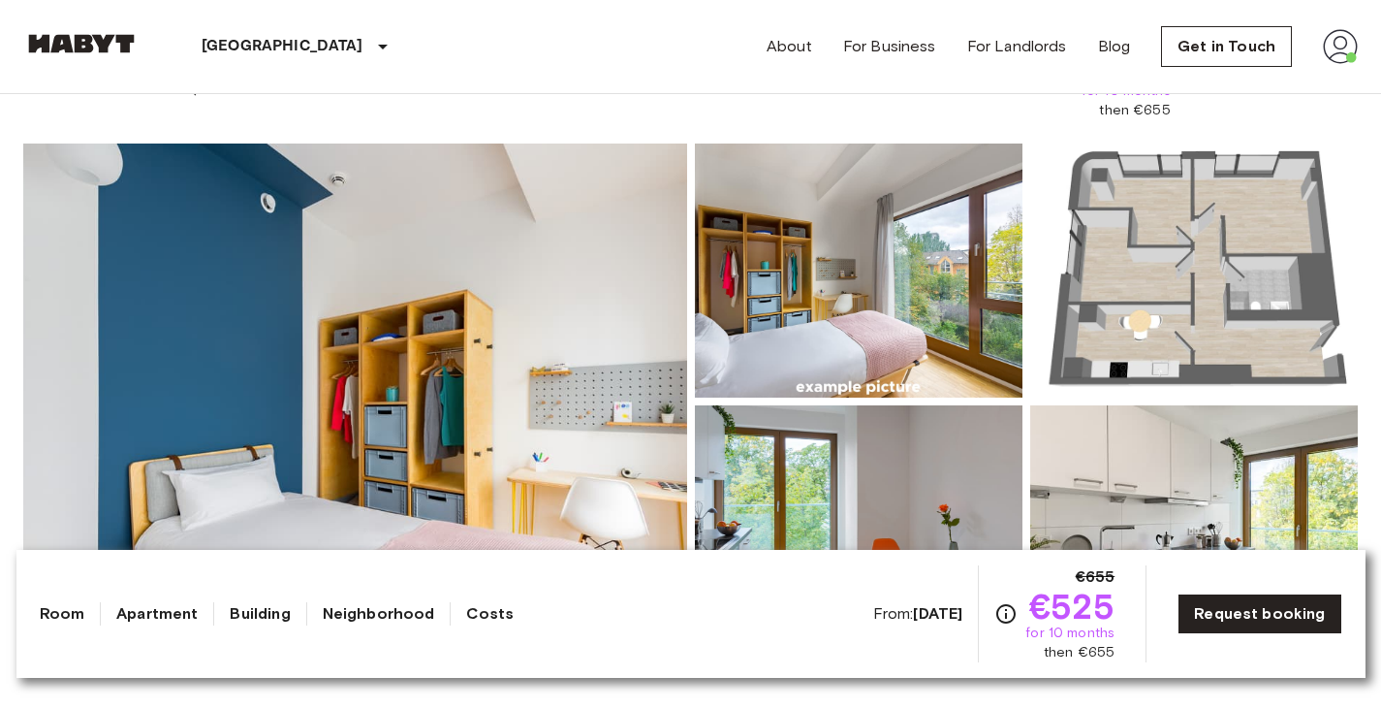
scroll to position [126, 0]
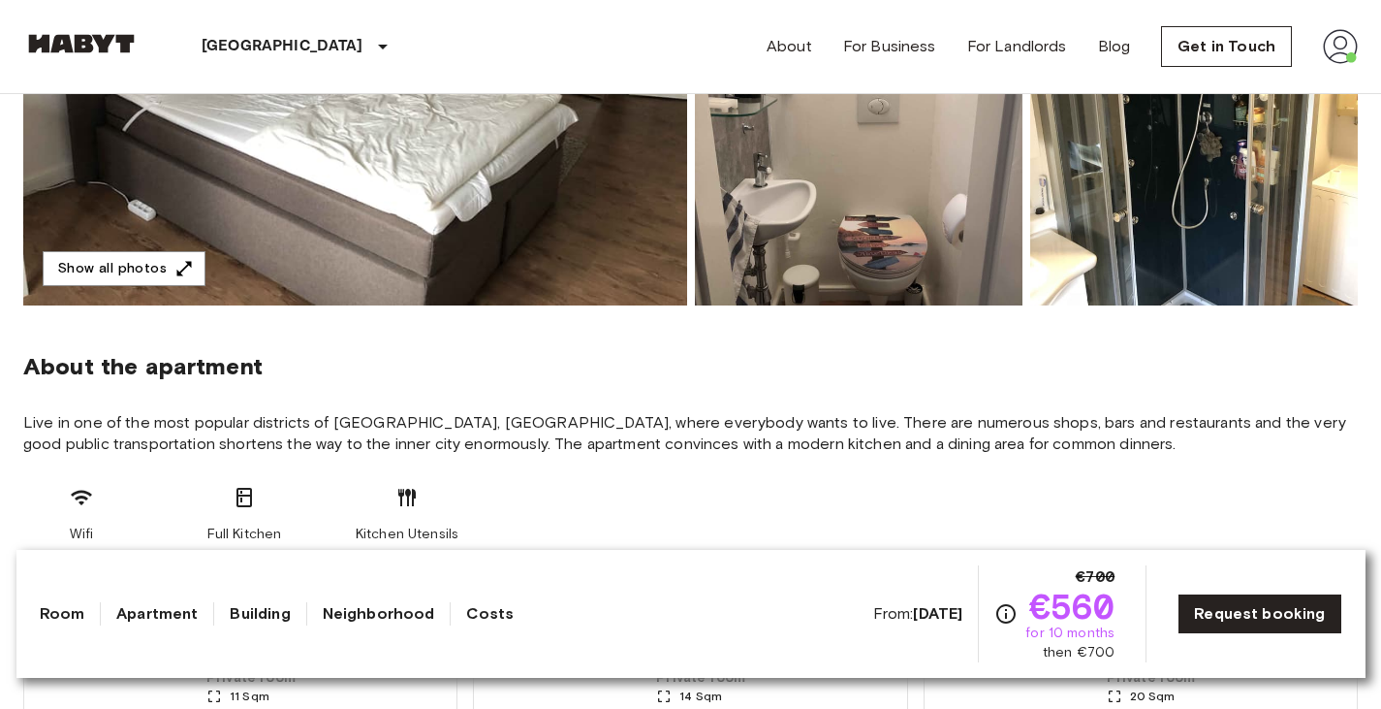
scroll to position [524, 0]
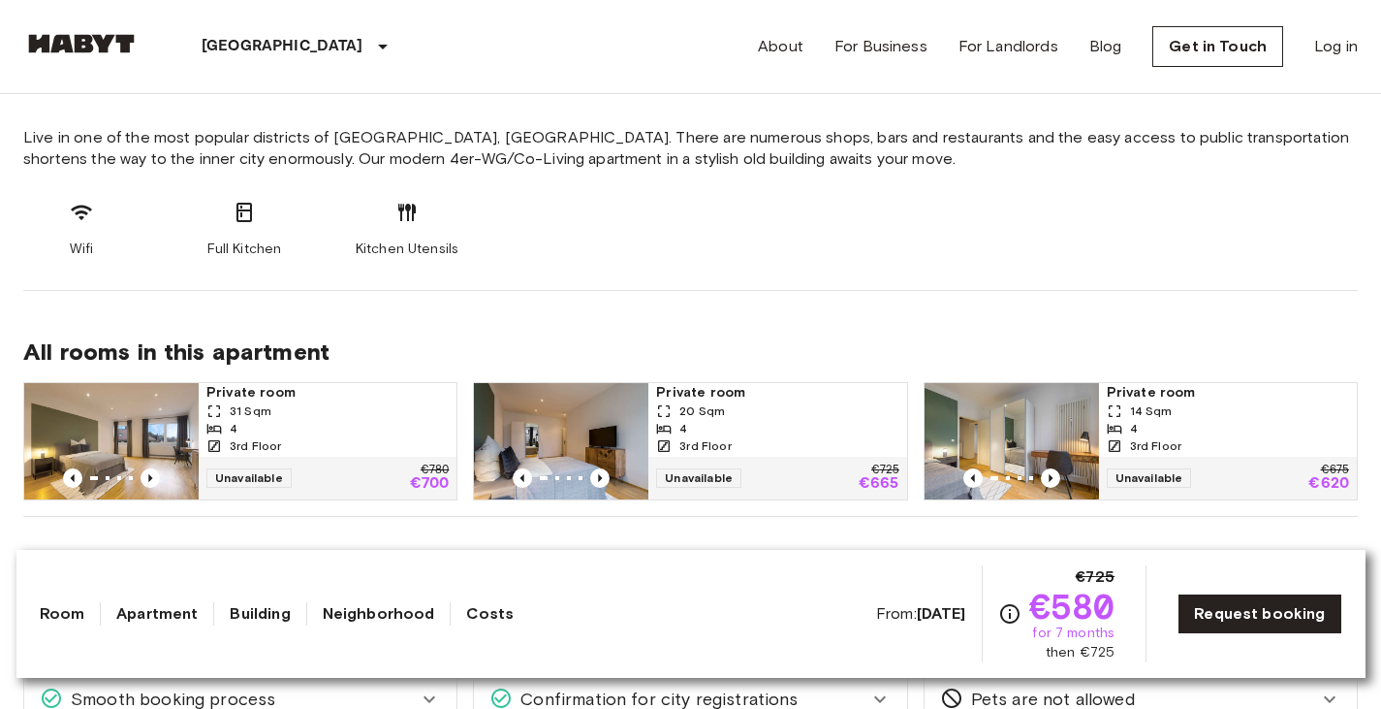
scroll to position [768, 0]
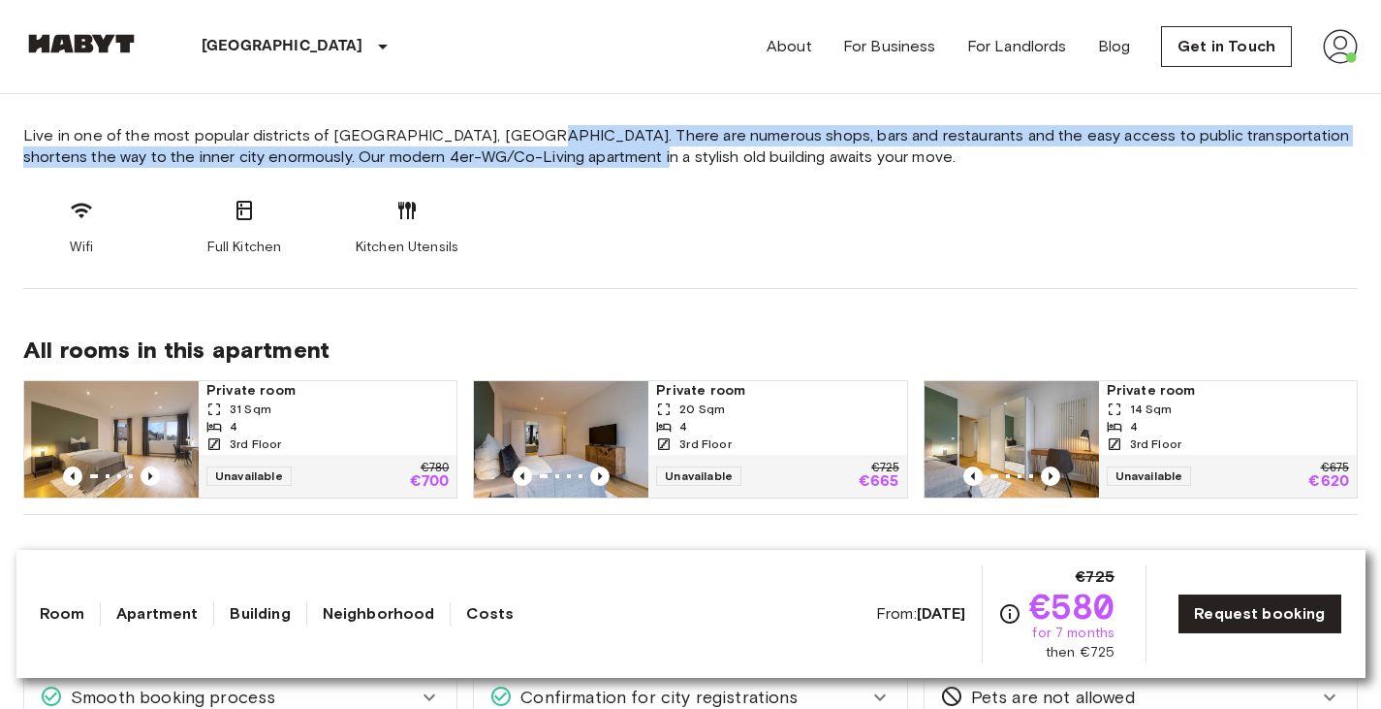
drag, startPoint x: 516, startPoint y: 133, endPoint x: 584, endPoint y: 163, distance: 75.1
click at [584, 163] on span "Live in one of the most popular districts of Frankfurt, Bockenheim. There are n…" at bounding box center [690, 146] width 1335 height 43
click at [583, 163] on span "Live in one of the most popular districts of Frankfurt, Bockenheim. There are n…" at bounding box center [690, 146] width 1335 height 43
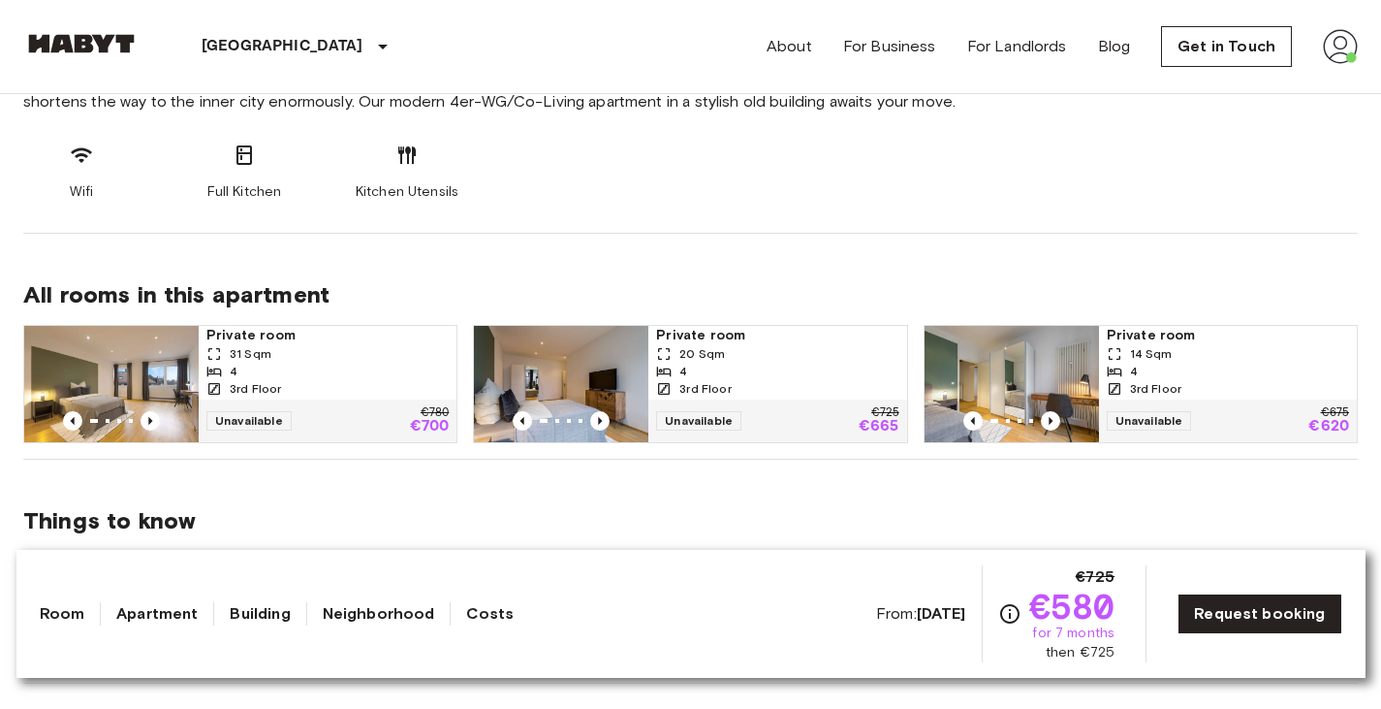
scroll to position [848, 0]
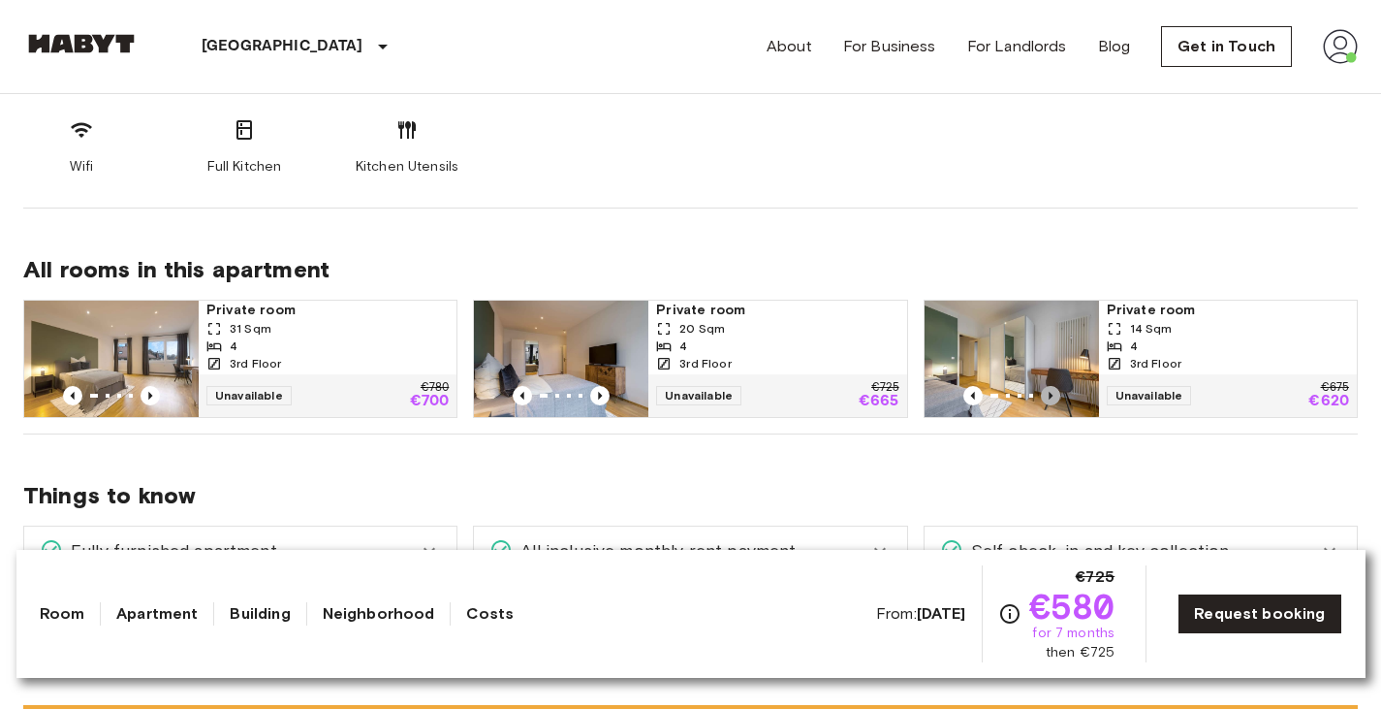
click at [1041, 390] on icon "Previous image" at bounding box center [1050, 395] width 19 height 19
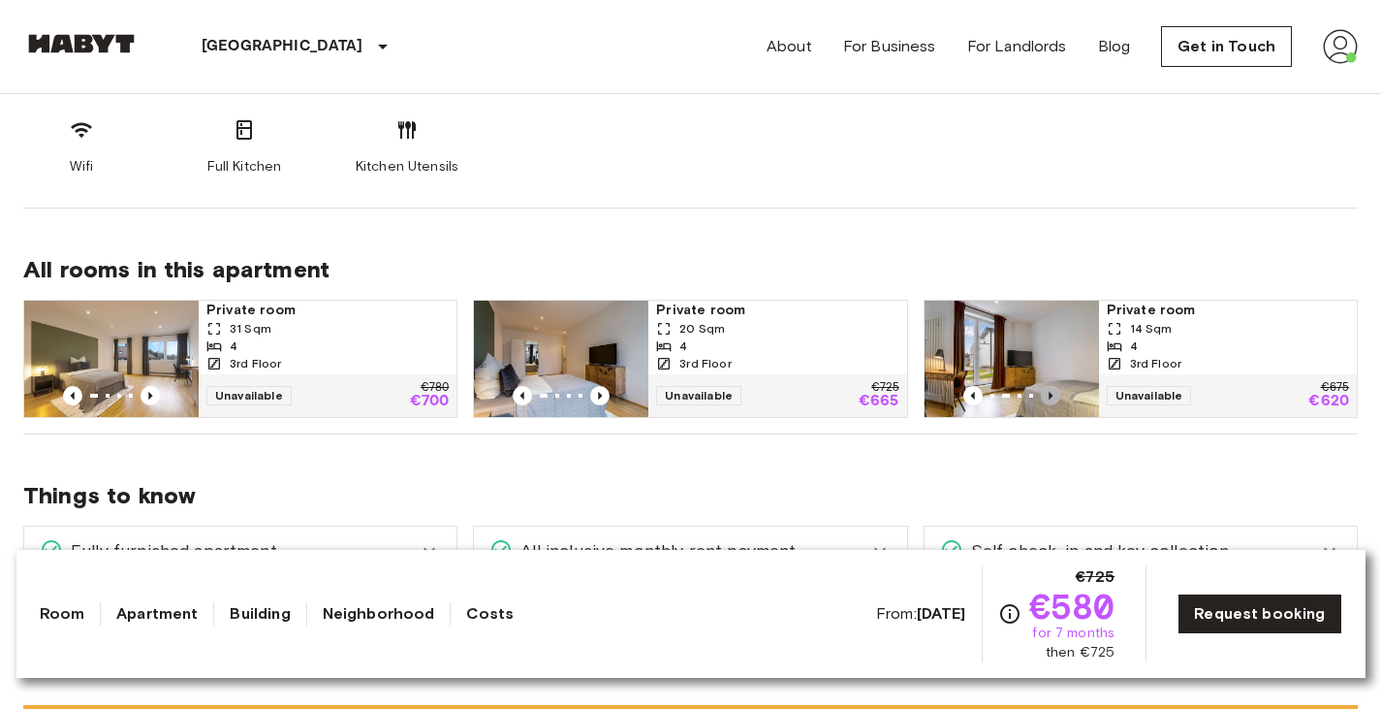
click at [1041, 390] on icon "Previous image" at bounding box center [1050, 395] width 19 height 19
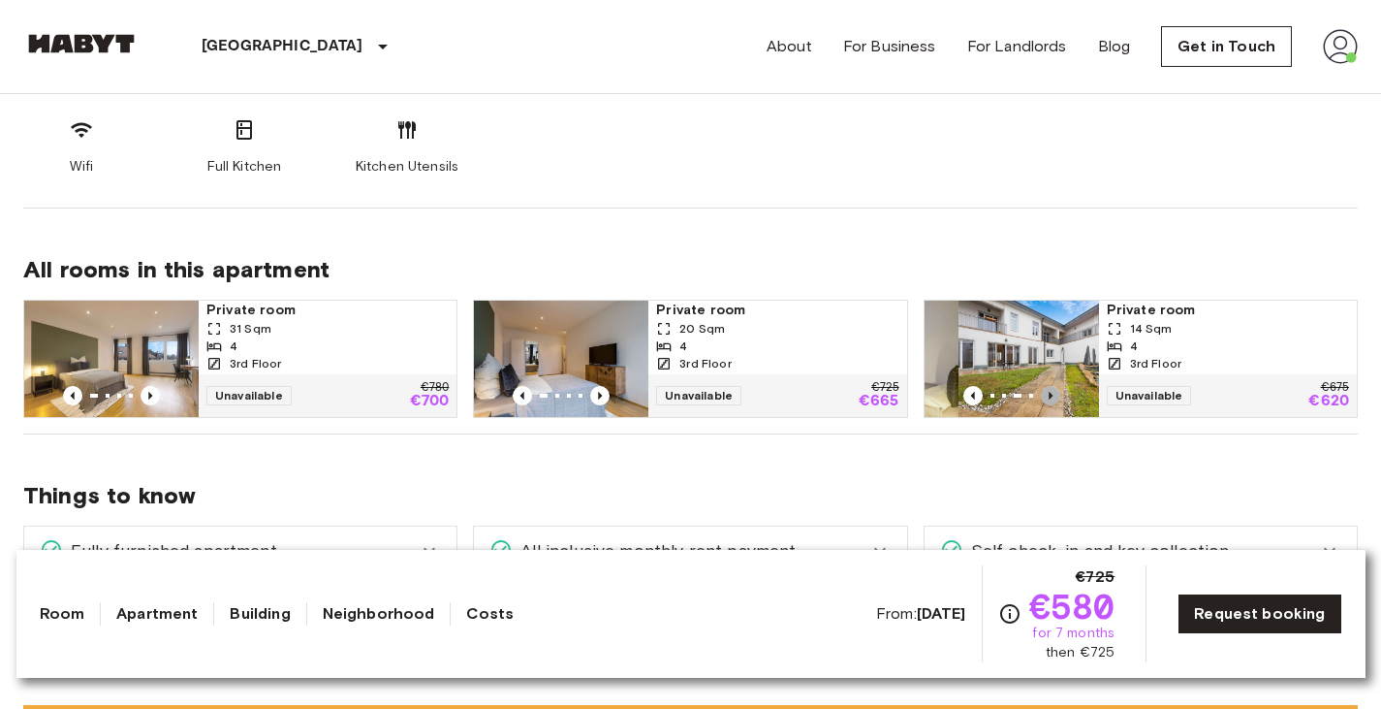
click at [1041, 390] on icon "Previous image" at bounding box center [1050, 395] width 19 height 19
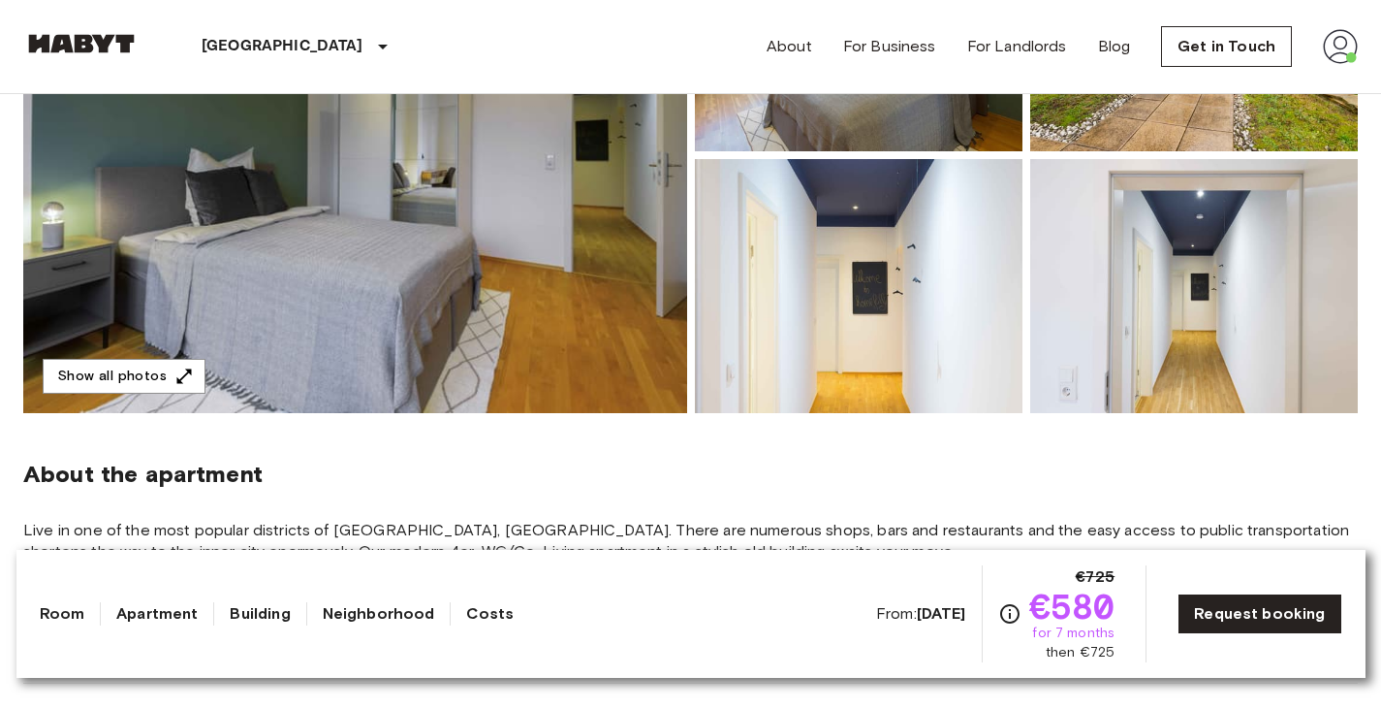
scroll to position [374, 0]
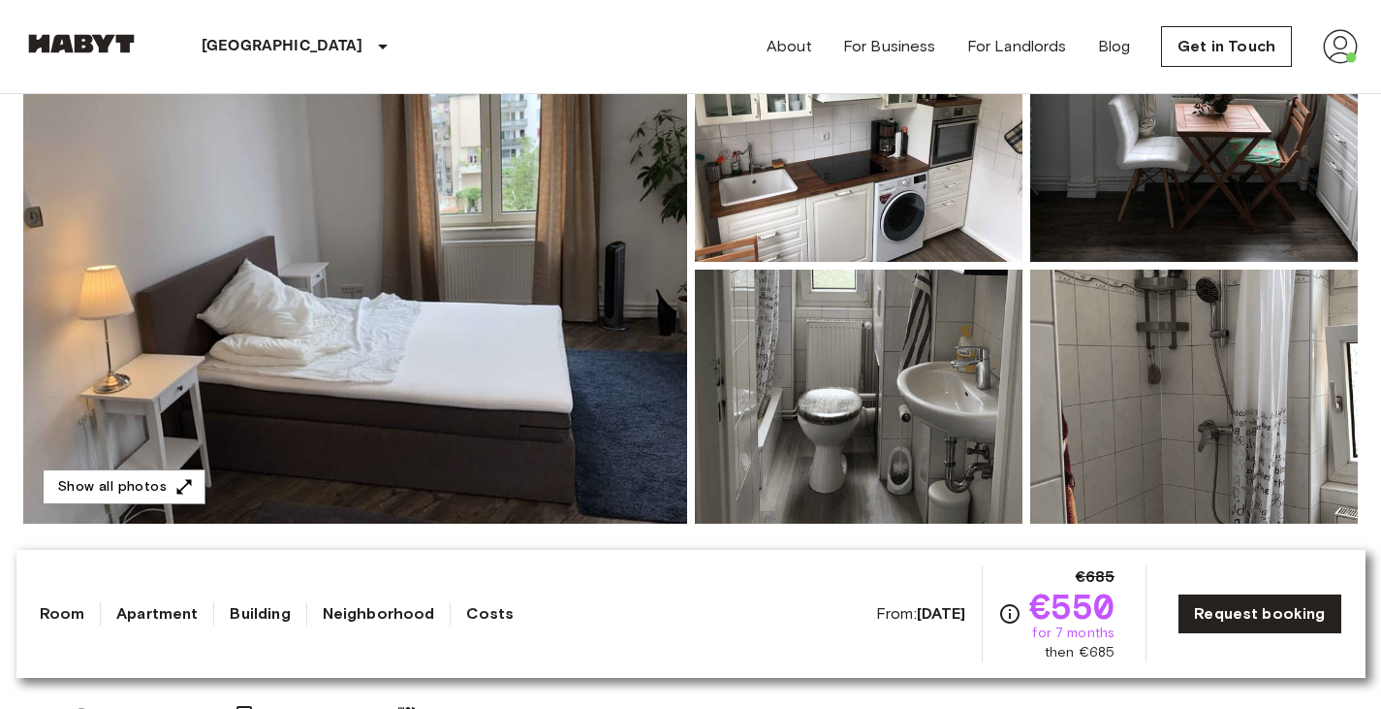
scroll to position [264, 0]
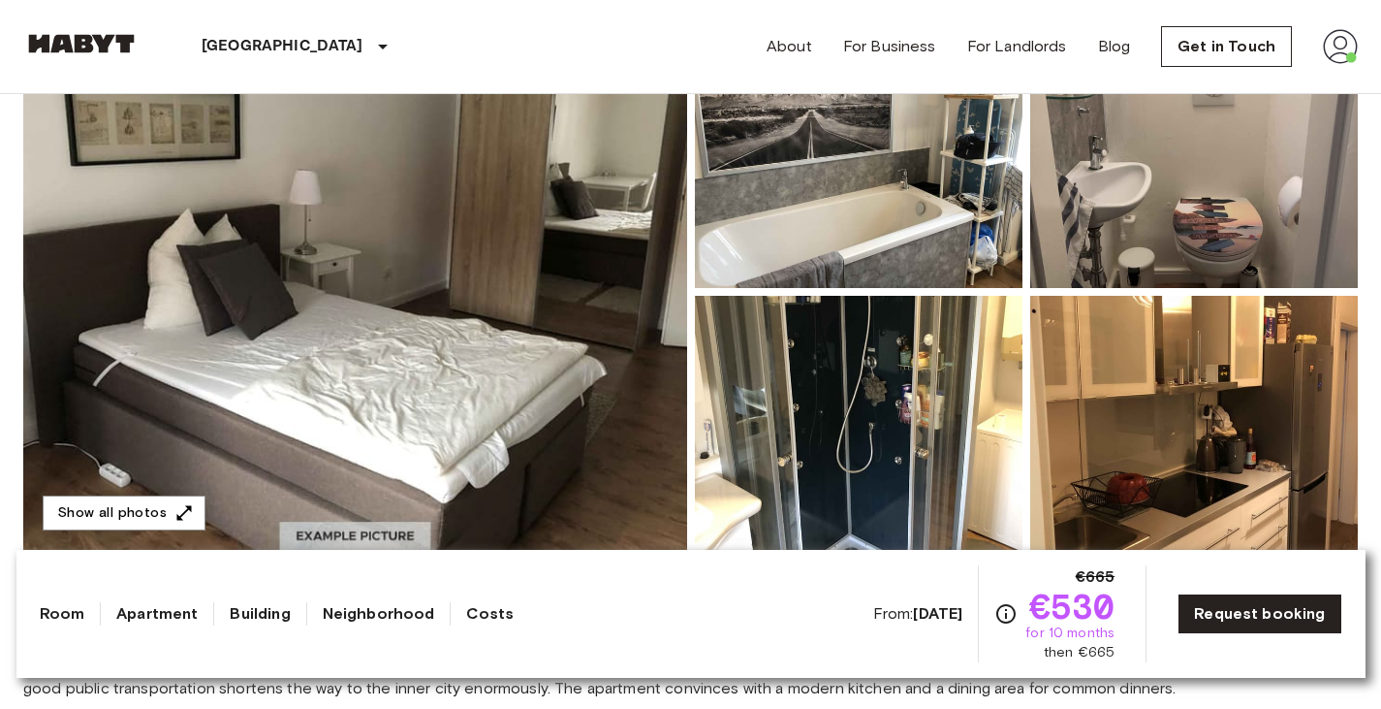
scroll to position [241, 0]
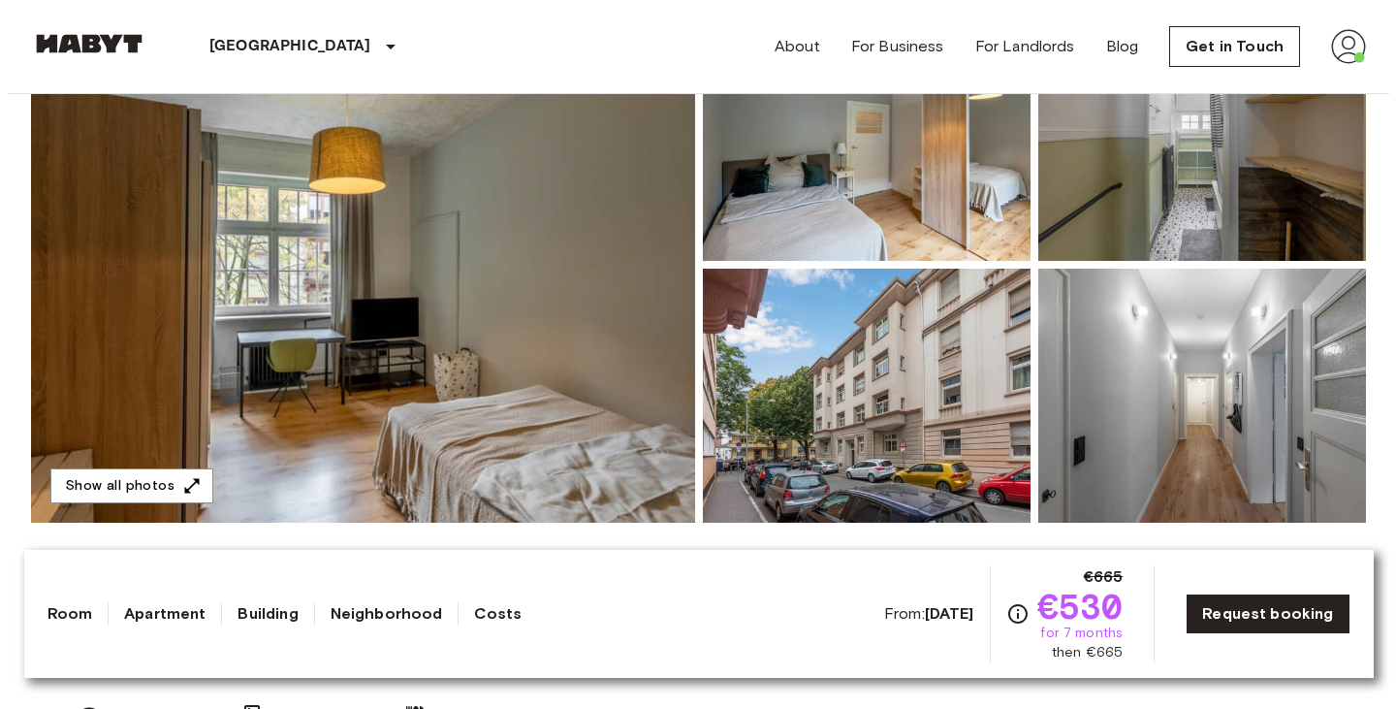
scroll to position [265, 0]
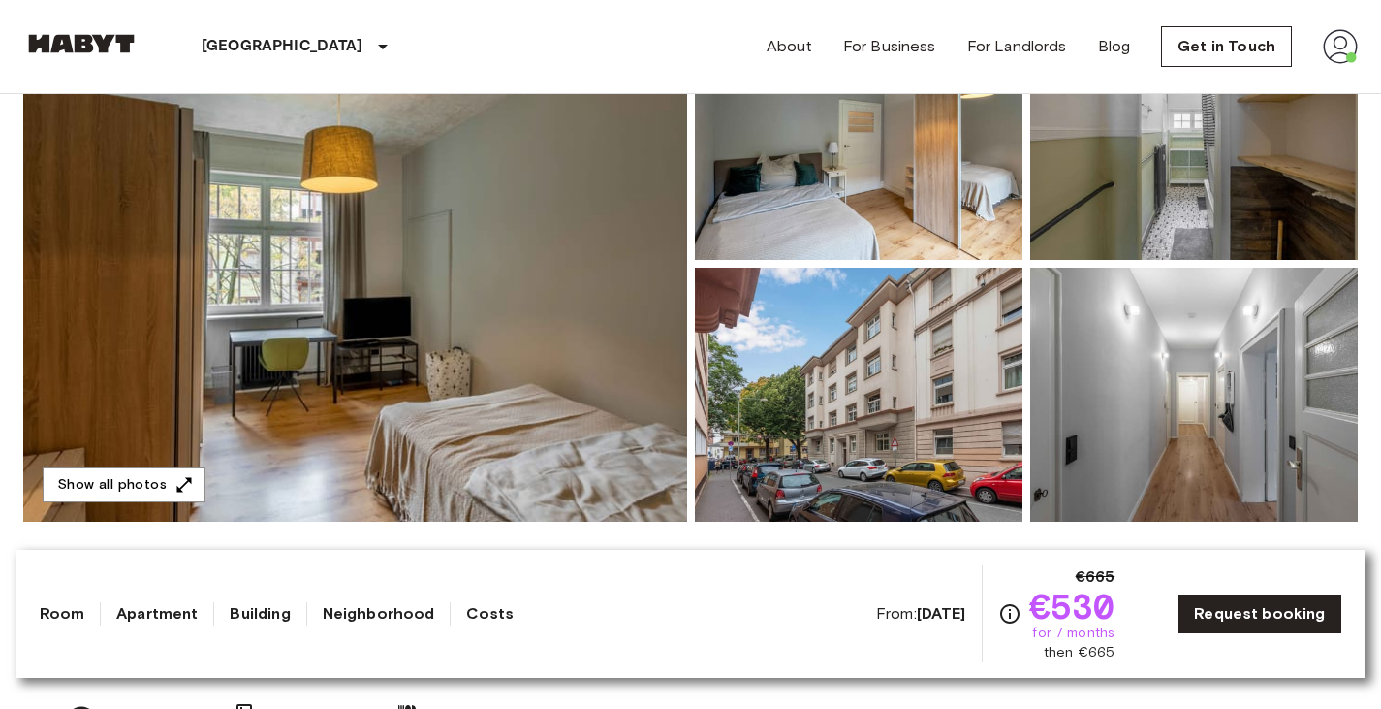
click at [1109, 240] on img at bounding box center [1194, 133] width 328 height 254
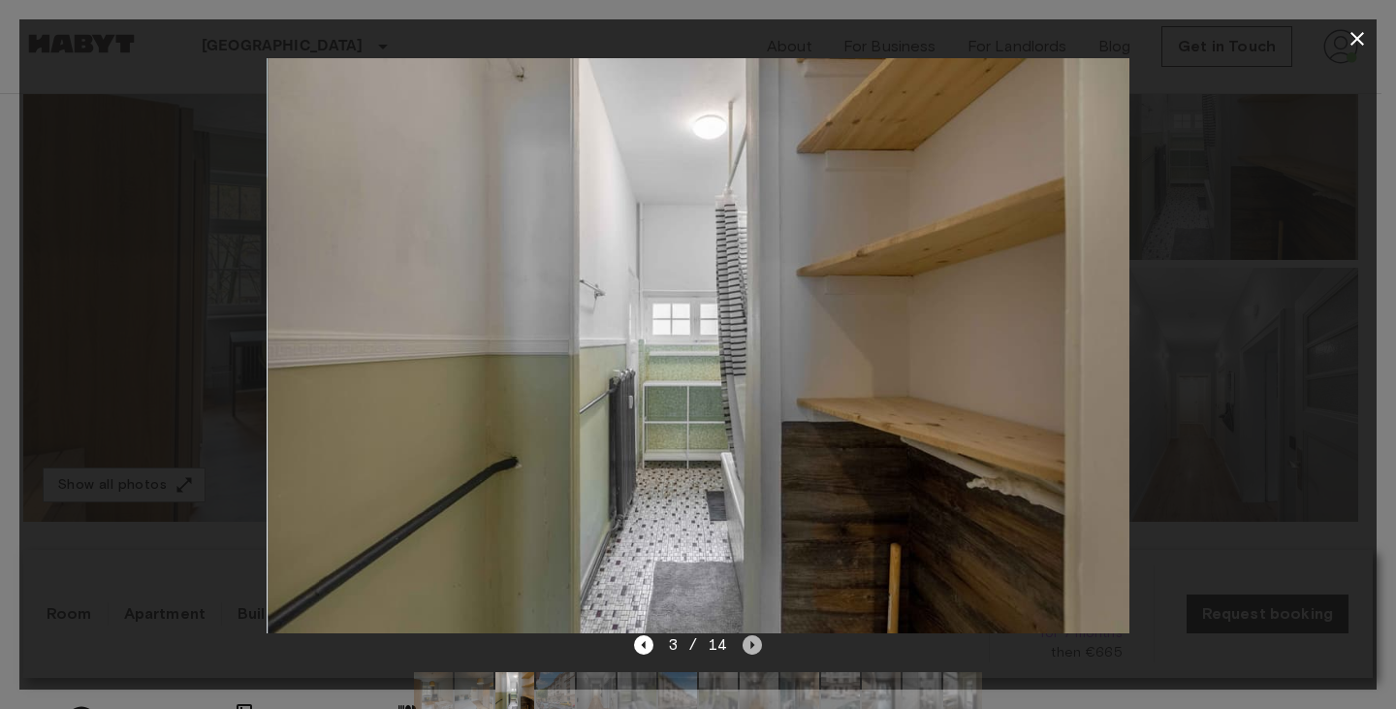
click at [754, 649] on icon "Next image" at bounding box center [751, 644] width 19 height 19
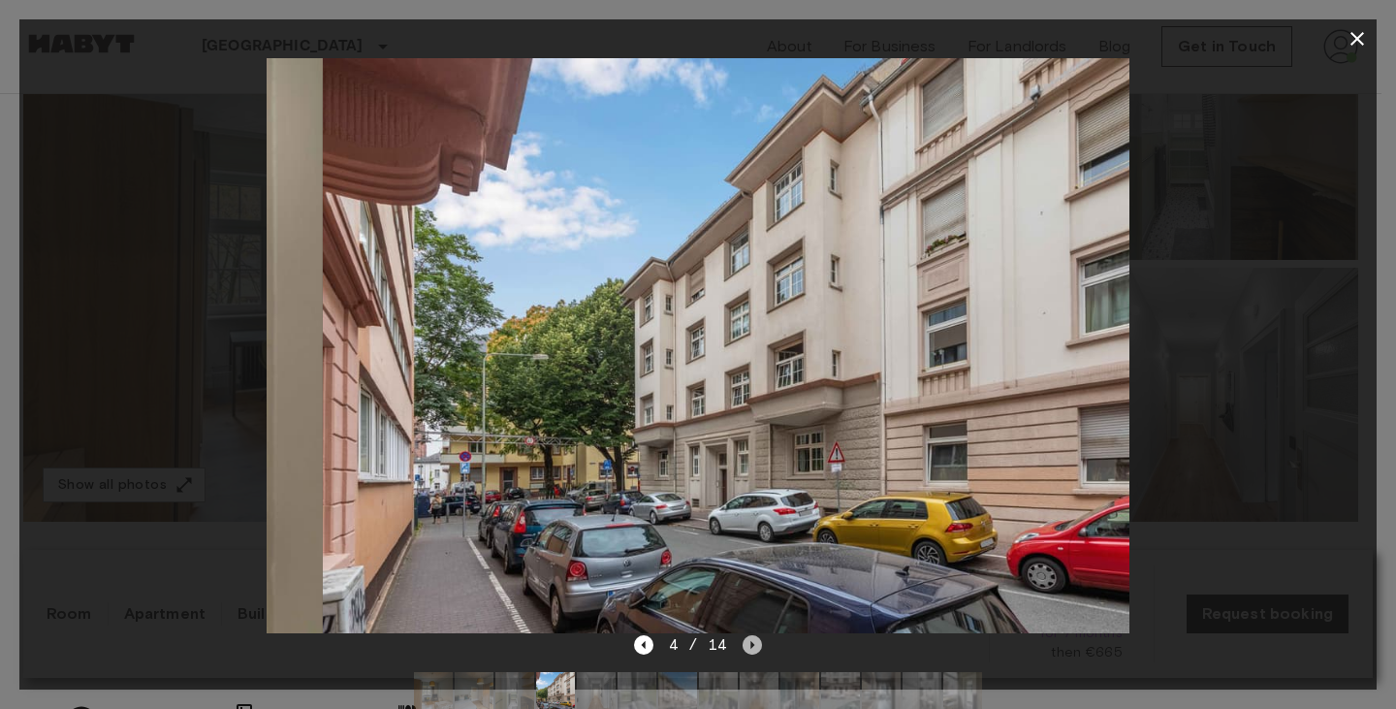
click at [754, 647] on icon "Next image" at bounding box center [751, 644] width 19 height 19
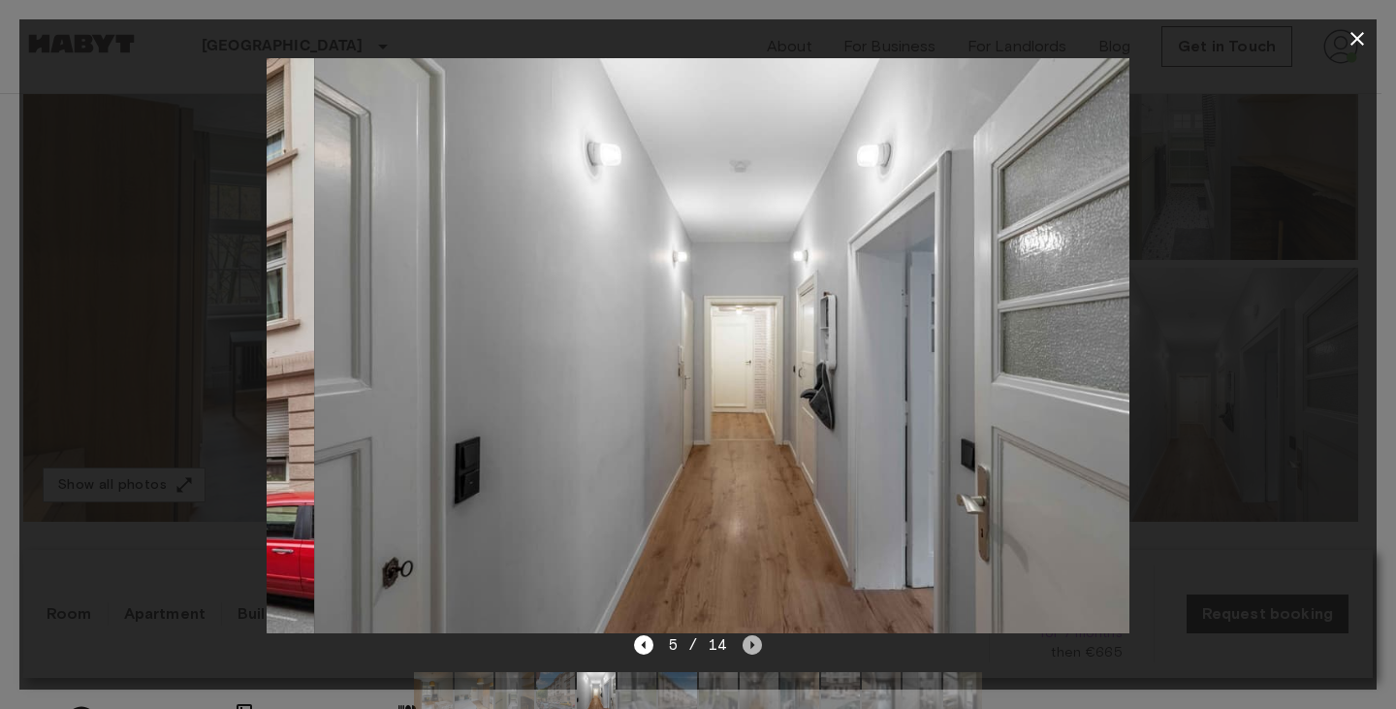
click at [754, 647] on icon "Next image" at bounding box center [751, 644] width 19 height 19
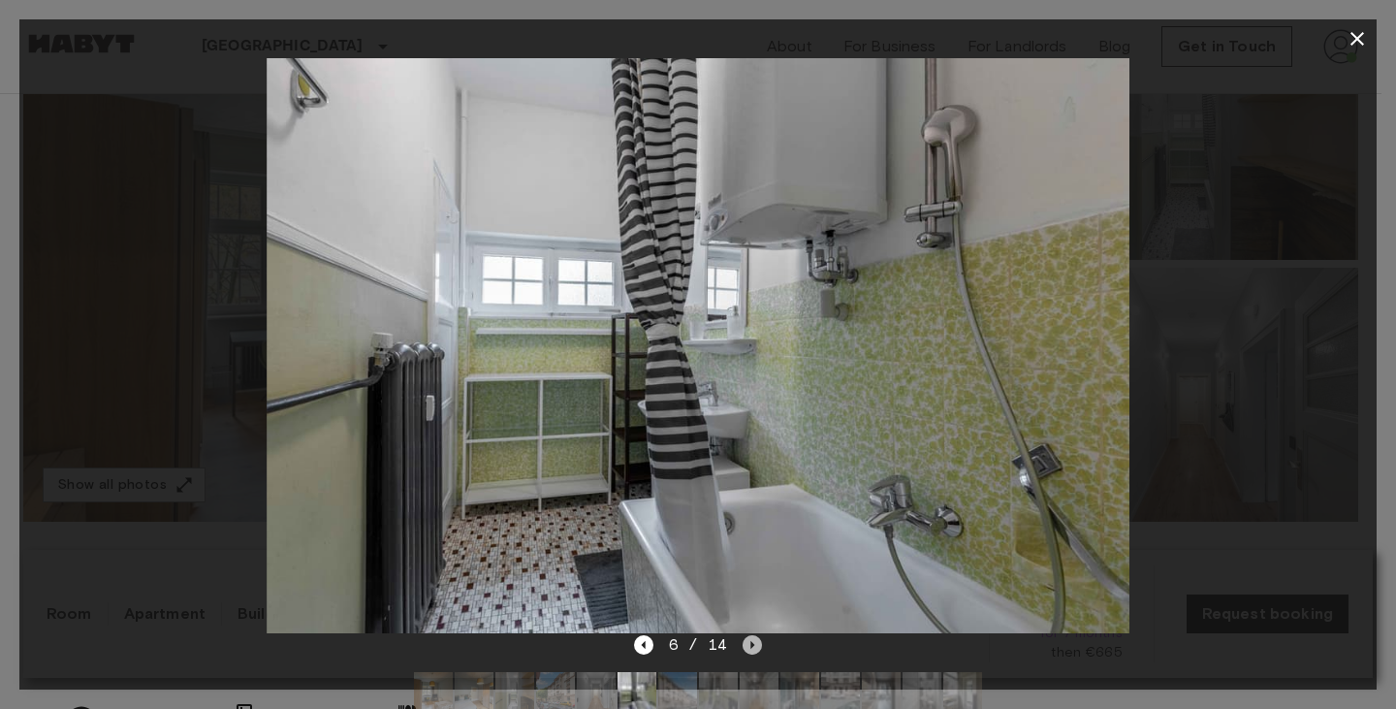
click at [754, 644] on icon "Next image" at bounding box center [751, 644] width 19 height 19
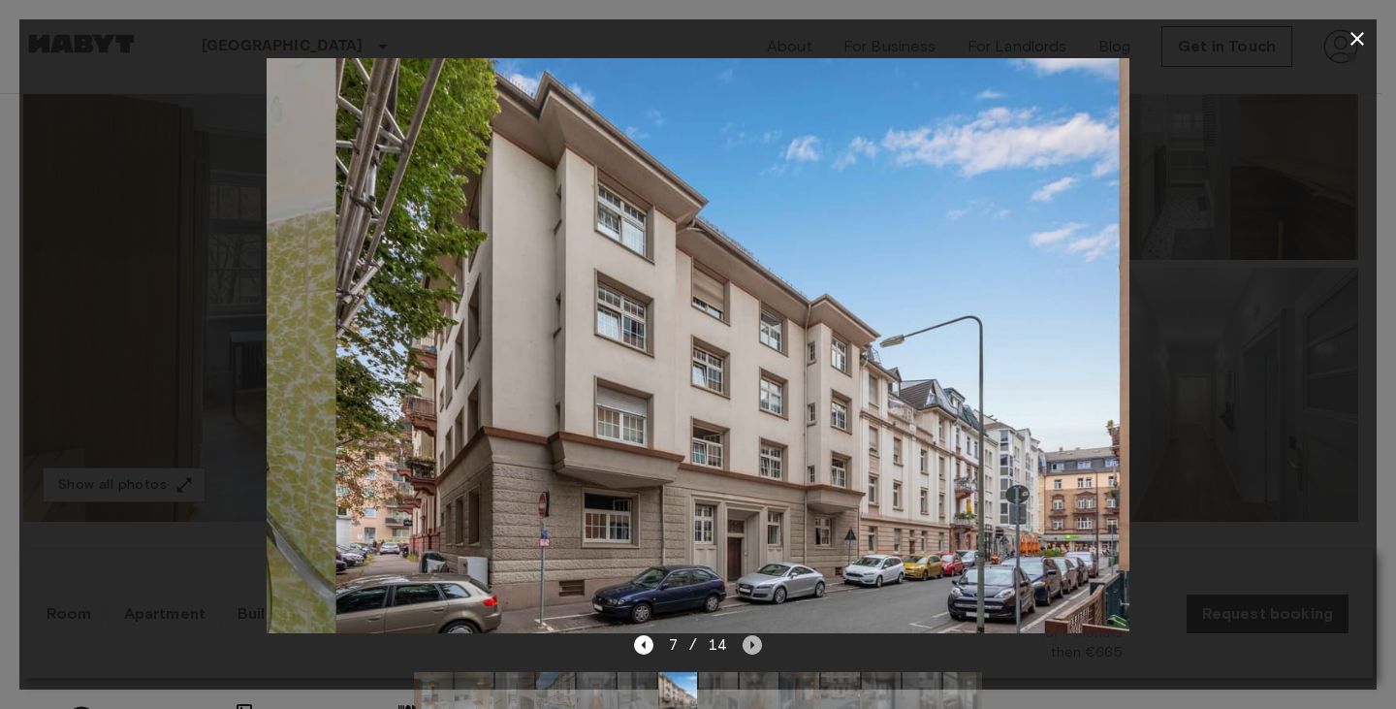
click at [754, 644] on icon "Next image" at bounding box center [751, 644] width 19 height 19
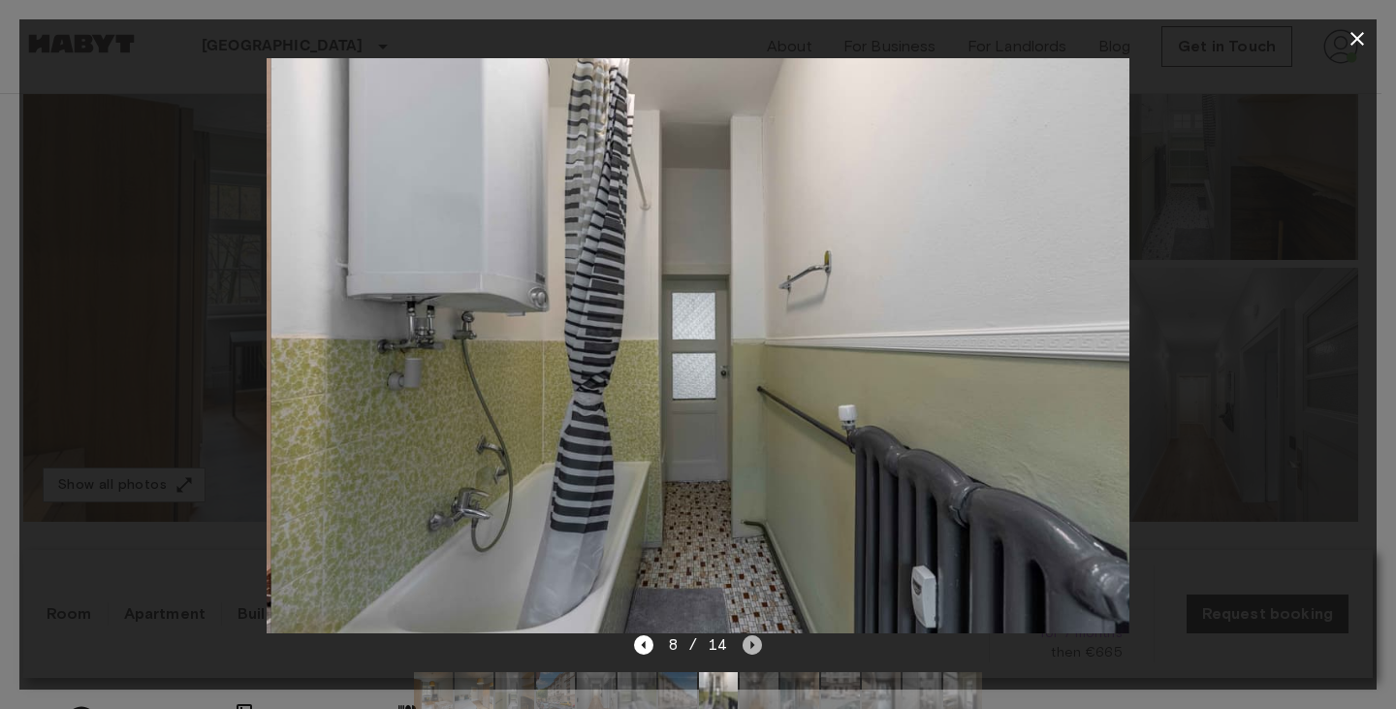
click at [754, 644] on icon "Next image" at bounding box center [751, 644] width 19 height 19
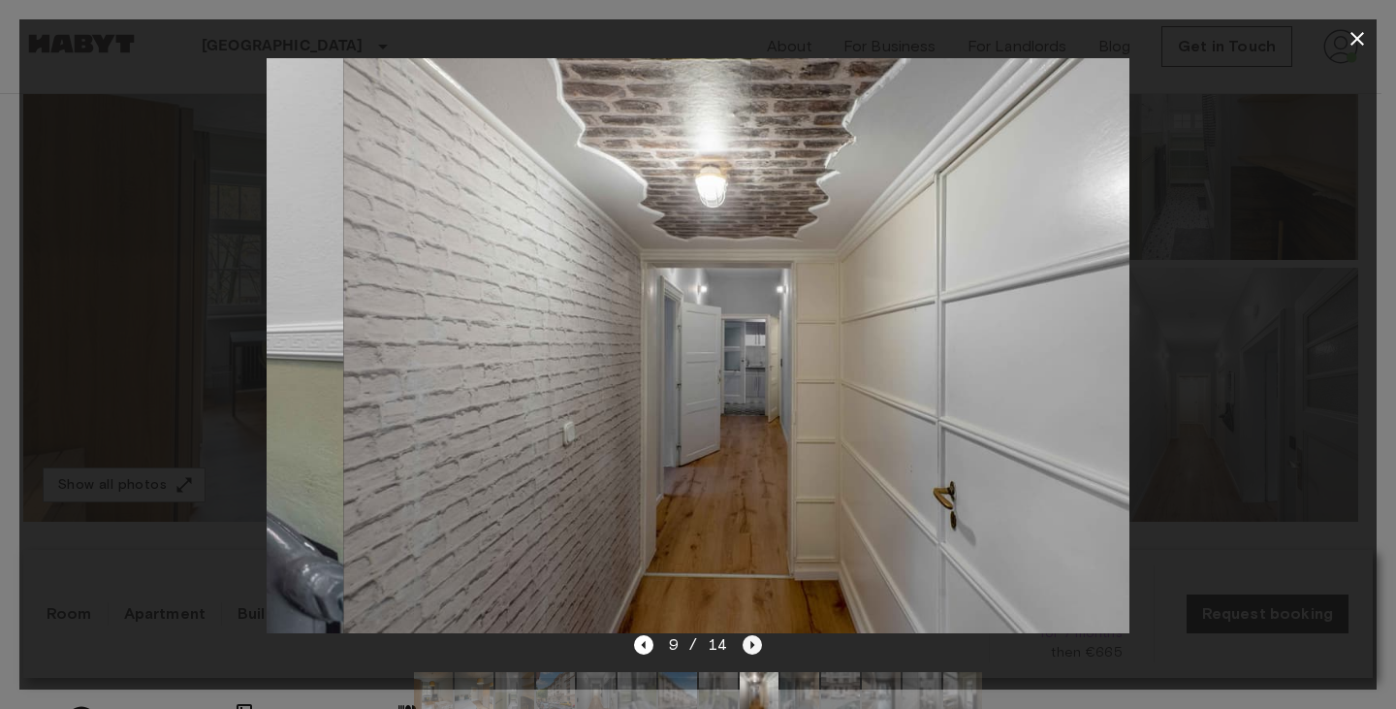
click at [754, 644] on icon "Next image" at bounding box center [751, 644] width 19 height 19
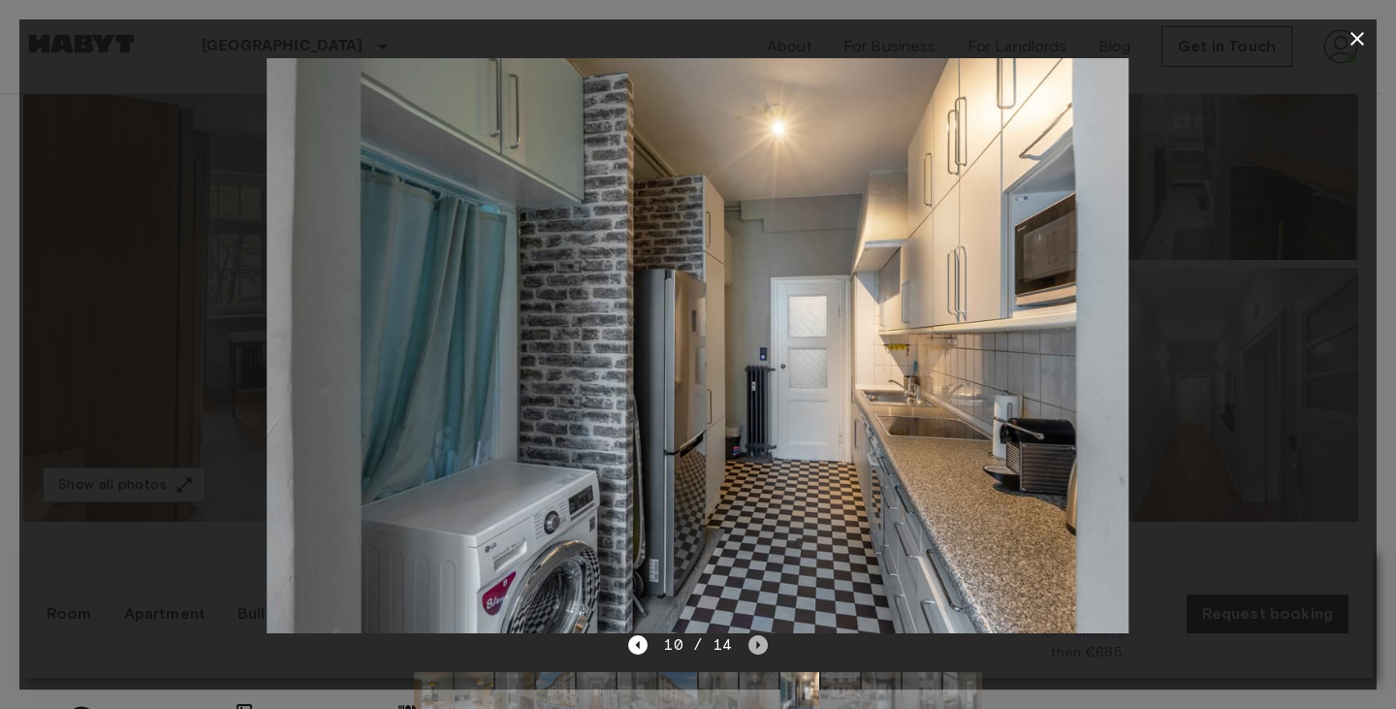
click at [754, 644] on icon "Next image" at bounding box center [757, 644] width 19 height 19
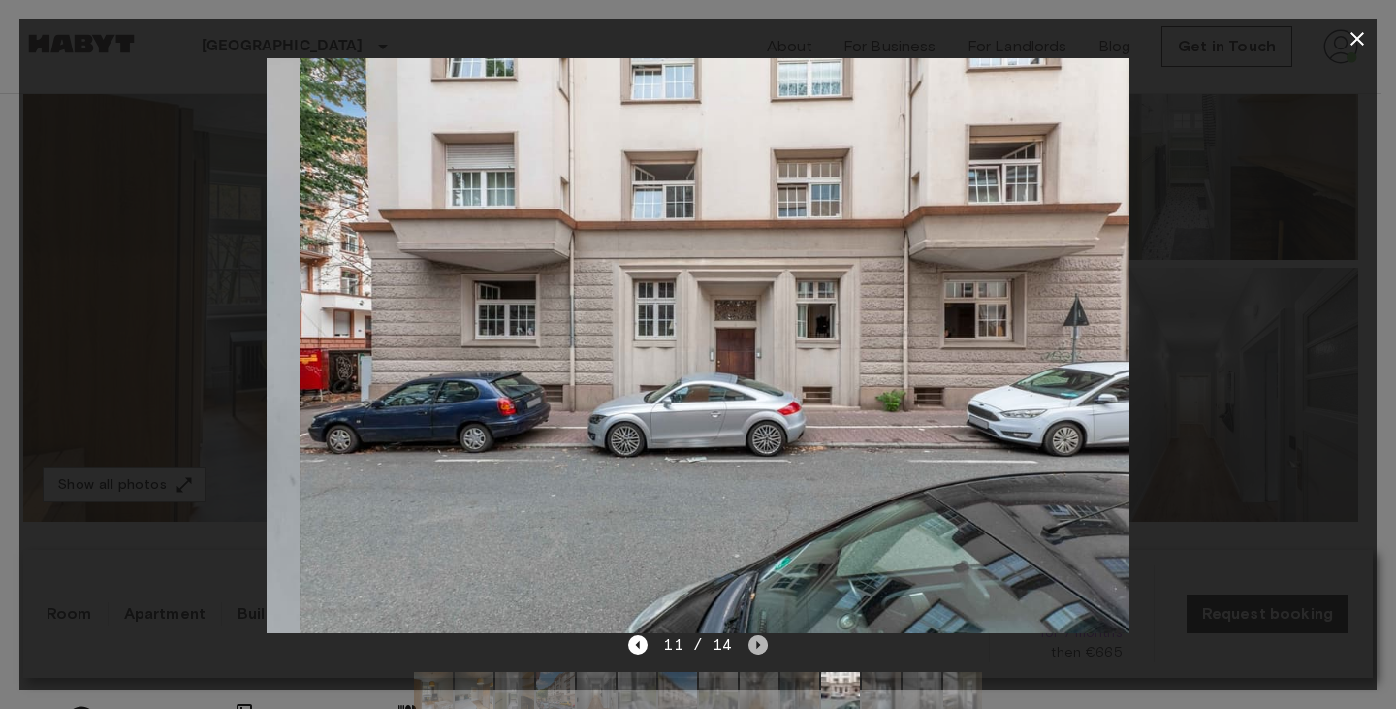
click at [754, 644] on icon "Next image" at bounding box center [757, 644] width 19 height 19
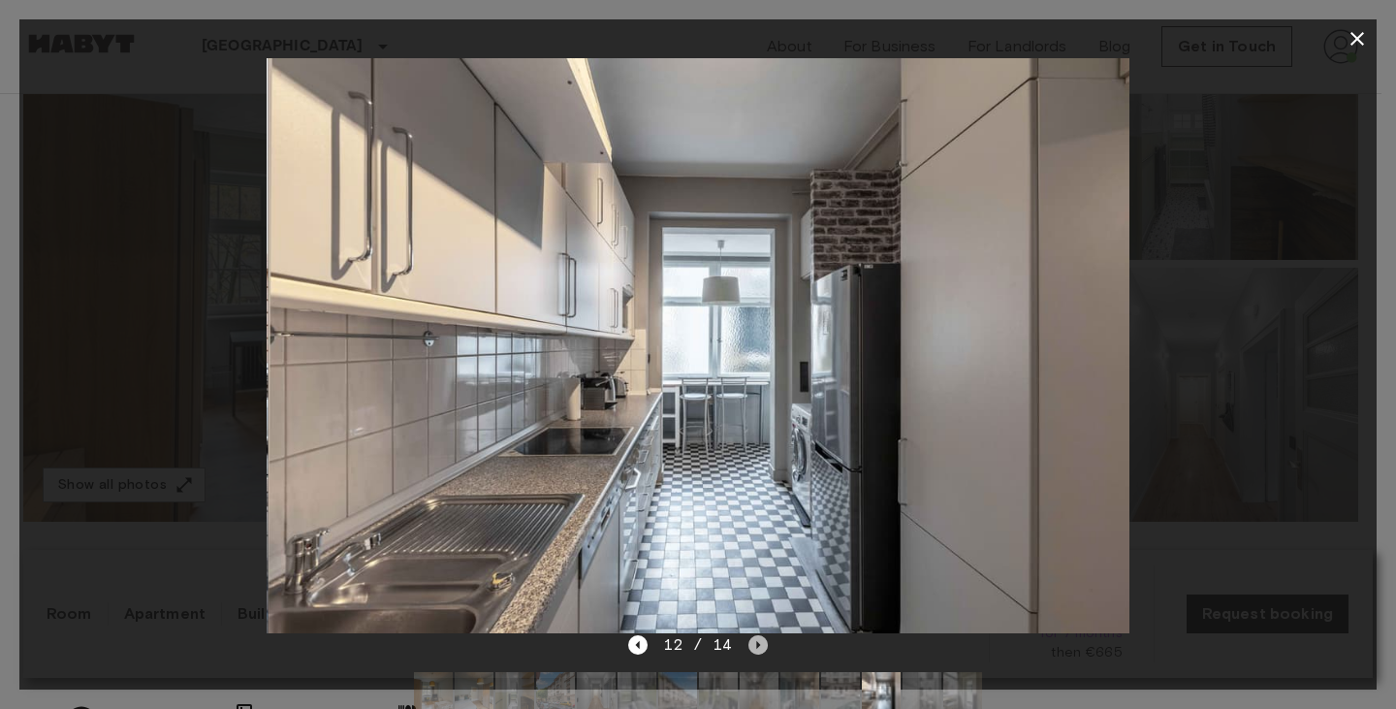
click at [754, 644] on icon "Next image" at bounding box center [757, 644] width 19 height 19
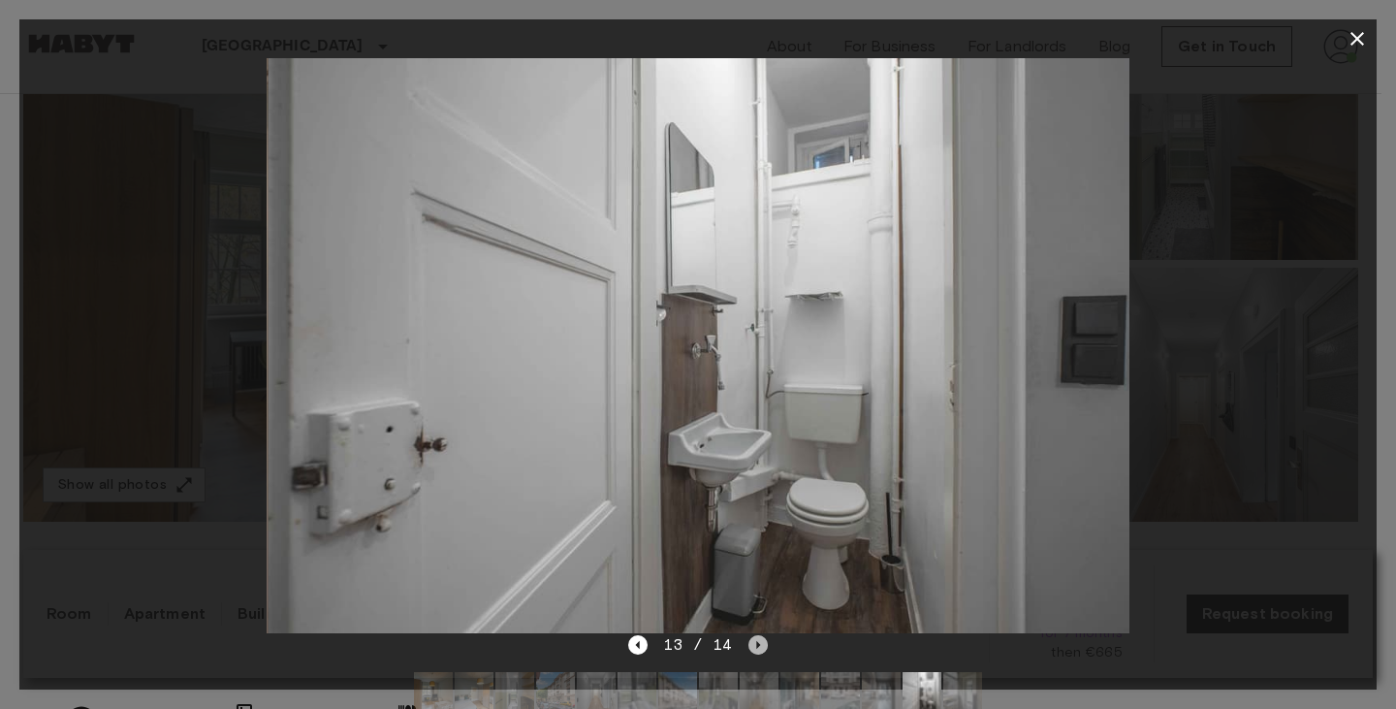
click at [754, 644] on icon "Next image" at bounding box center [757, 644] width 19 height 19
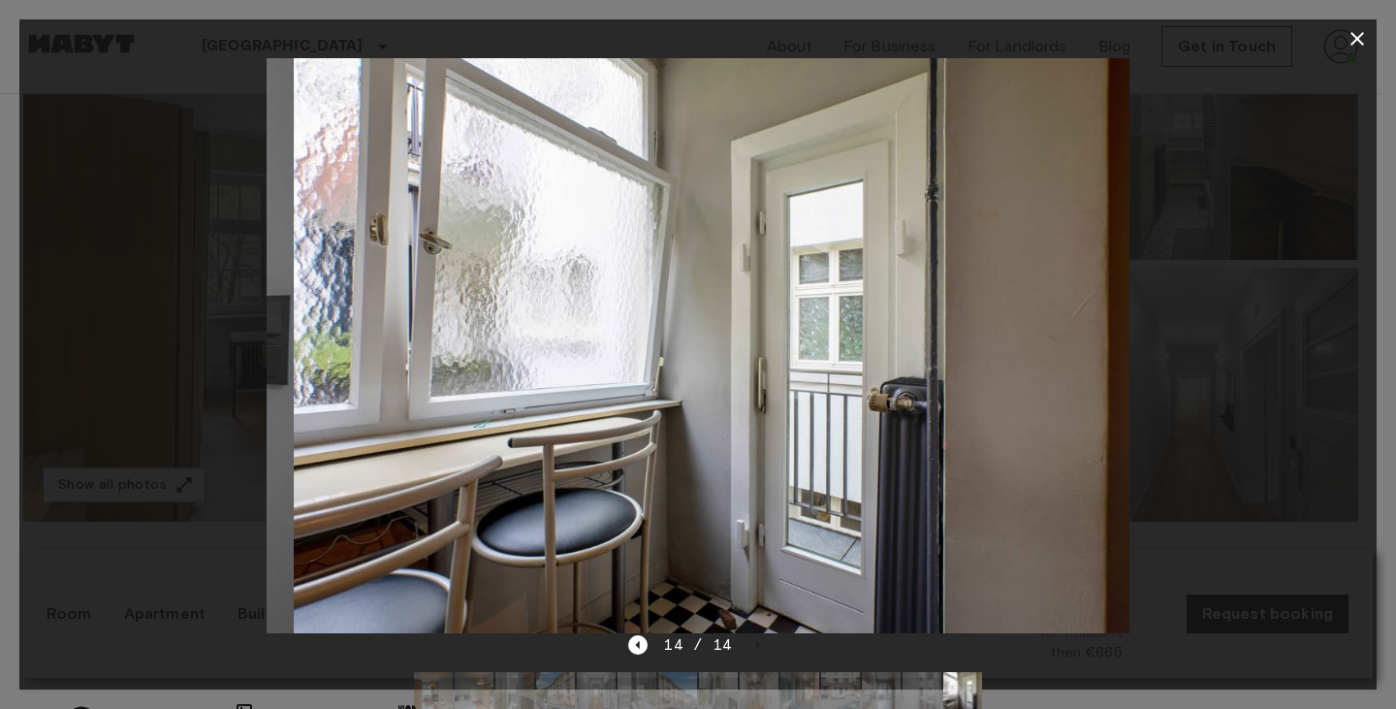
click at [1182, 432] on div at bounding box center [697, 345] width 1357 height 575
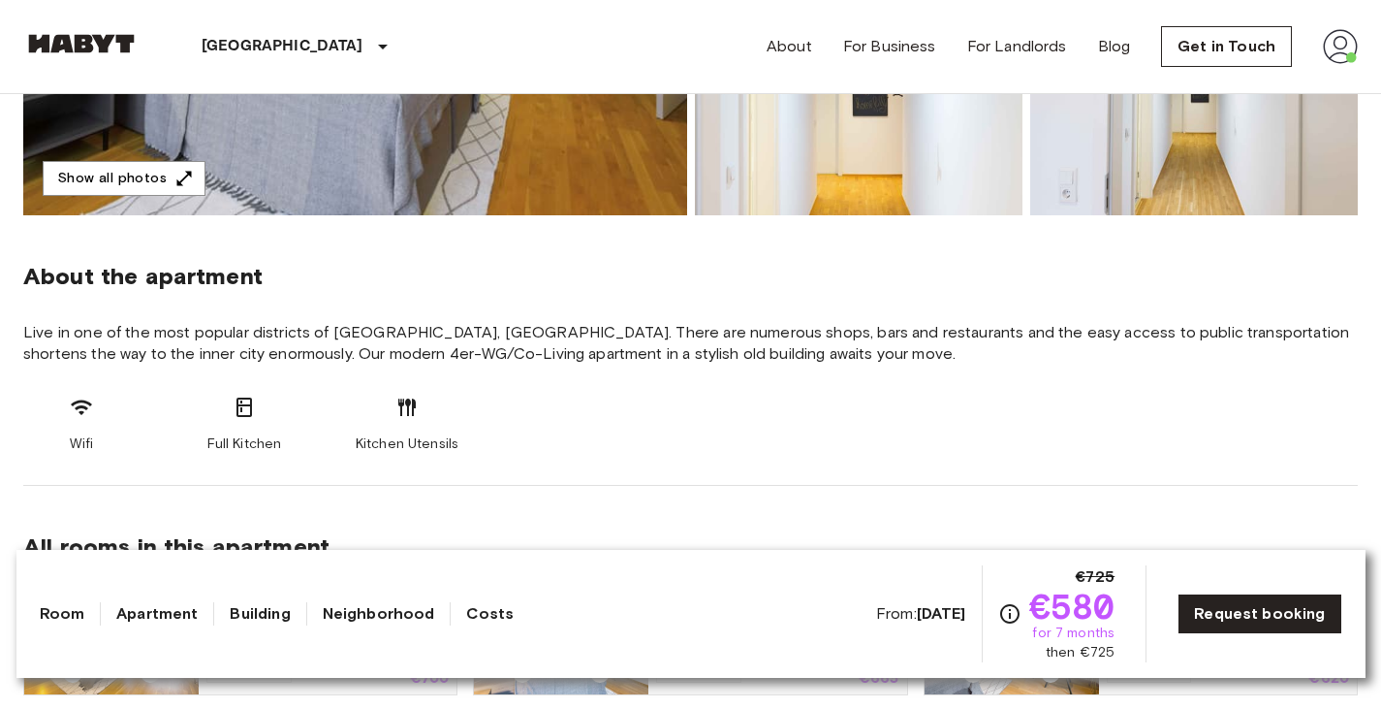
scroll to position [573, 0]
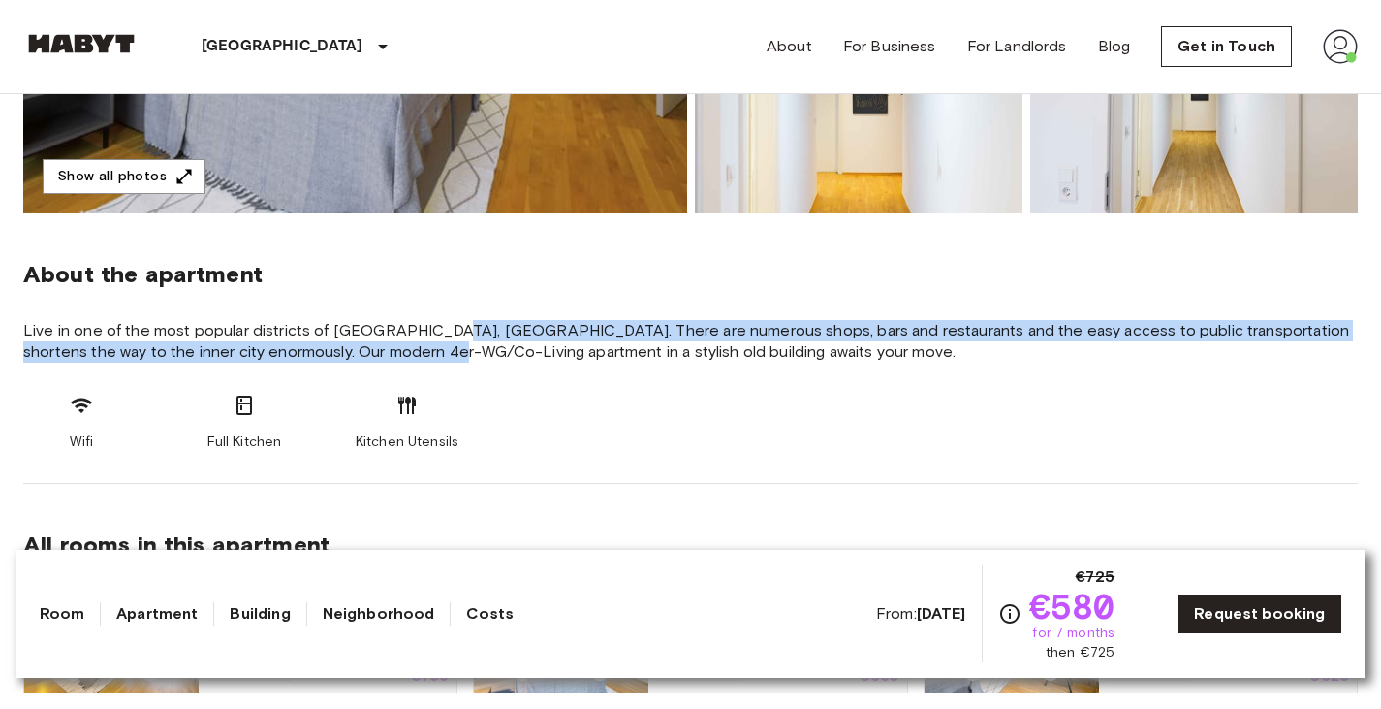
drag, startPoint x: 415, startPoint y: 358, endPoint x: 433, endPoint y: 325, distance: 37.8
click at [433, 325] on span "Live in one of the most popular districts of Frankfurt, Bockenheim. There are n…" at bounding box center [690, 341] width 1335 height 43
drag, startPoint x: 433, startPoint y: 325, endPoint x: 508, endPoint y: 354, distance: 80.1
click at [508, 354] on span "Live in one of the most popular districts of Frankfurt, Bockenheim. There are n…" at bounding box center [690, 341] width 1335 height 43
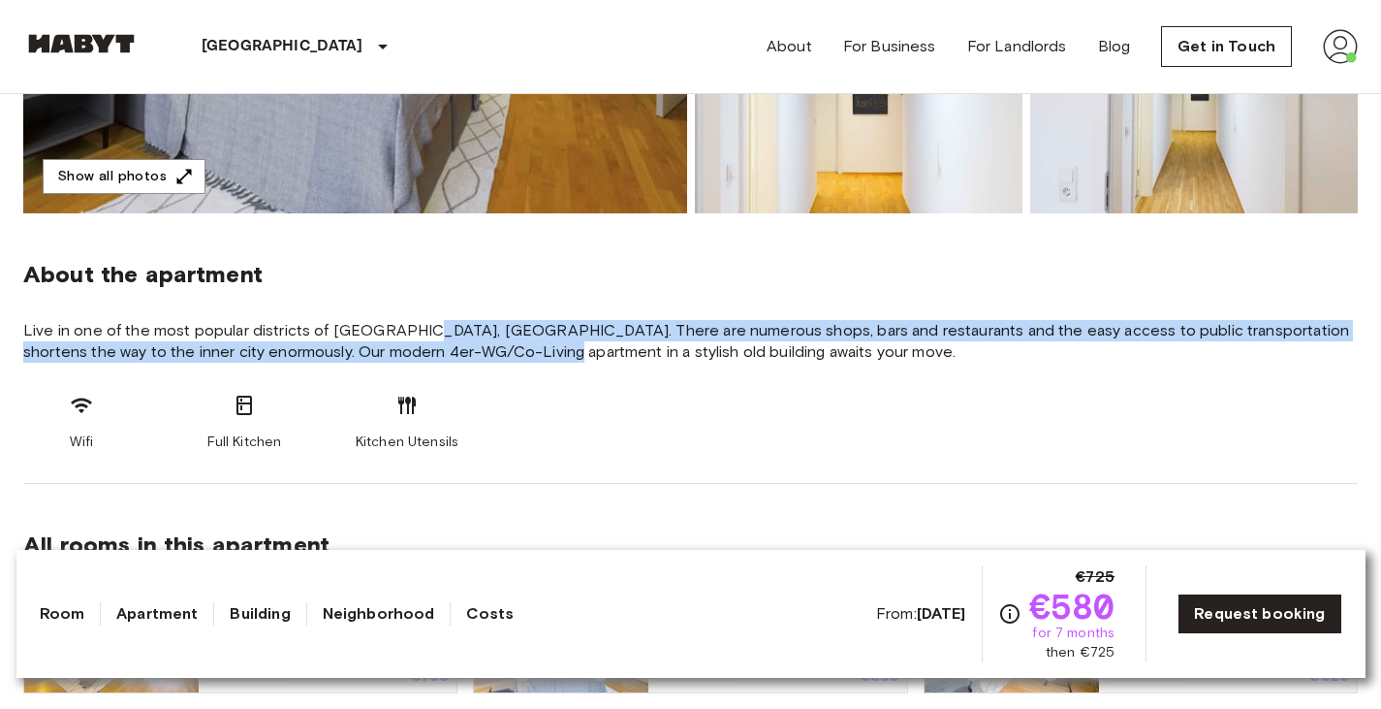
click at [508, 354] on span "Live in one of the most popular districts of Frankfurt, Bockenheim. There are n…" at bounding box center [690, 341] width 1335 height 43
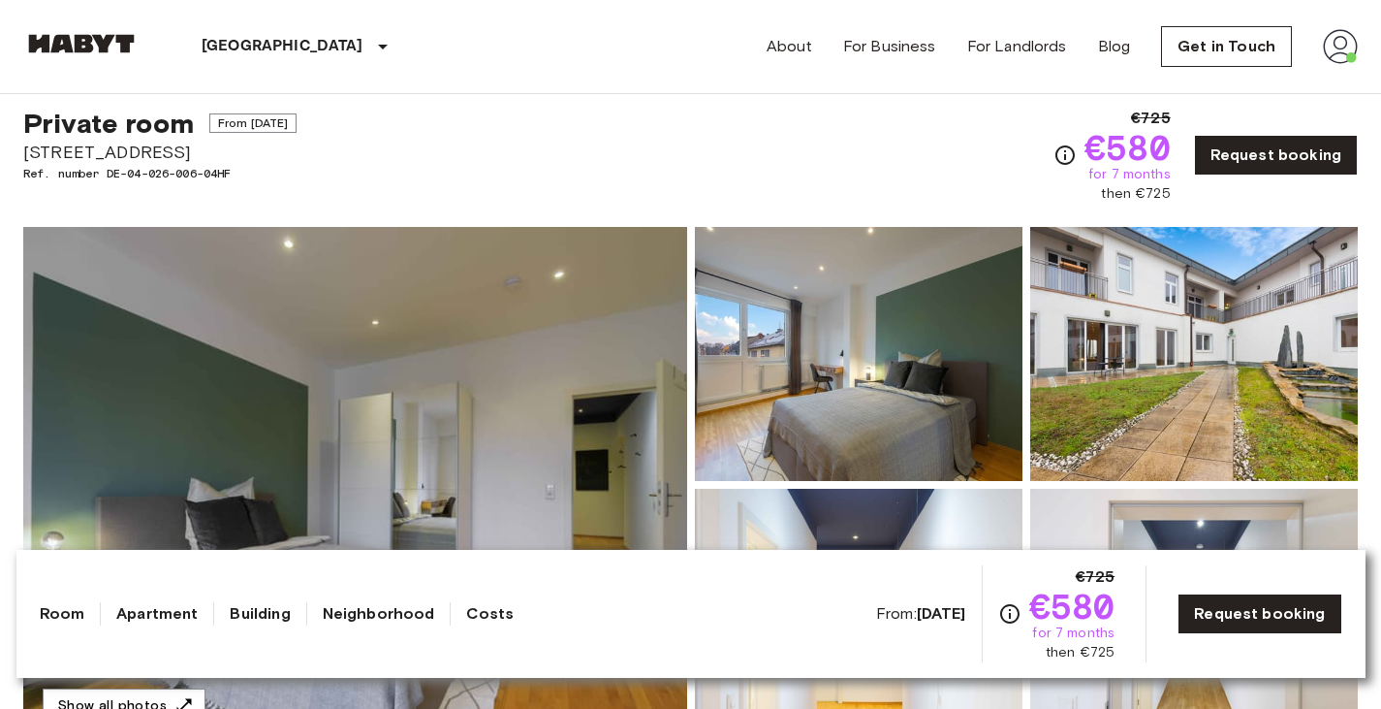
scroll to position [0, 0]
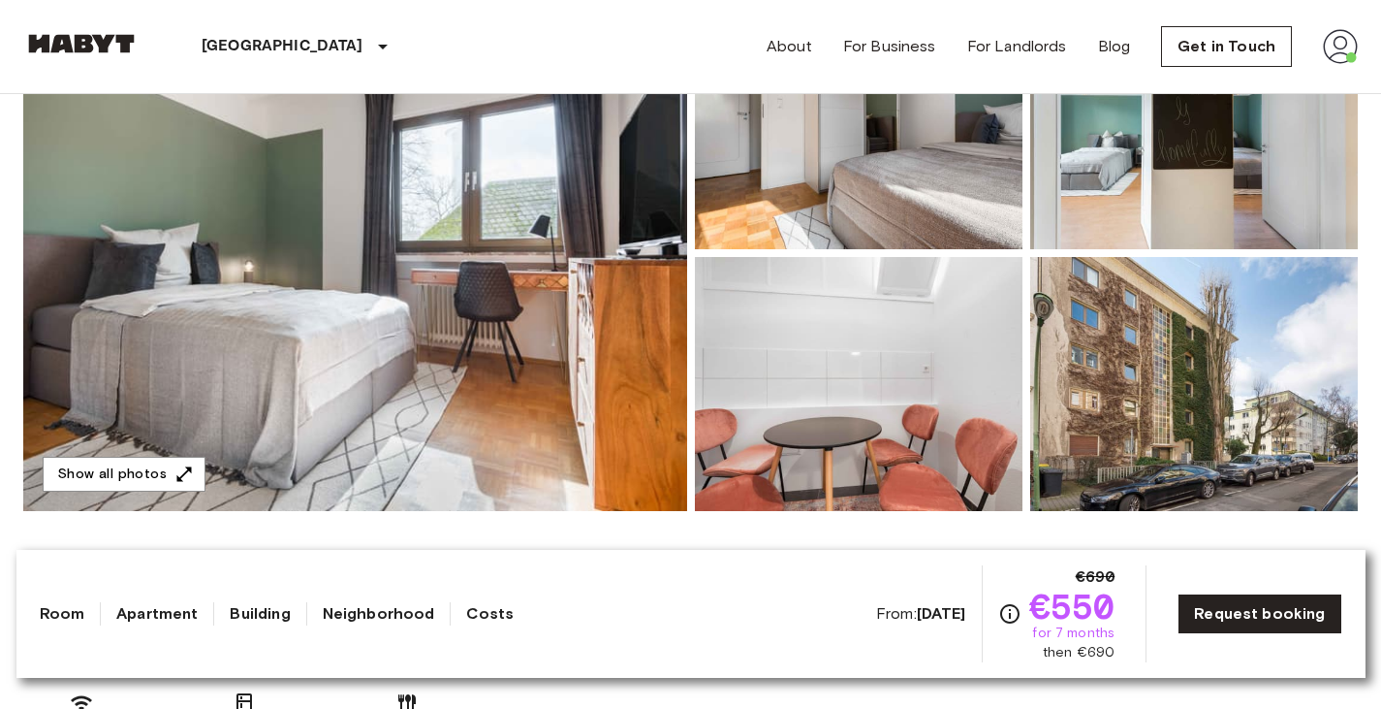
scroll to position [268, 0]
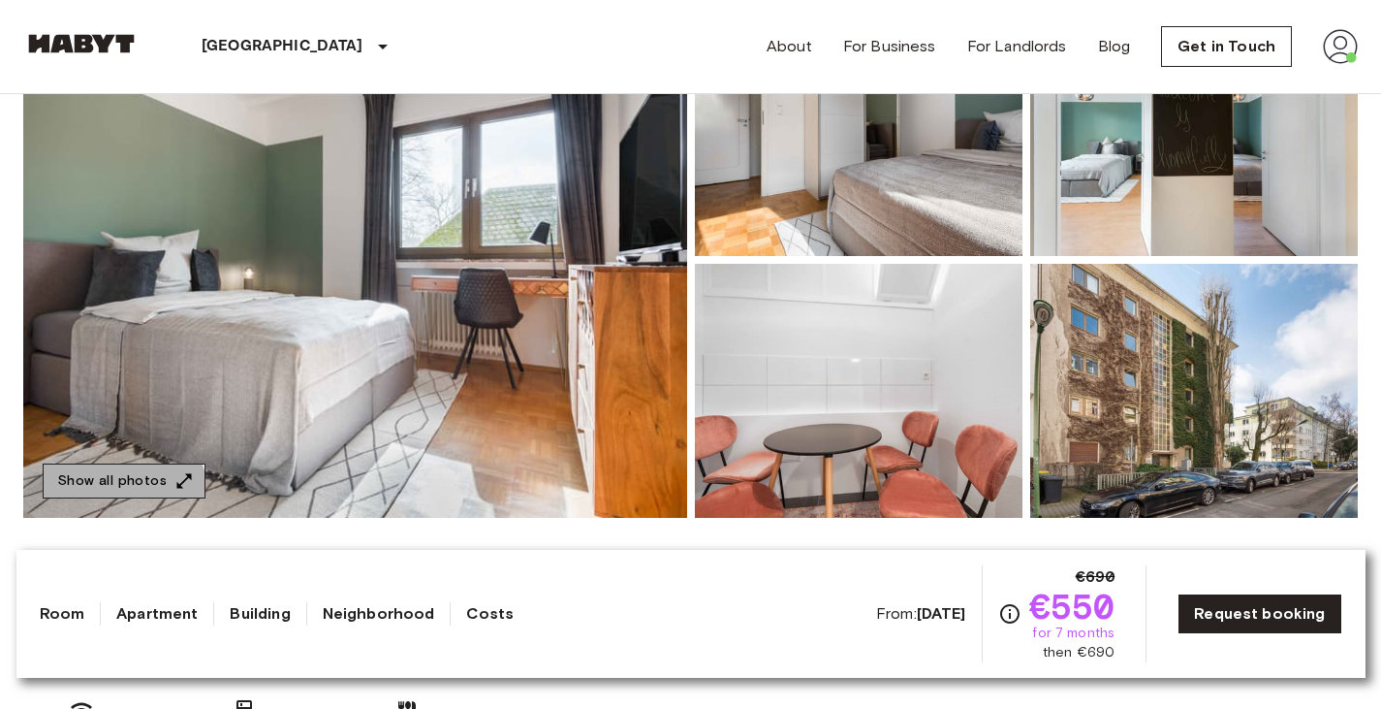
click at [115, 496] on button "Show all photos" at bounding box center [124, 481] width 163 height 36
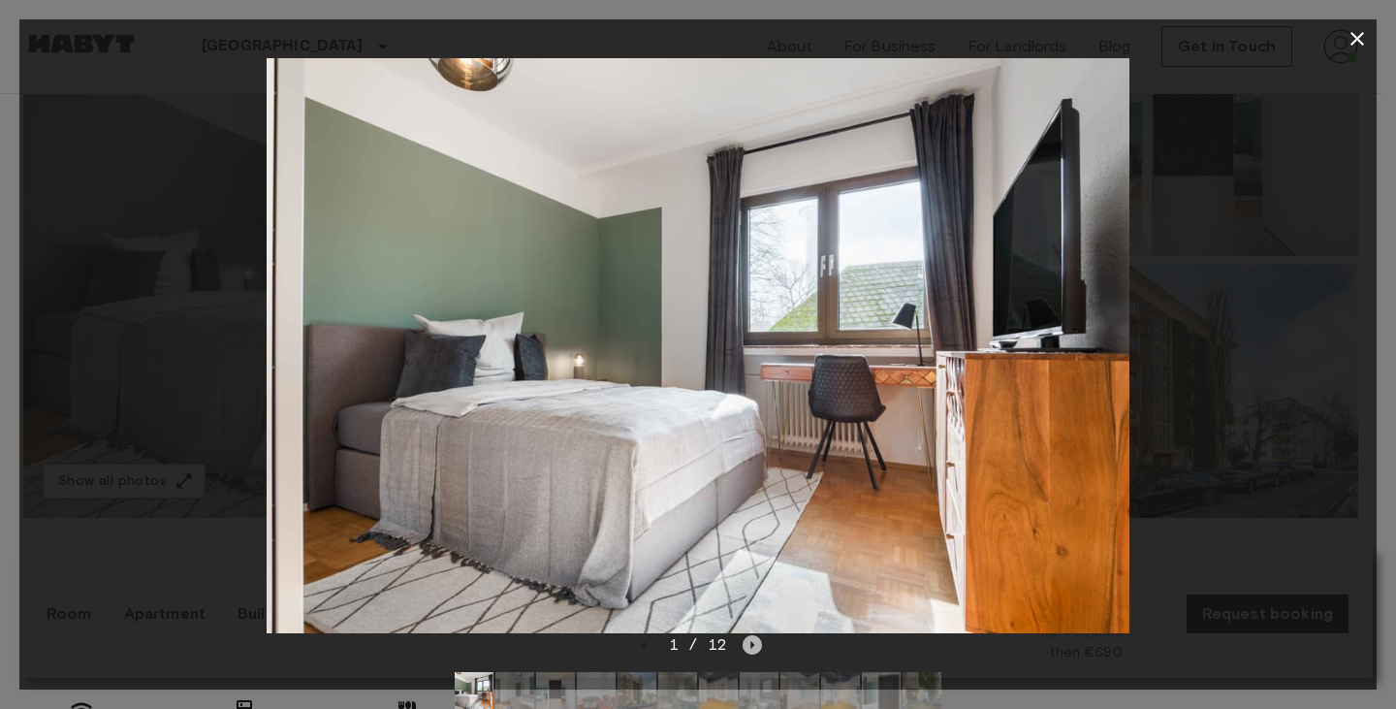
click at [750, 649] on icon "Next image" at bounding box center [751, 644] width 19 height 19
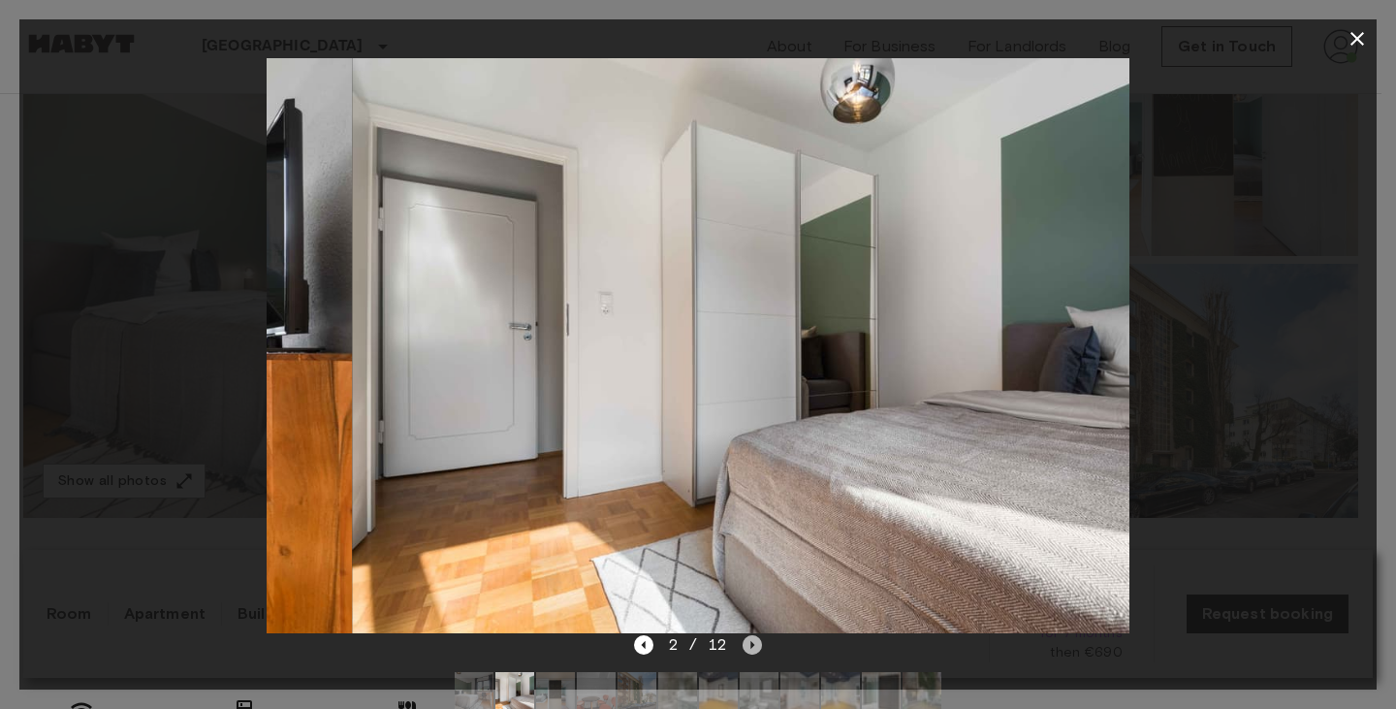
click at [750, 649] on icon "Next image" at bounding box center [751, 644] width 19 height 19
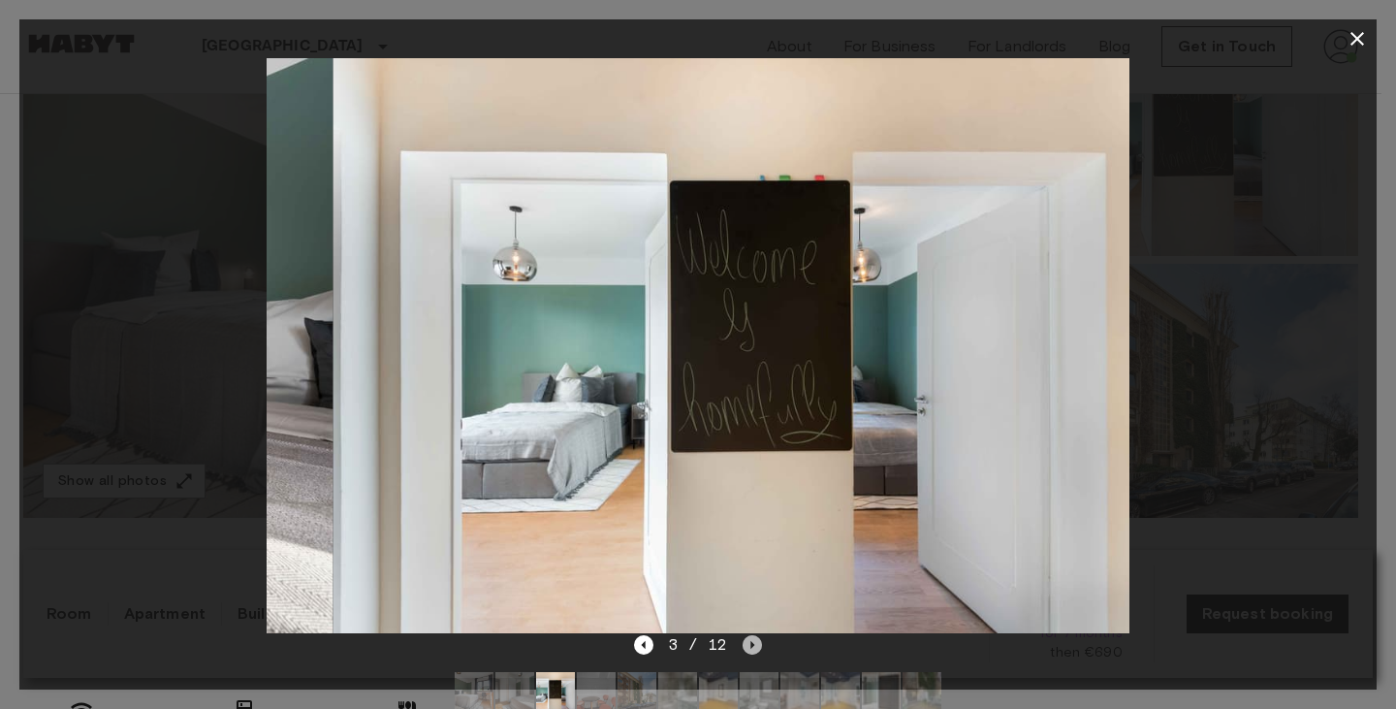
click at [750, 649] on icon "Next image" at bounding box center [751, 644] width 19 height 19
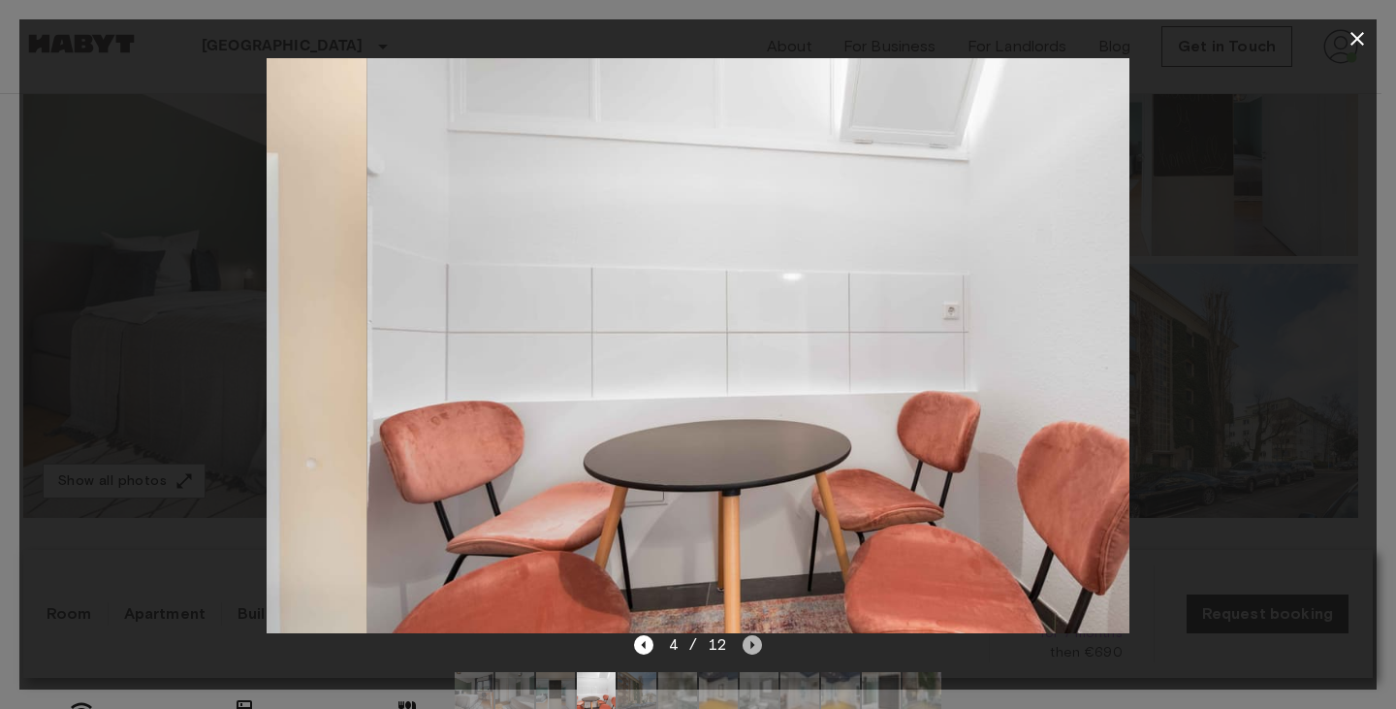
click at [751, 643] on icon "Next image" at bounding box center [753, 645] width 4 height 8
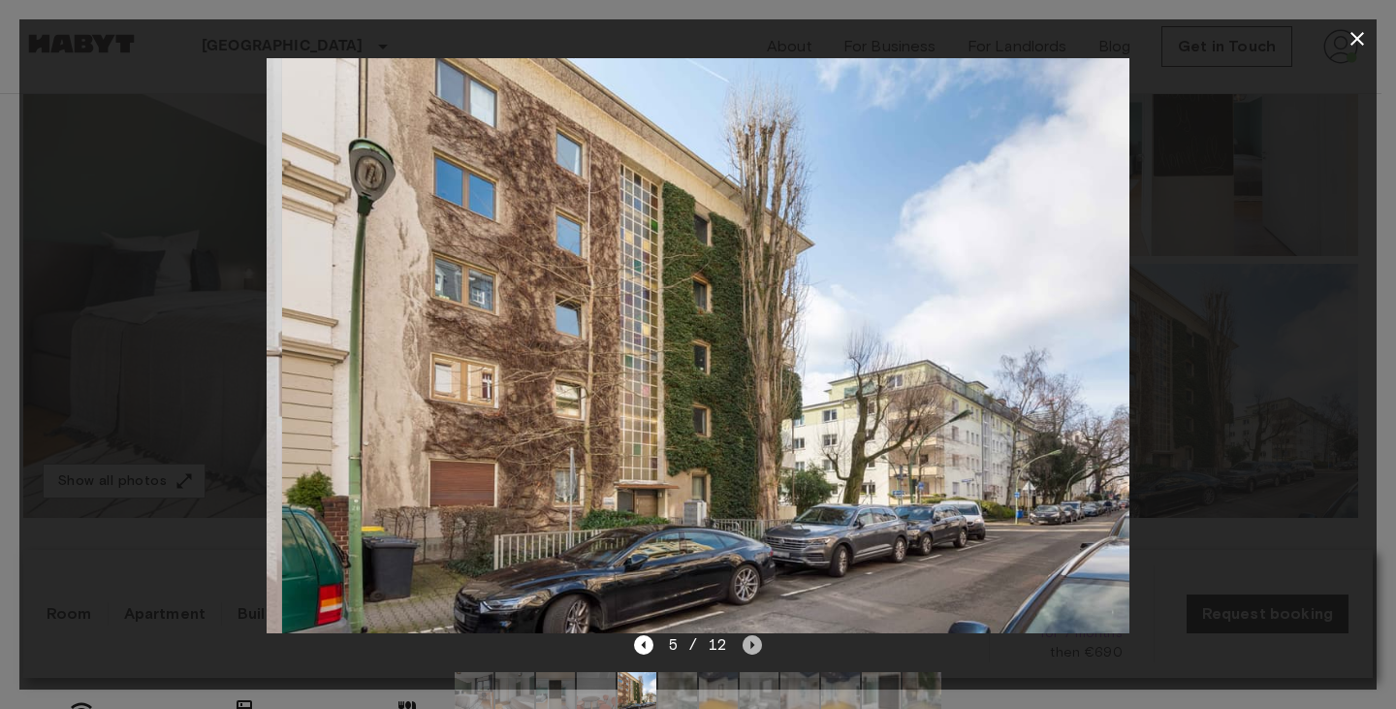
click at [751, 643] on icon "Next image" at bounding box center [753, 645] width 4 height 8
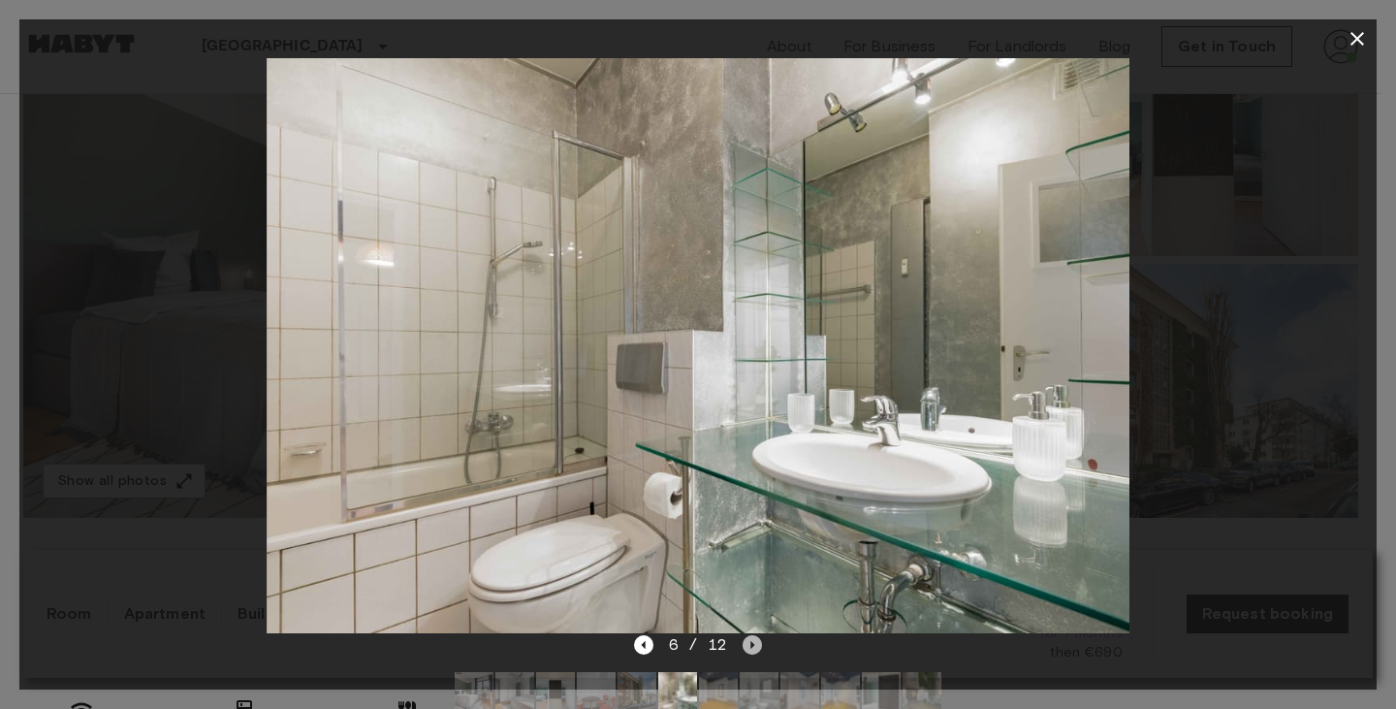
click at [751, 643] on icon "Next image" at bounding box center [753, 645] width 4 height 8
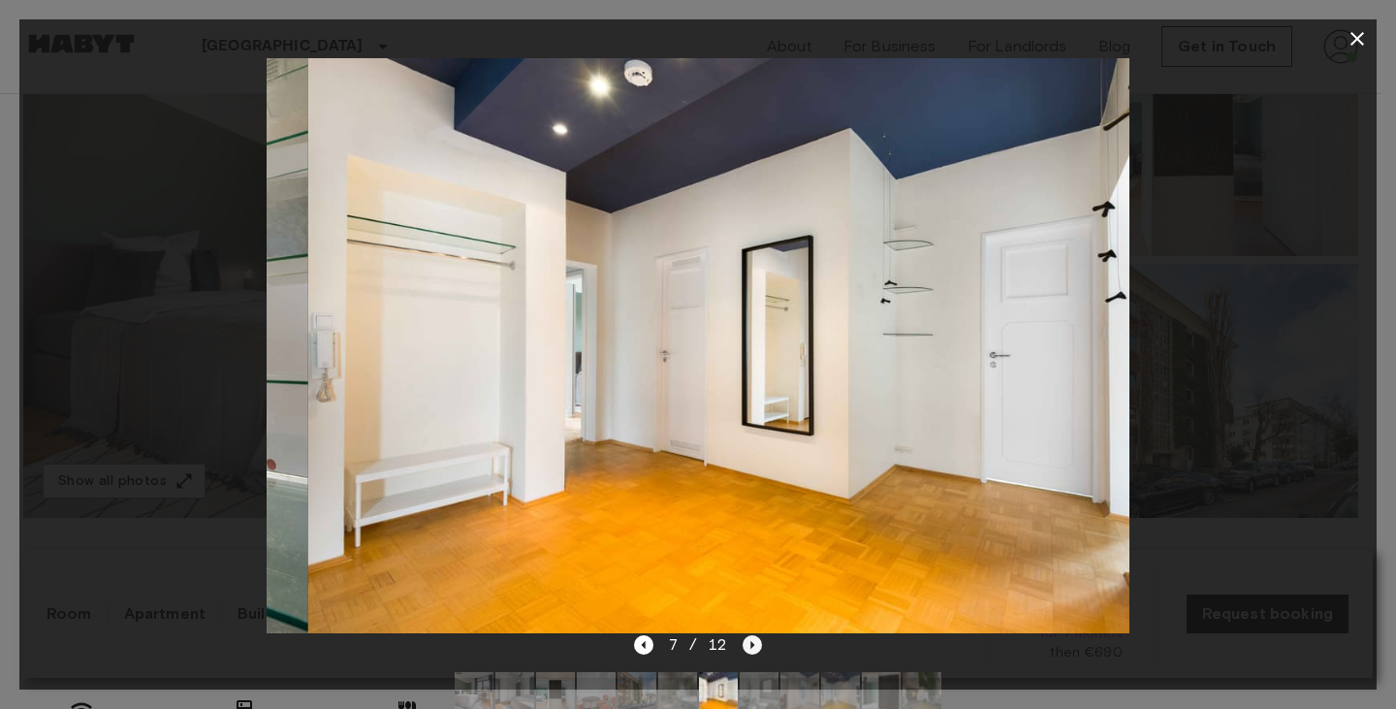
click at [751, 643] on icon "Next image" at bounding box center [753, 645] width 4 height 8
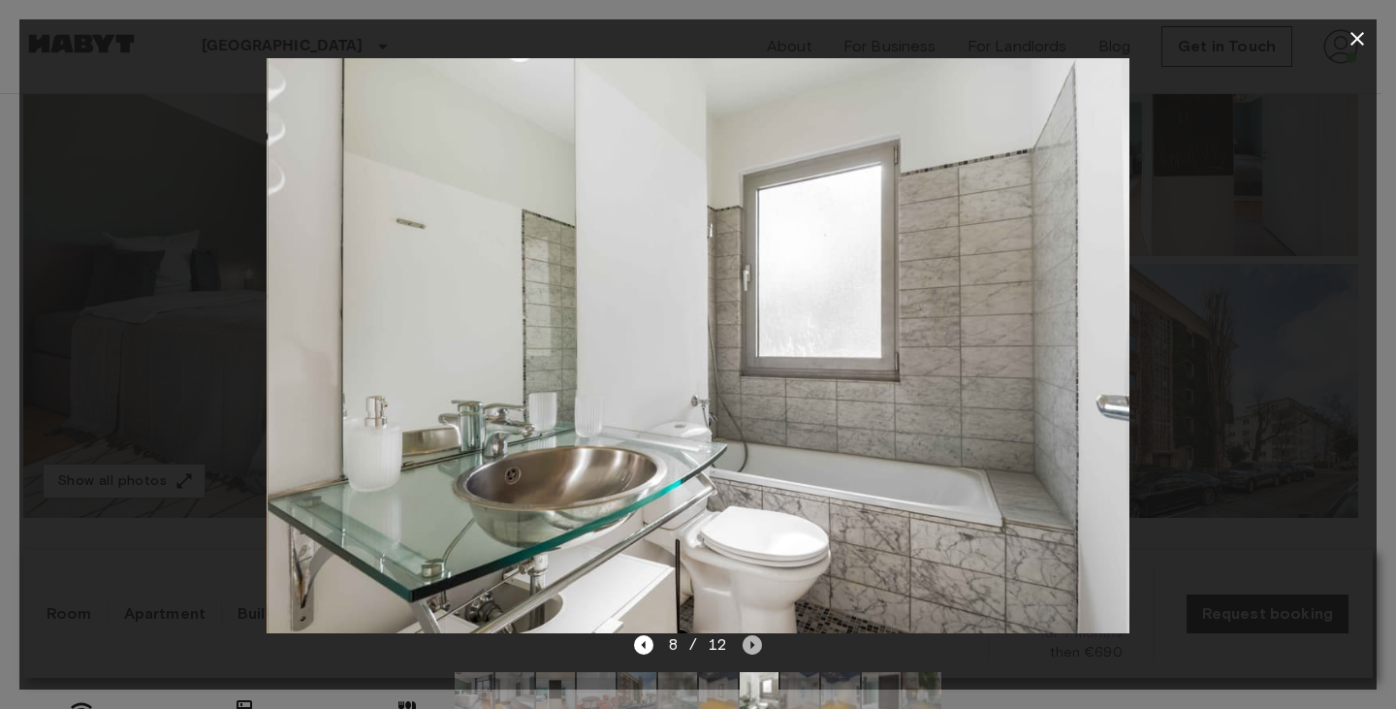
click at [751, 643] on icon "Next image" at bounding box center [753, 645] width 4 height 8
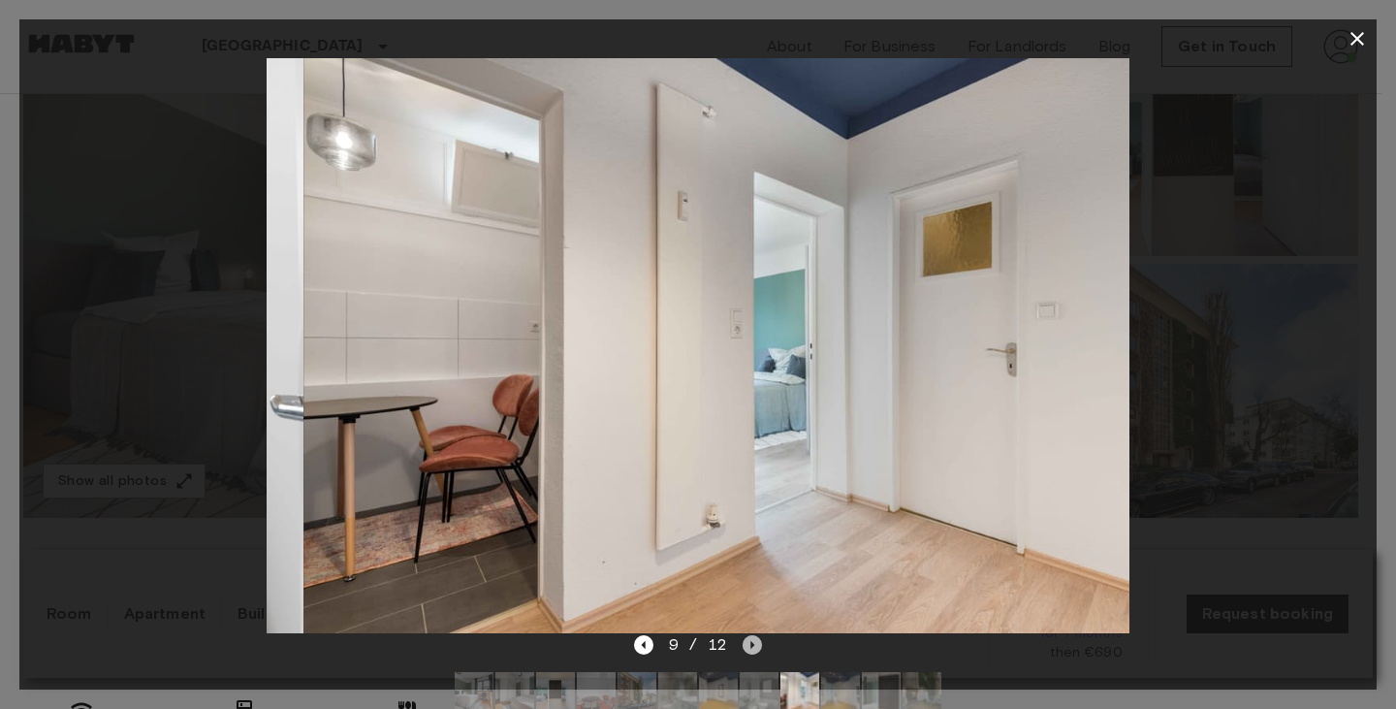
click at [751, 643] on icon "Next image" at bounding box center [753, 645] width 4 height 8
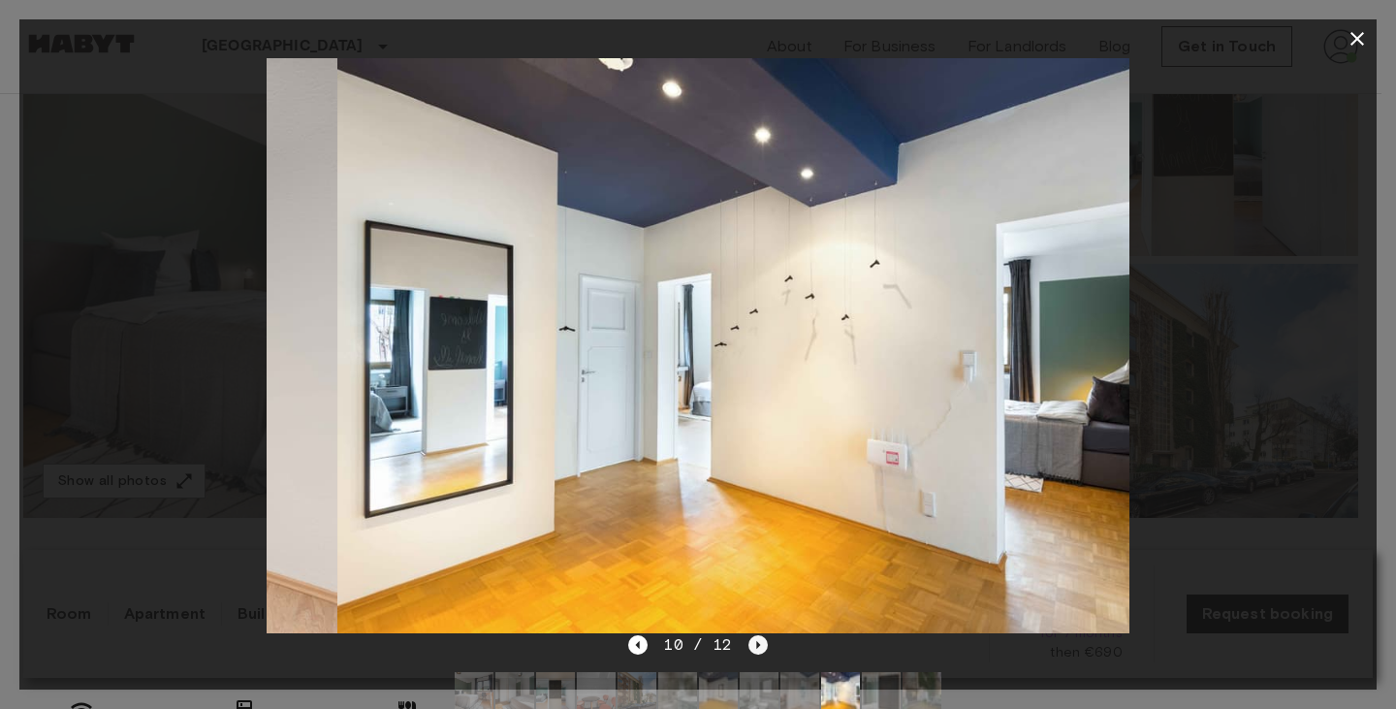
click at [751, 643] on icon "Next image" at bounding box center [757, 644] width 19 height 19
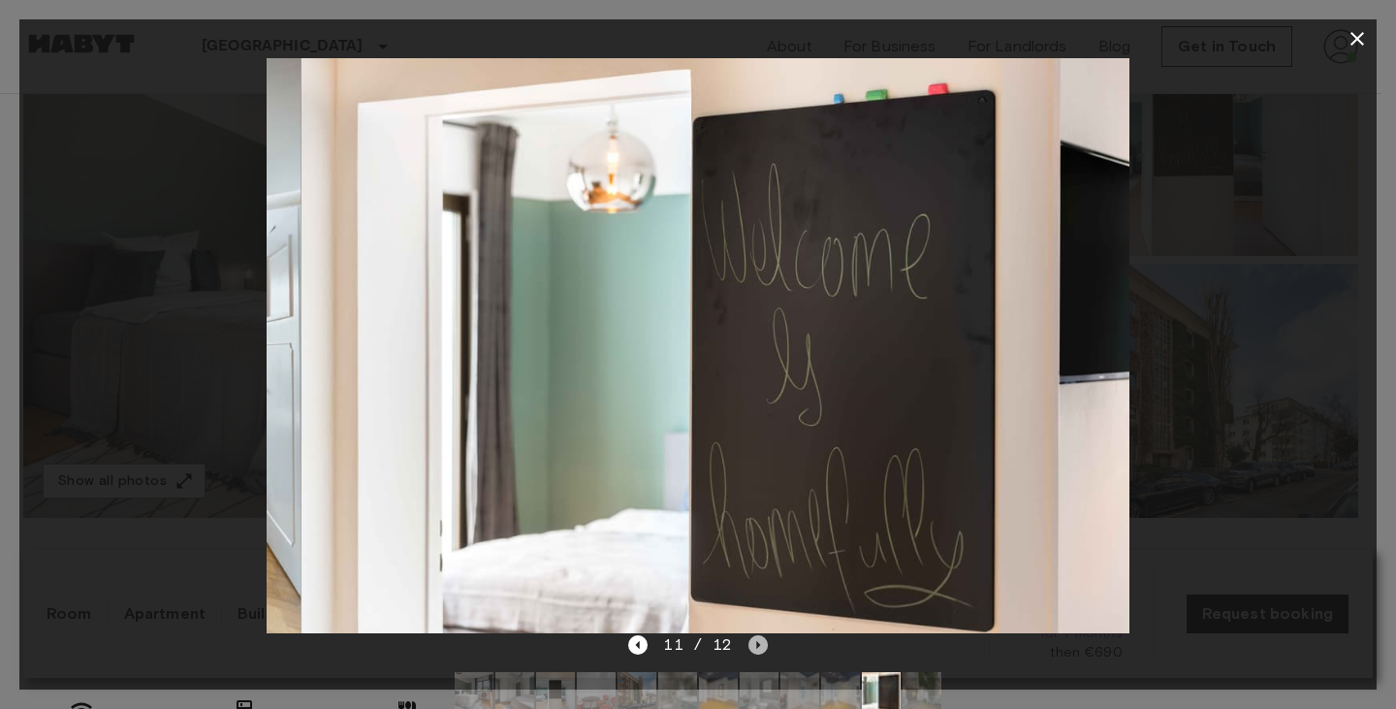
click at [751, 643] on icon "Next image" at bounding box center [757, 644] width 19 height 19
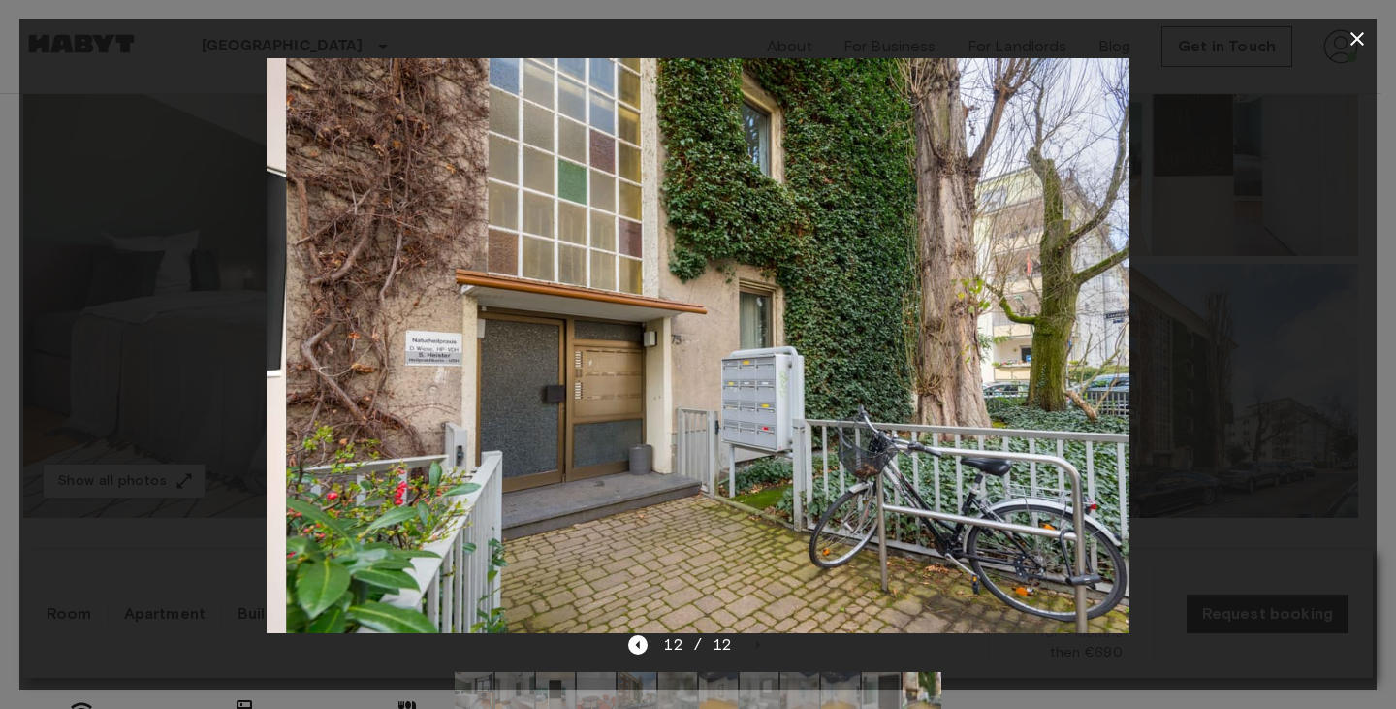
click at [1352, 43] on icon "button" at bounding box center [1357, 39] width 14 height 14
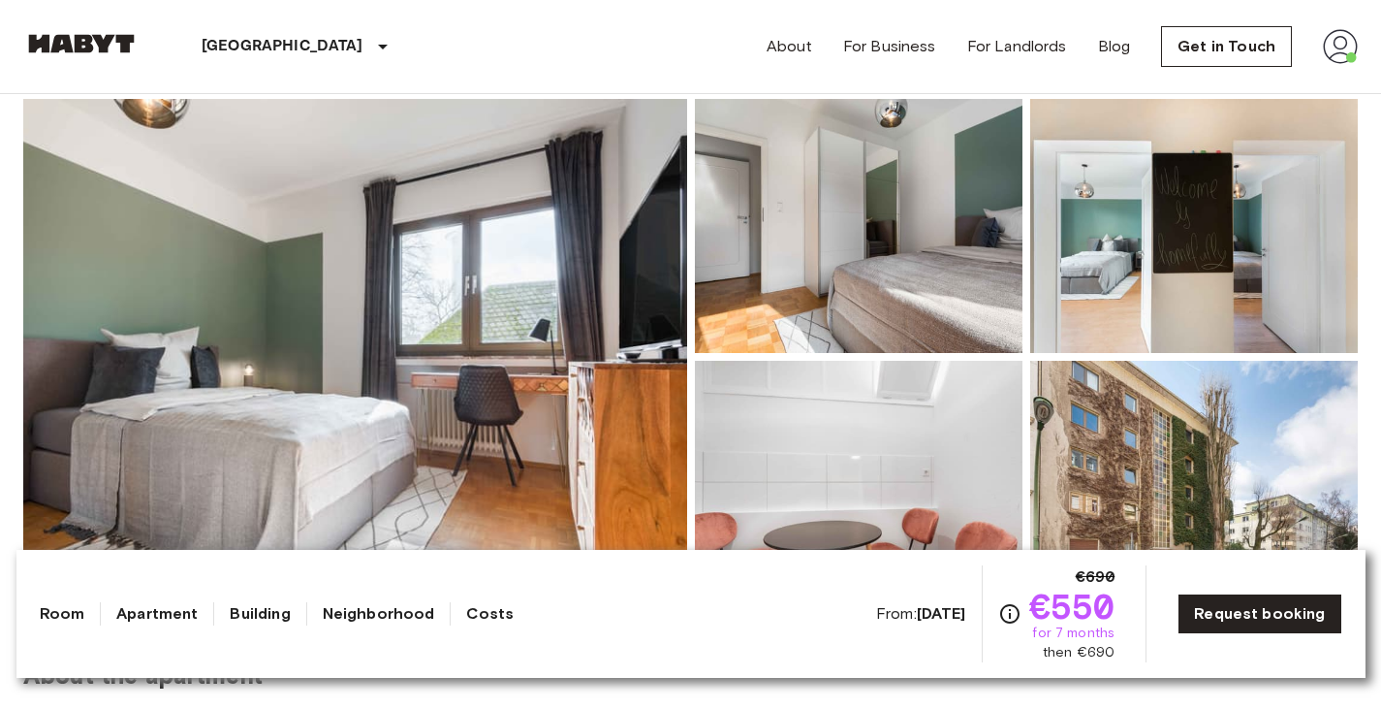
scroll to position [169, 0]
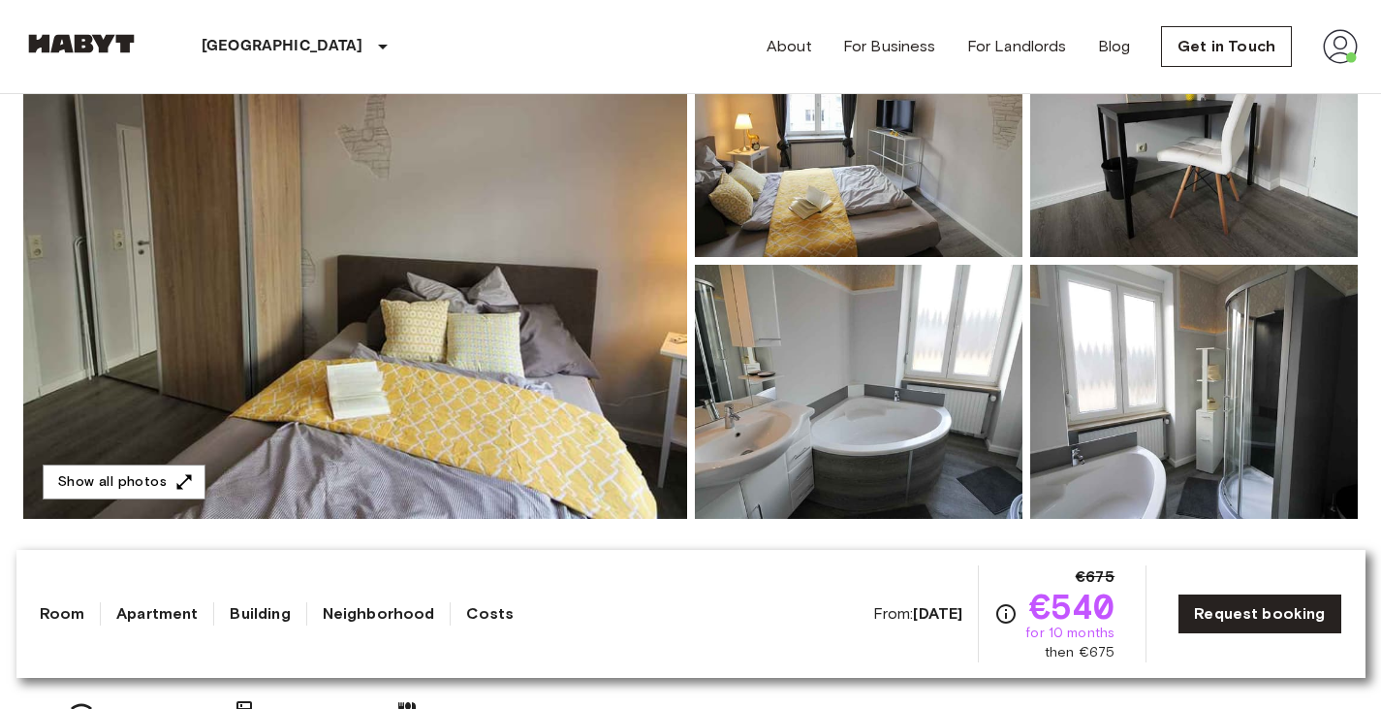
scroll to position [357, 0]
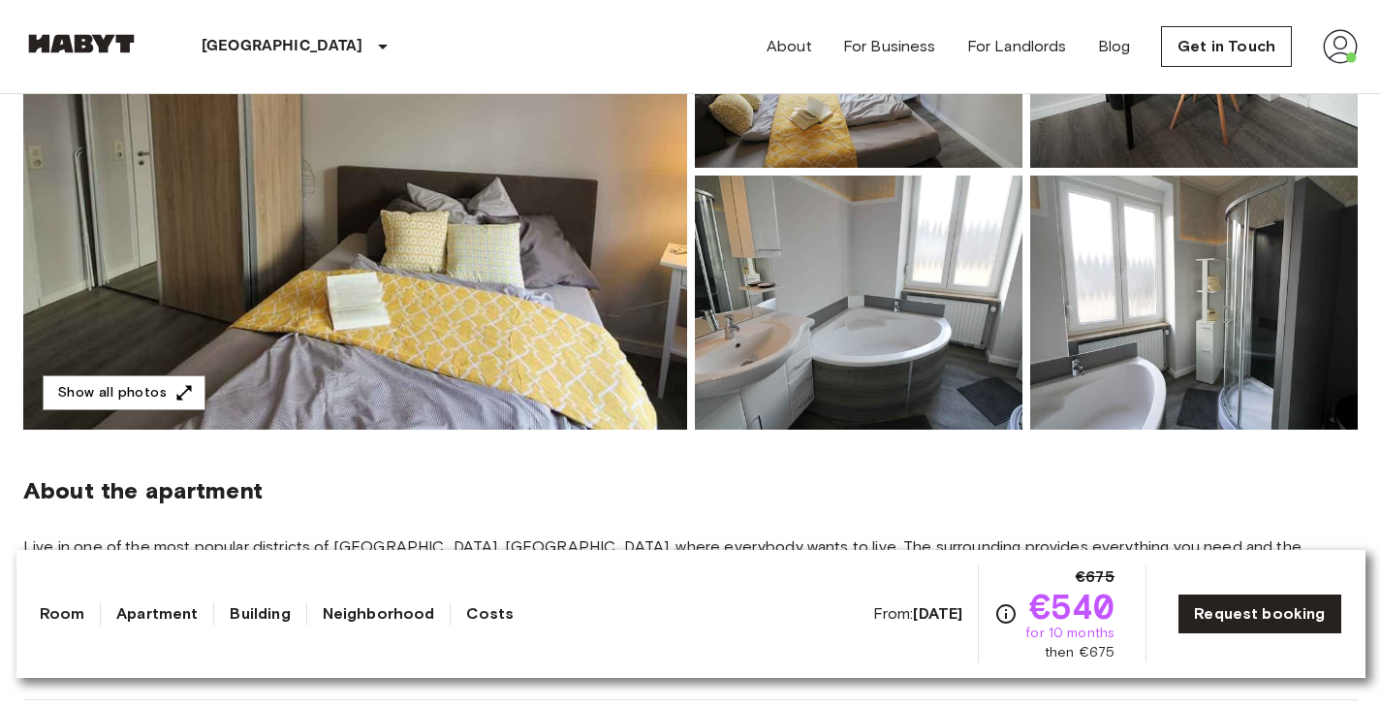
click at [725, 288] on img at bounding box center [859, 302] width 328 height 254
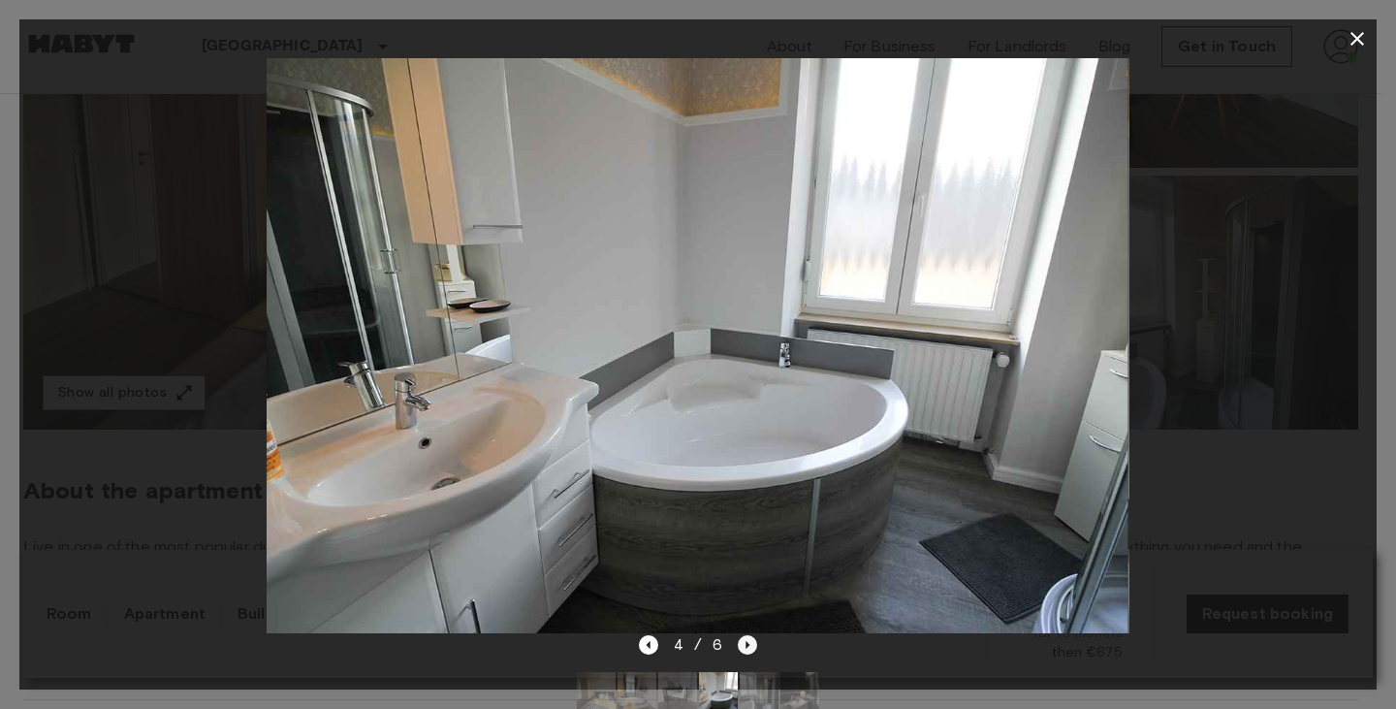
click at [748, 648] on icon "Next image" at bounding box center [747, 644] width 19 height 19
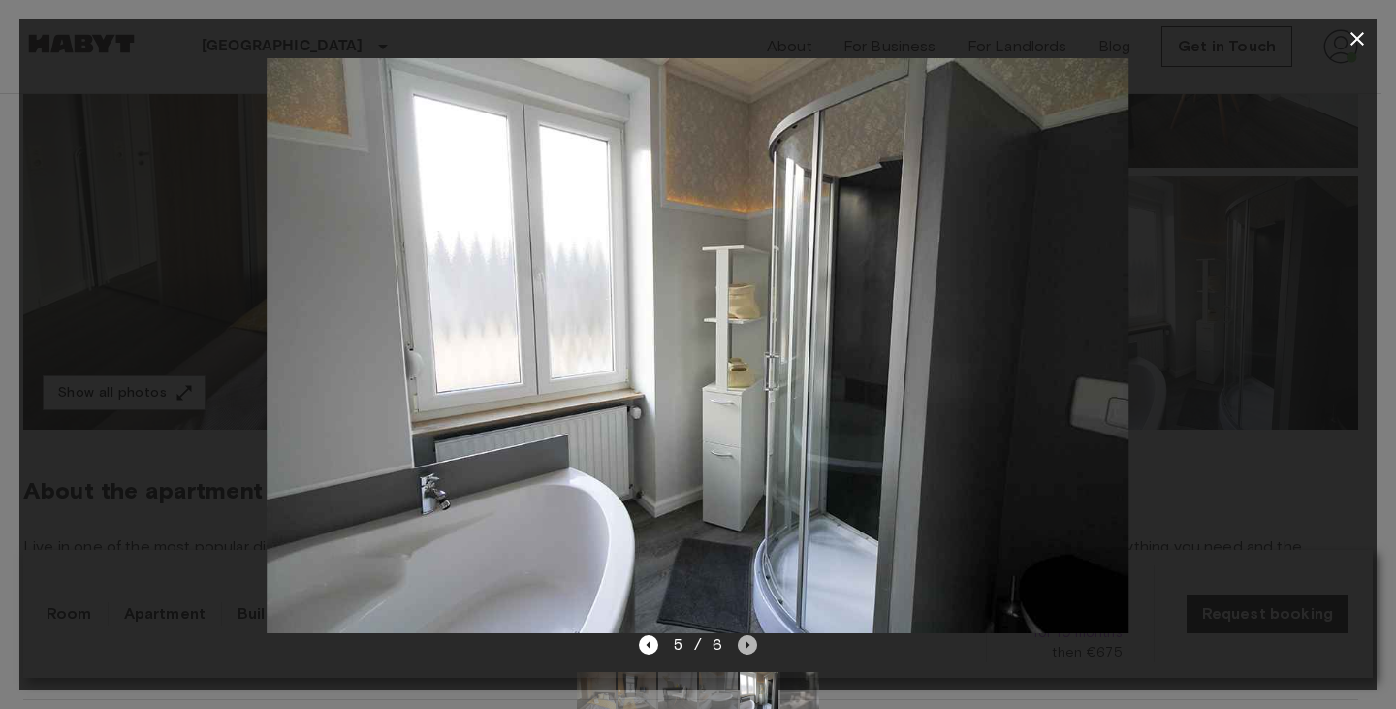
click at [751, 637] on icon "Next image" at bounding box center [747, 644] width 19 height 19
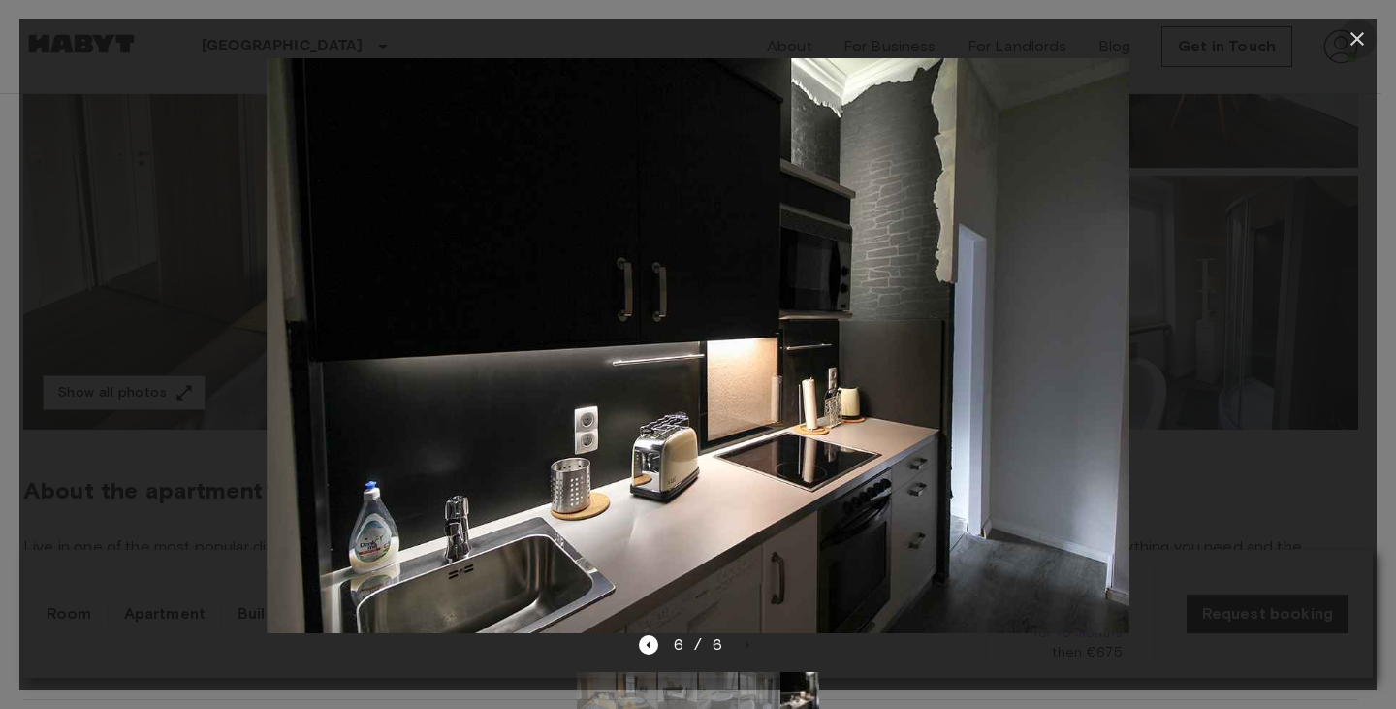
click at [1360, 39] on icon "button" at bounding box center [1356, 38] width 23 height 23
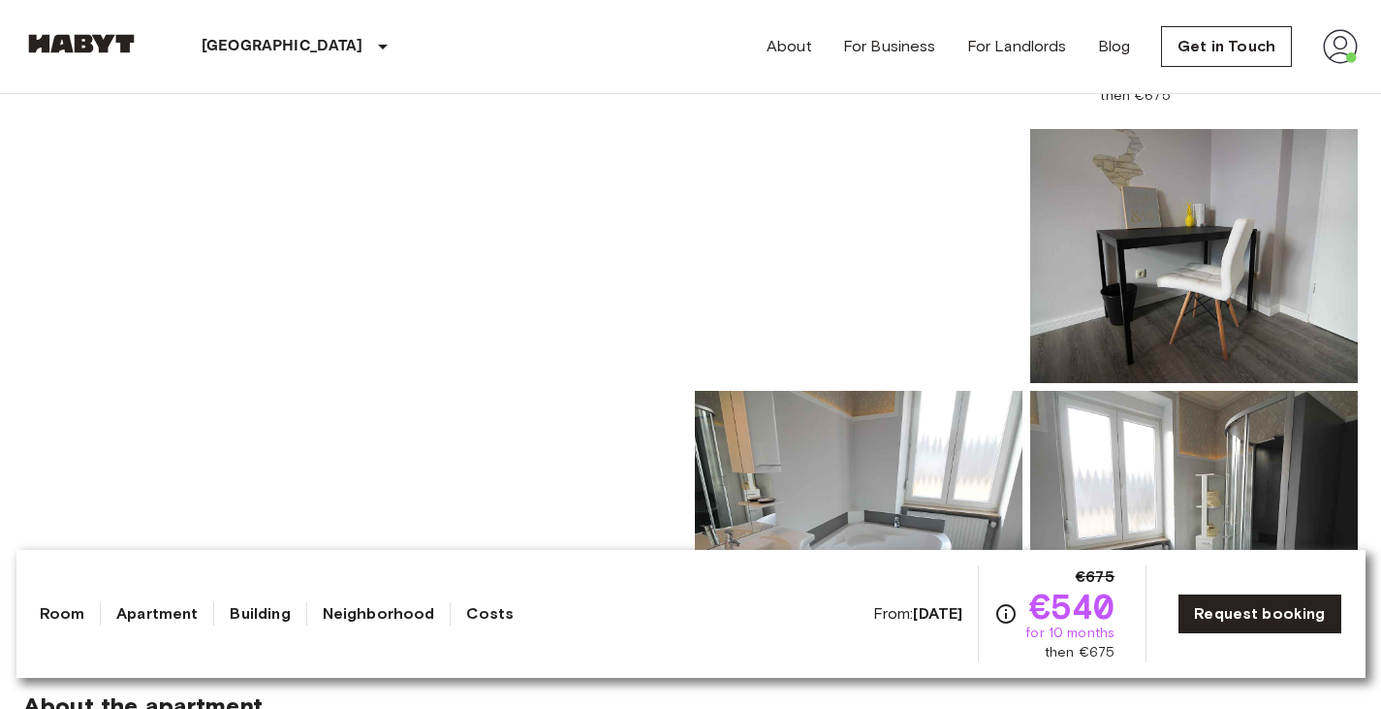
scroll to position [0, 0]
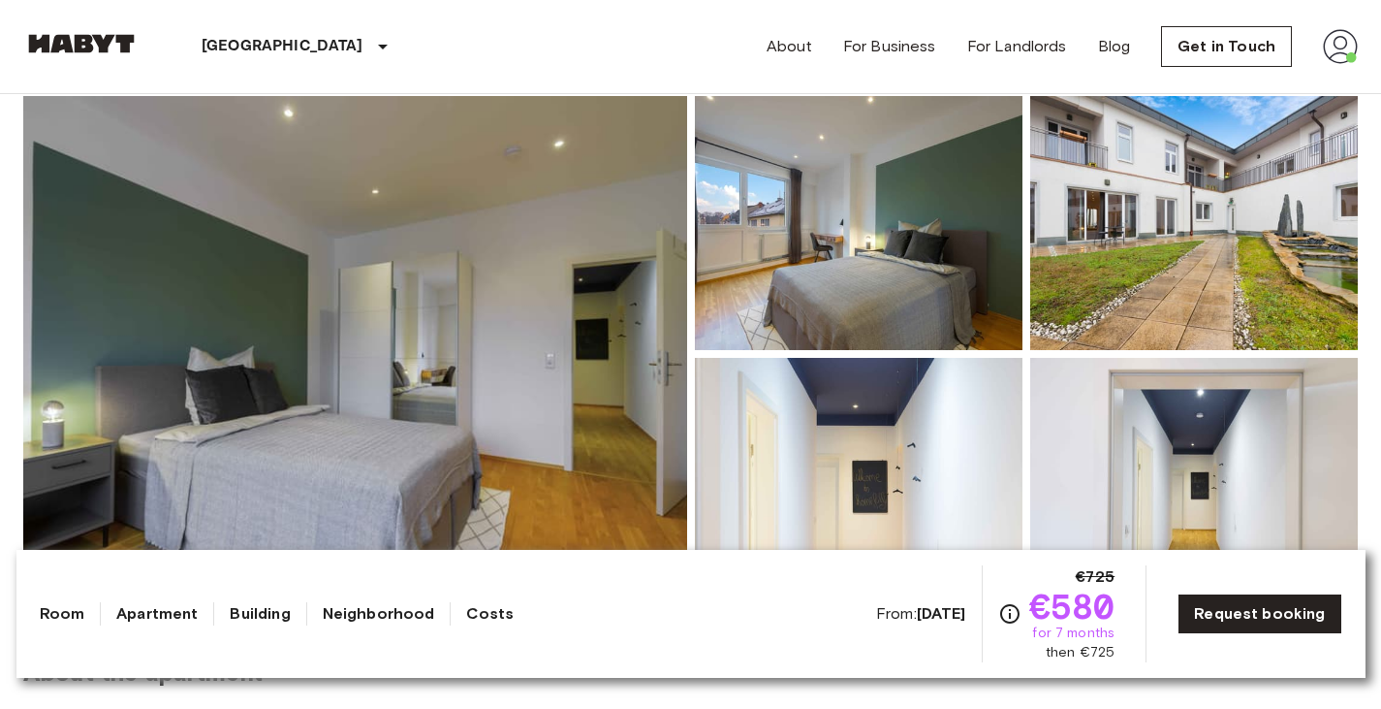
click at [621, 231] on img at bounding box center [355, 354] width 664 height 516
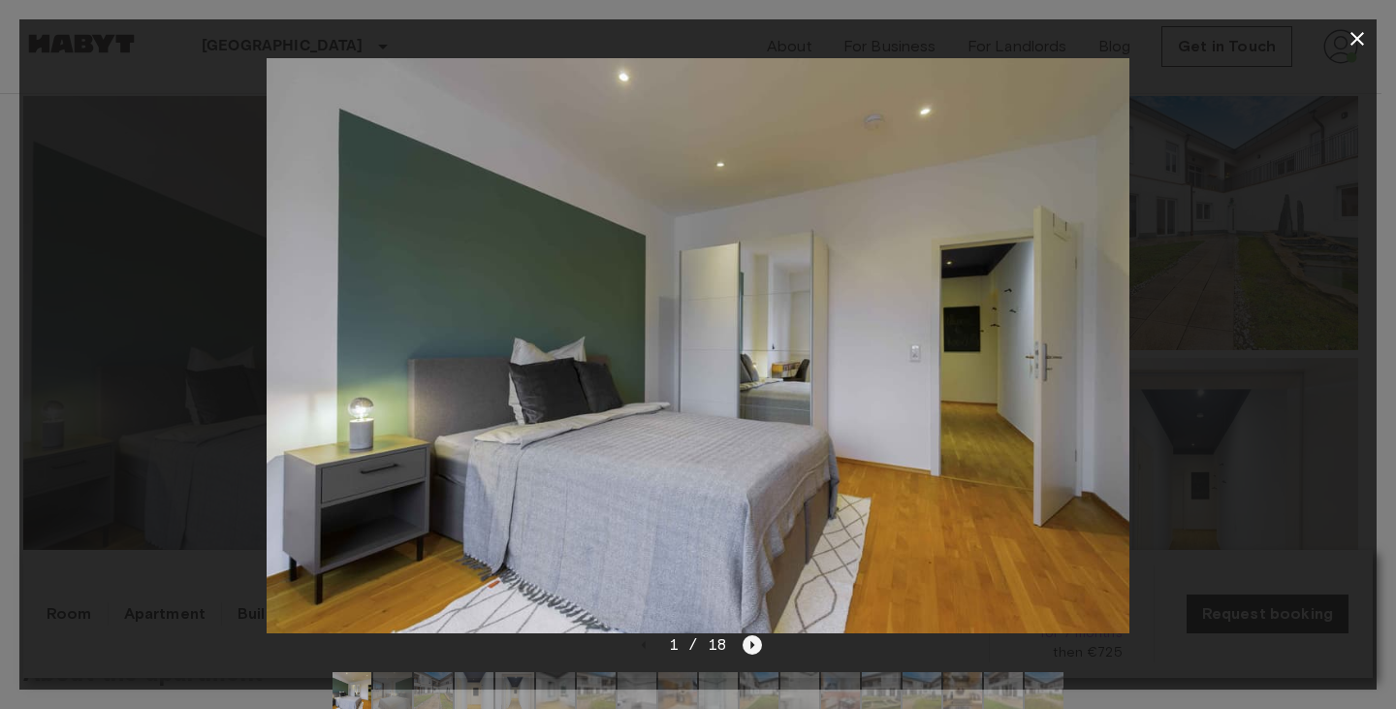
click at [752, 641] on icon "Next image" at bounding box center [751, 644] width 19 height 19
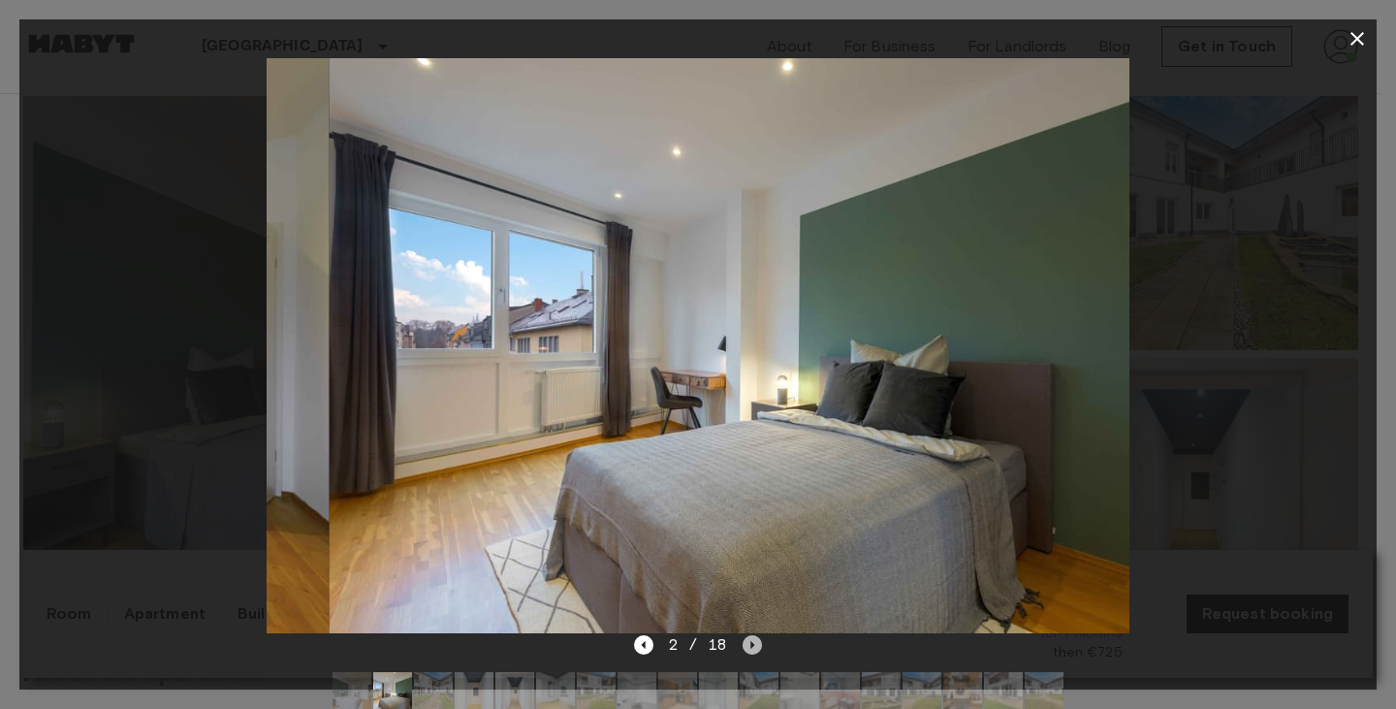
click at [752, 641] on icon "Next image" at bounding box center [751, 644] width 19 height 19
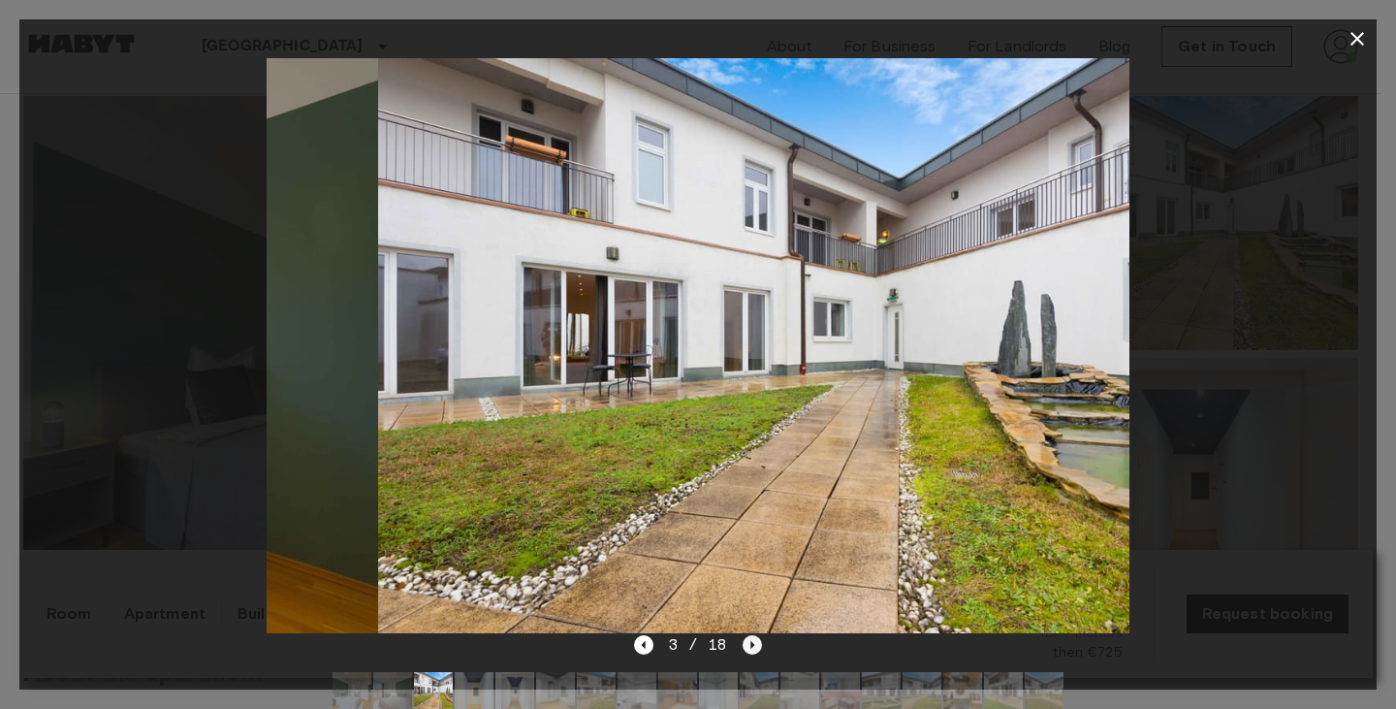
click at [752, 641] on icon "Next image" at bounding box center [751, 644] width 19 height 19
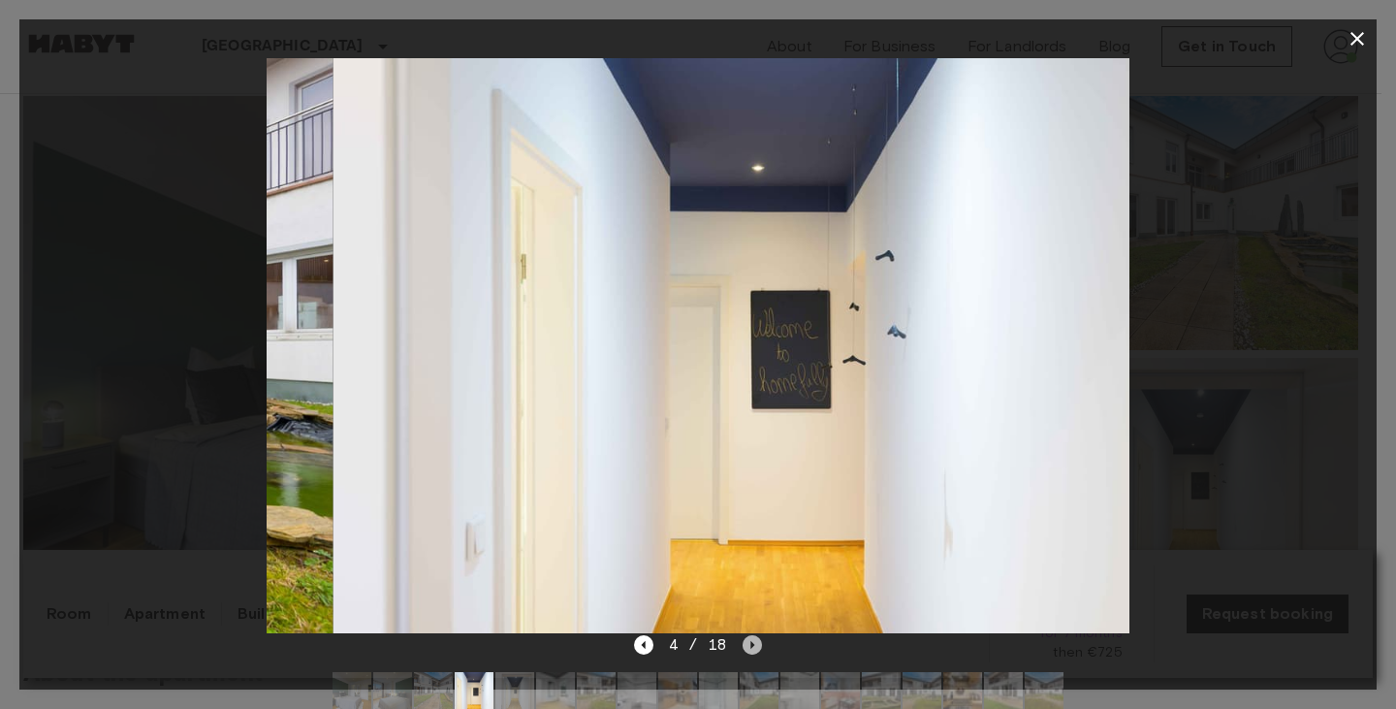
click at [752, 641] on icon "Next image" at bounding box center [751, 644] width 19 height 19
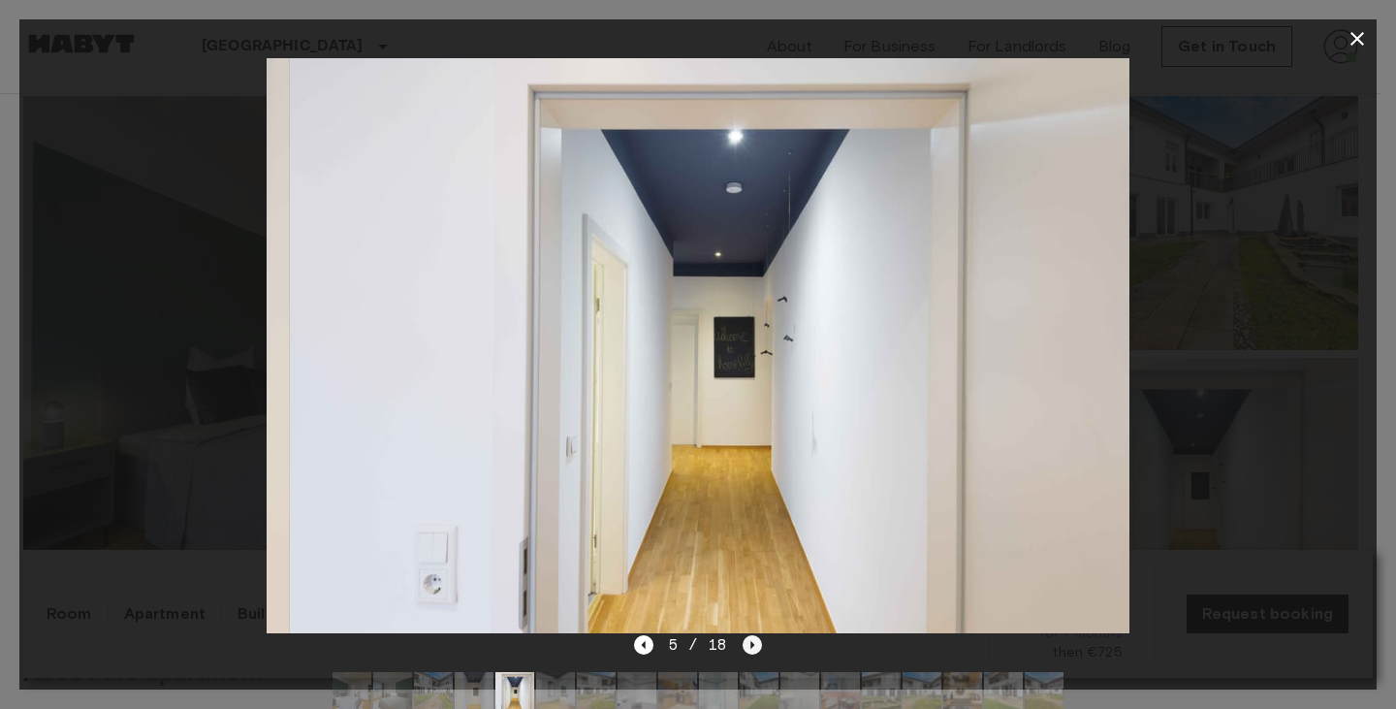
click at [752, 641] on icon "Next image" at bounding box center [751, 644] width 19 height 19
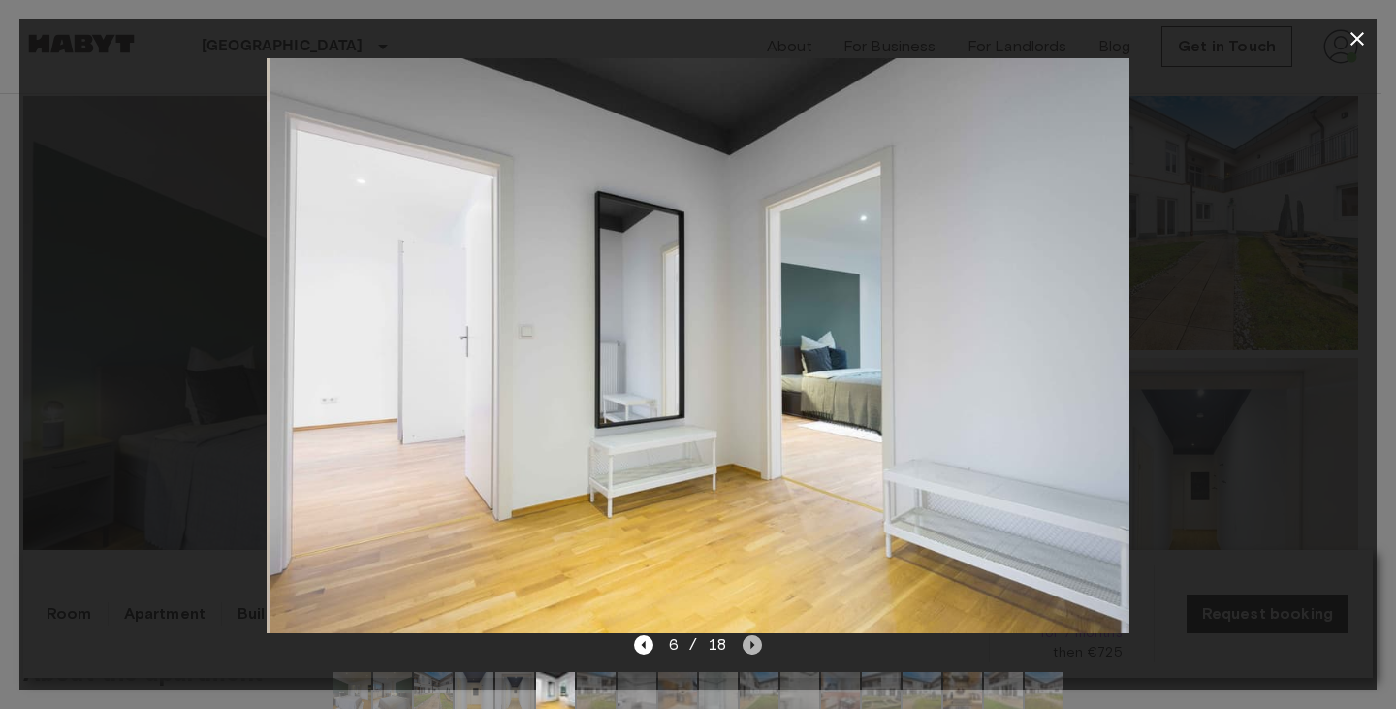
click at [752, 641] on icon "Next image" at bounding box center [751, 644] width 19 height 19
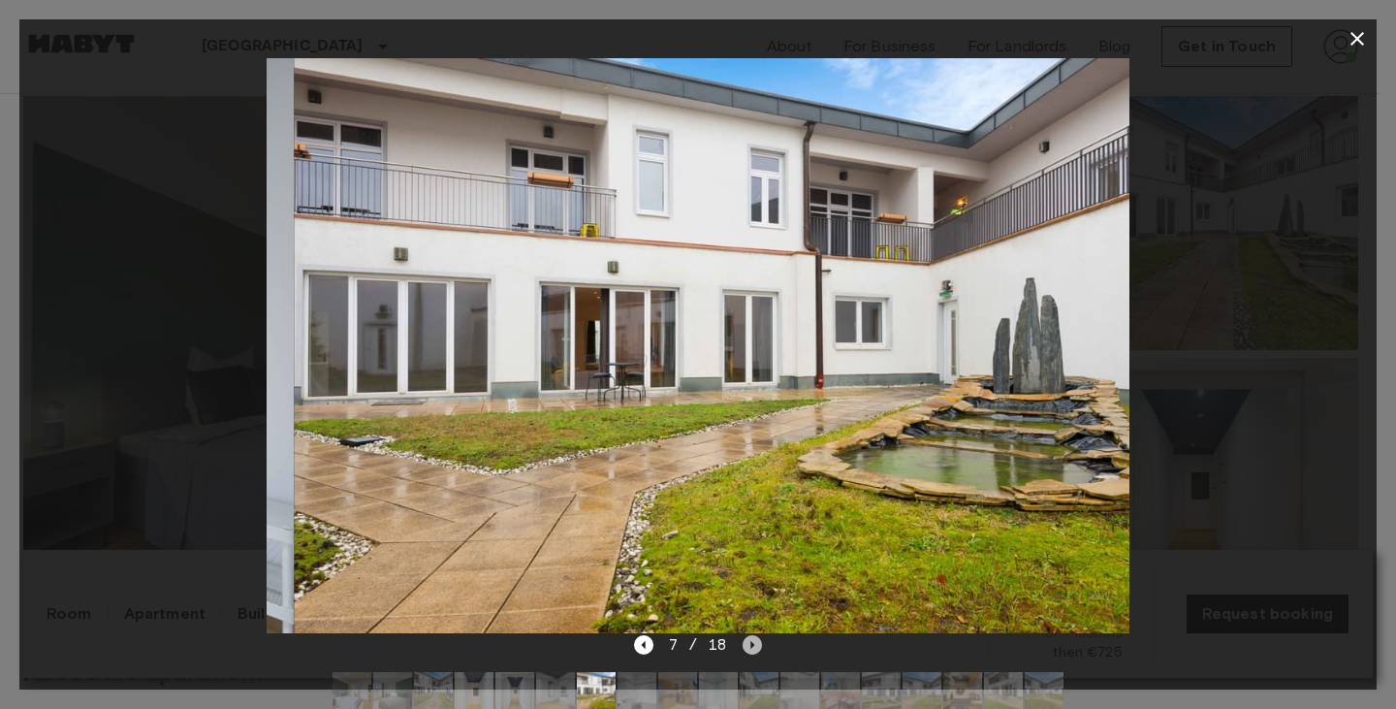
click at [752, 641] on icon "Next image" at bounding box center [751, 644] width 19 height 19
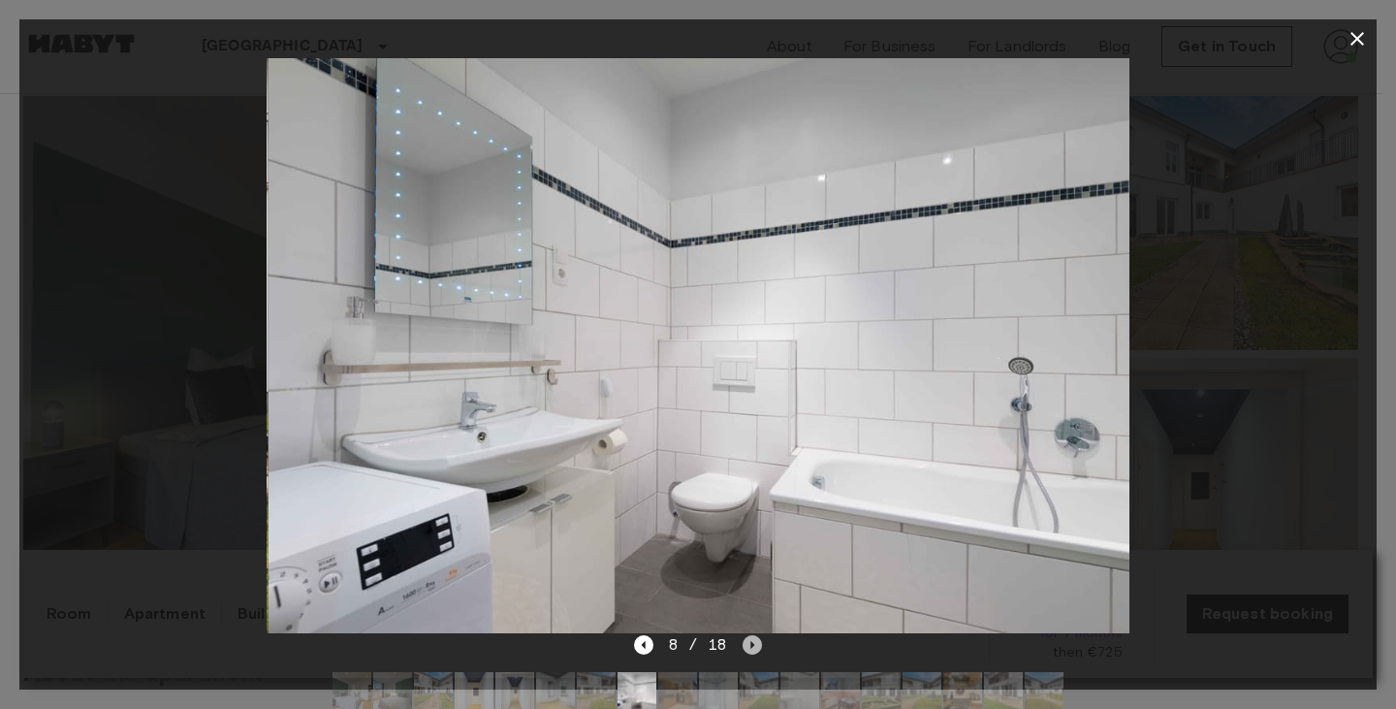
click at [752, 641] on icon "Next image" at bounding box center [751, 644] width 19 height 19
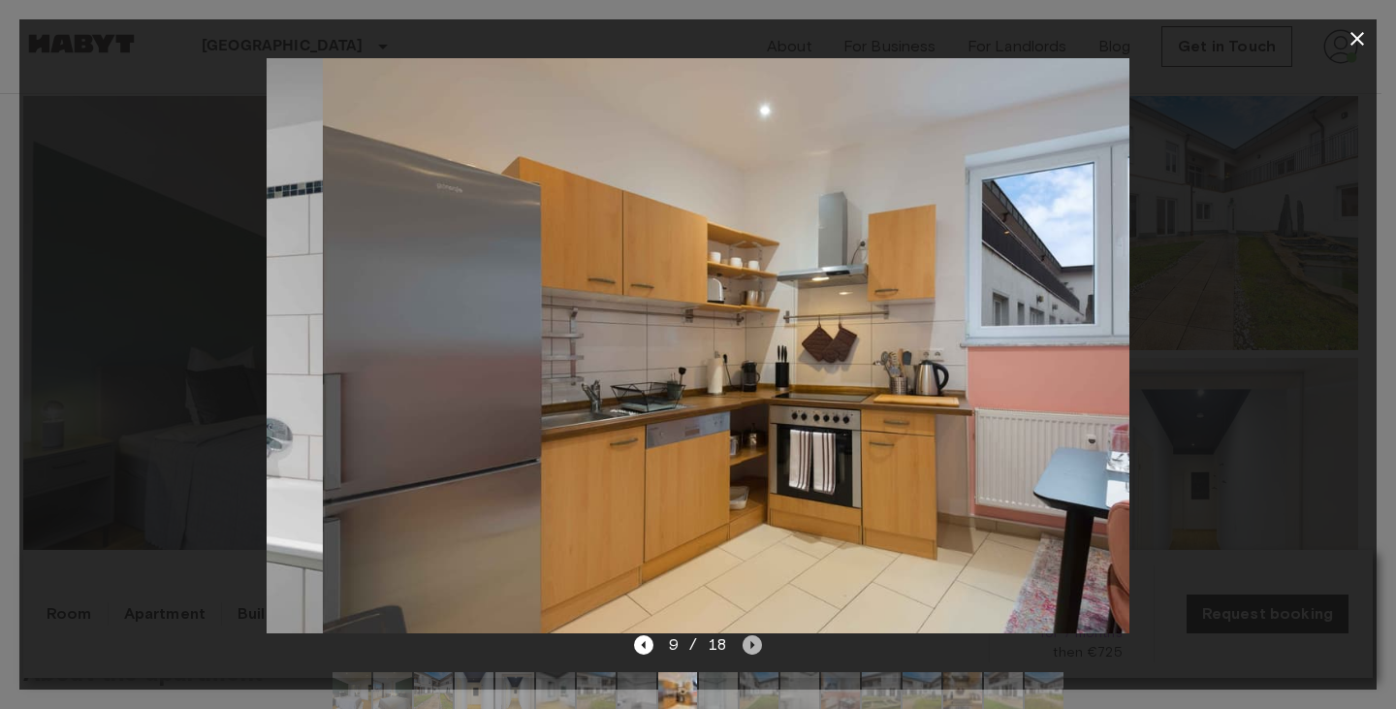
click at [752, 641] on icon "Next image" at bounding box center [751, 644] width 19 height 19
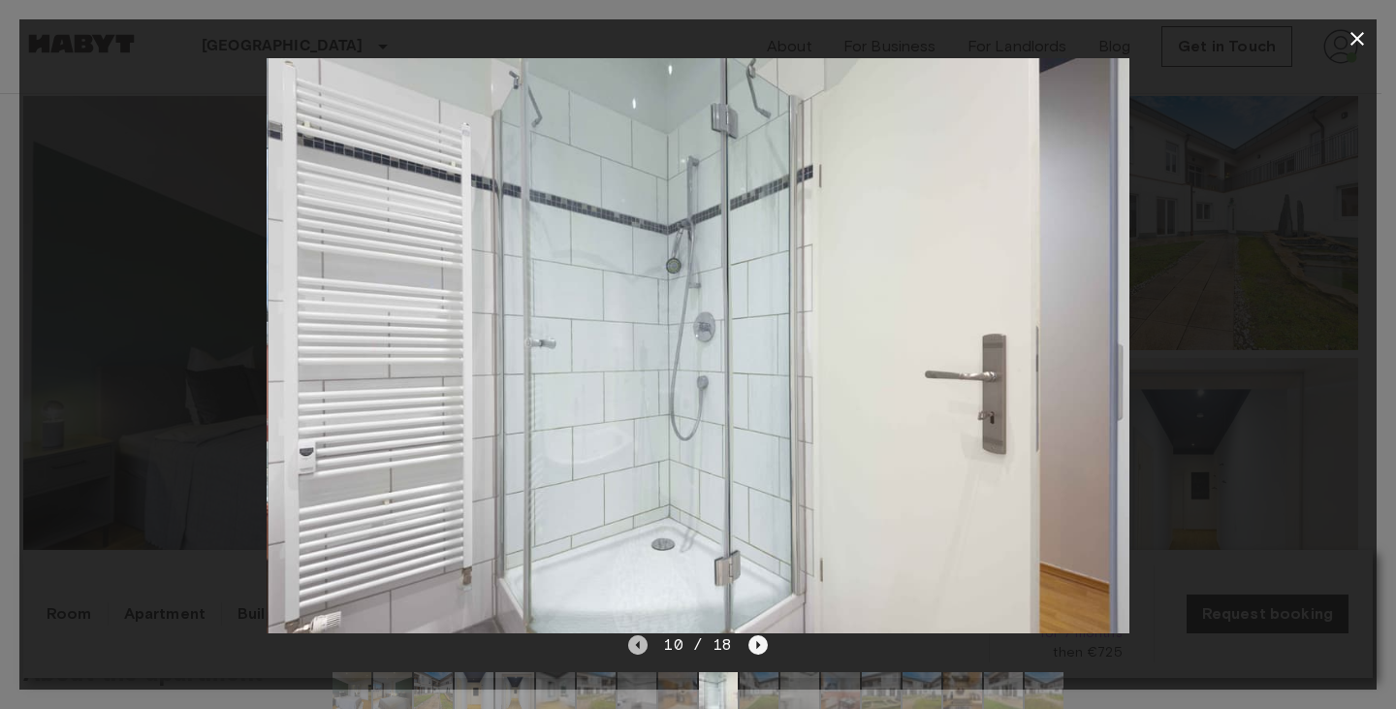
drag, startPoint x: 646, startPoint y: 649, endPoint x: 755, endPoint y: 639, distance: 110.0
click at [755, 639] on div "10 / 18" at bounding box center [697, 644] width 139 height 23
click at [753, 639] on icon "Next image" at bounding box center [757, 644] width 19 height 19
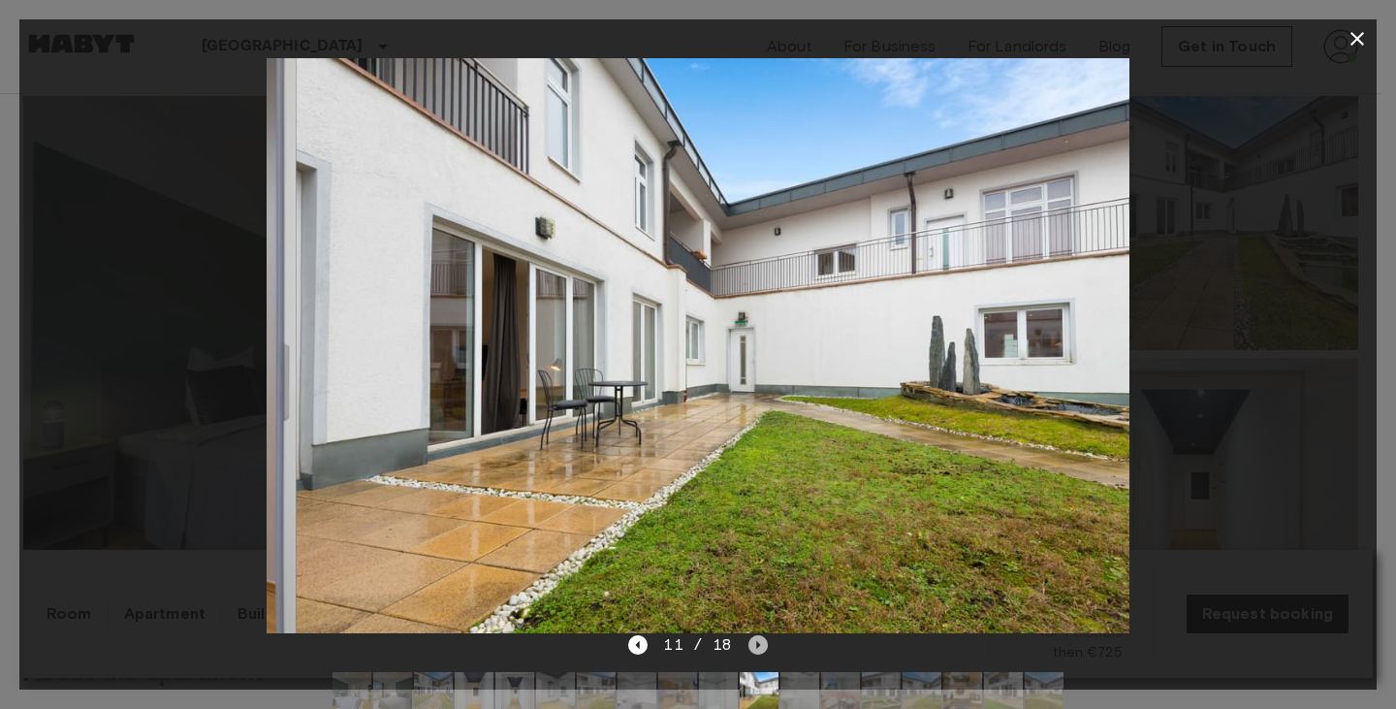
click at [753, 639] on icon "Next image" at bounding box center [757, 644] width 19 height 19
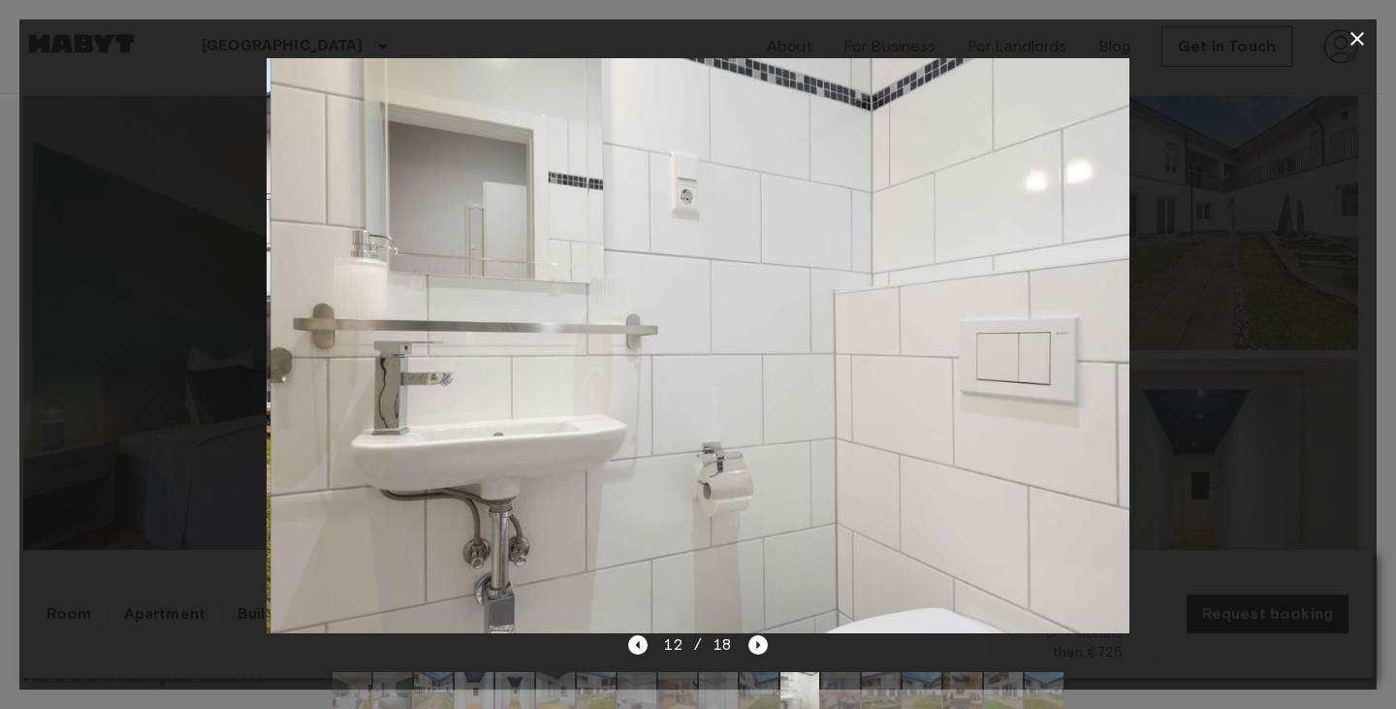
click at [1257, 255] on div at bounding box center [697, 345] width 1357 height 575
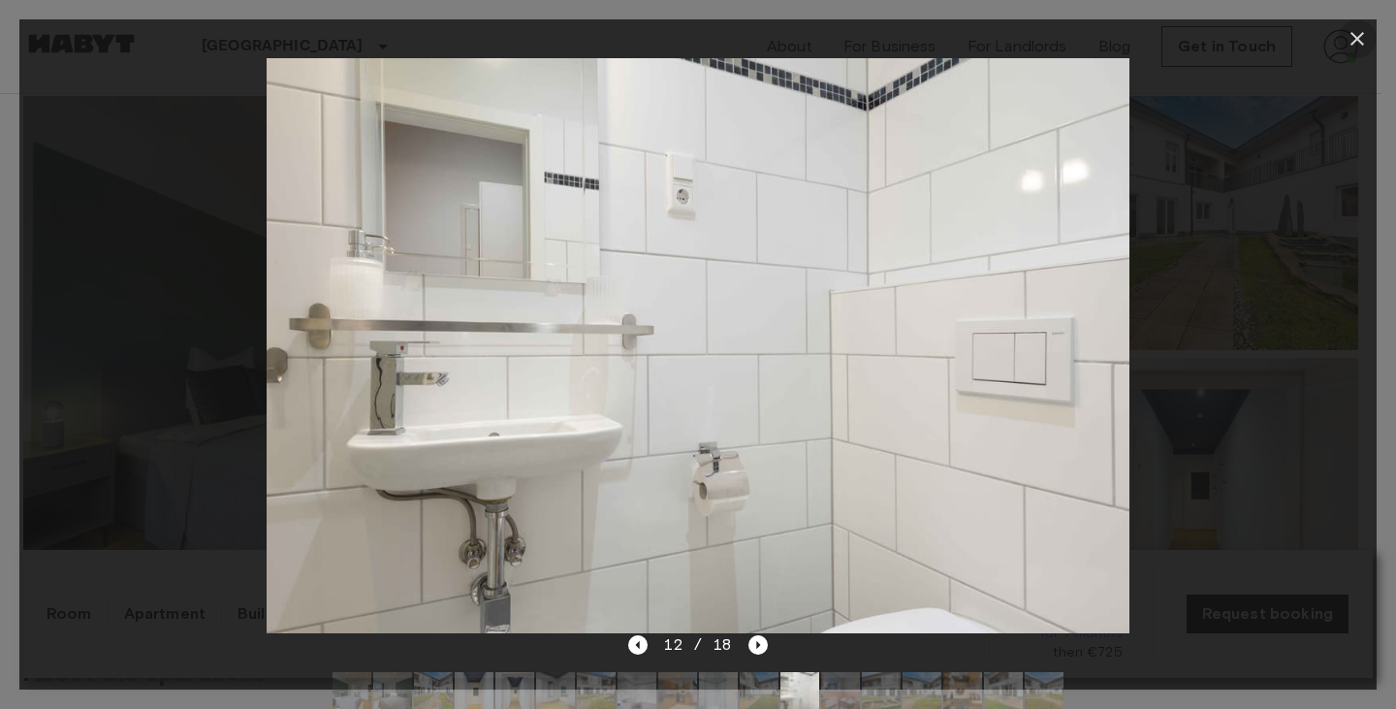
click at [1367, 34] on icon "button" at bounding box center [1356, 38] width 23 height 23
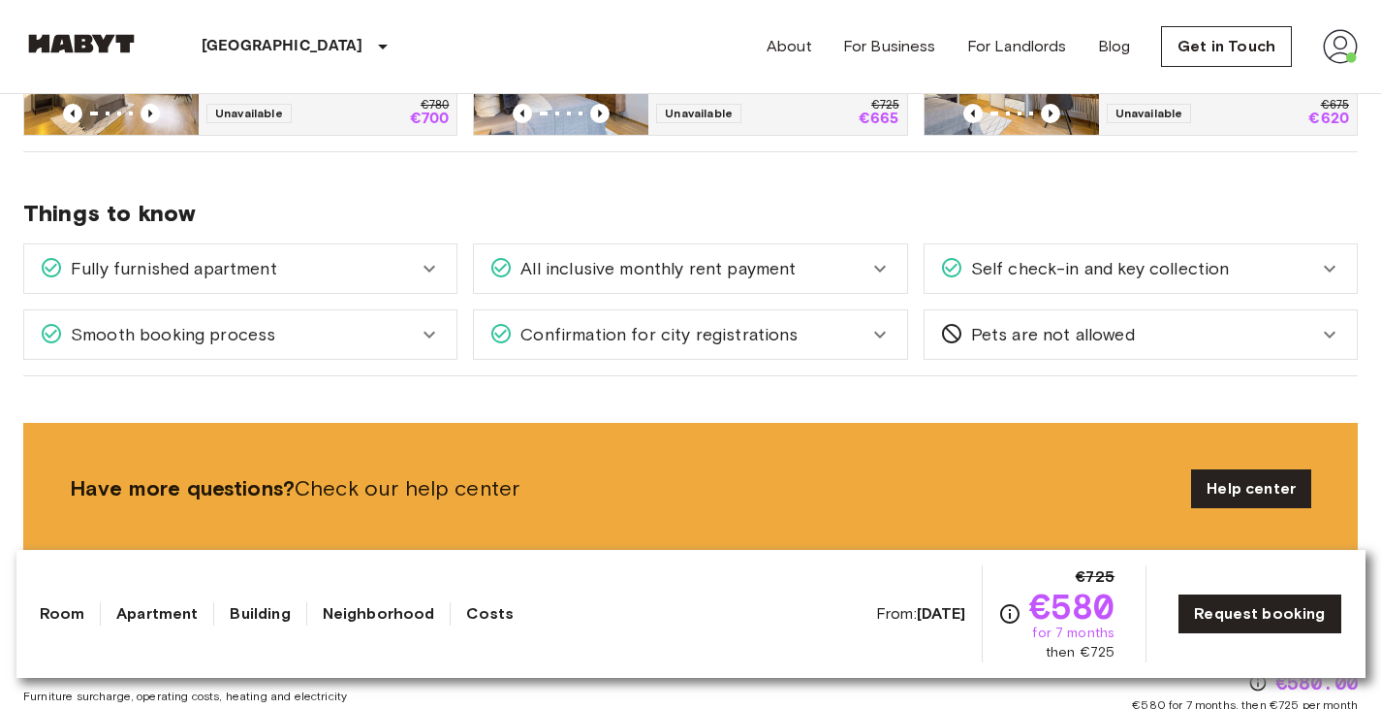
scroll to position [1140, 0]
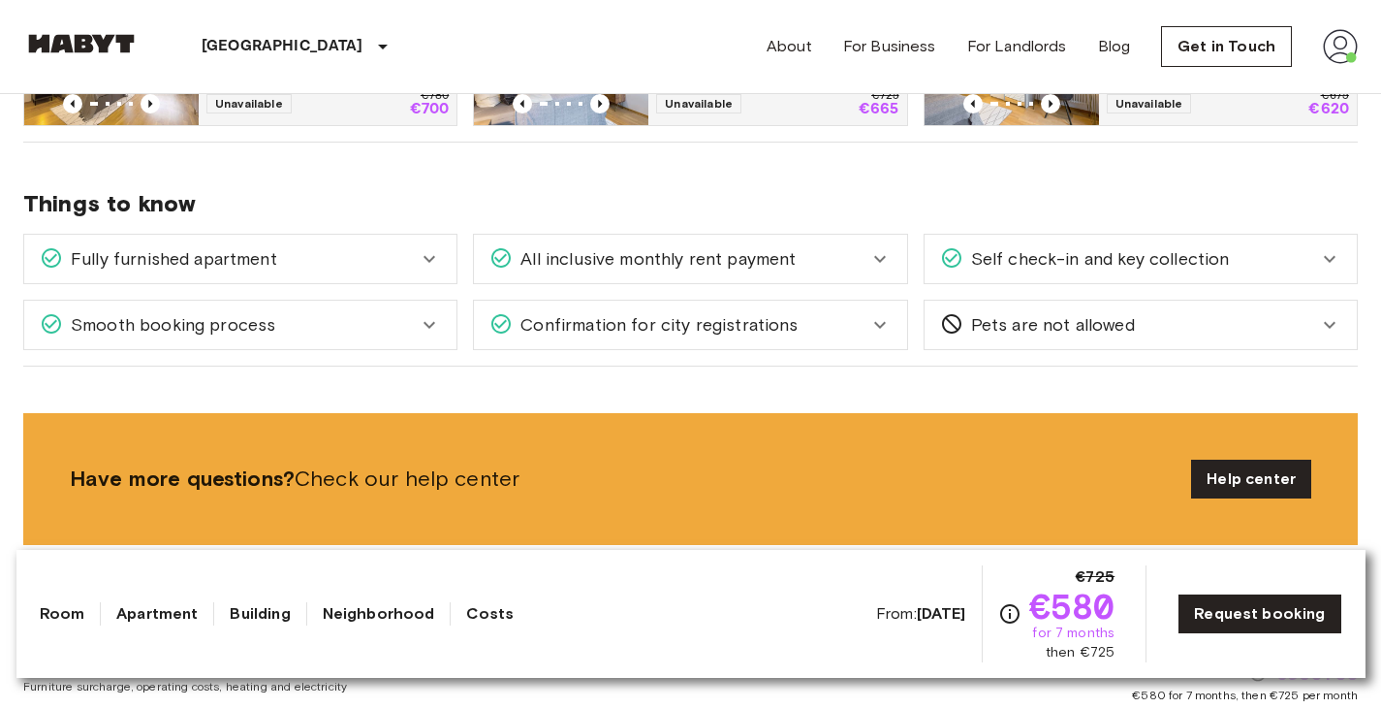
click at [1064, 613] on span "€580" at bounding box center [1072, 605] width 86 height 35
drag, startPoint x: 1064, startPoint y: 613, endPoint x: 1067, endPoint y: 640, distance: 27.3
click at [1067, 640] on div "€725 €580 for 7 months then €725" at bounding box center [1072, 613] width 86 height 97
click at [1067, 640] on span "for 7 months" at bounding box center [1073, 632] width 82 height 19
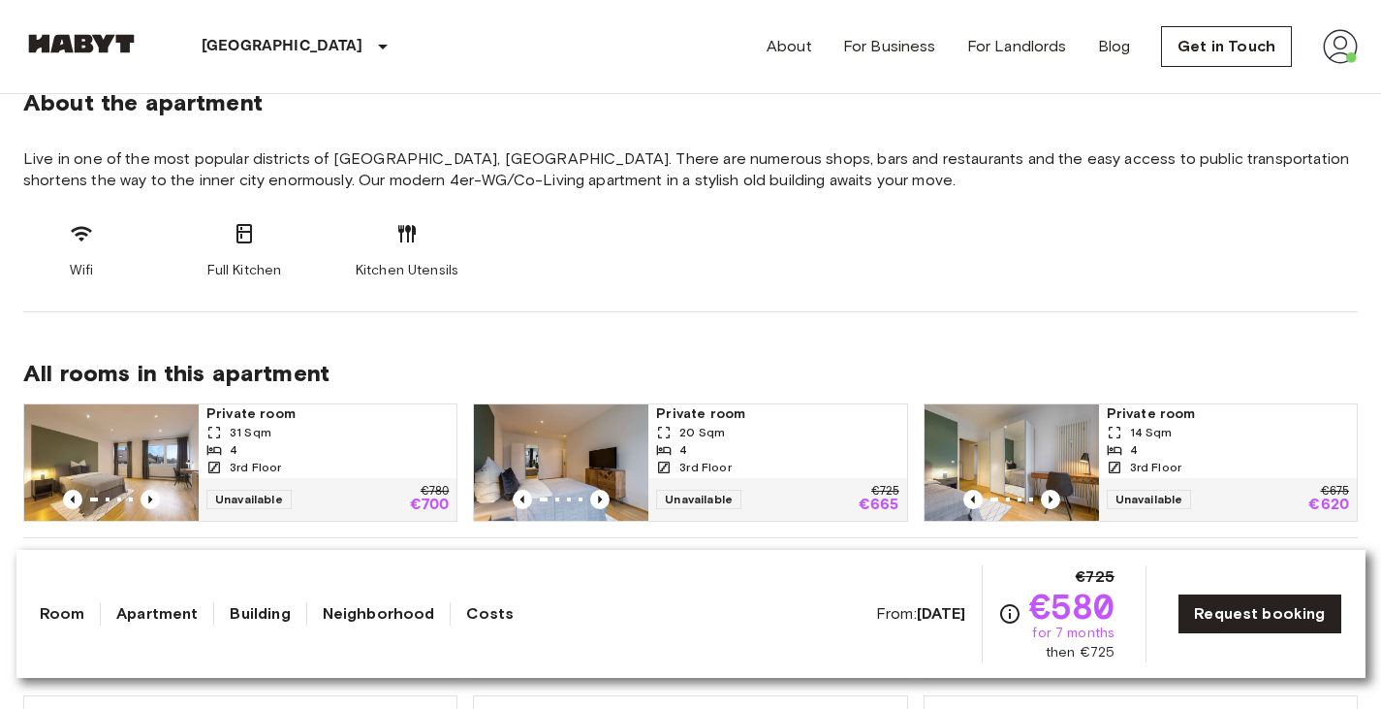
scroll to position [730, 0]
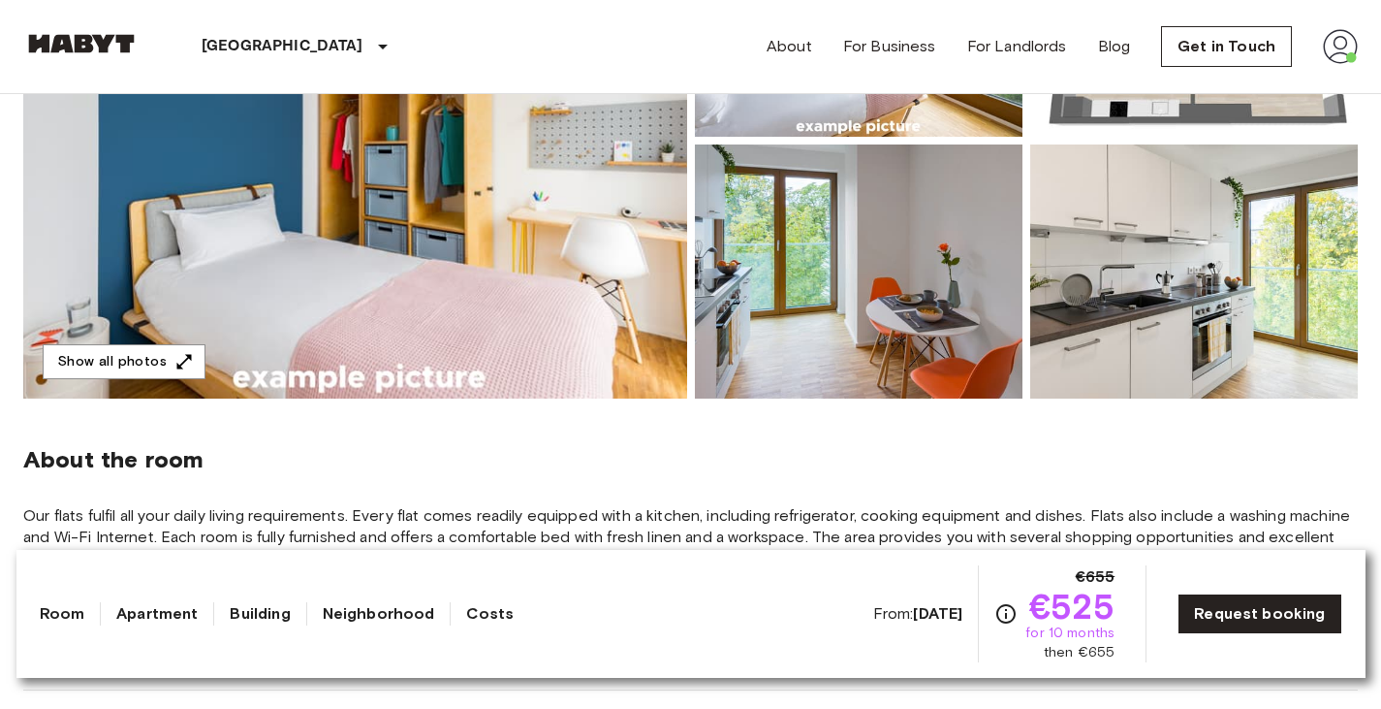
scroll to position [388, 0]
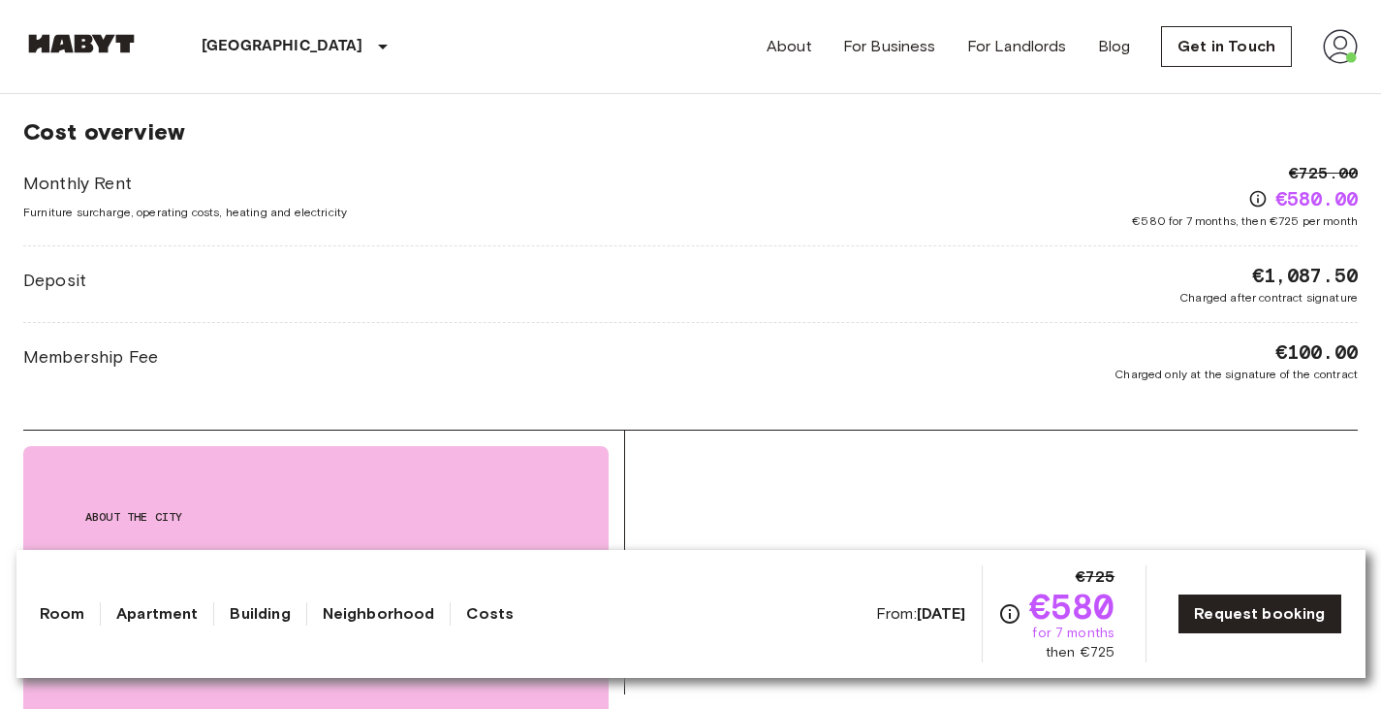
scroll to position [1615, 0]
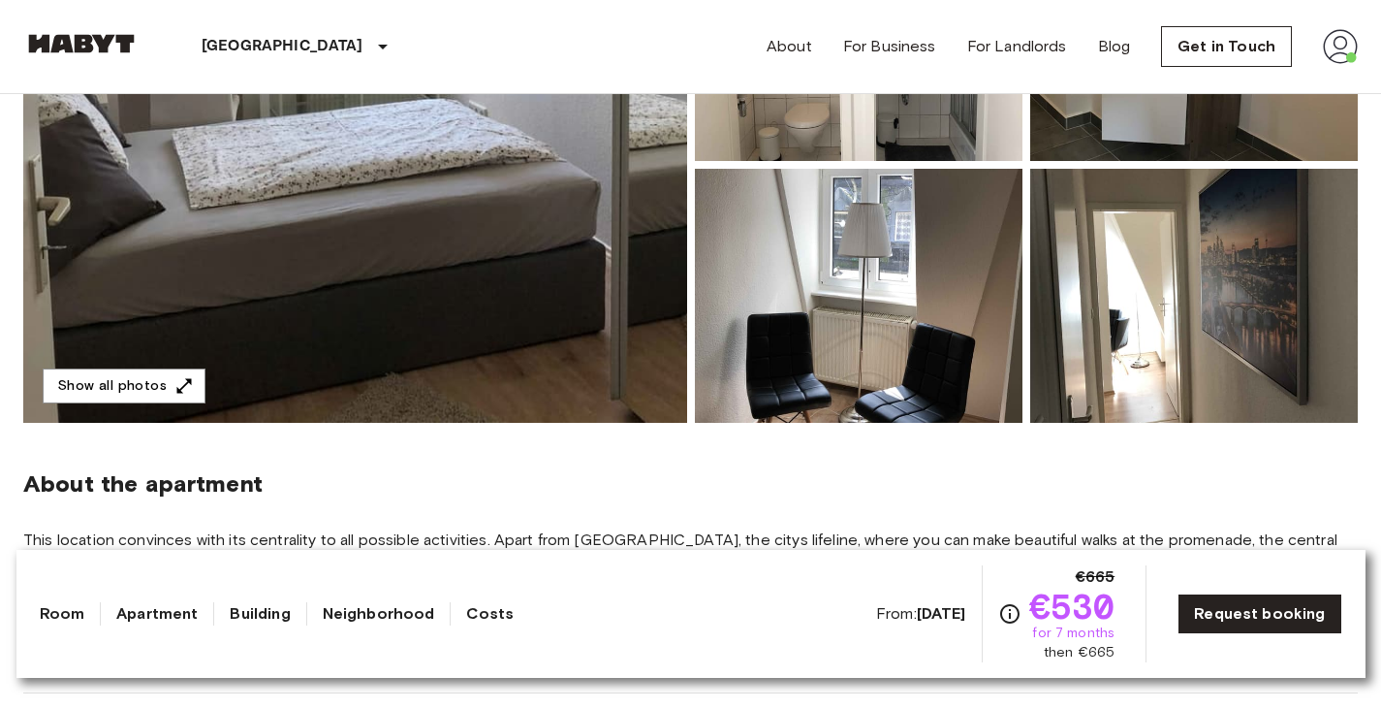
scroll to position [321, 0]
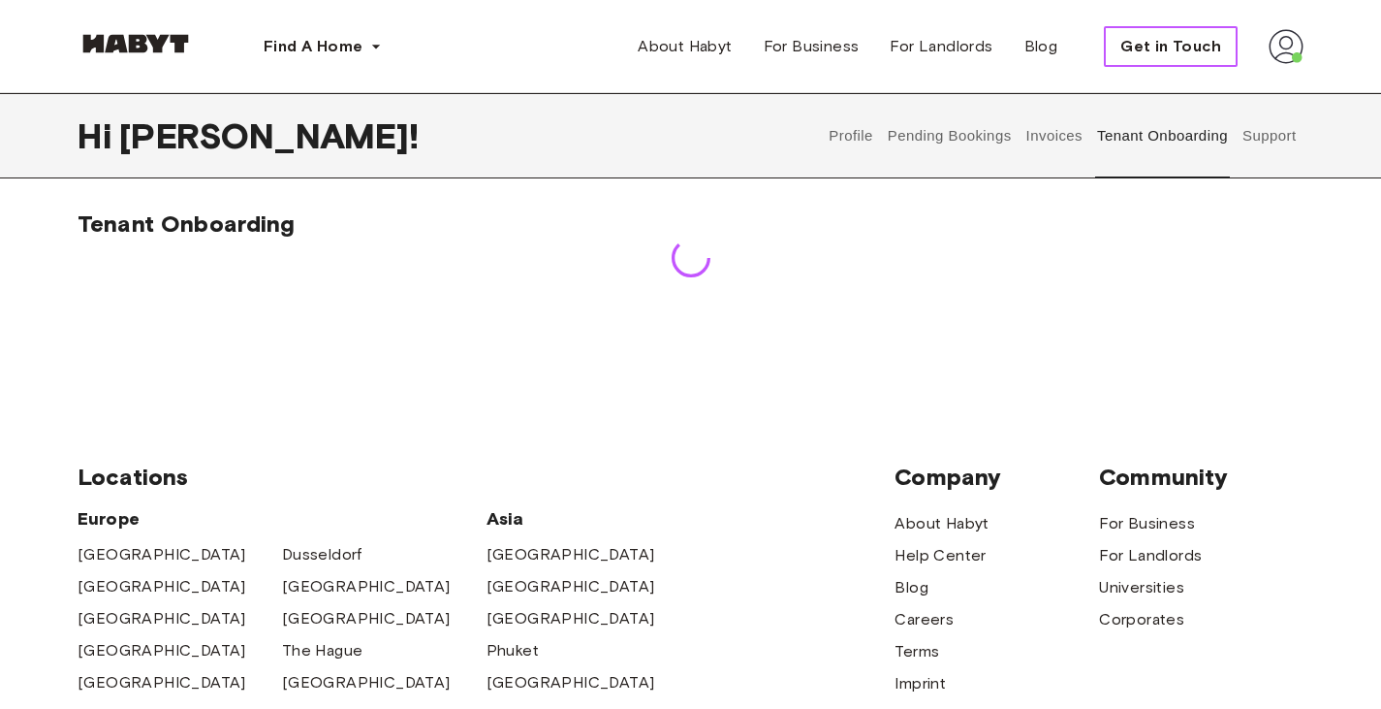
click at [1236, 44] on button "Get in Touch" at bounding box center [1171, 46] width 134 height 41
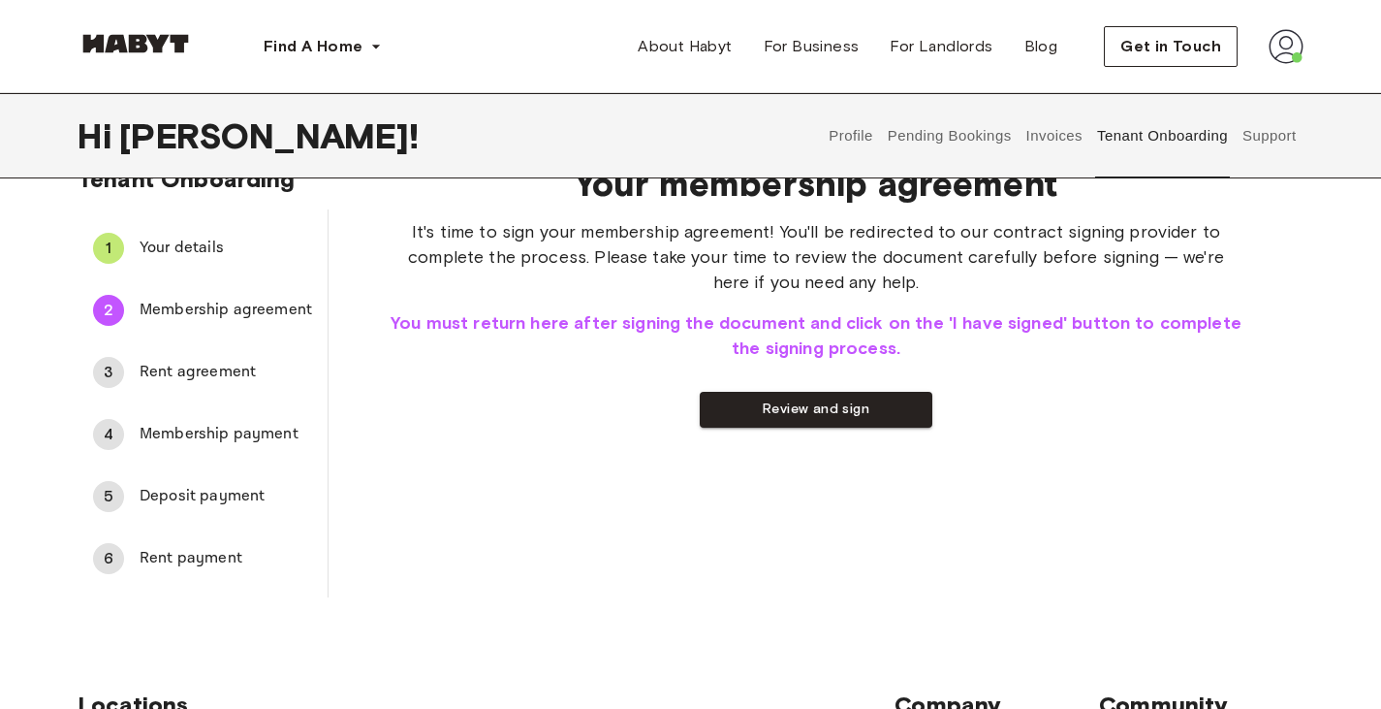
scroll to position [44, 0]
click at [226, 370] on span "Rent agreement" at bounding box center [226, 373] width 173 height 23
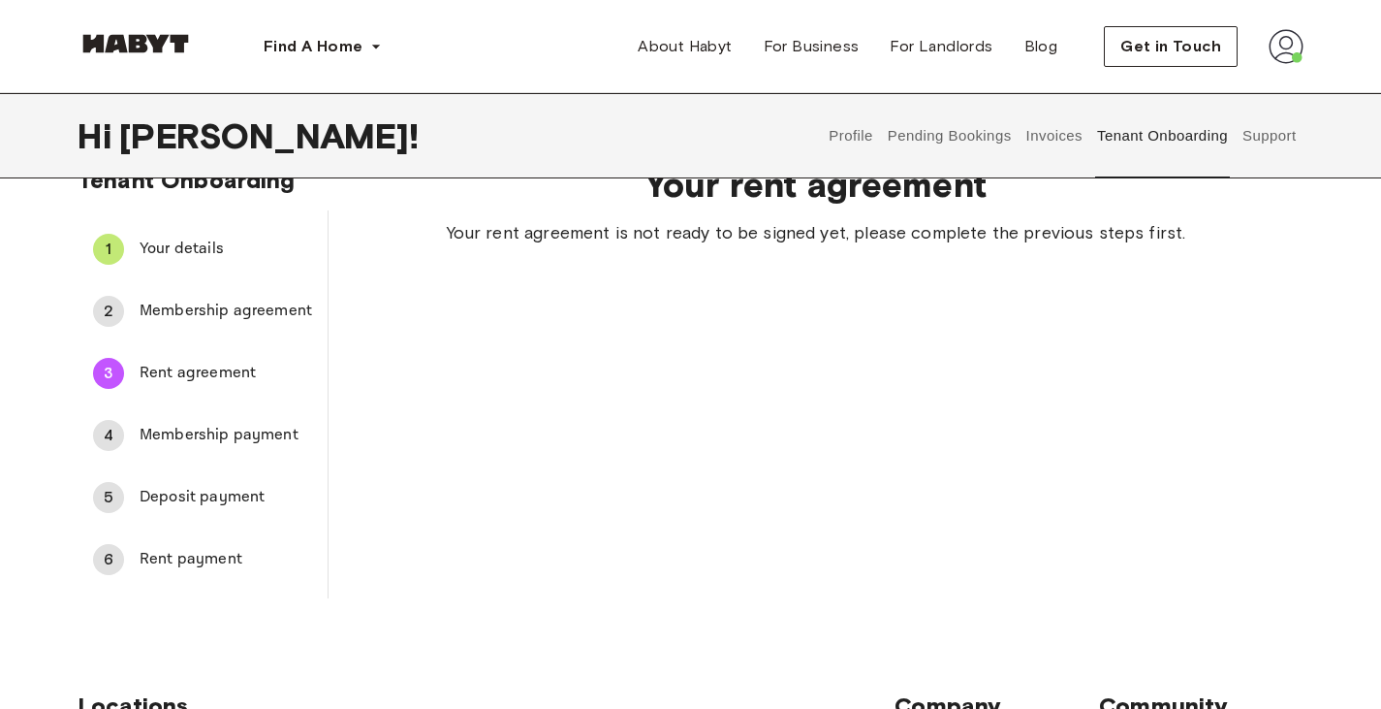
click at [230, 334] on li "2 Membership agreement" at bounding box center [203, 311] width 250 height 62
click at [248, 304] on span "Membership agreement" at bounding box center [226, 311] width 173 height 23
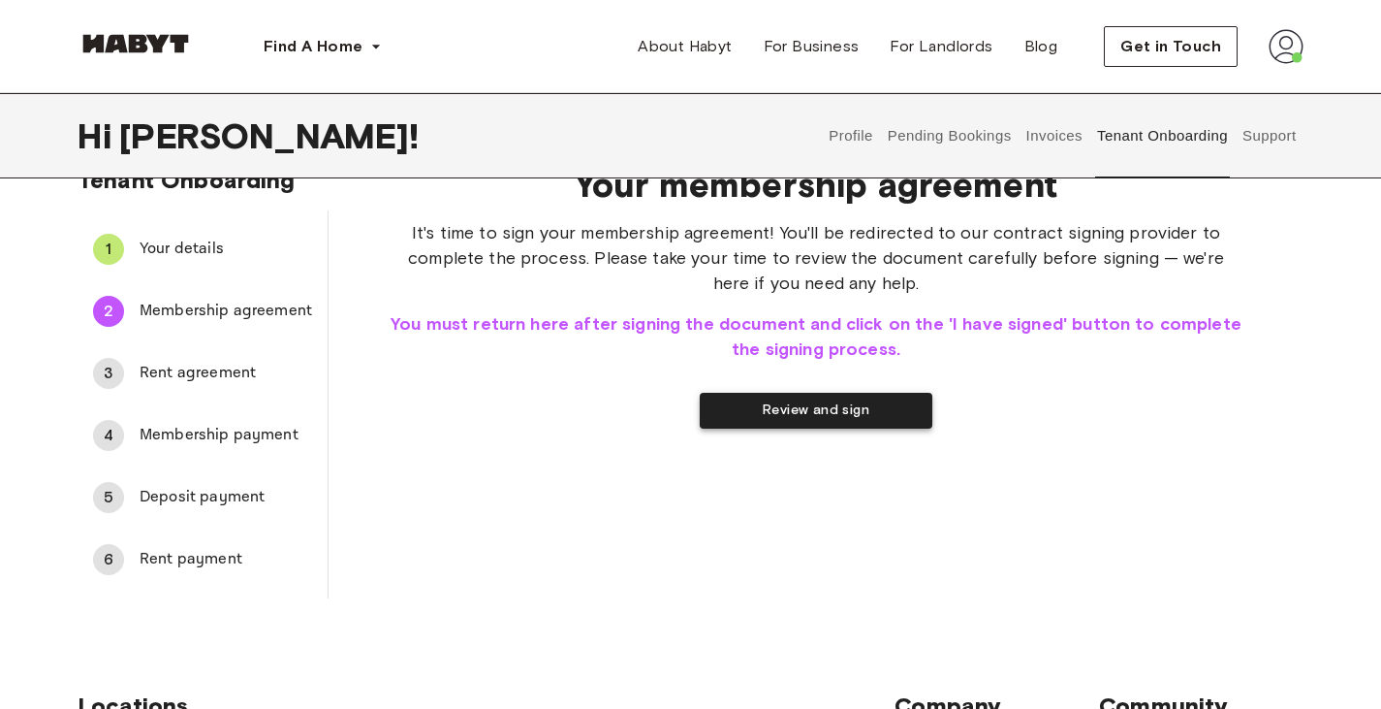
click at [897, 409] on button "Review and sign" at bounding box center [816, 411] width 233 height 36
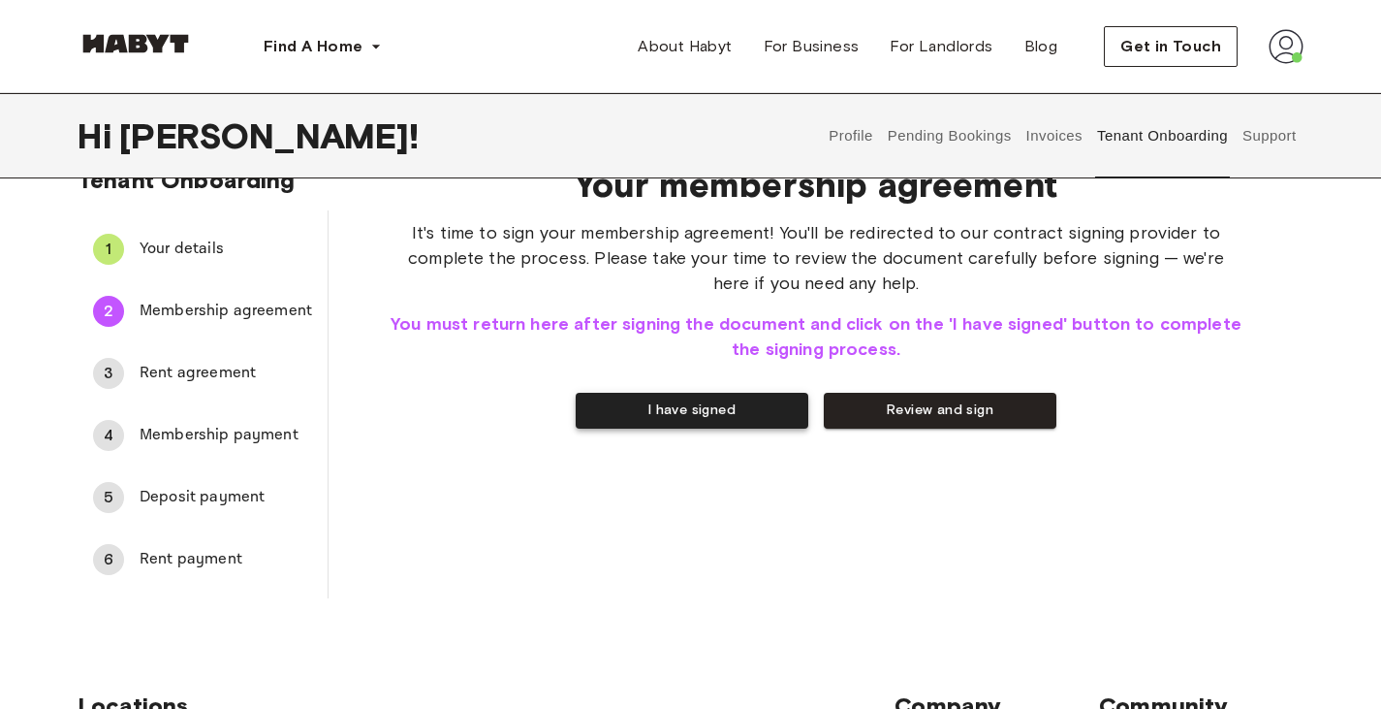
click at [730, 401] on button "I have signed" at bounding box center [692, 411] width 233 height 36
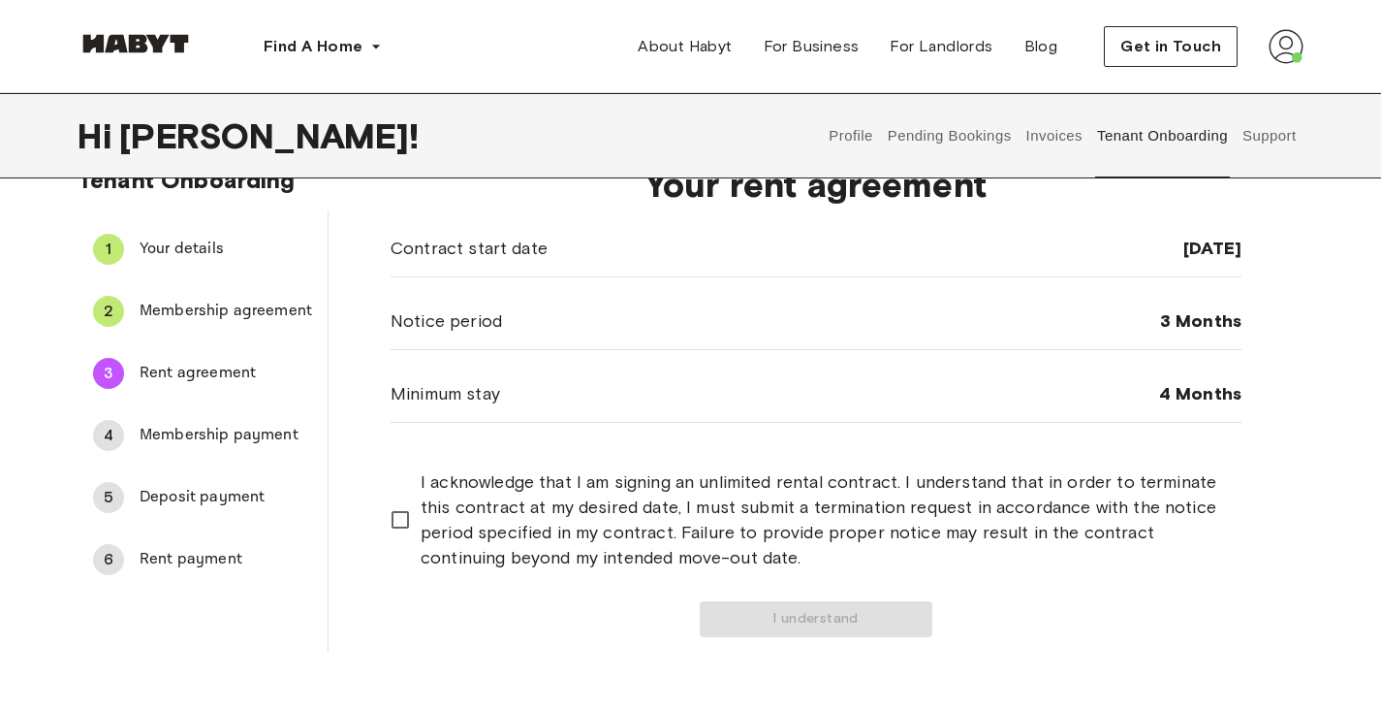
scroll to position [0, 0]
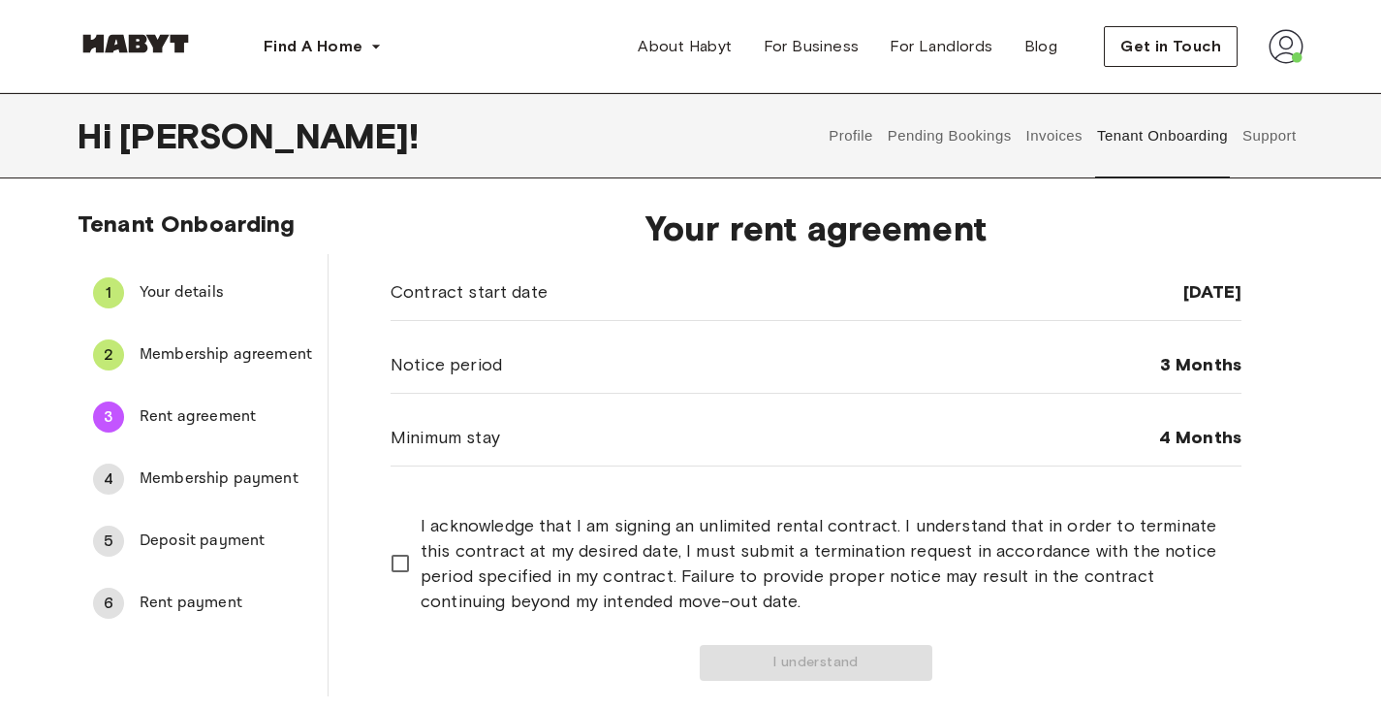
click at [1205, 299] on span "[DATE]" at bounding box center [1212, 291] width 58 height 23
drag, startPoint x: 1205, startPoint y: 299, endPoint x: 1156, endPoint y: 295, distance: 48.6
click at [1183, 295] on span "[DATE]" at bounding box center [1212, 291] width 58 height 23
drag, startPoint x: 1156, startPoint y: 295, endPoint x: 1226, endPoint y: 299, distance: 69.9
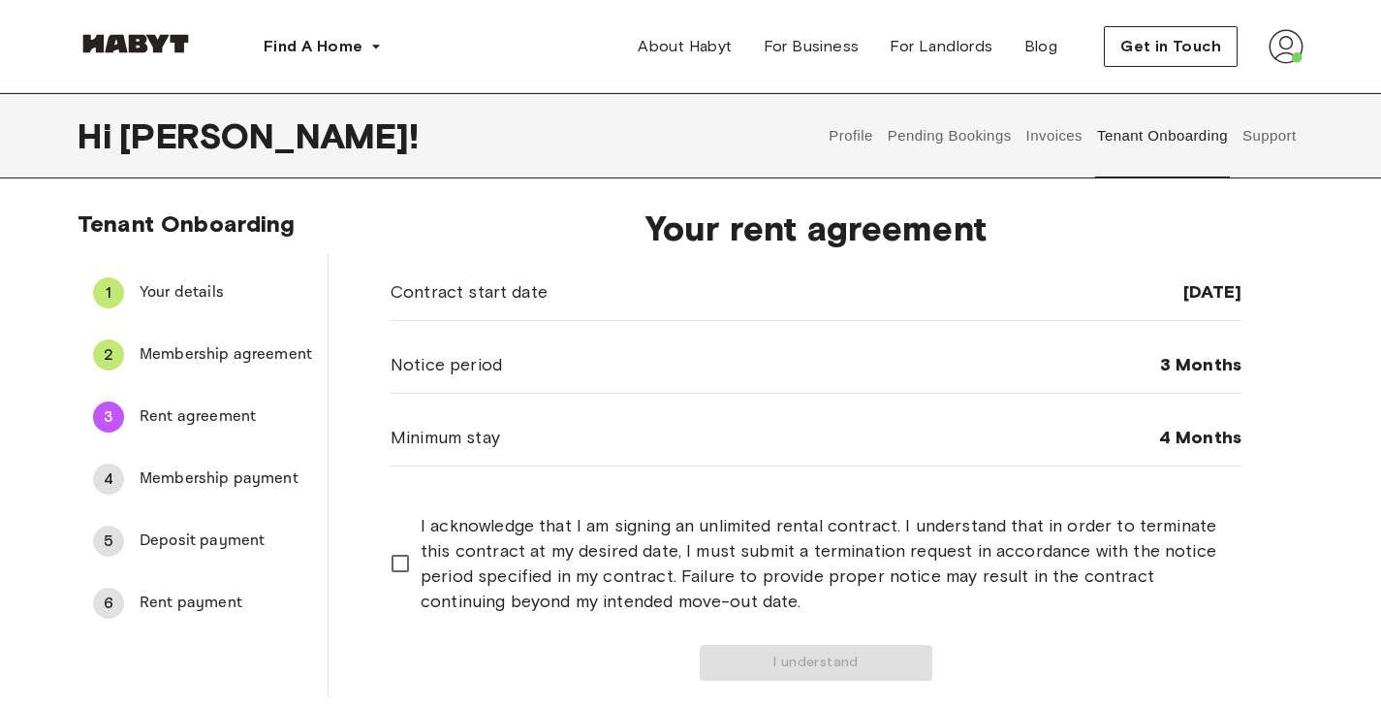
click at [1226, 299] on span "[DATE]" at bounding box center [1212, 291] width 58 height 23
drag, startPoint x: 1226, startPoint y: 299, endPoint x: 1188, endPoint y: 294, distance: 38.1
click at [1188, 294] on span "[DATE]" at bounding box center [1212, 291] width 58 height 23
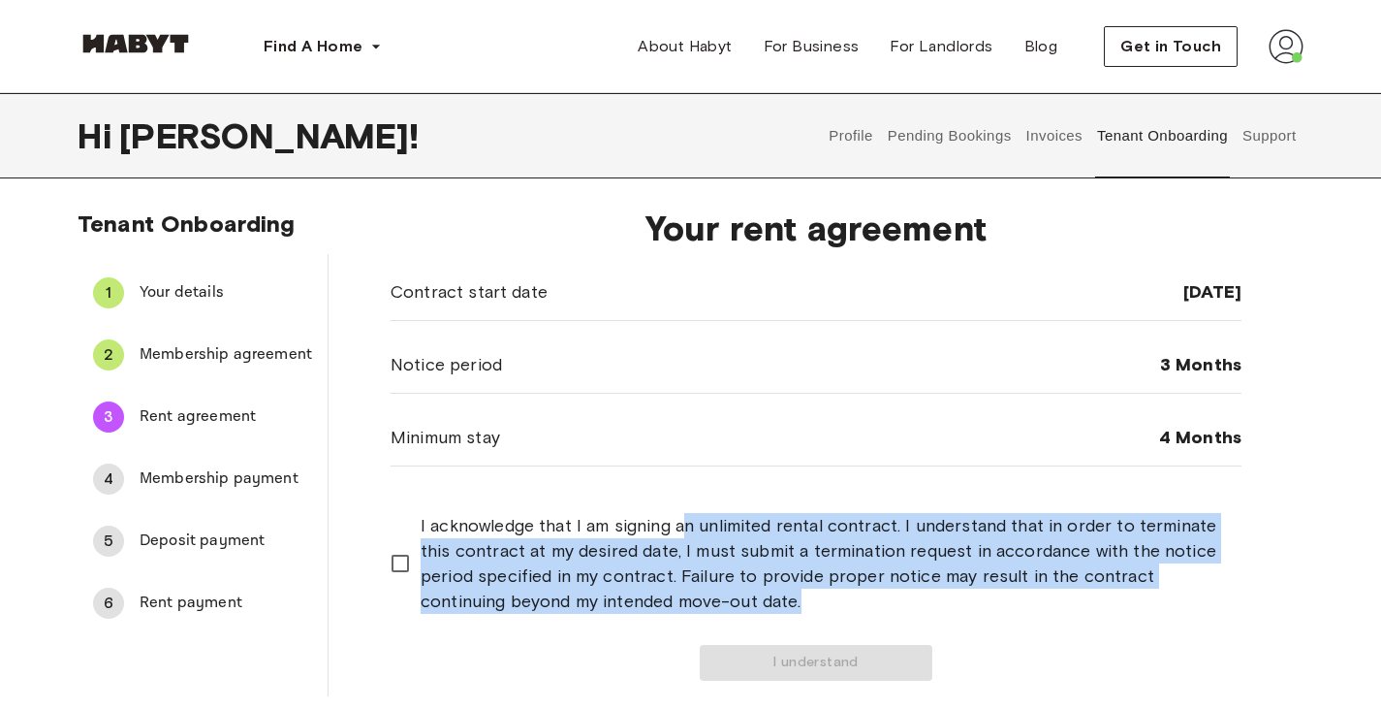
drag, startPoint x: 684, startPoint y: 508, endPoint x: 848, endPoint y: 601, distance: 188.4
click at [848, 601] on div "Contract start date [DATE] Notice period 3 Months Minimum stay 4 Months I ackno…" at bounding box center [816, 472] width 851 height 417
click at [848, 601] on span "I acknowledge that I am signing an unlimited rental contract. I understand that…" at bounding box center [823, 563] width 805 height 101
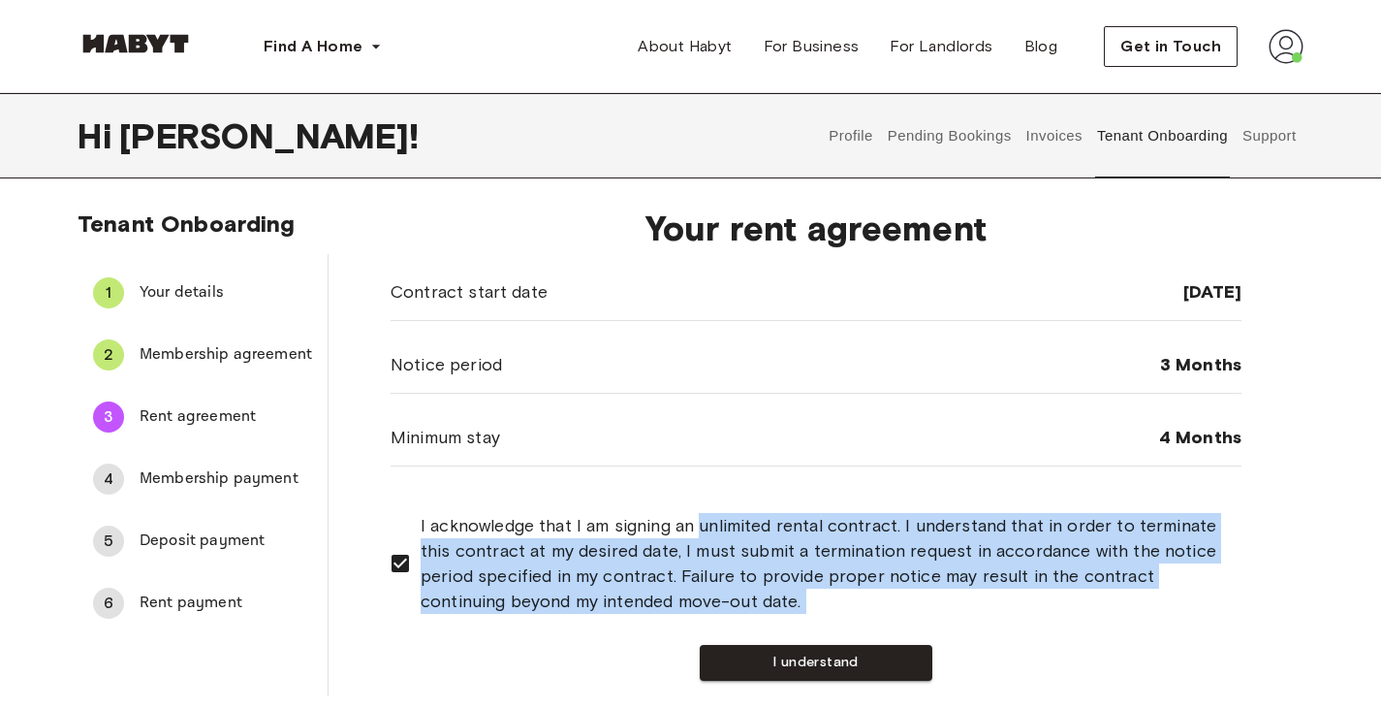
drag, startPoint x: 848, startPoint y: 601, endPoint x: 720, endPoint y: 516, distance: 153.8
click at [720, 516] on span "I acknowledge that I am signing an unlimited rental contract. I understand that…" at bounding box center [823, 563] width 805 height 101
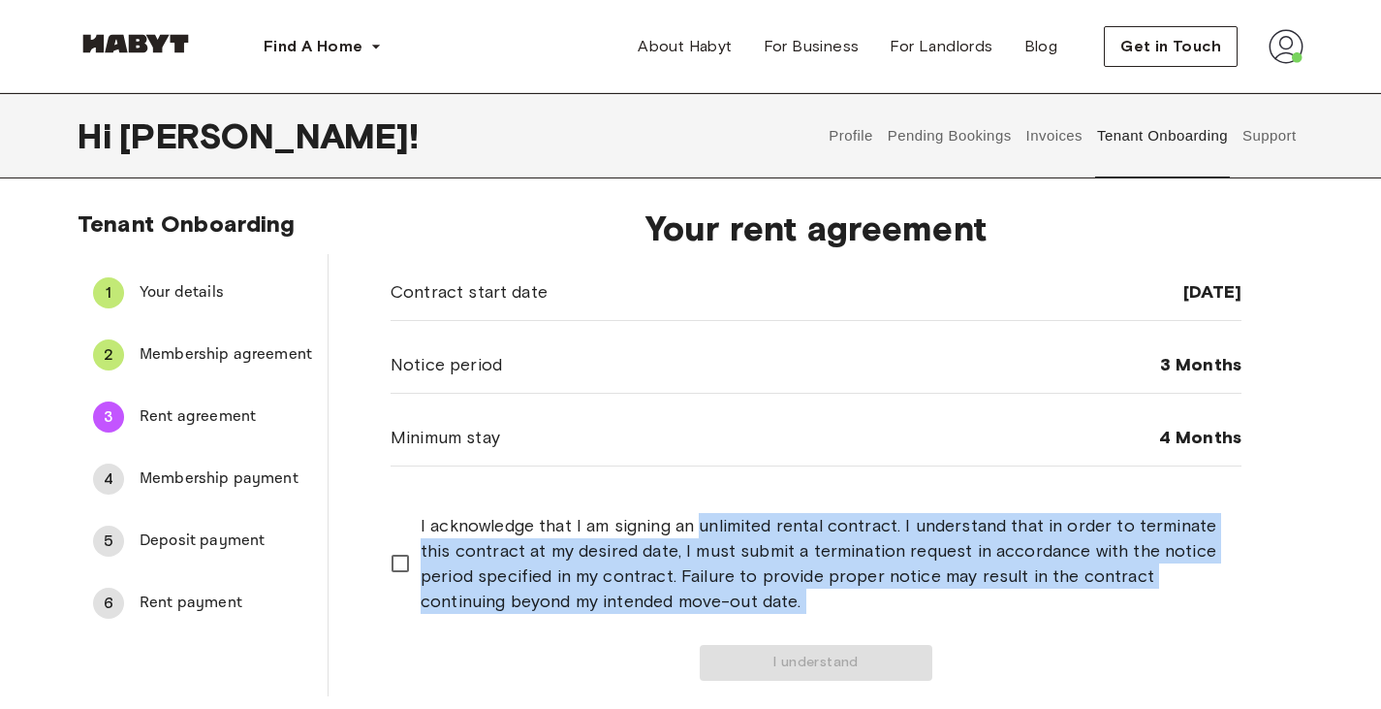
click at [720, 516] on span "I acknowledge that I am signing an unlimited rental contract. I understand that…" at bounding box center [823, 563] width 805 height 101
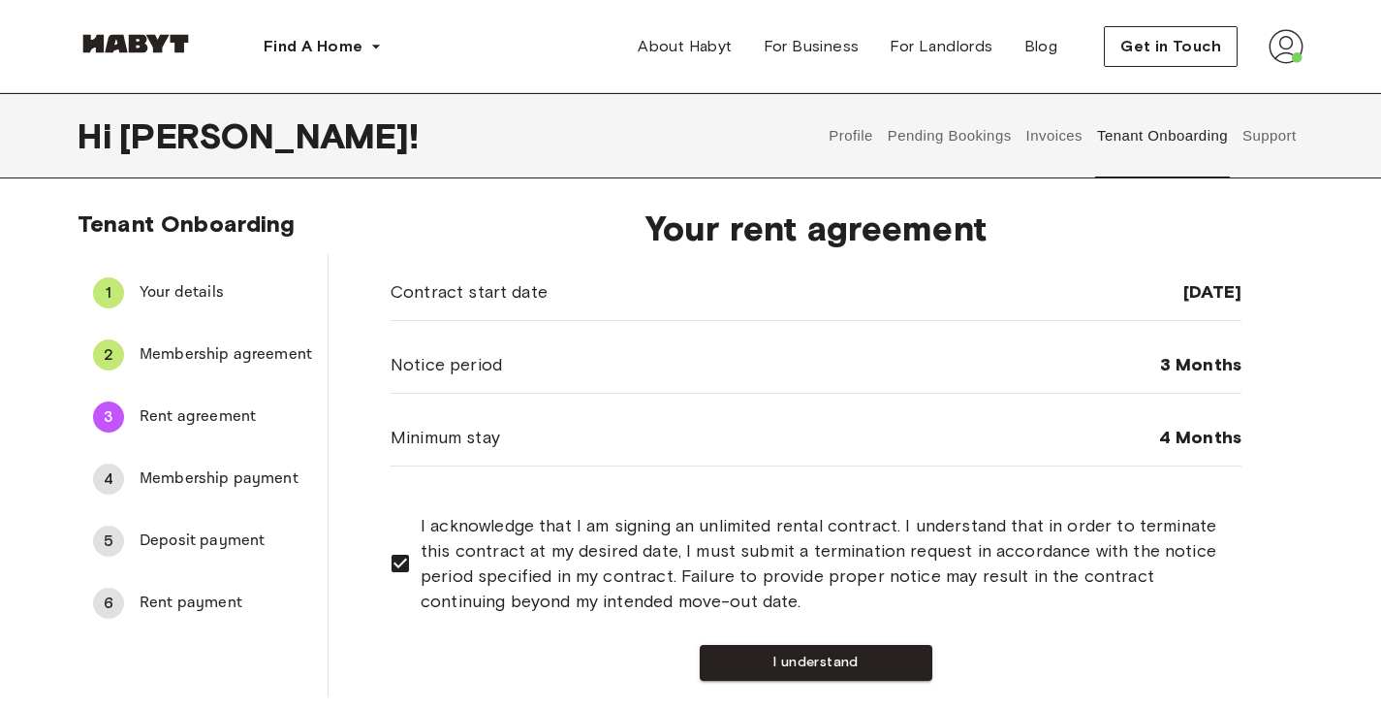
click at [720, 516] on span "I acknowledge that I am signing an unlimited rental contract. I understand that…" at bounding box center [823, 563] width 805 height 101
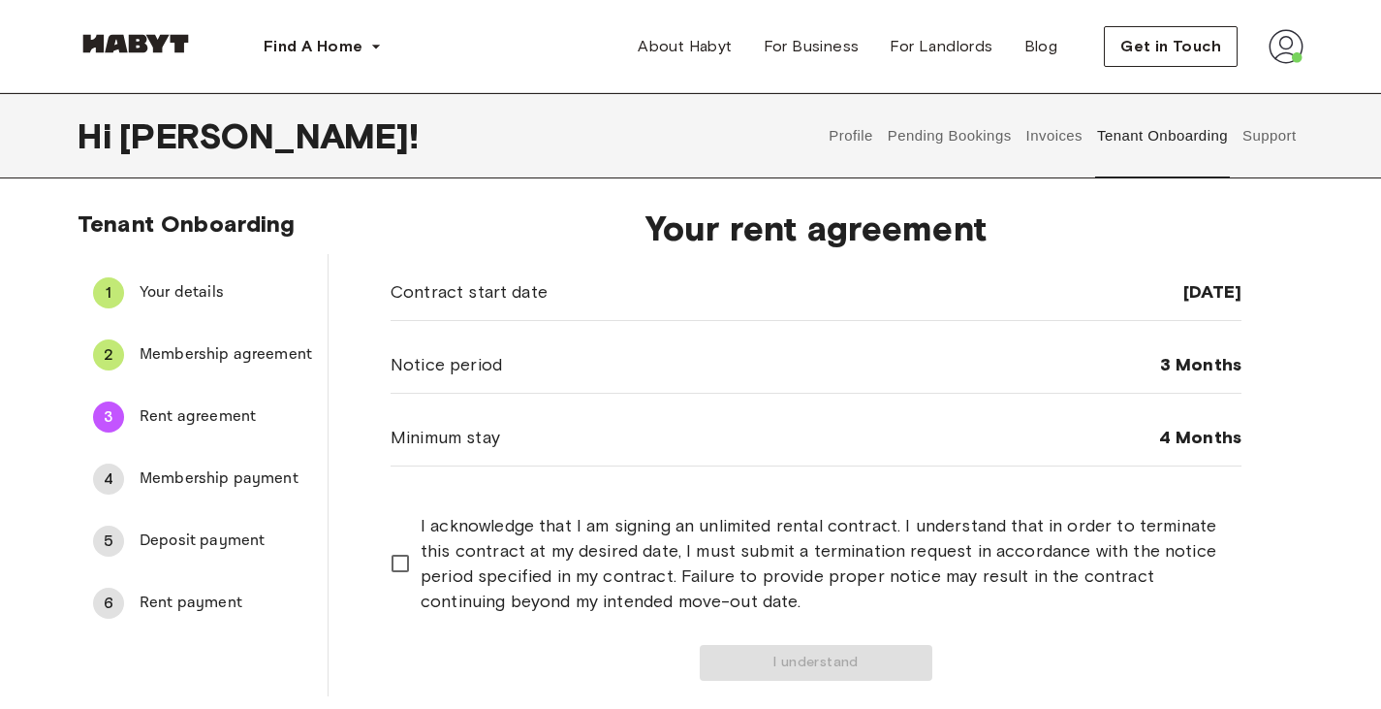
click at [243, 471] on span "Membership payment" at bounding box center [226, 478] width 173 height 23
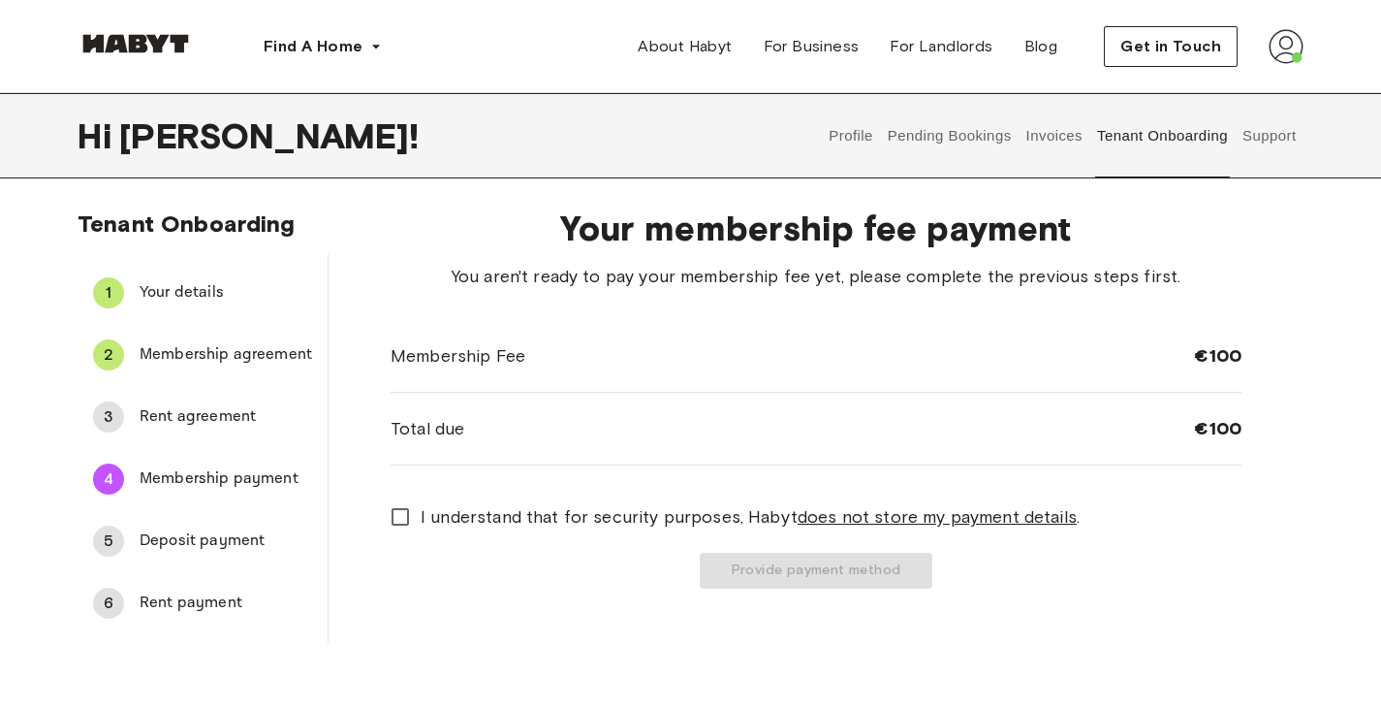
click at [249, 547] on span "Deposit payment" at bounding box center [226, 540] width 173 height 23
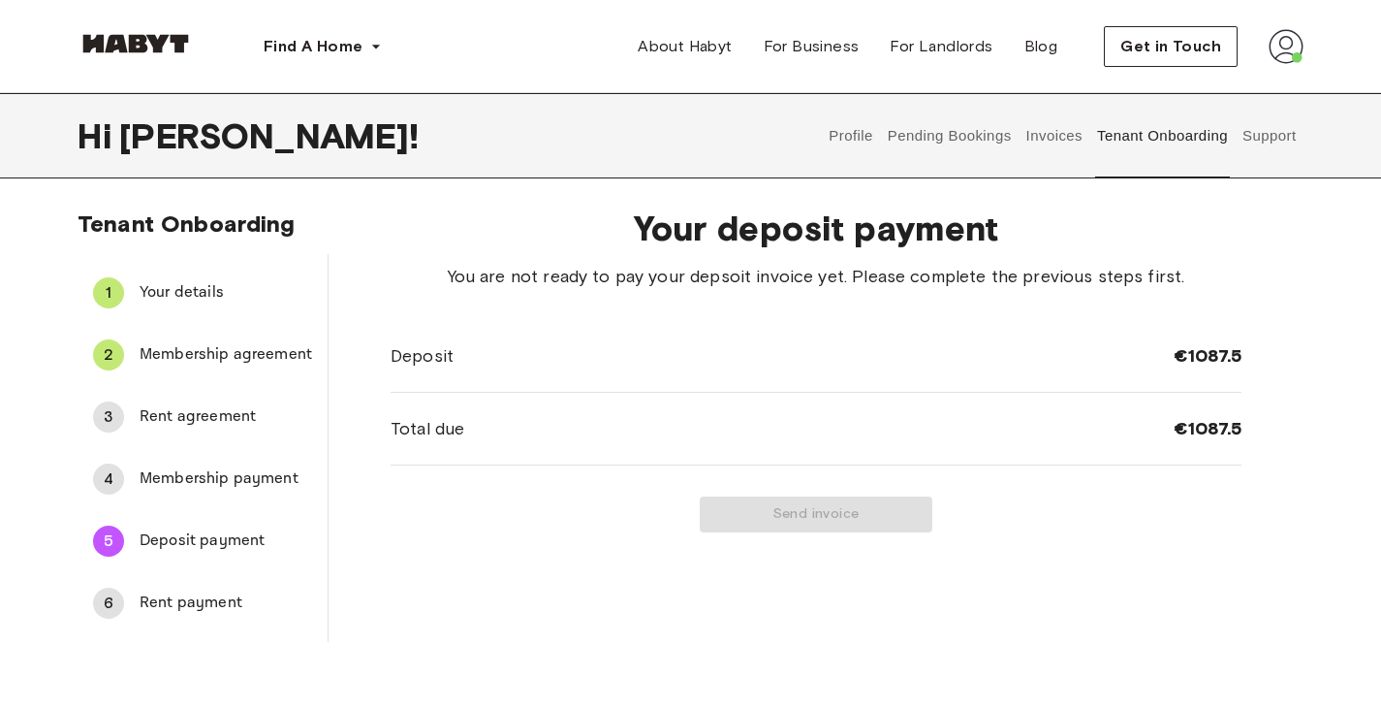
click at [242, 610] on span "Rent payment" at bounding box center [226, 602] width 173 height 23
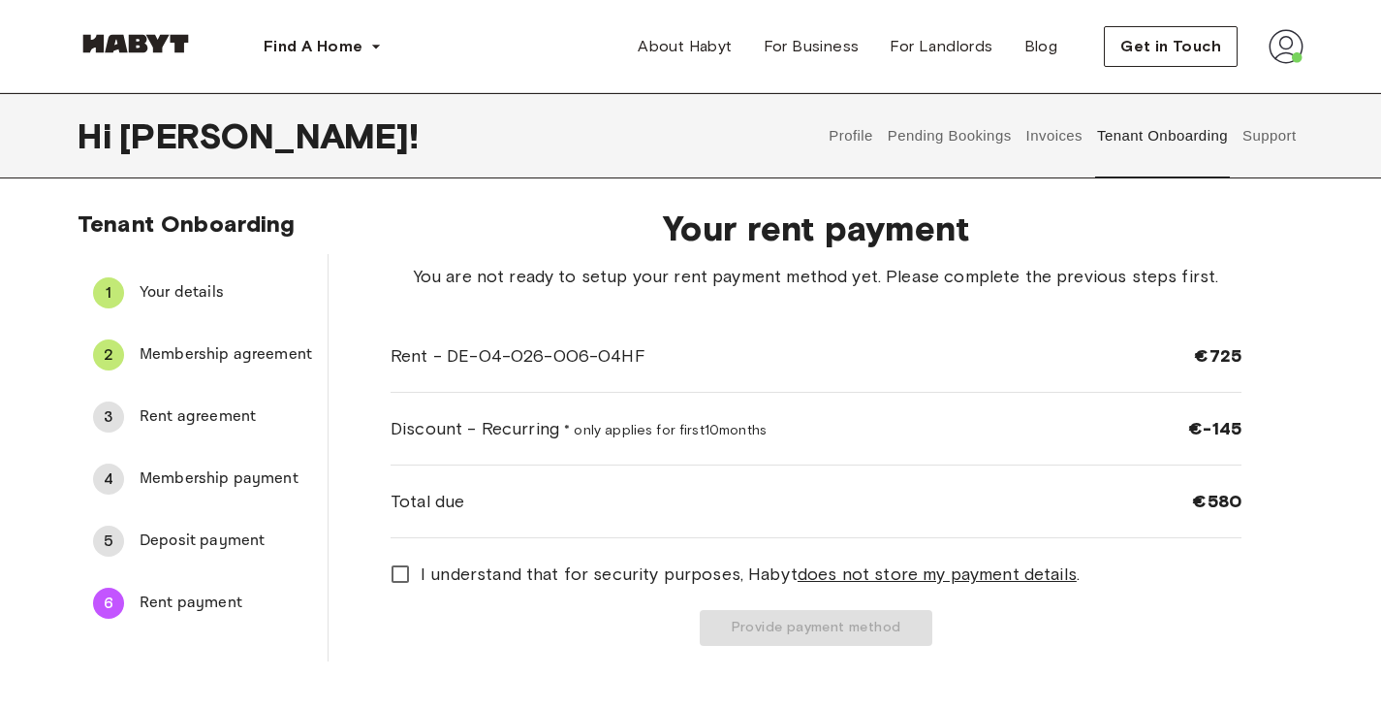
click at [234, 404] on div "3 Rent agreement" at bounding box center [203, 417] width 250 height 47
